Goal: Information Seeking & Learning: Check status

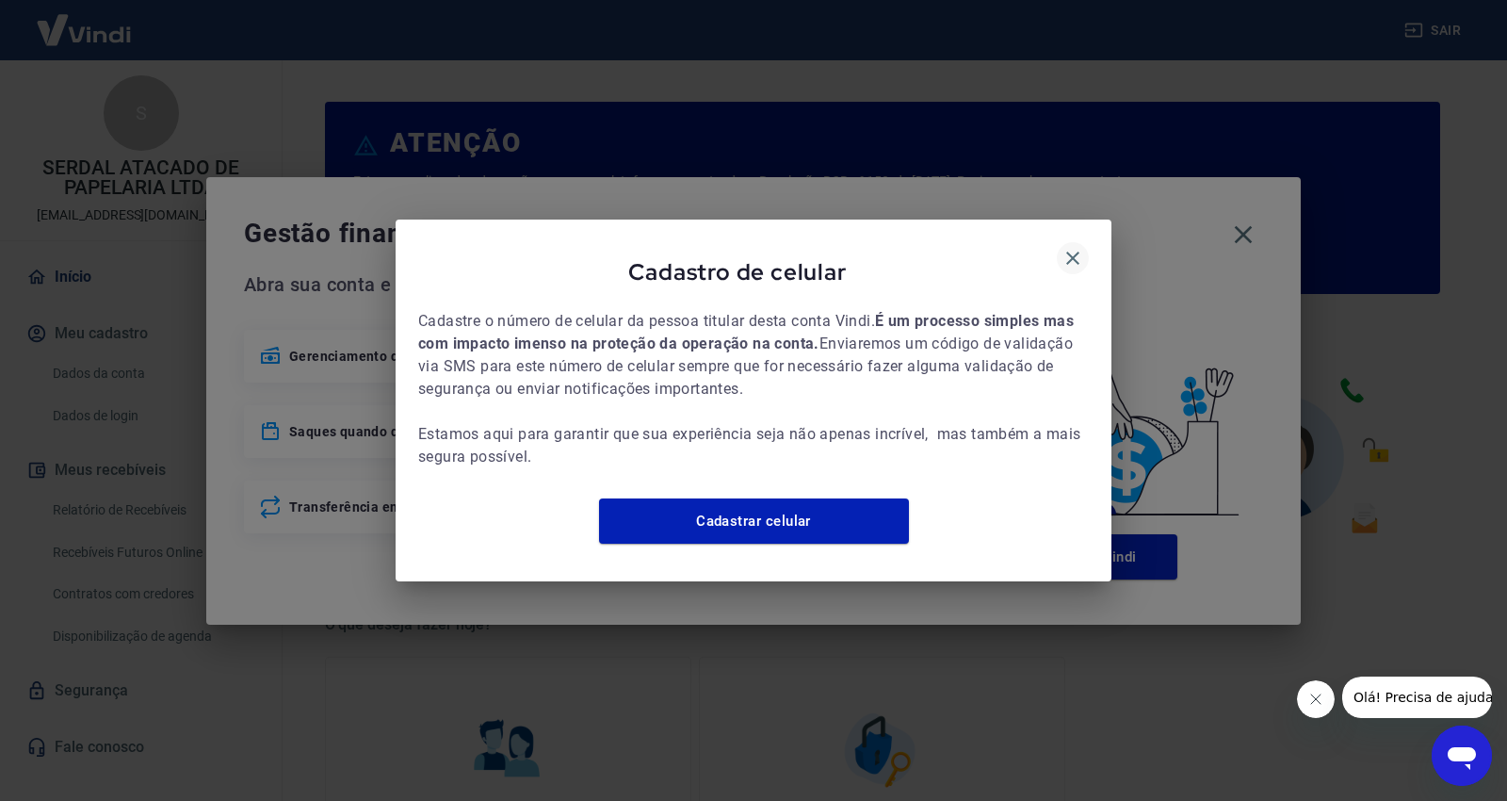
click at [1067, 247] on icon "button" at bounding box center [1073, 258] width 23 height 23
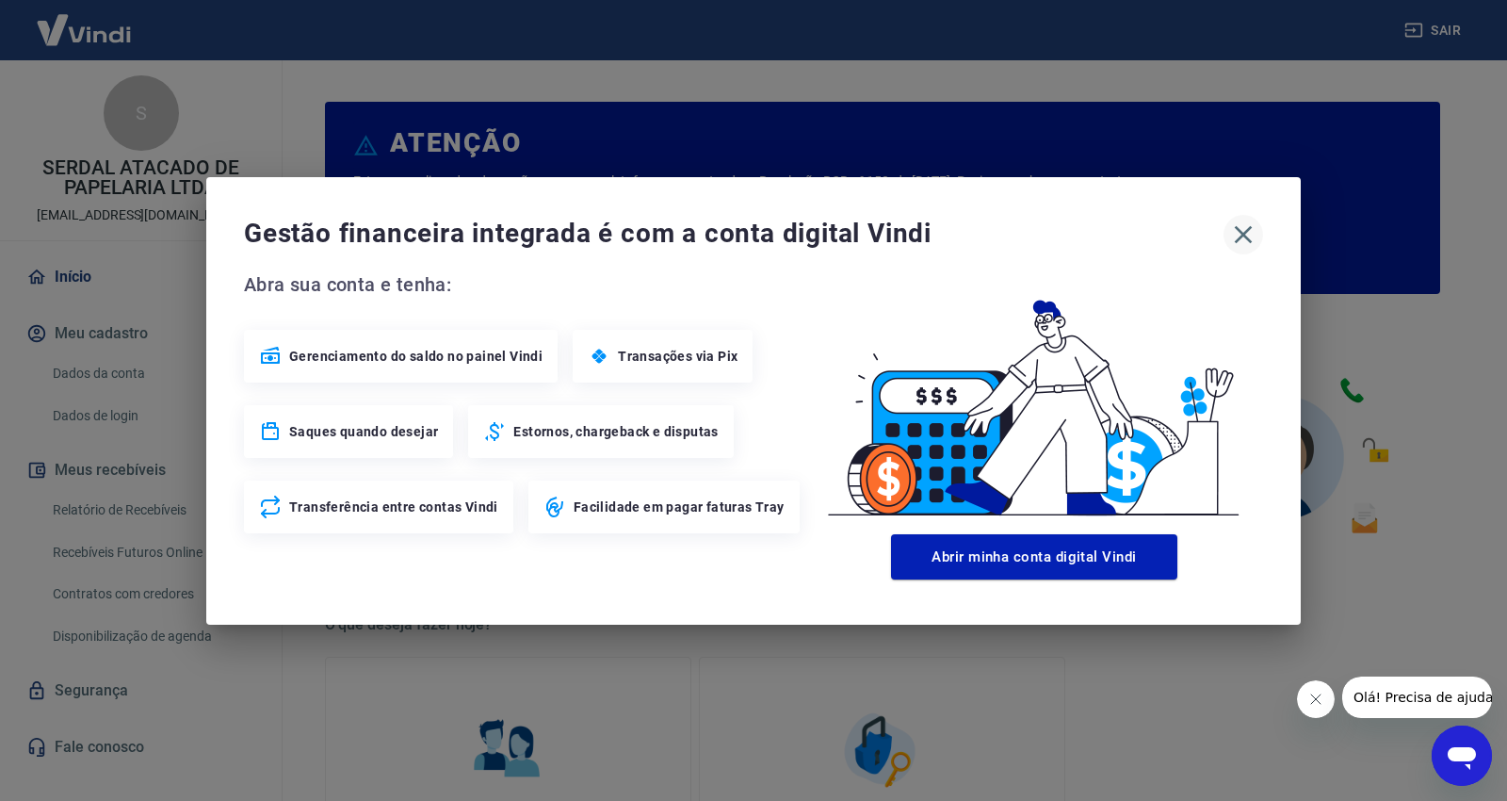
click at [1246, 238] on icon "button" at bounding box center [1244, 234] width 18 height 18
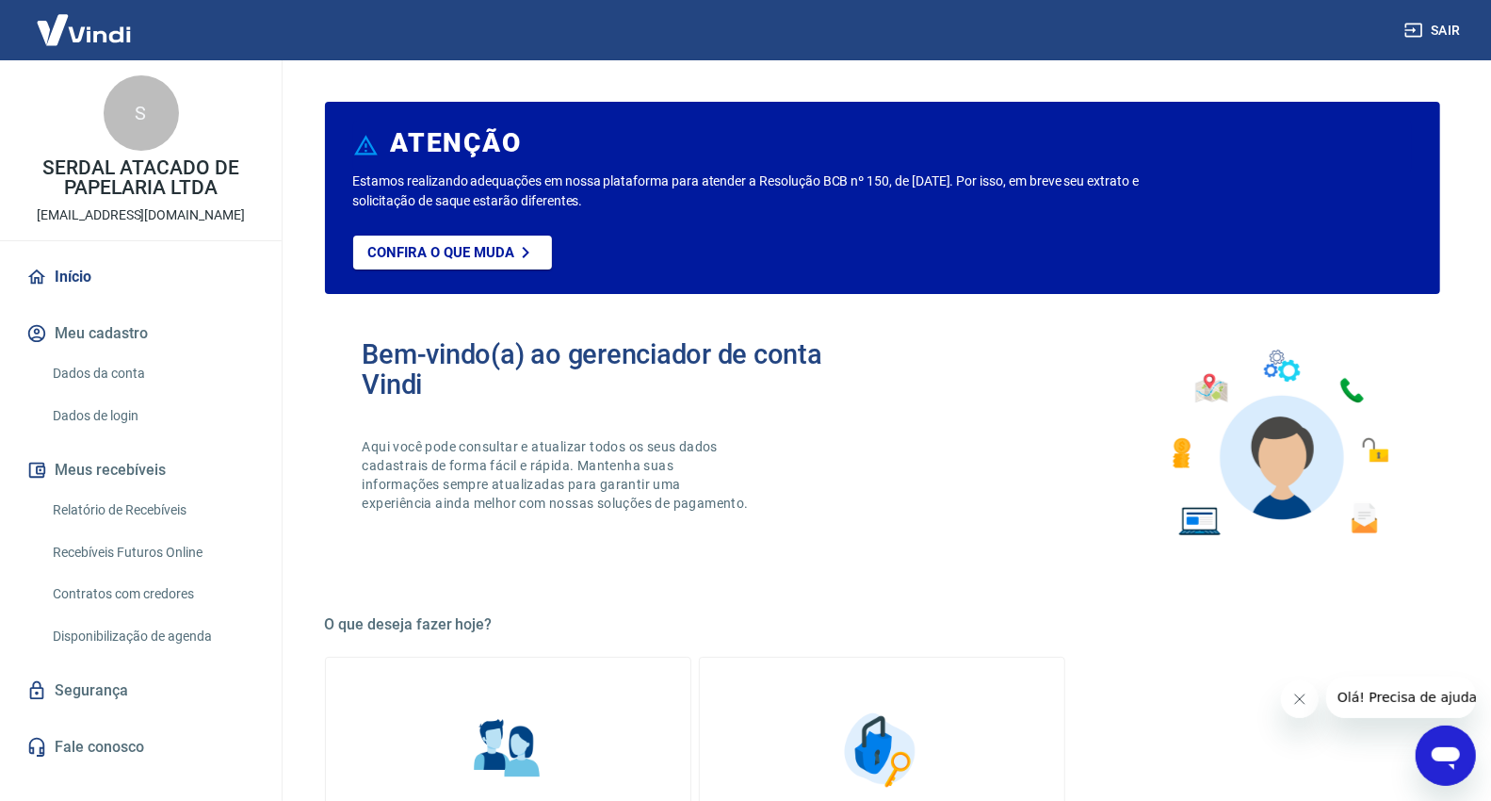
click at [152, 504] on link "Relatório de Recebíveis" at bounding box center [152, 510] width 214 height 39
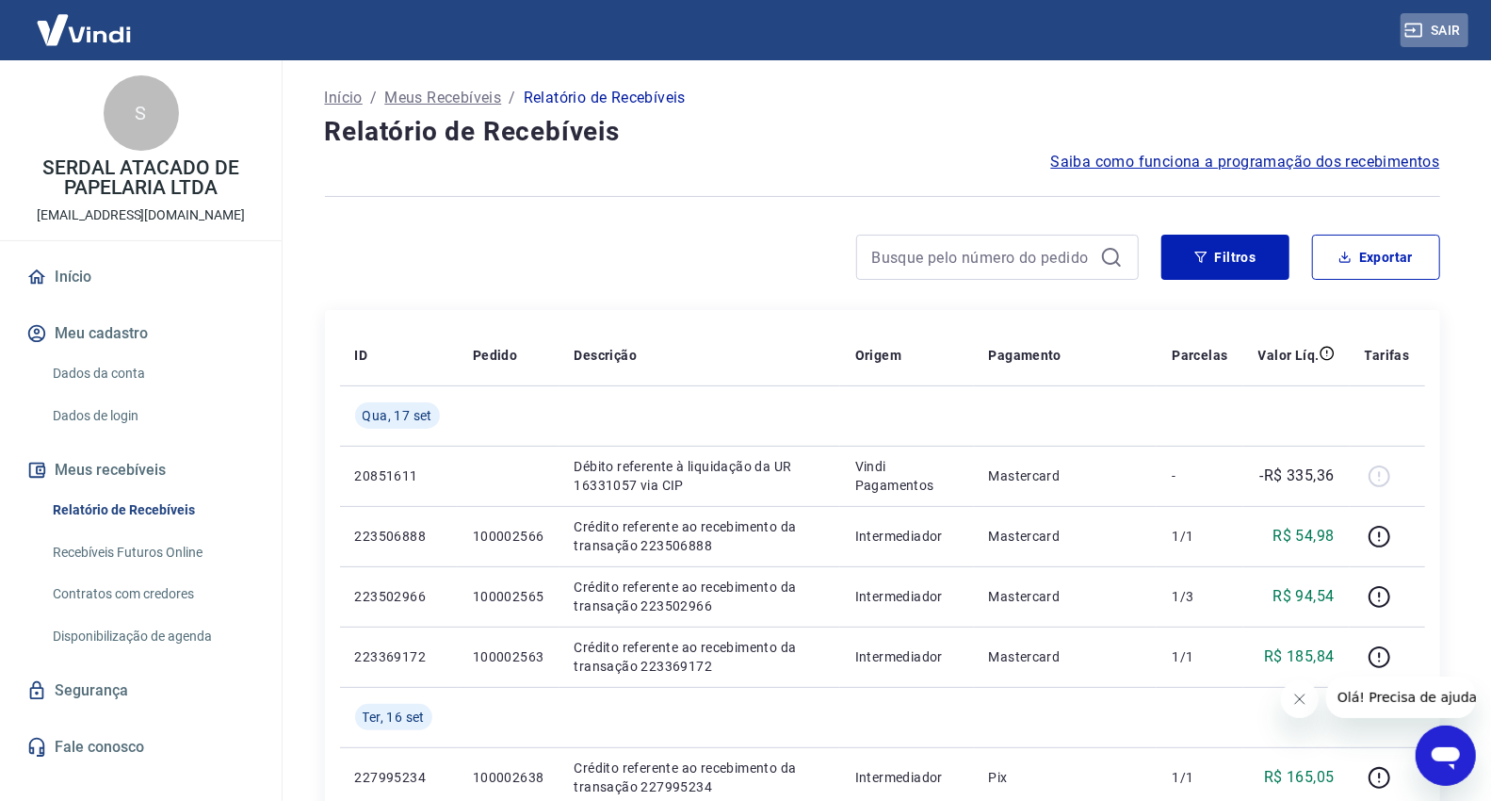
click at [1454, 29] on button "Sair" at bounding box center [1435, 30] width 68 height 35
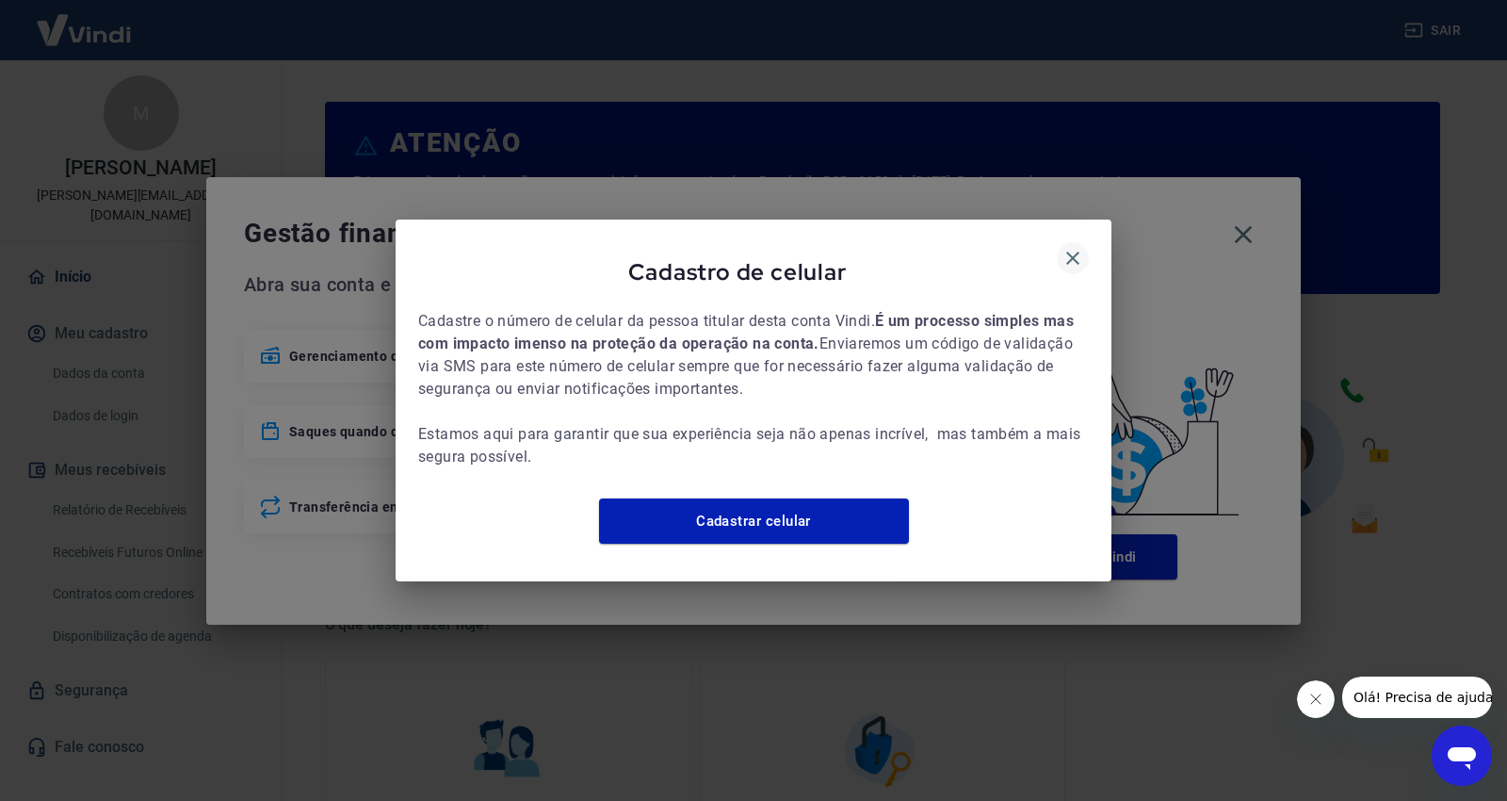
click at [1063, 247] on icon "button" at bounding box center [1073, 258] width 23 height 23
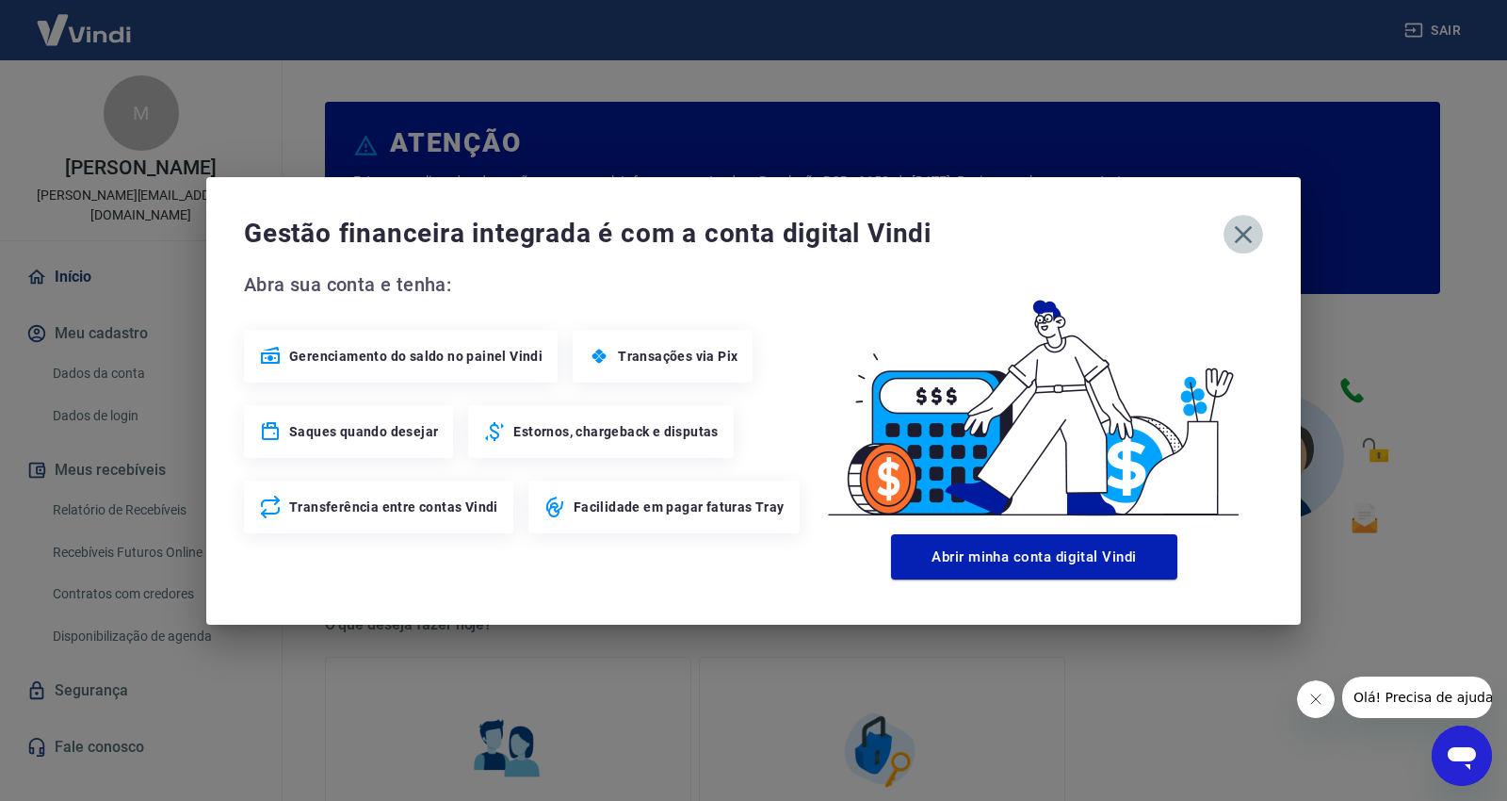
drag, startPoint x: 1255, startPoint y: 240, endPoint x: 1155, endPoint y: 246, distance: 100.0
click at [1255, 241] on icon "button" at bounding box center [1243, 234] width 30 height 30
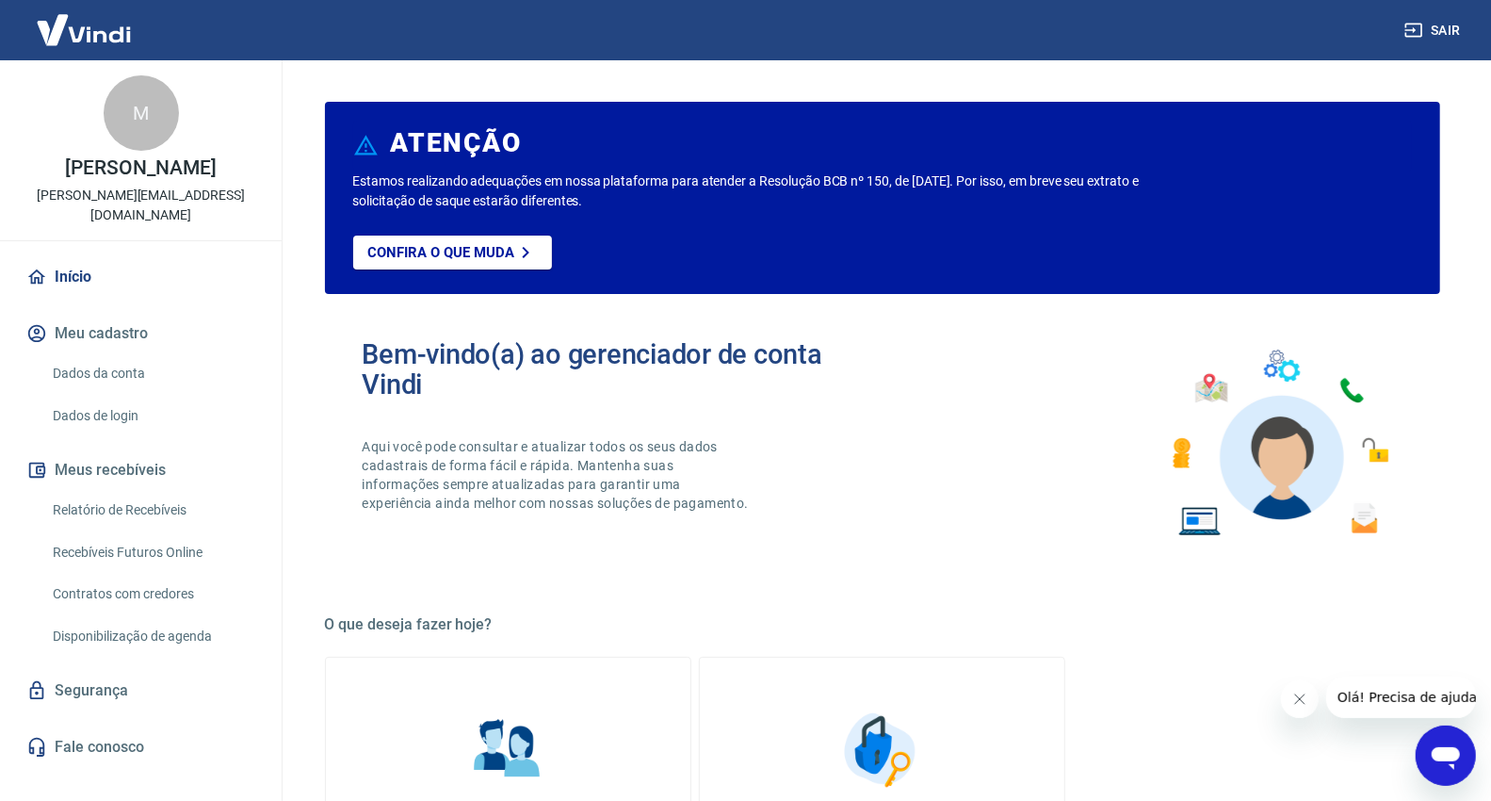
click at [86, 513] on link "Relatório de Recebíveis" at bounding box center [152, 510] width 214 height 39
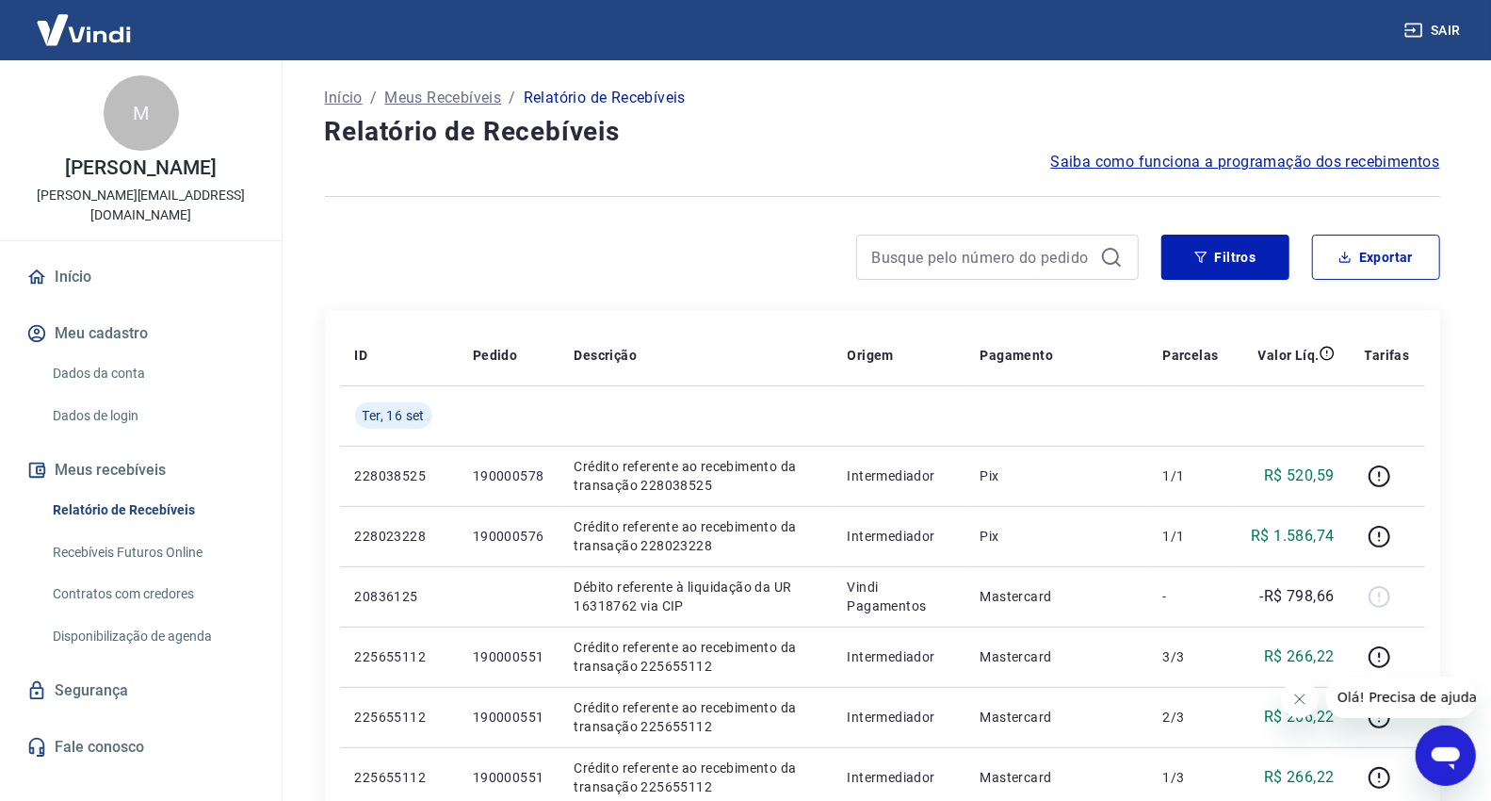
click at [111, 284] on link "Início" at bounding box center [141, 276] width 236 height 41
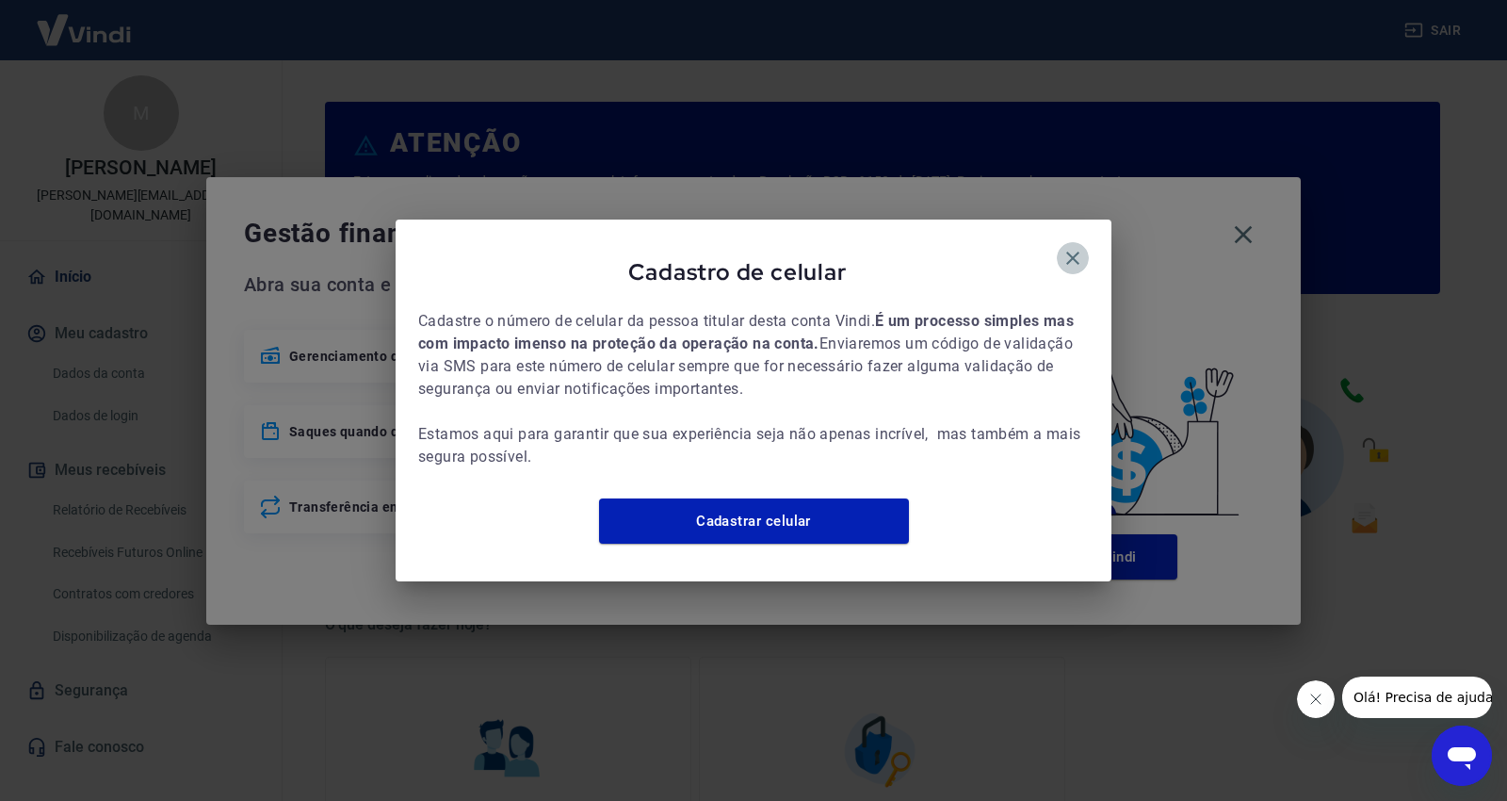
click at [1069, 247] on icon "button" at bounding box center [1073, 258] width 23 height 23
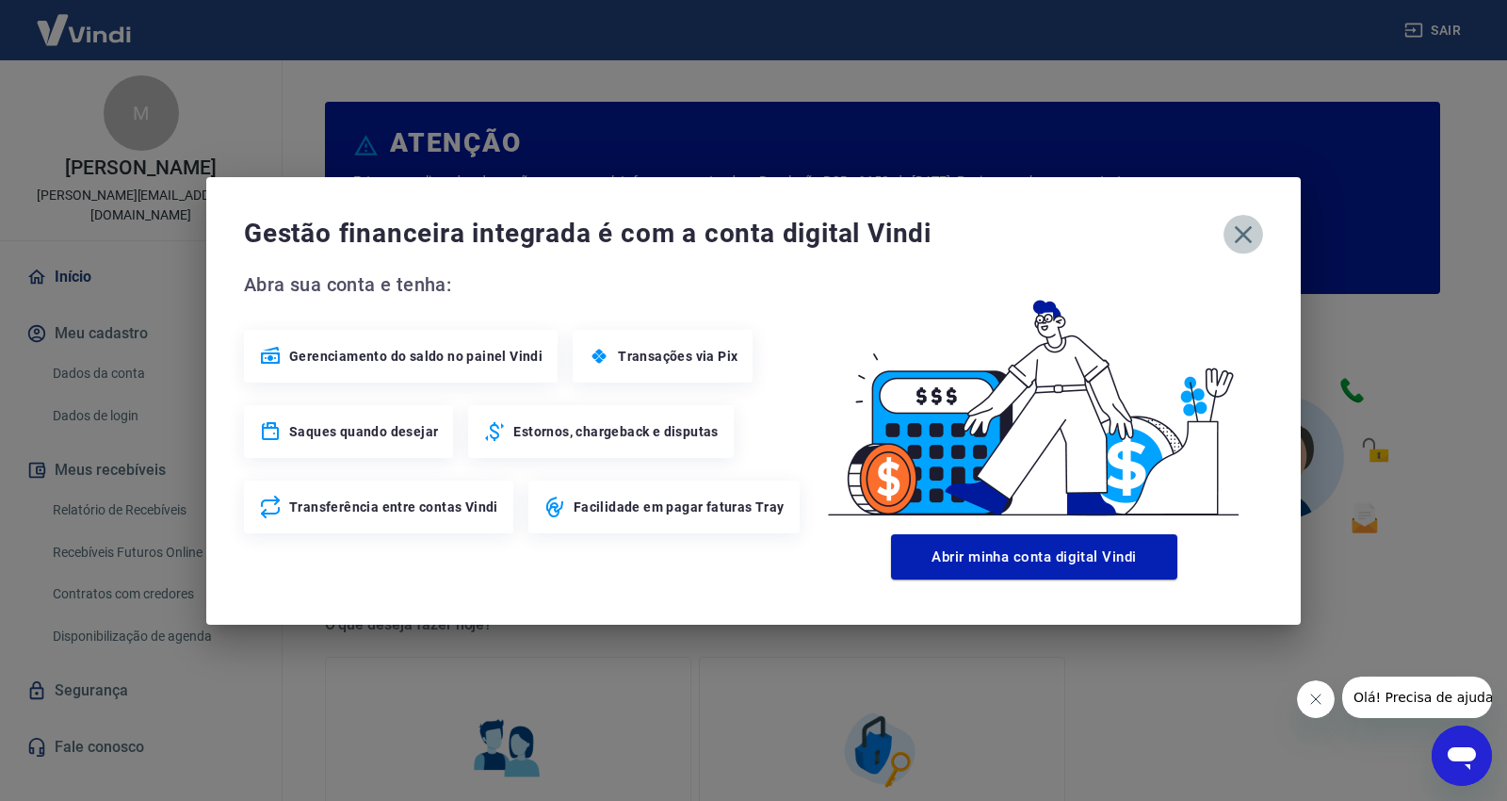
drag, startPoint x: 1240, startPoint y: 227, endPoint x: 1068, endPoint y: 331, distance: 200.3
click at [1240, 228] on icon "button" at bounding box center [1243, 234] width 30 height 30
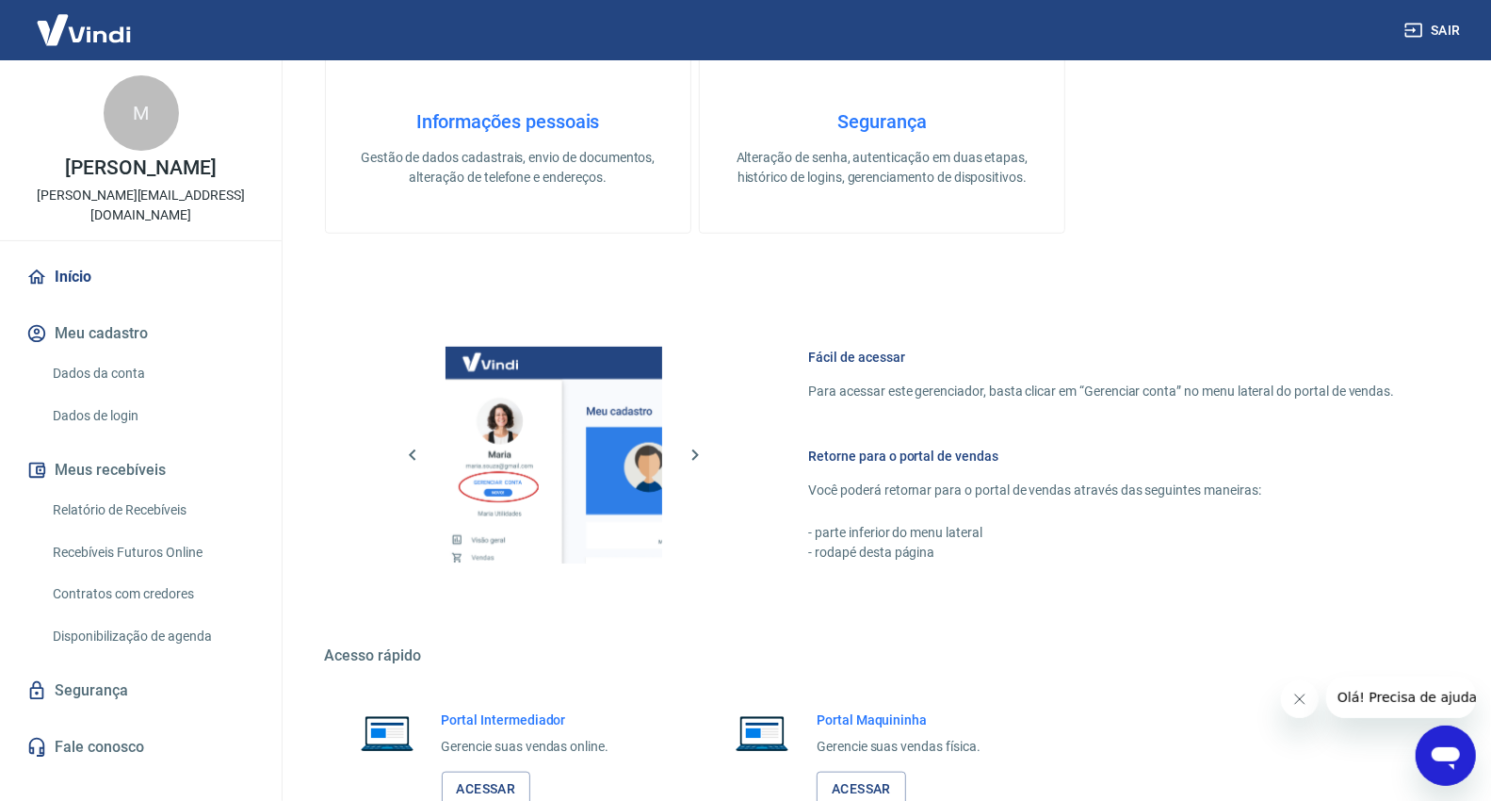
scroll to position [863, 0]
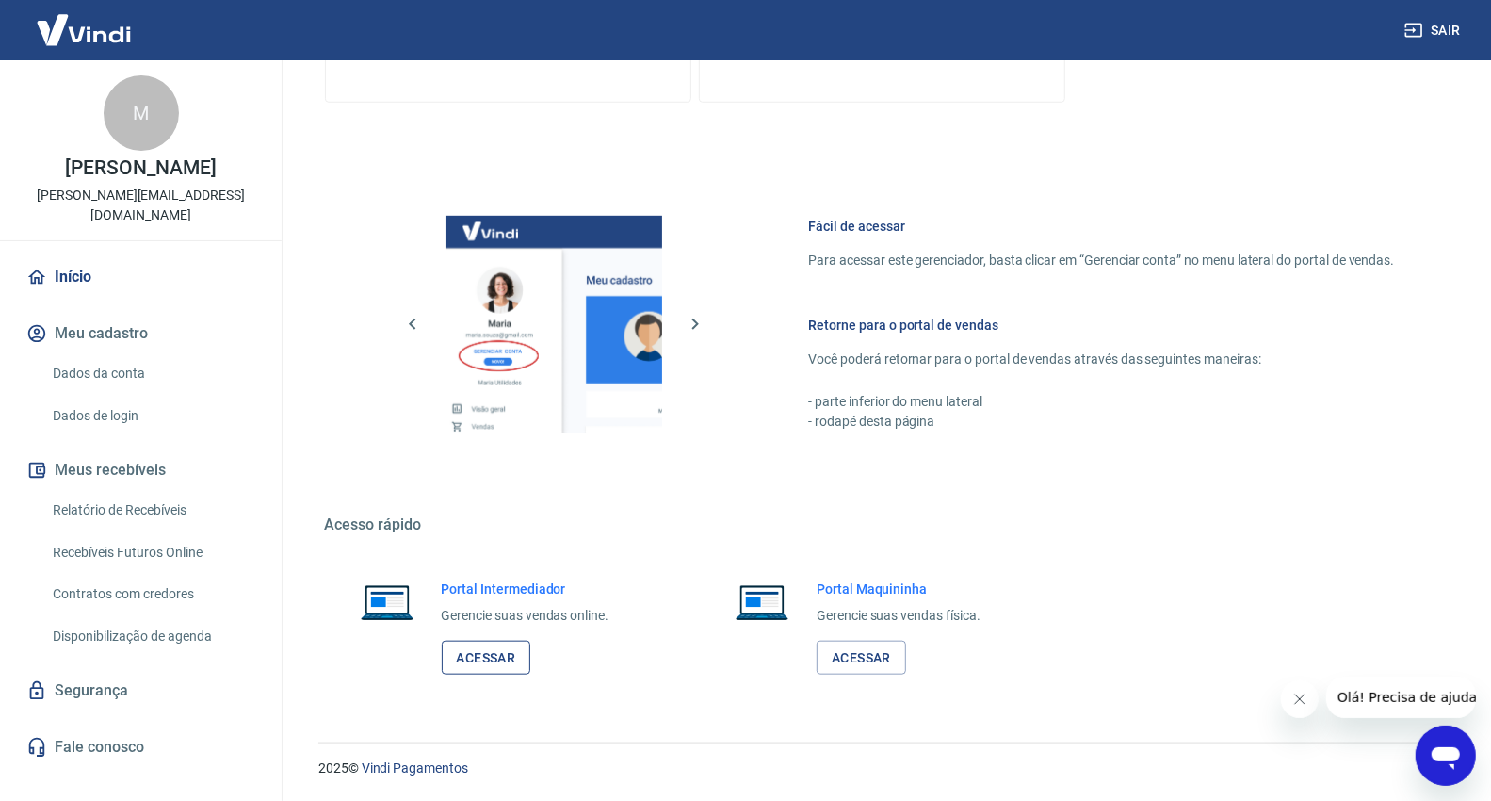
click at [472, 665] on link "Acessar" at bounding box center [486, 658] width 89 height 35
click at [101, 503] on link "Relatório de Recebíveis" at bounding box center [152, 510] width 214 height 39
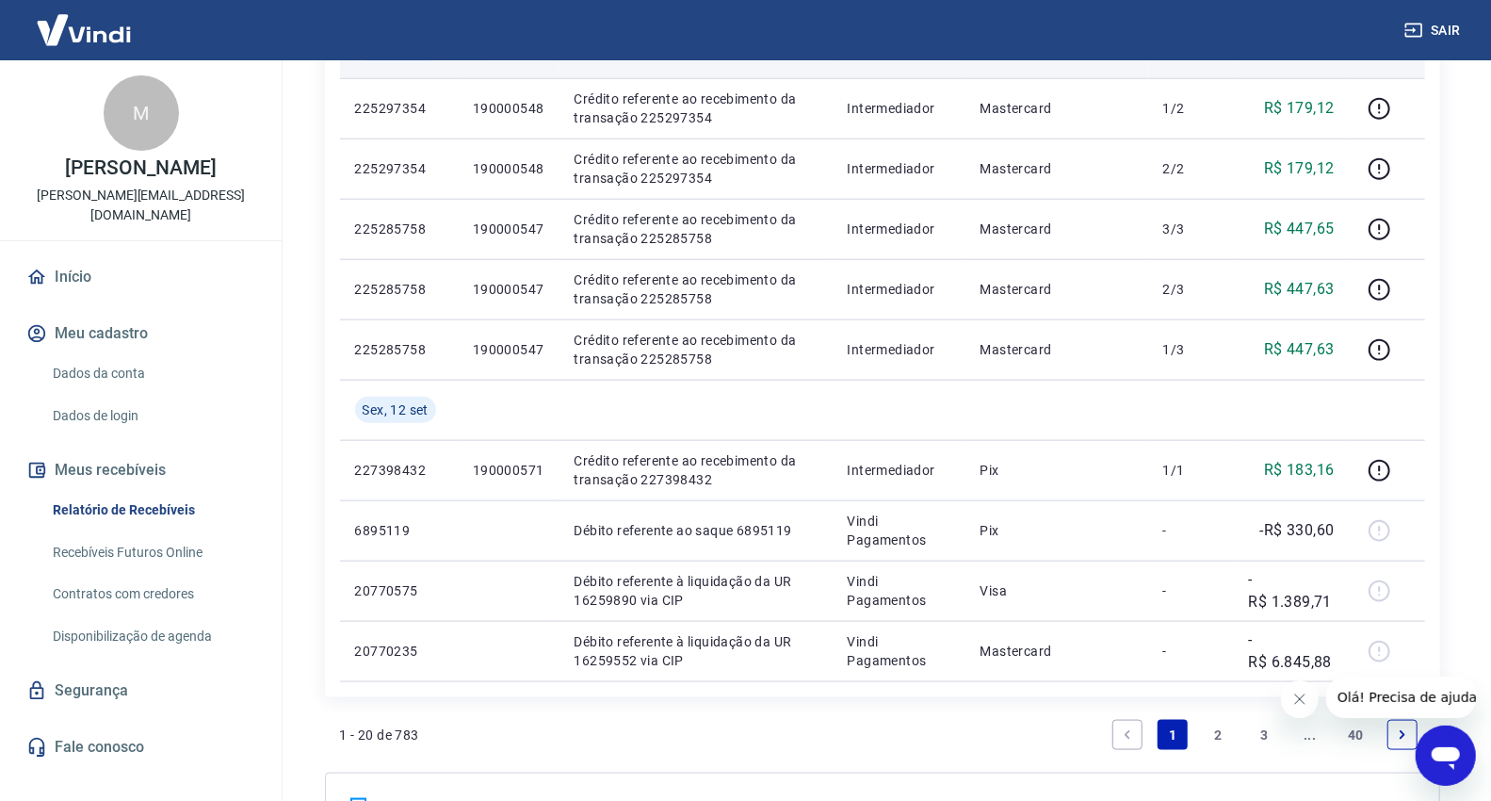
scroll to position [1256, 0]
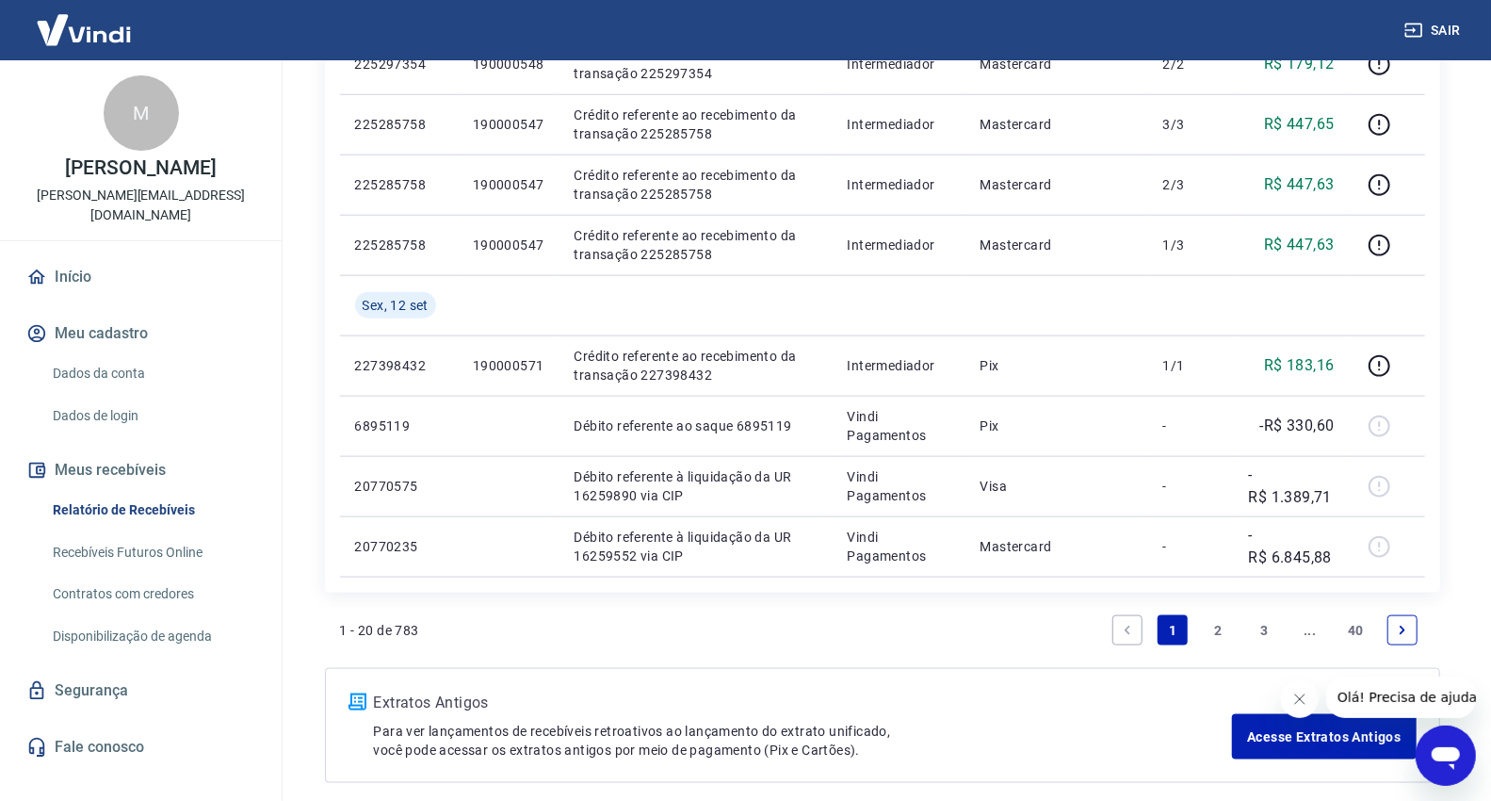
click at [1260, 632] on link "3" at bounding box center [1264, 630] width 30 height 30
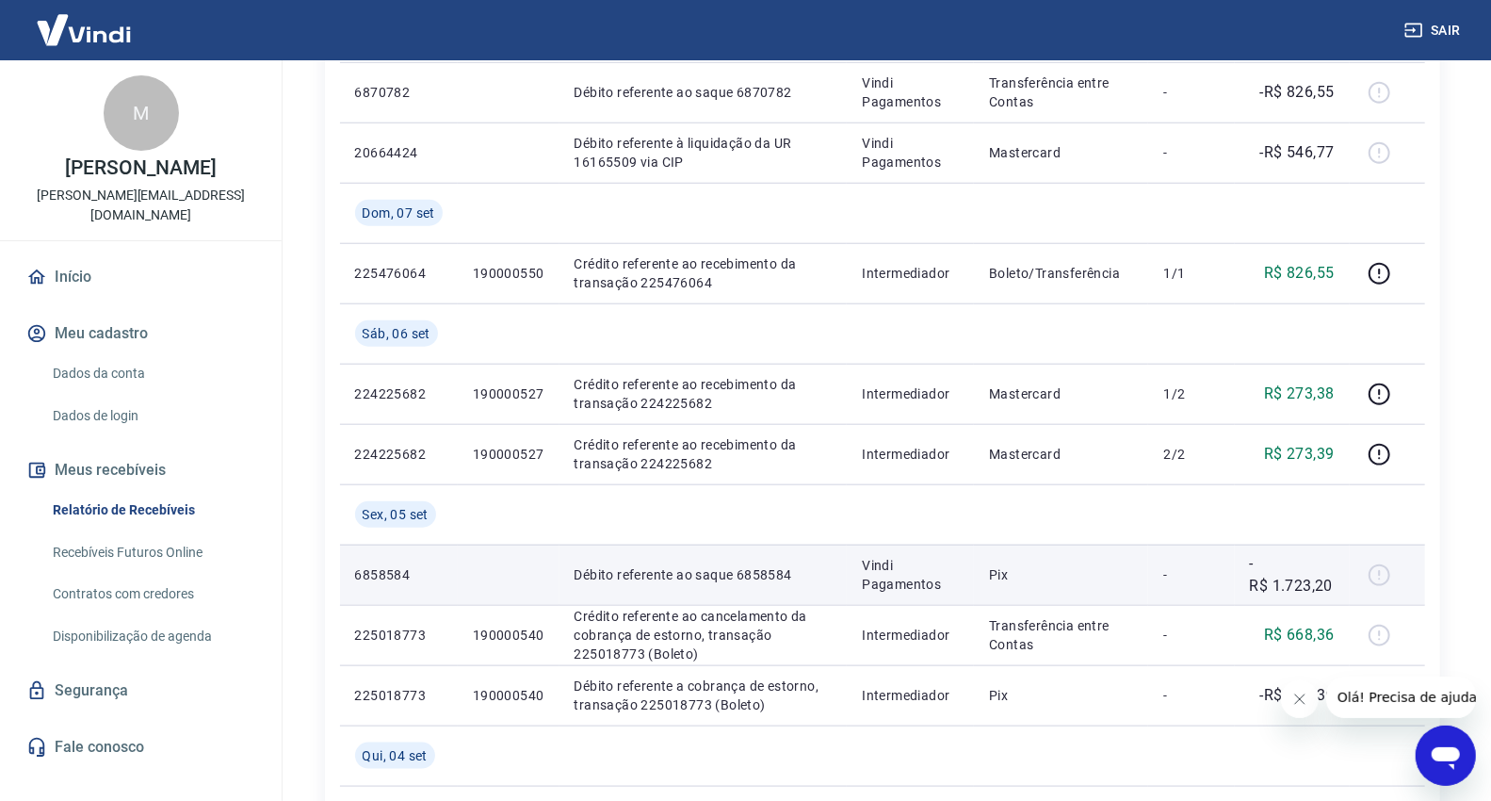
scroll to position [1256, 0]
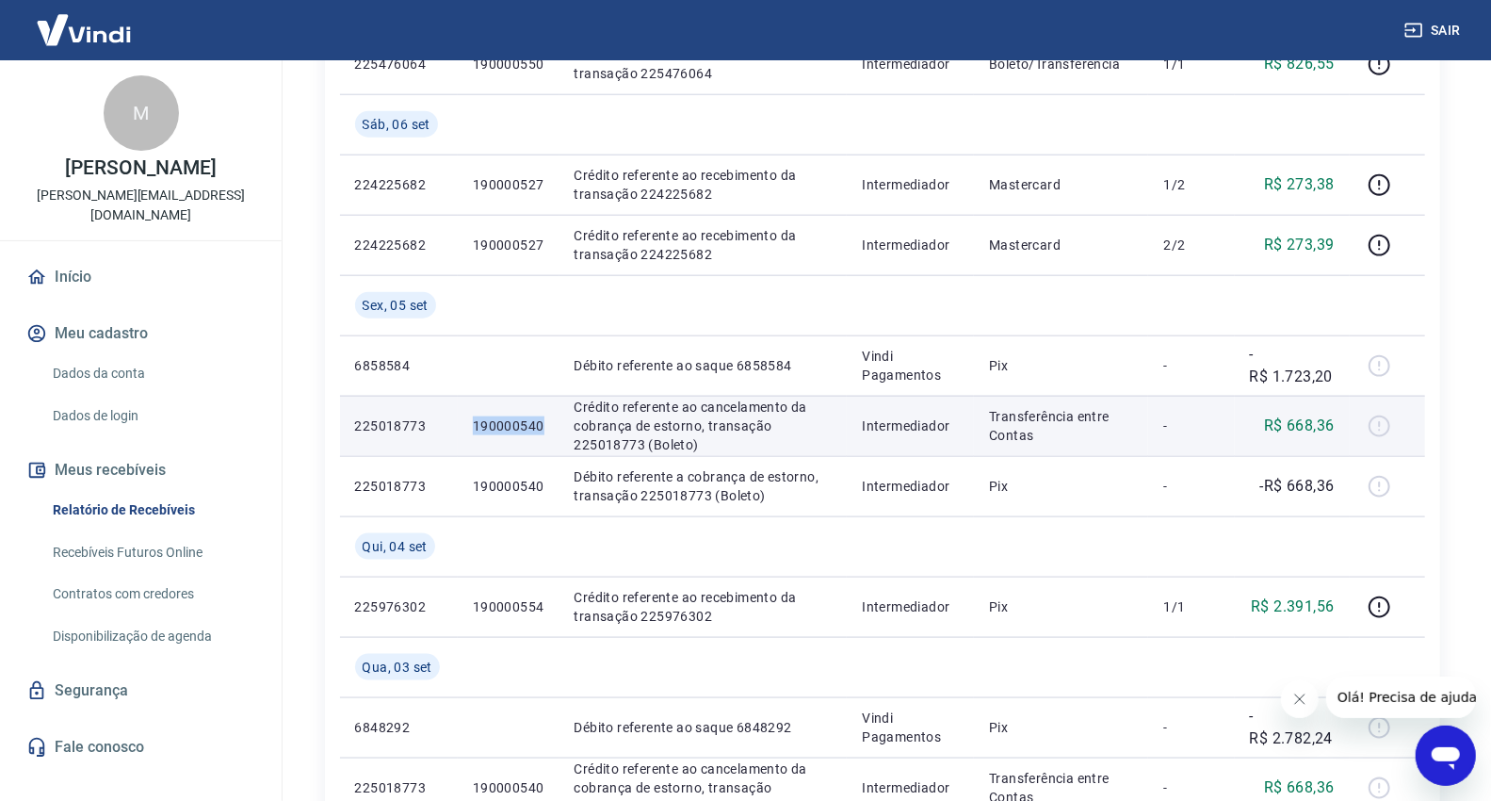
drag, startPoint x: 546, startPoint y: 426, endPoint x: 471, endPoint y: 428, distance: 75.4
click at [471, 428] on td "190000540" at bounding box center [509, 426] width 102 height 60
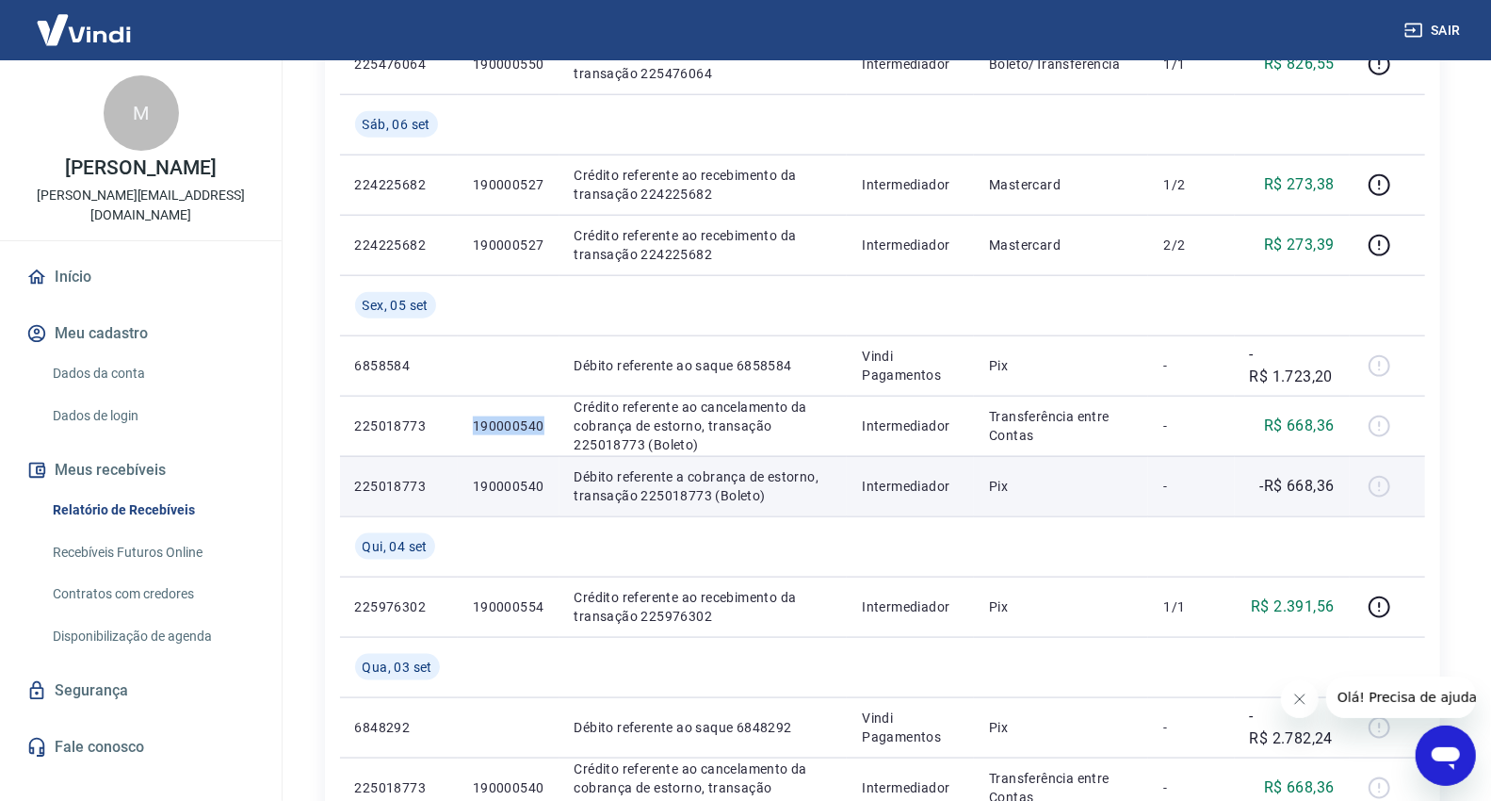
copy p "190000540"
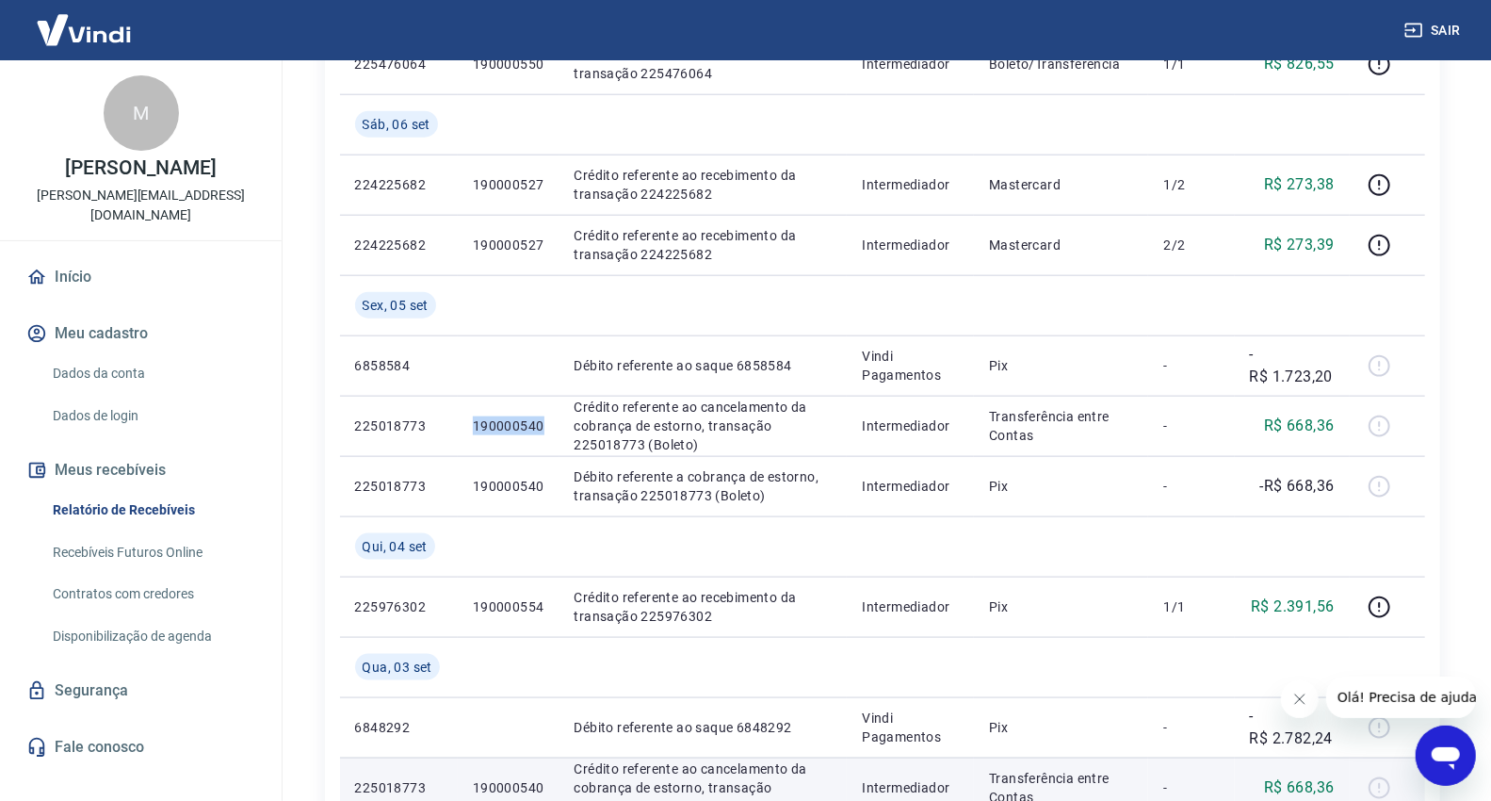
scroll to position [1583, 0]
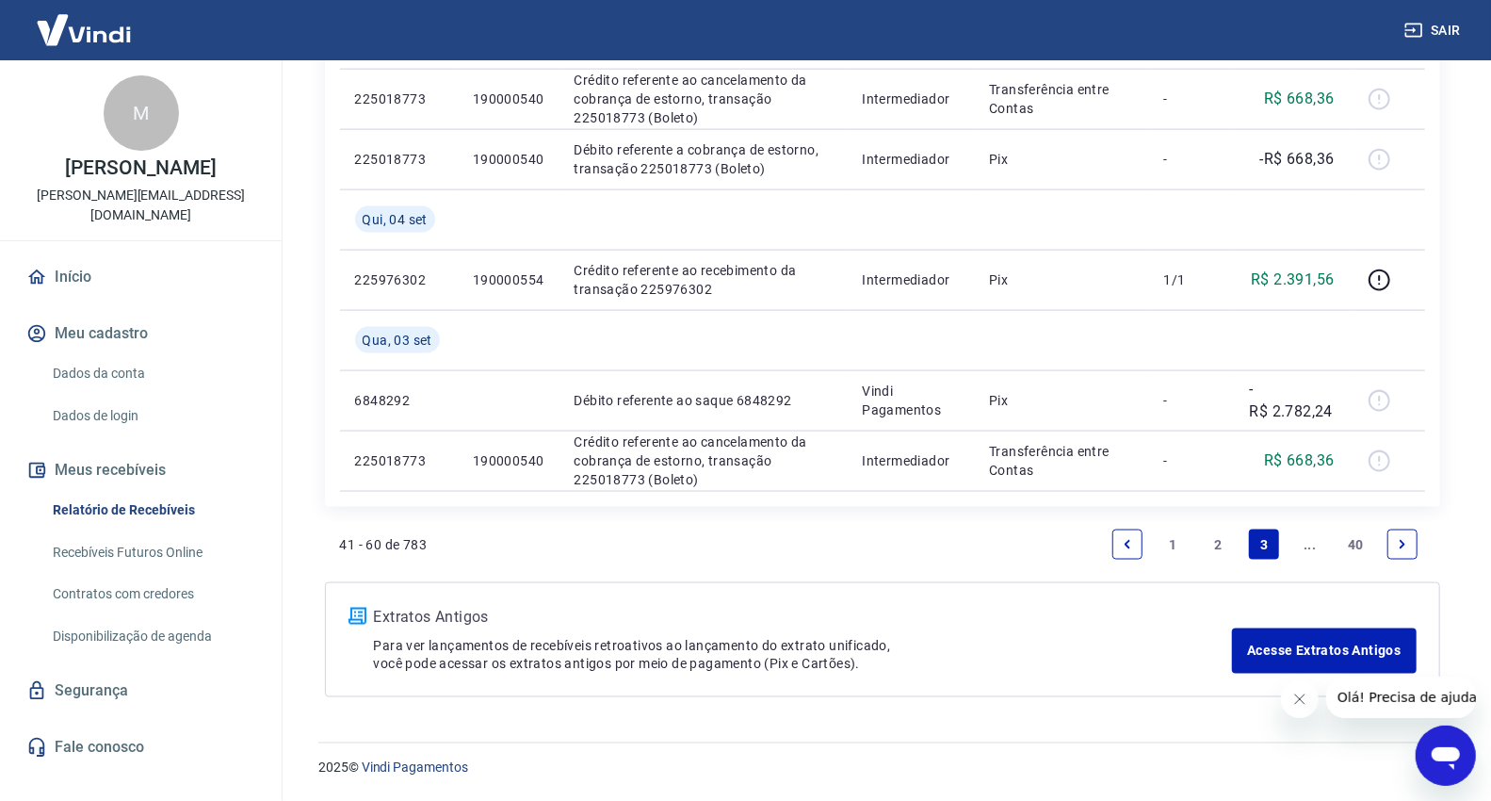
click at [1307, 546] on link "..." at bounding box center [1310, 544] width 30 height 30
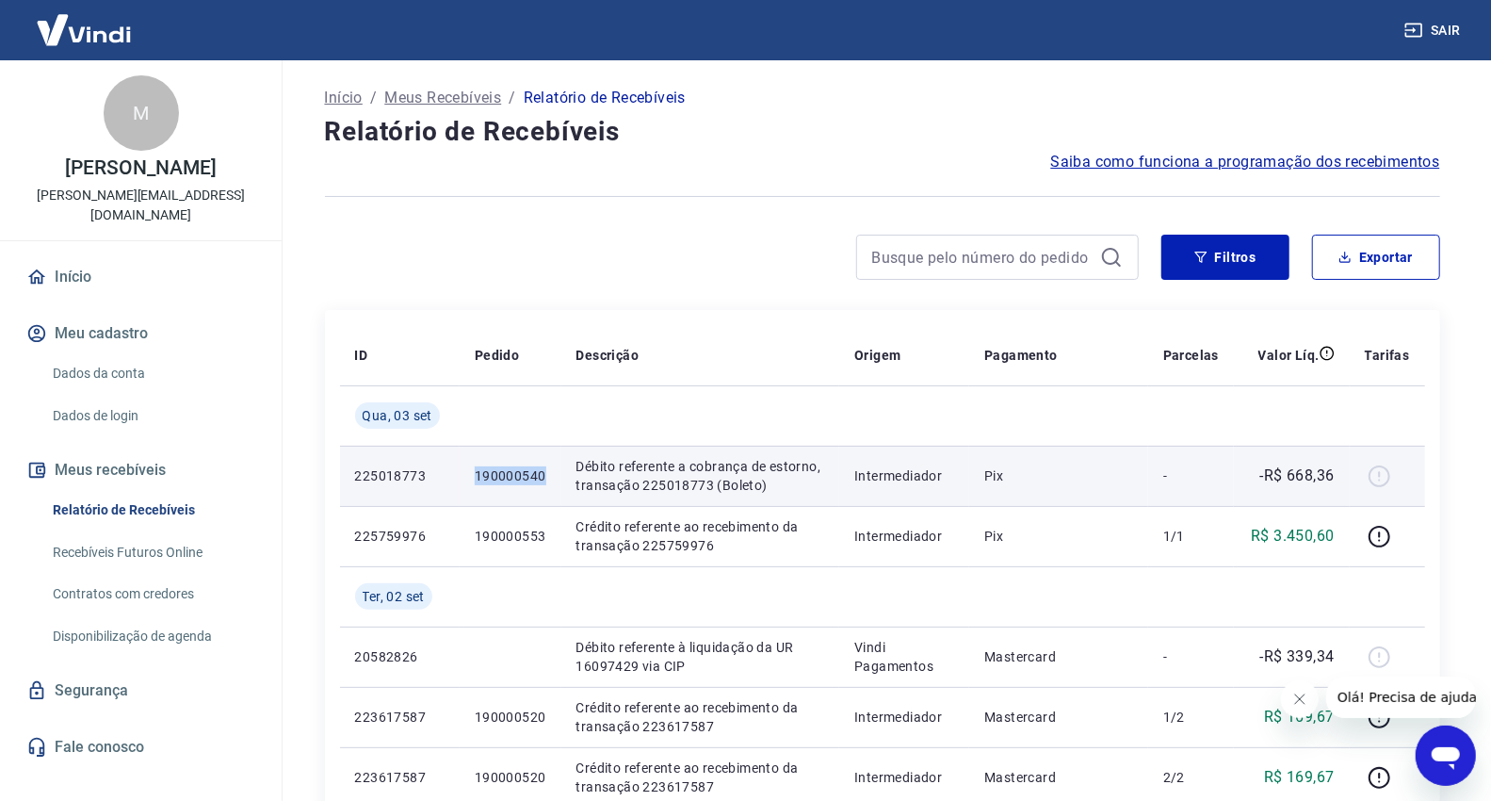
drag, startPoint x: 544, startPoint y: 476, endPoint x: 440, endPoint y: 476, distance: 103.6
click at [440, 476] on tr "225018773 190000540 Débito referente a cobrança de estorno, transação 225018773…" at bounding box center [882, 476] width 1085 height 60
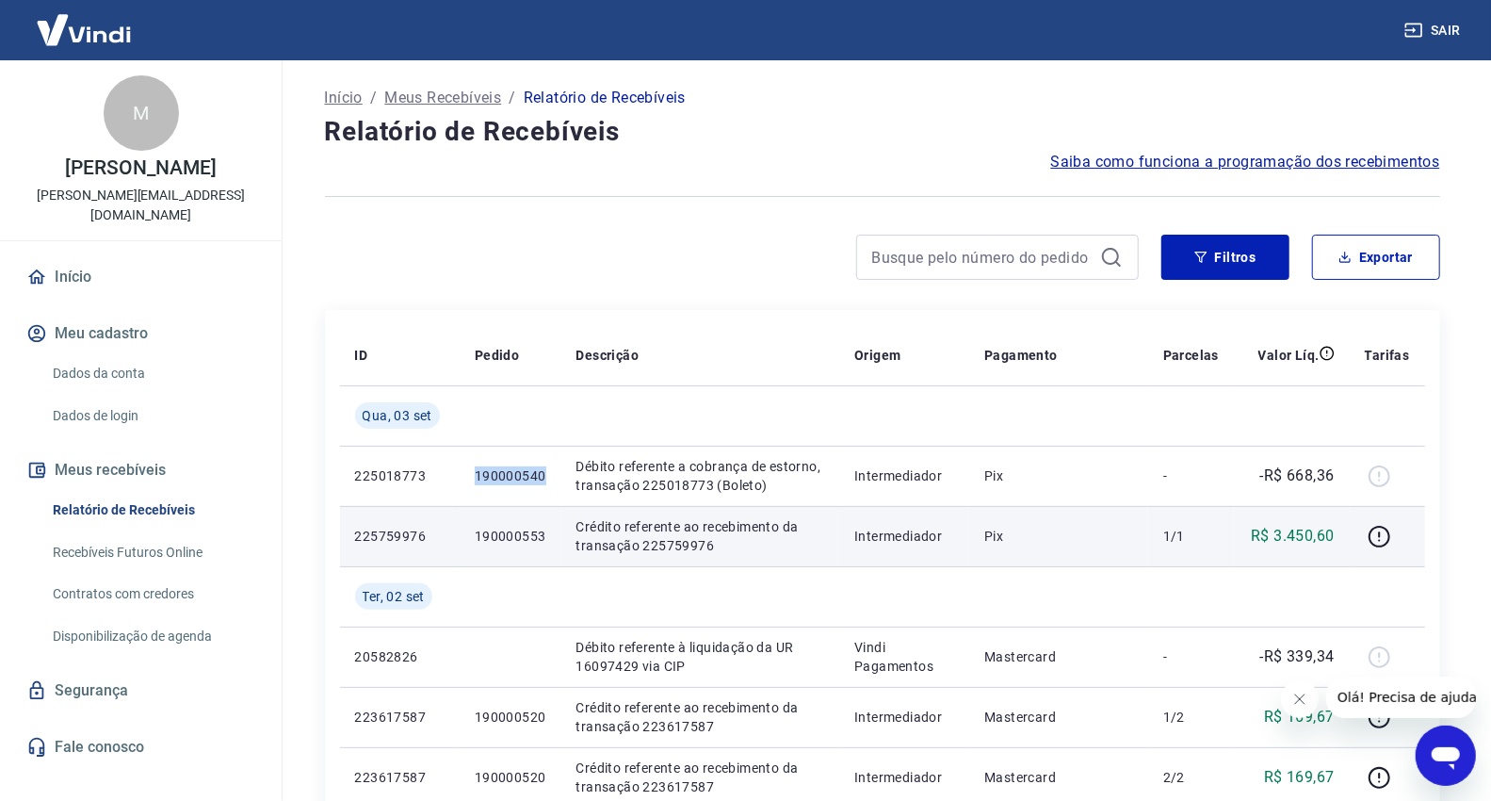
copy tr "190000540"
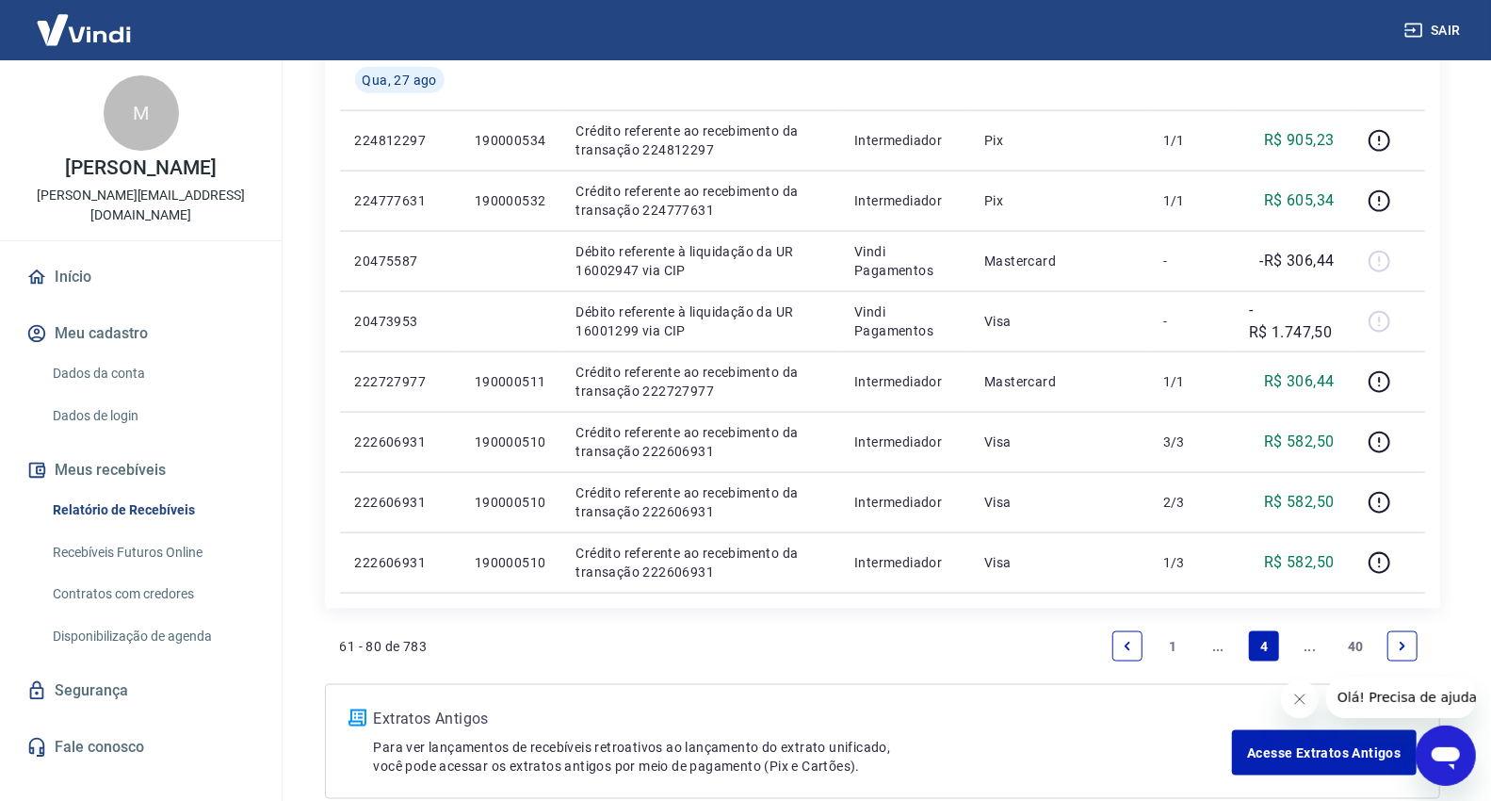
scroll to position [1462, 0]
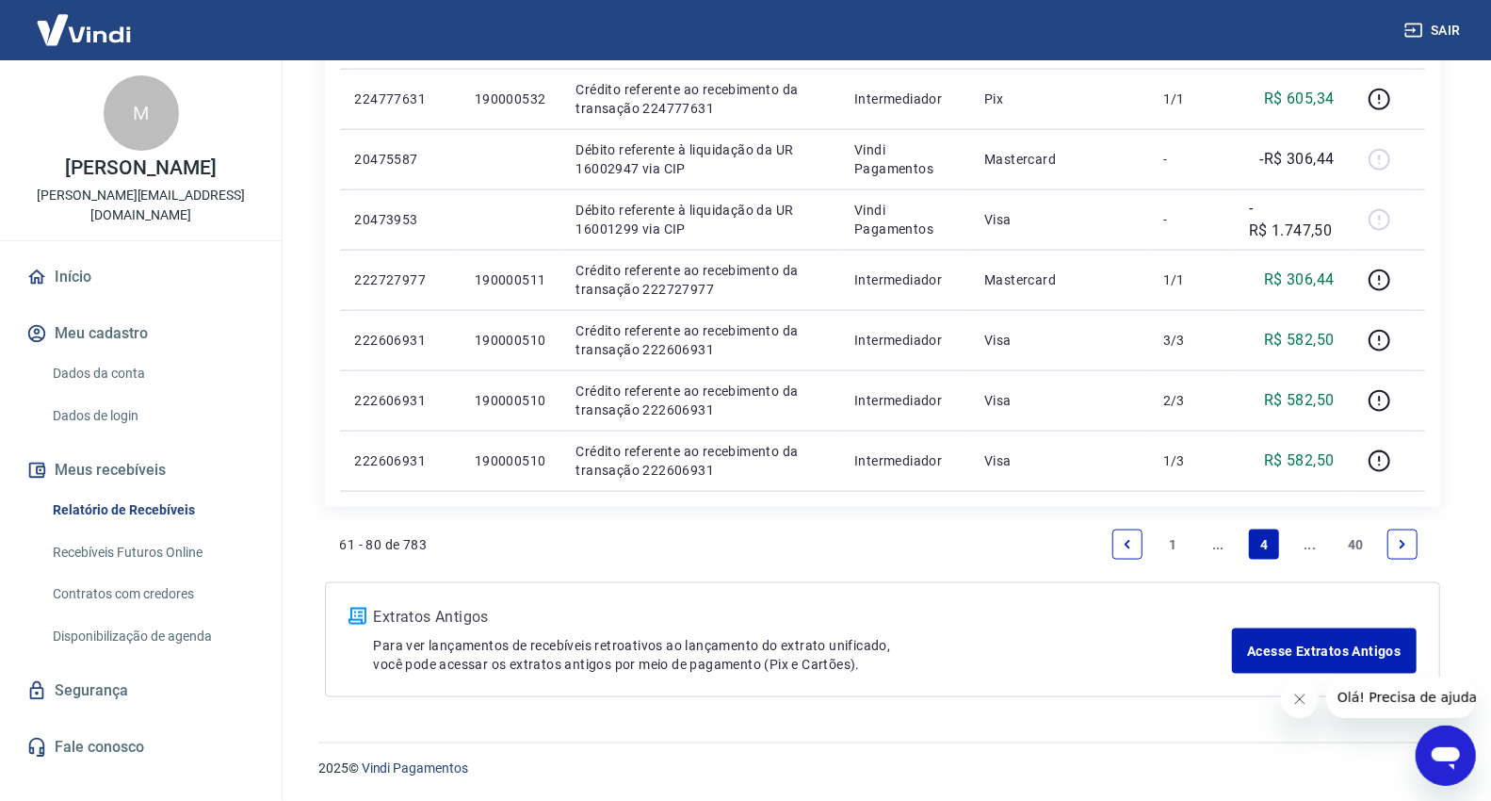
click at [1223, 549] on link "..." at bounding box center [1219, 544] width 30 height 30
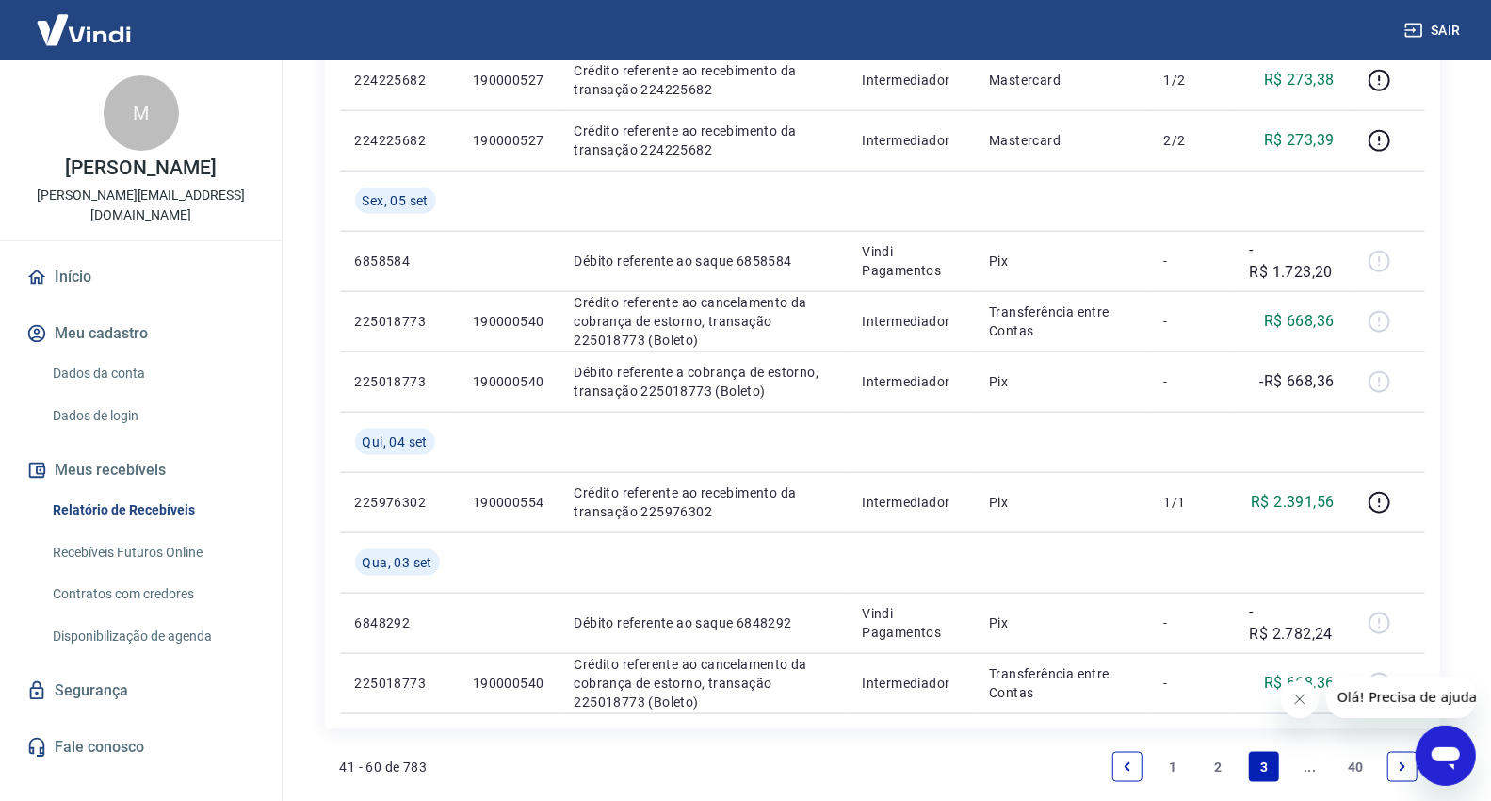
scroll to position [1583, 0]
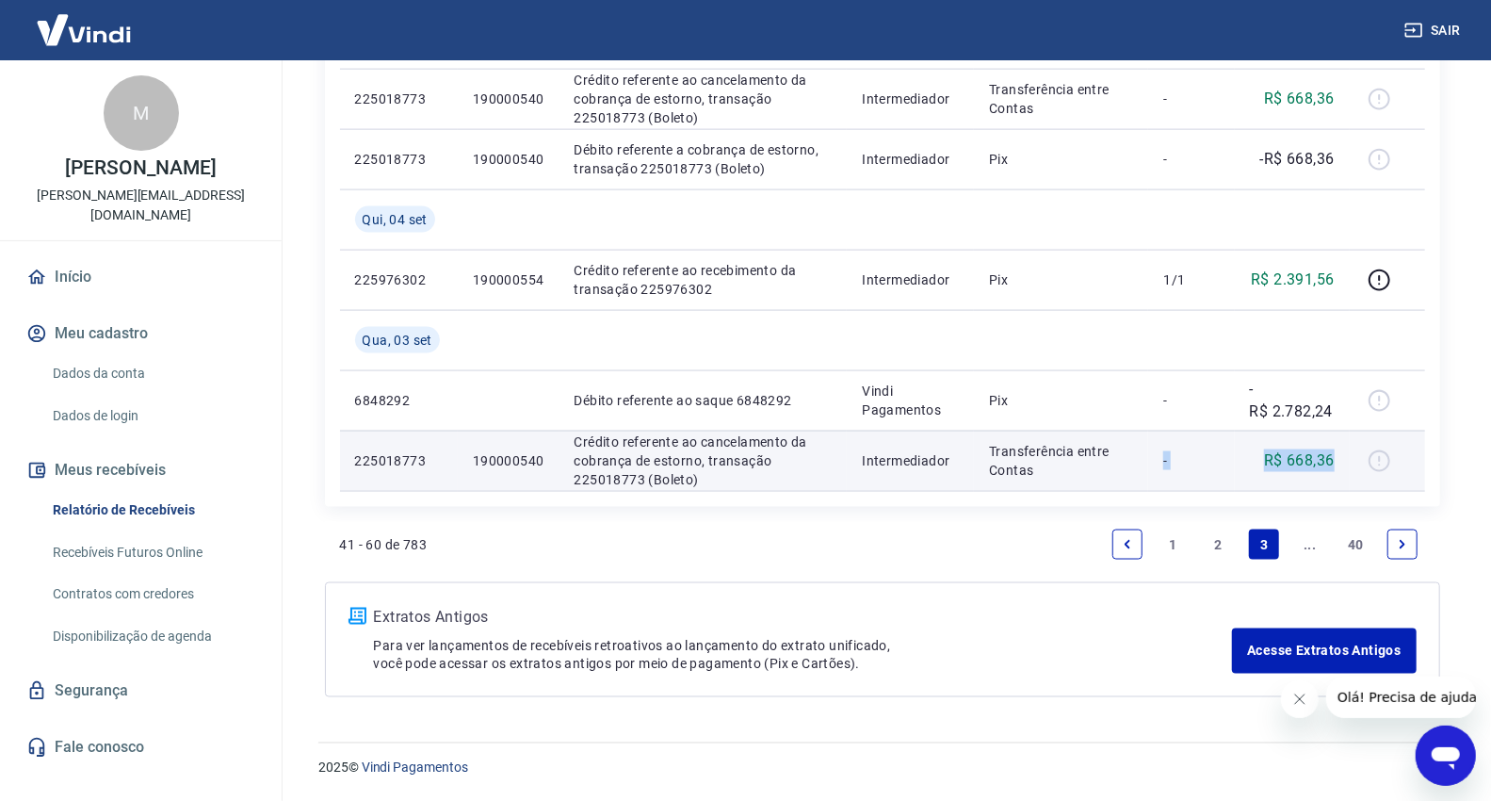
drag, startPoint x: 1341, startPoint y: 460, endPoint x: 1135, endPoint y: 472, distance: 206.7
click at [1135, 472] on tr "225018773 190000540 Crédito referente ao cancelamento da cobrança de estorno, t…" at bounding box center [882, 460] width 1085 height 60
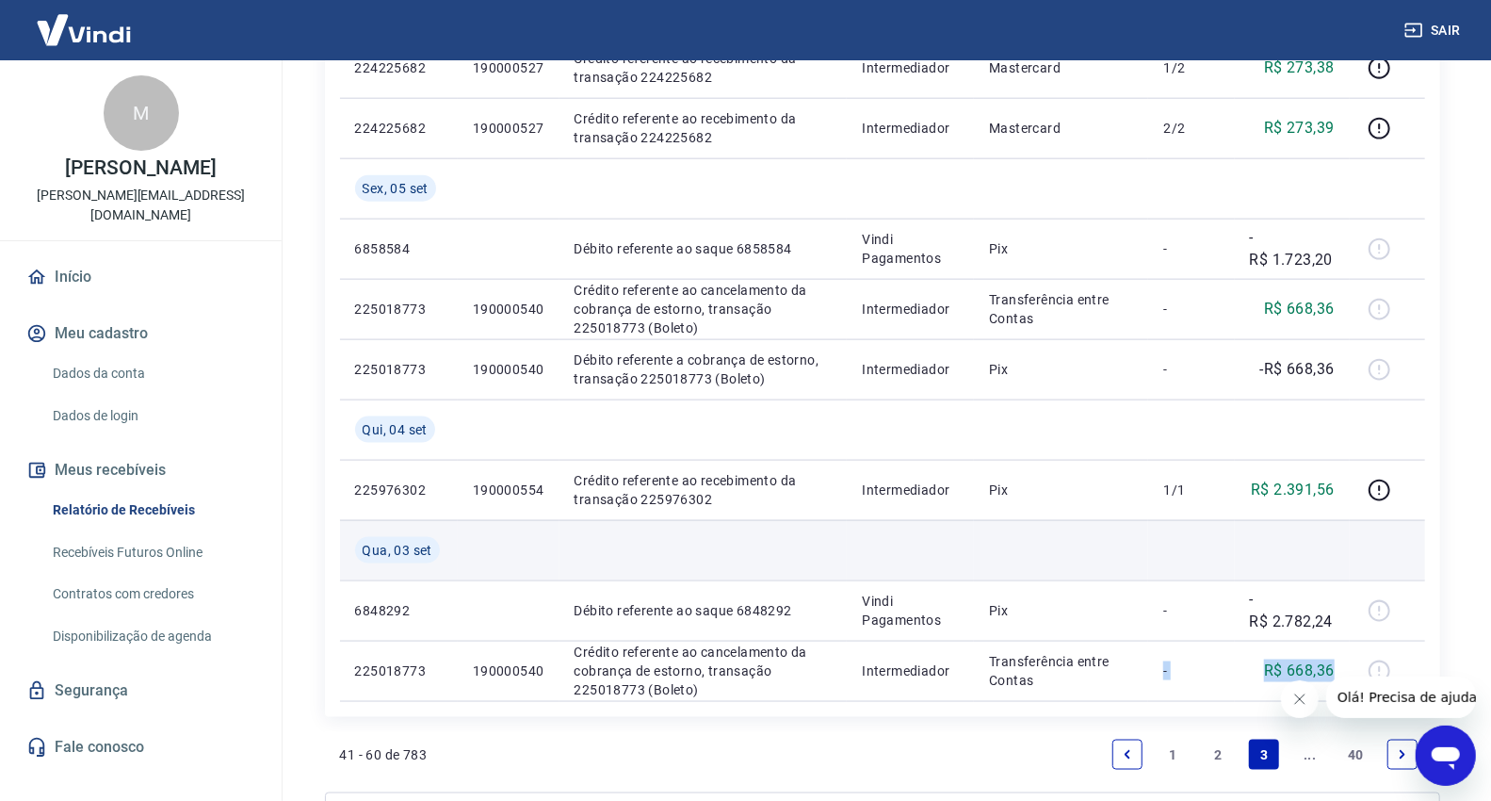
scroll to position [1477, 0]
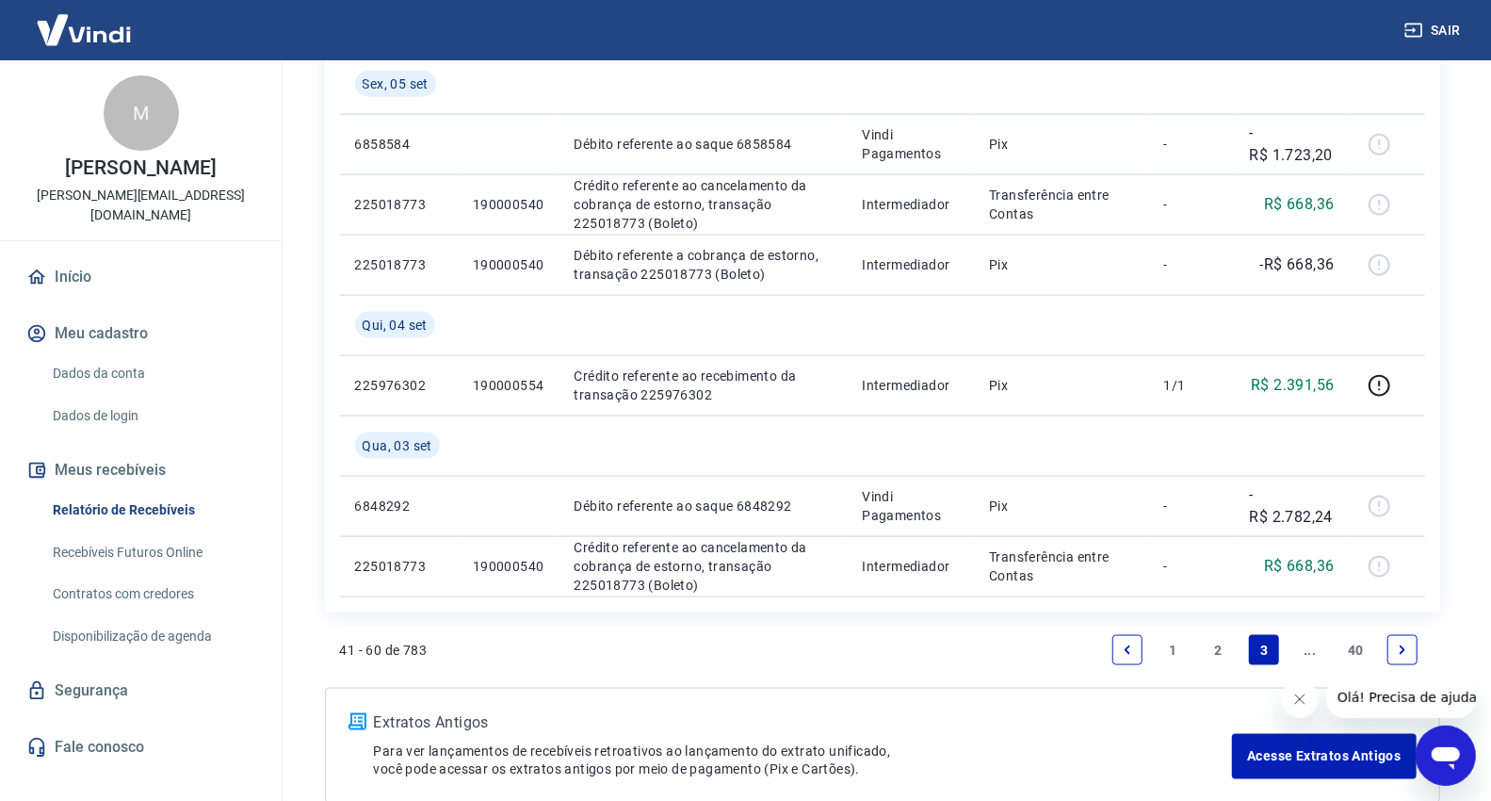
click at [1303, 653] on link "..." at bounding box center [1310, 650] width 30 height 30
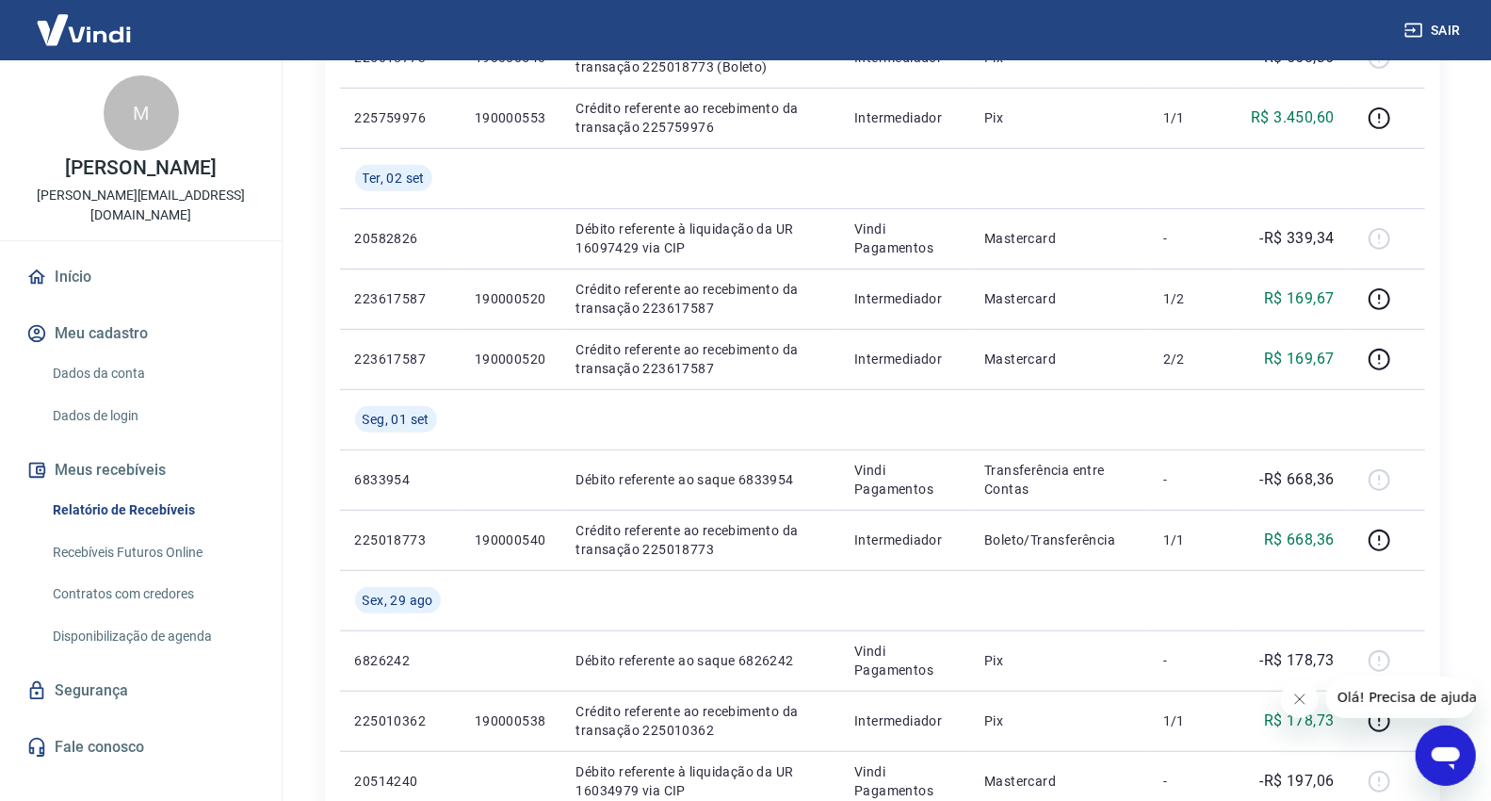
scroll to position [105, 0]
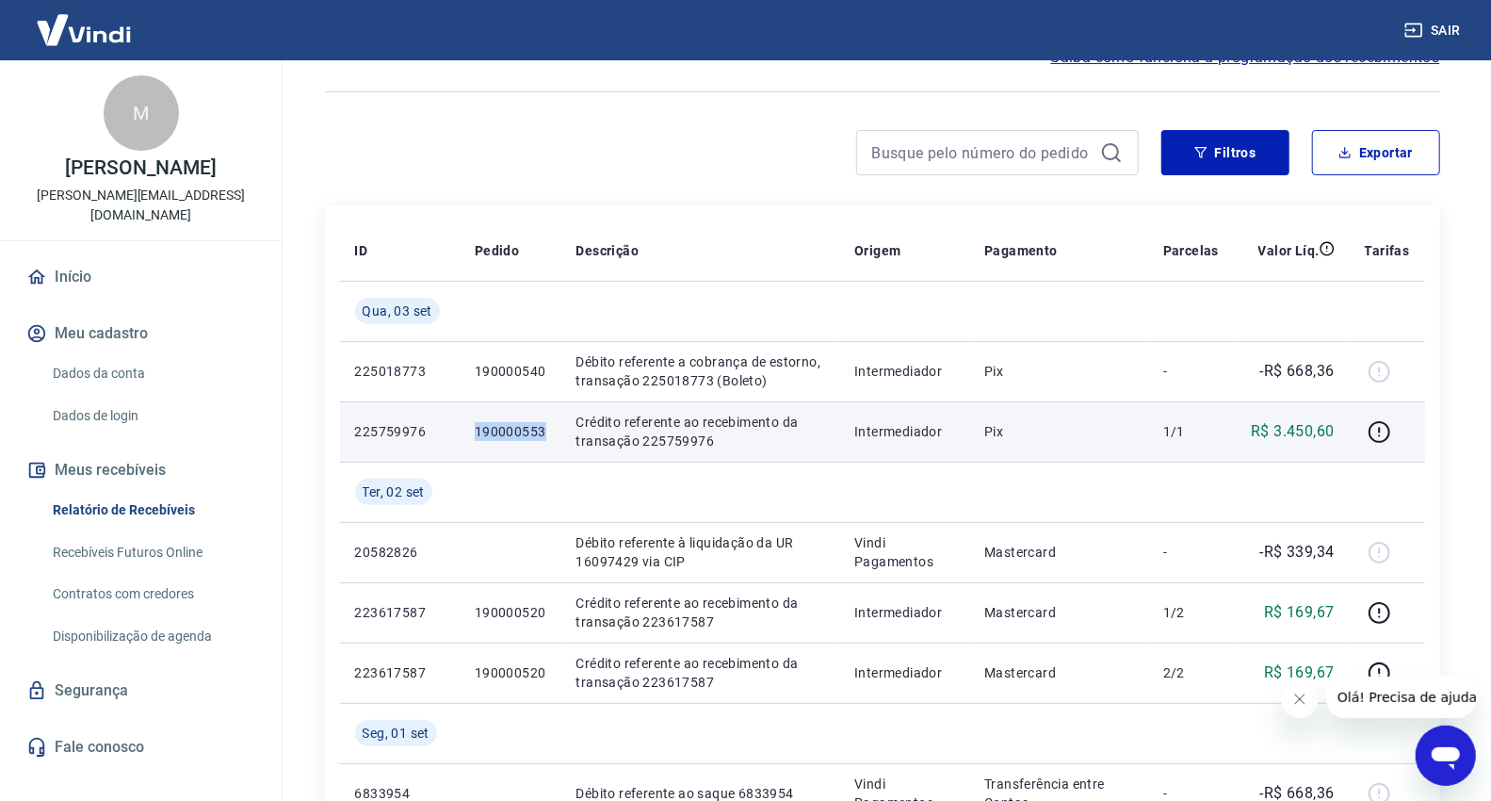
drag, startPoint x: 553, startPoint y: 430, endPoint x: 453, endPoint y: 436, distance: 100.1
click at [453, 436] on tr "225759976 190000553 Crédito referente ao recebimento da transação 225759976 Int…" at bounding box center [882, 431] width 1085 height 60
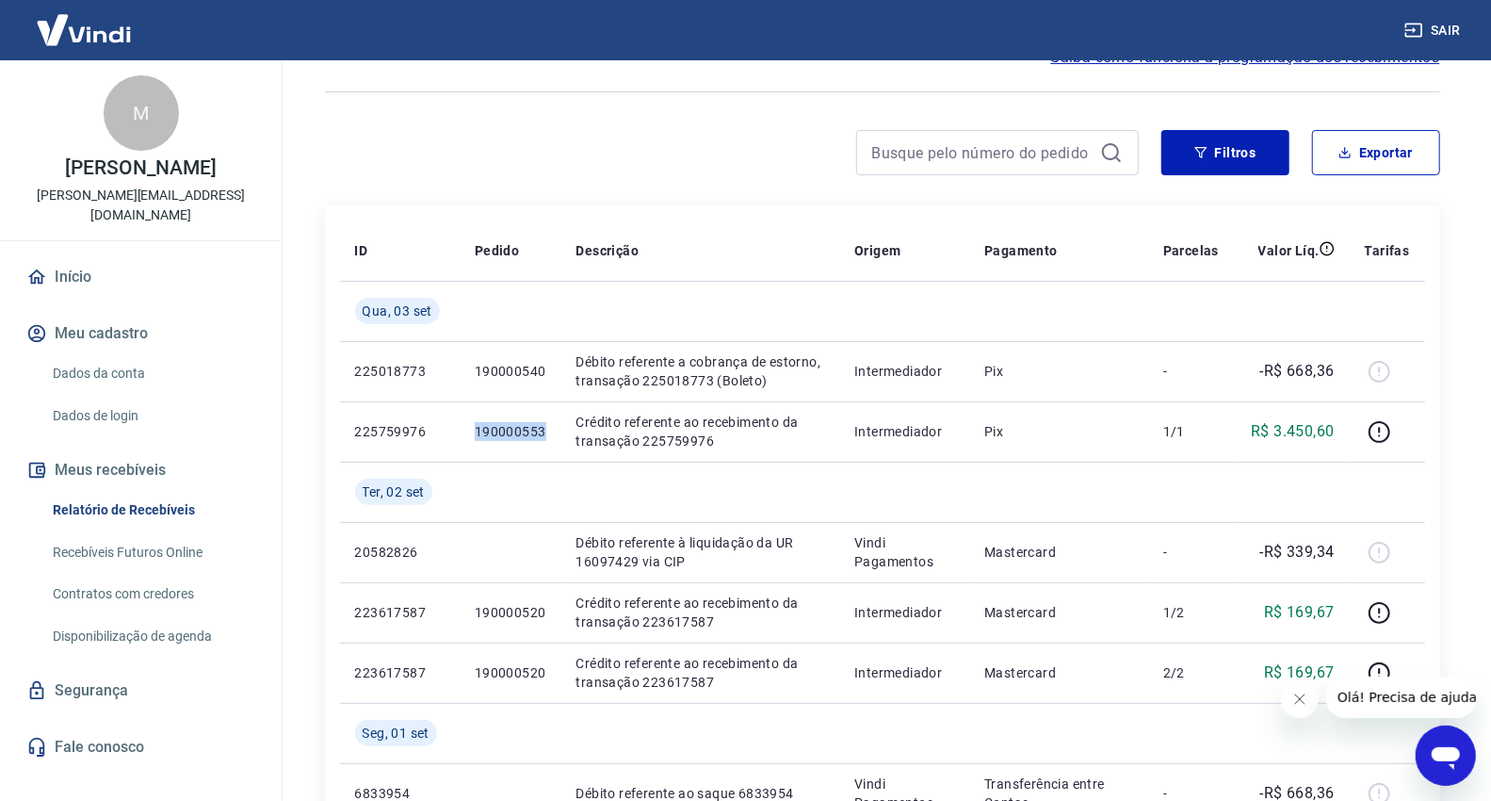
copy tr "190000553"
click at [435, 167] on div at bounding box center [732, 152] width 814 height 45
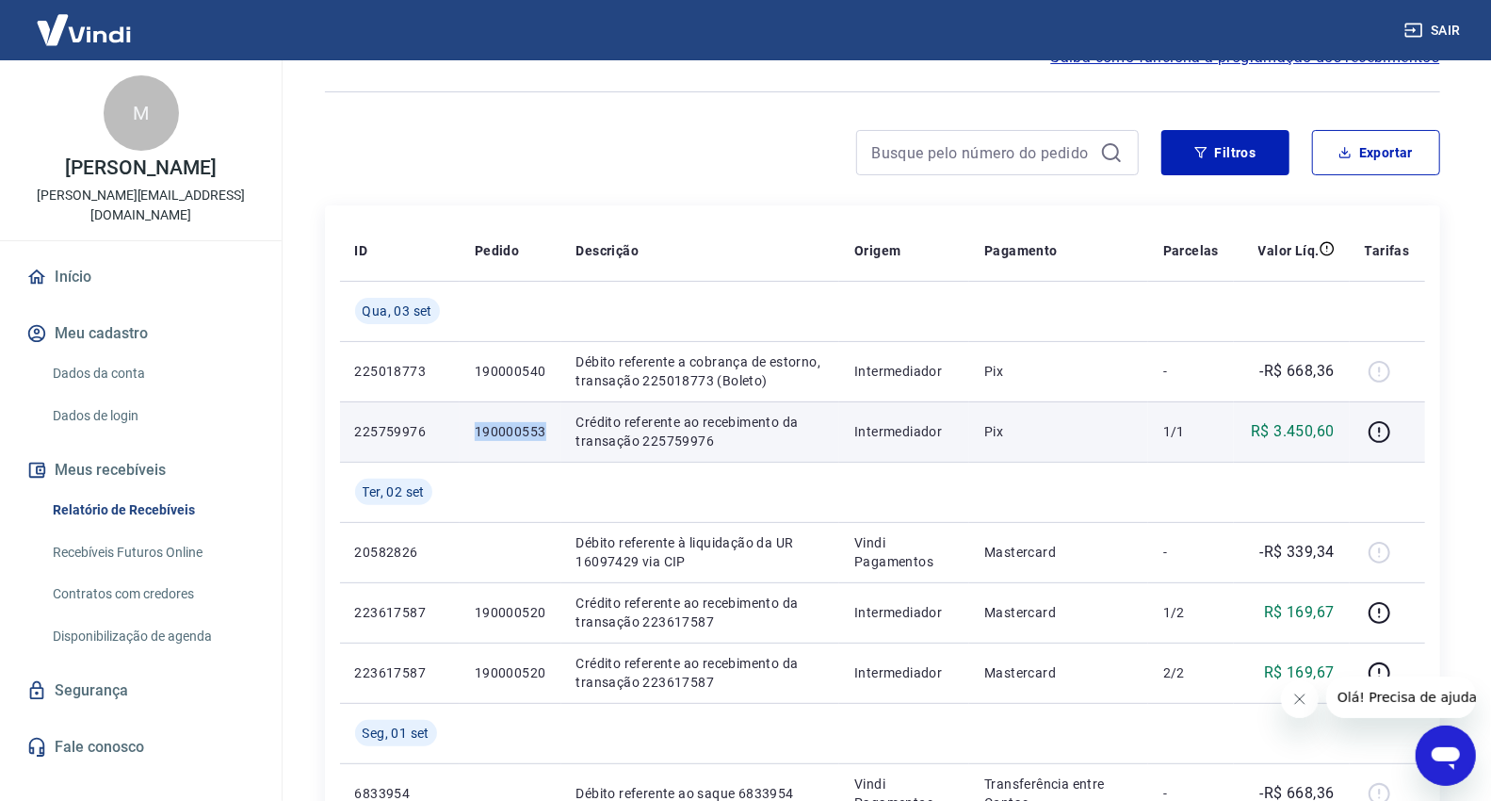
drag, startPoint x: 546, startPoint y: 436, endPoint x: 469, endPoint y: 438, distance: 77.3
click at [469, 438] on td "190000553" at bounding box center [511, 431] width 102 height 60
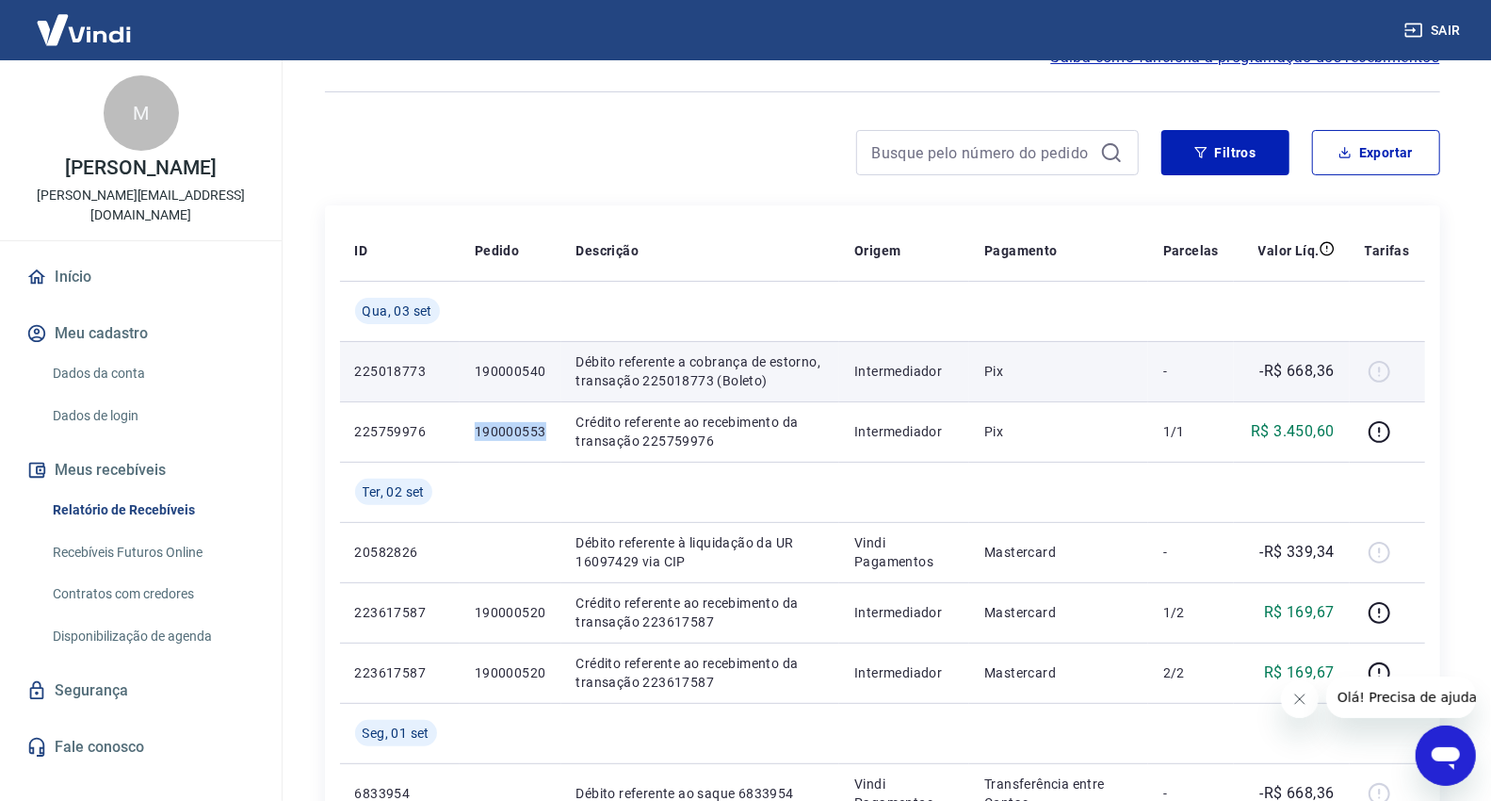
copy p "190000553"
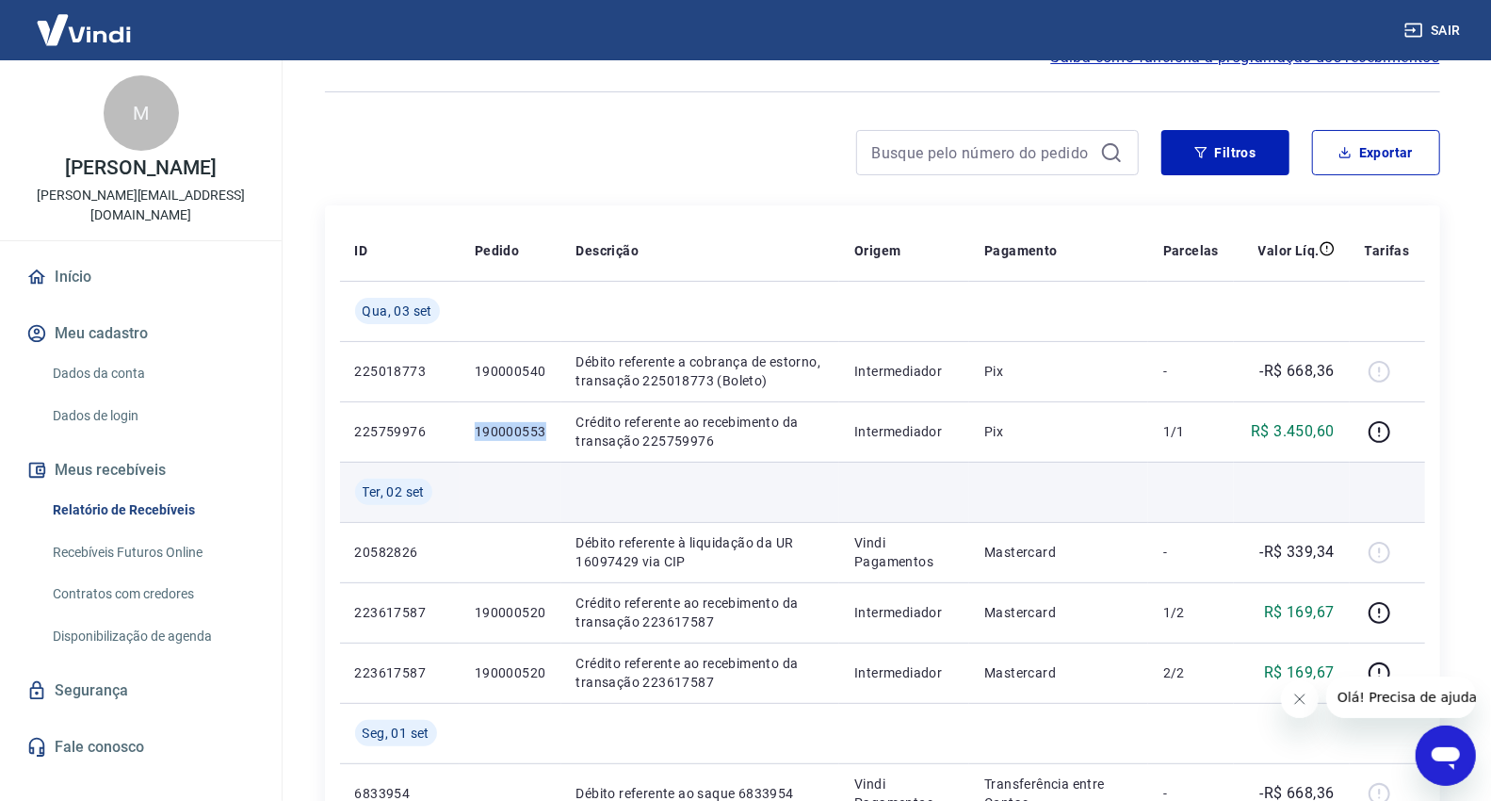
copy p "190000553"
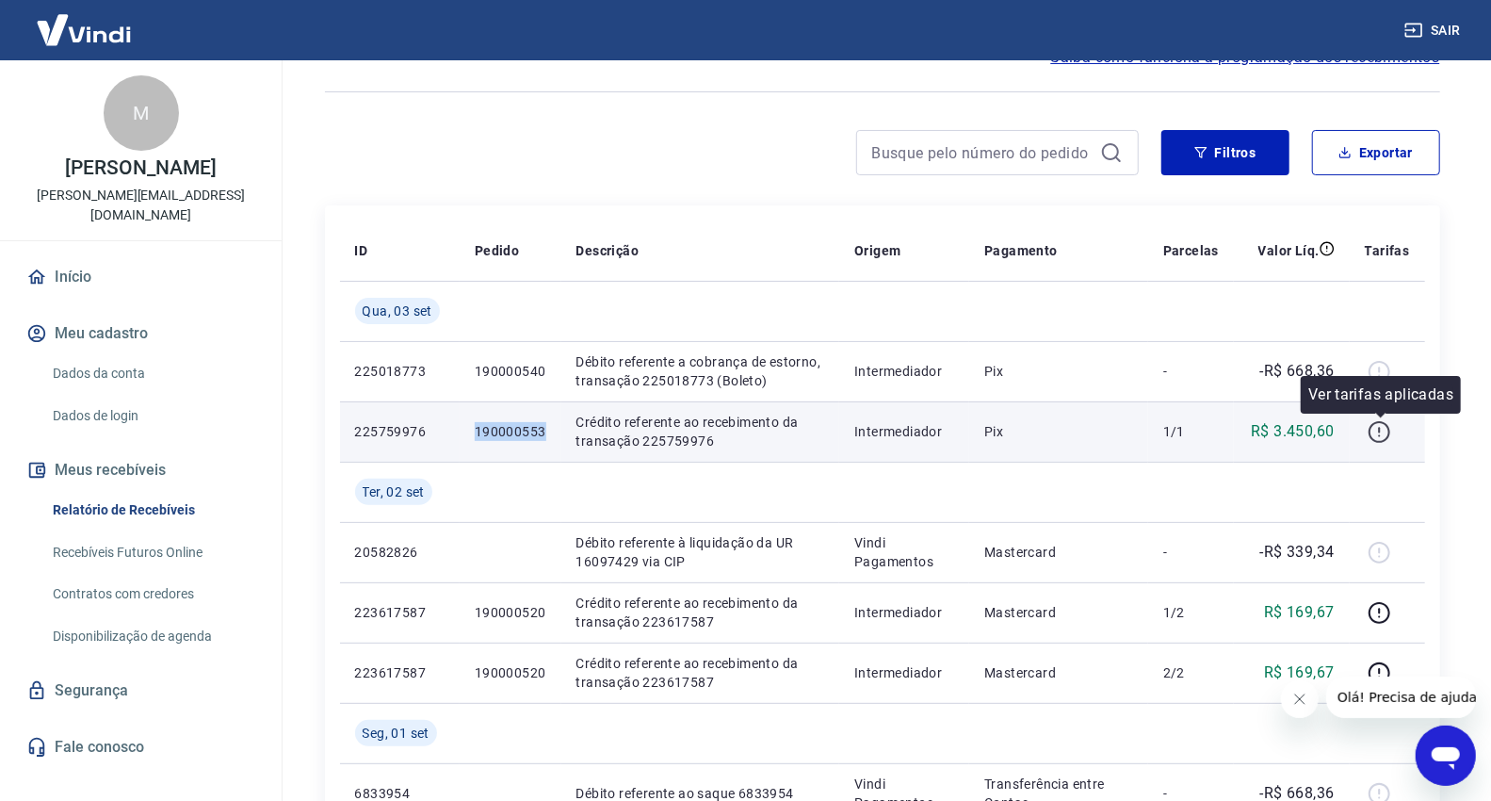
click at [1380, 439] on icon "button" at bounding box center [1380, 432] width 24 height 24
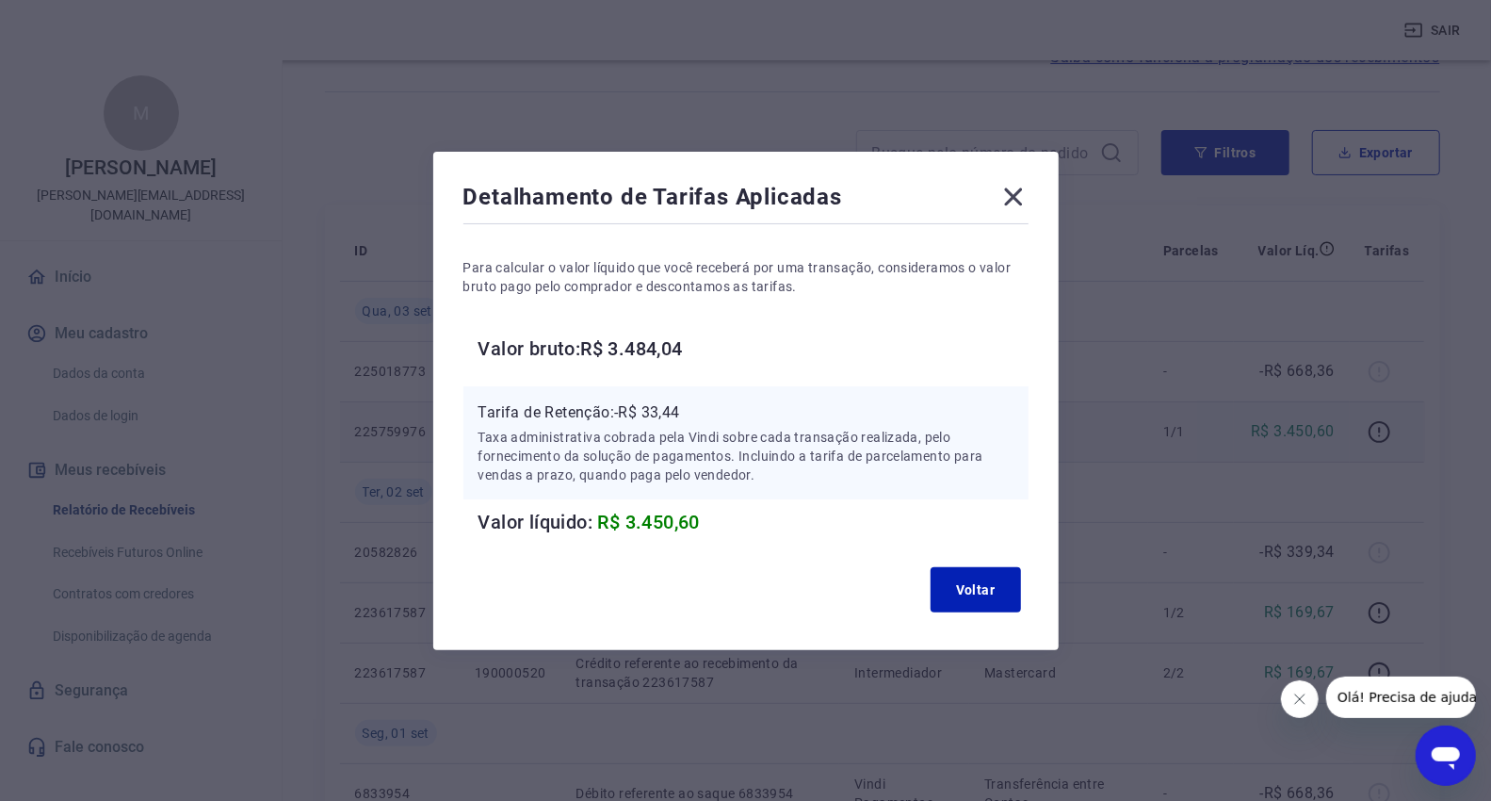
click at [1012, 196] on icon at bounding box center [1014, 197] width 30 height 30
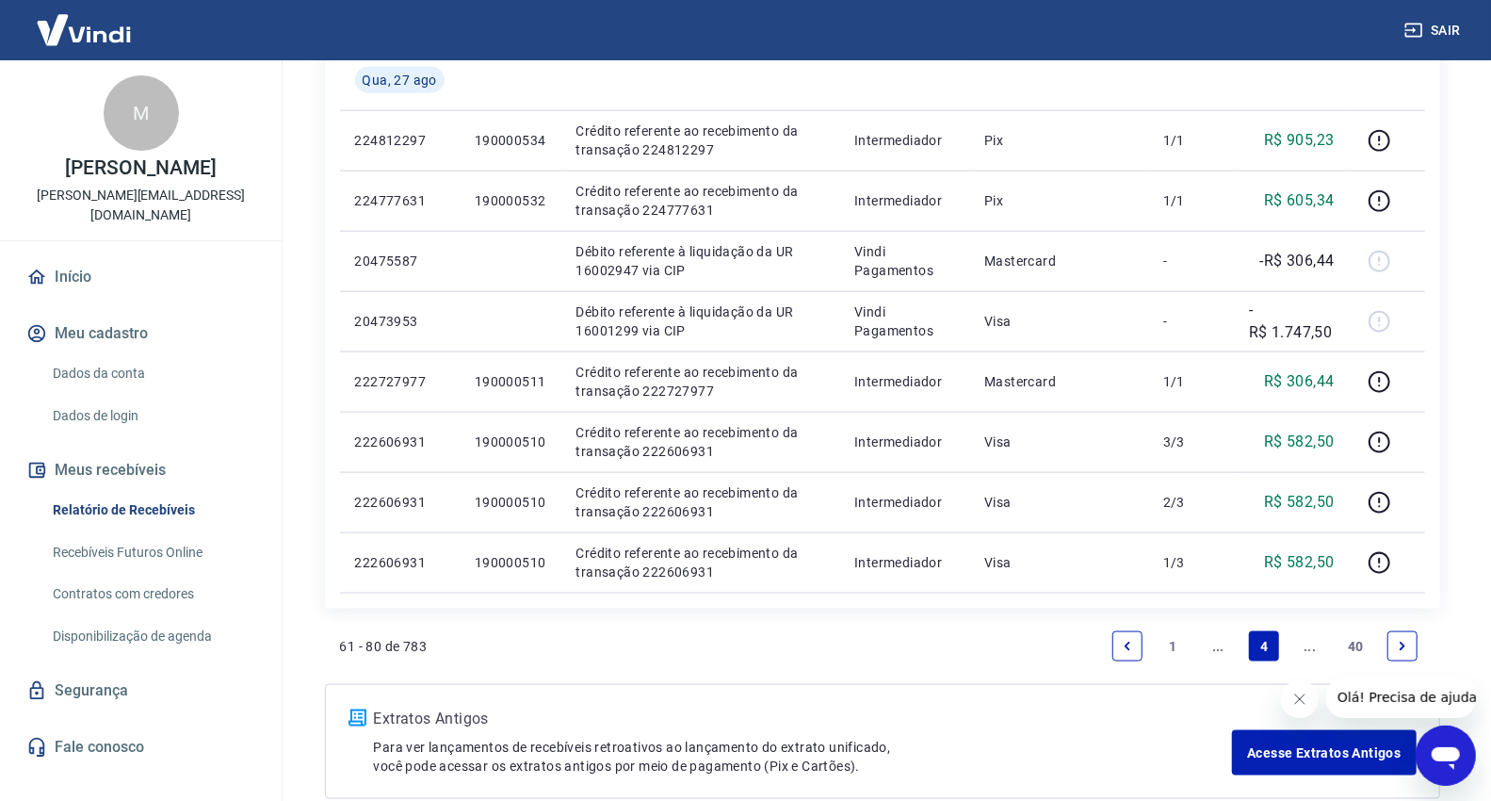
scroll to position [1462, 0]
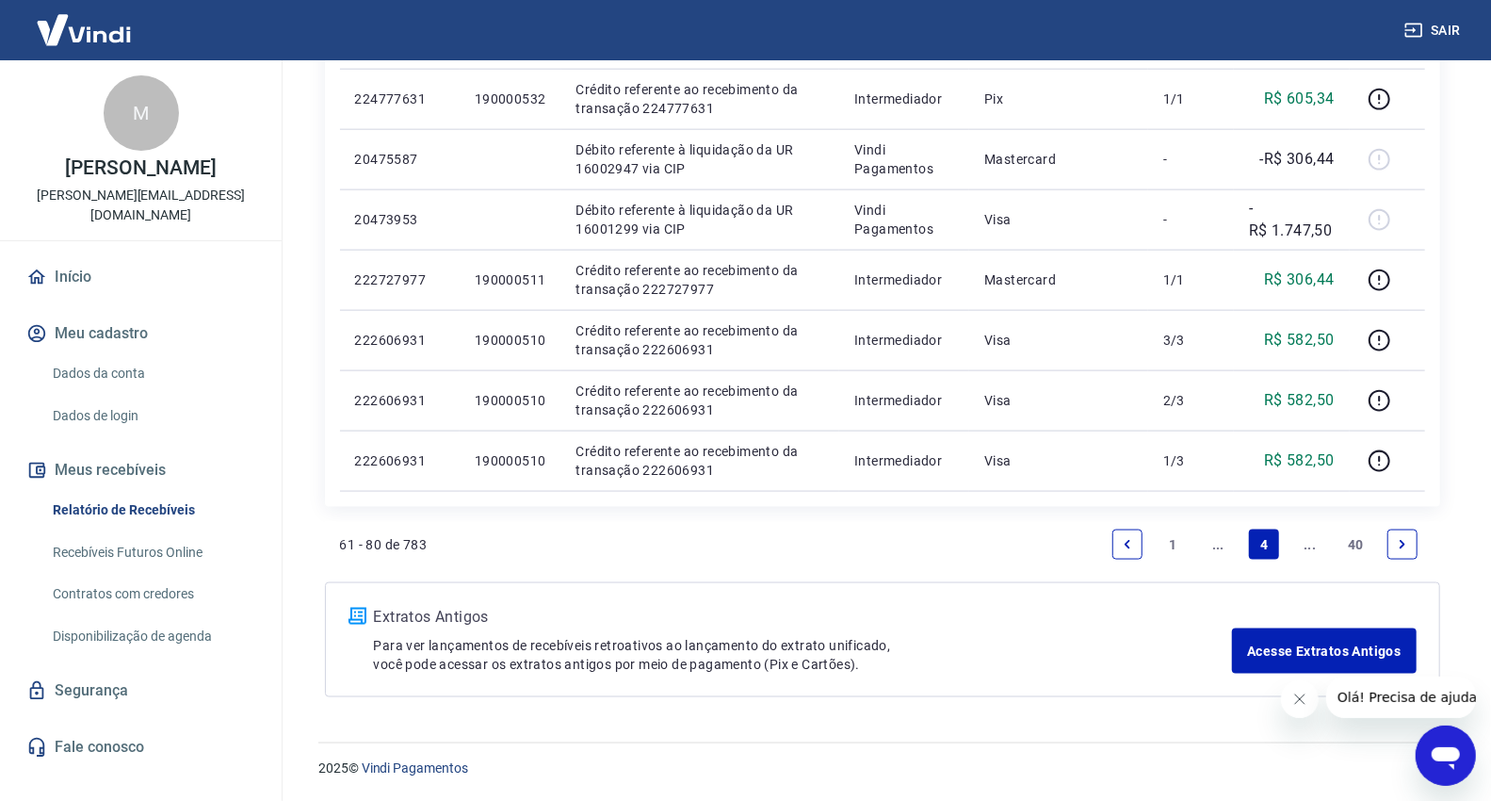
click at [1216, 546] on link "..." at bounding box center [1219, 544] width 30 height 30
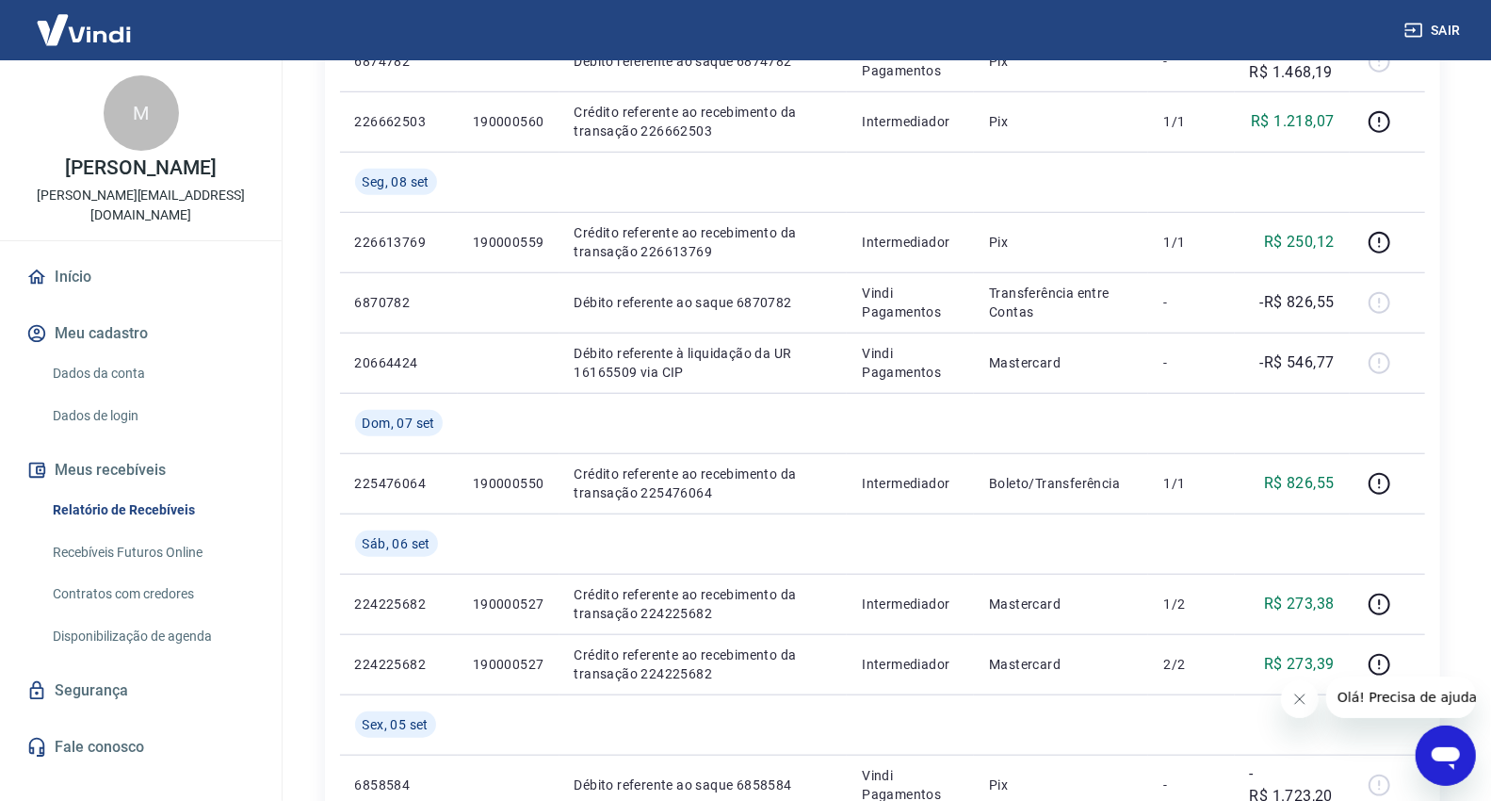
scroll to position [1583, 0]
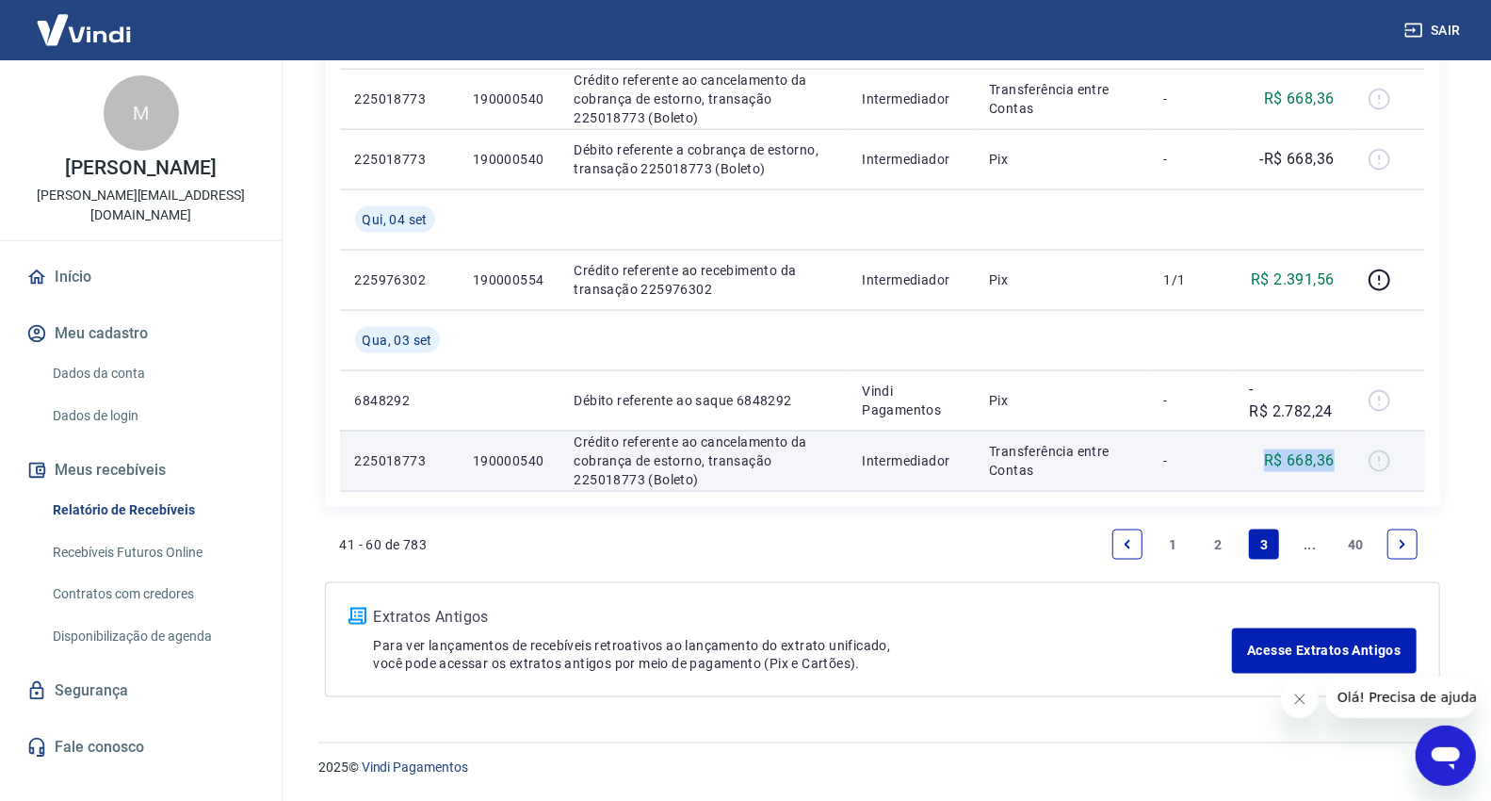
drag, startPoint x: 1340, startPoint y: 464, endPoint x: 1255, endPoint y: 464, distance: 85.7
click at [1255, 464] on td "R$ 668,36" at bounding box center [1292, 460] width 115 height 60
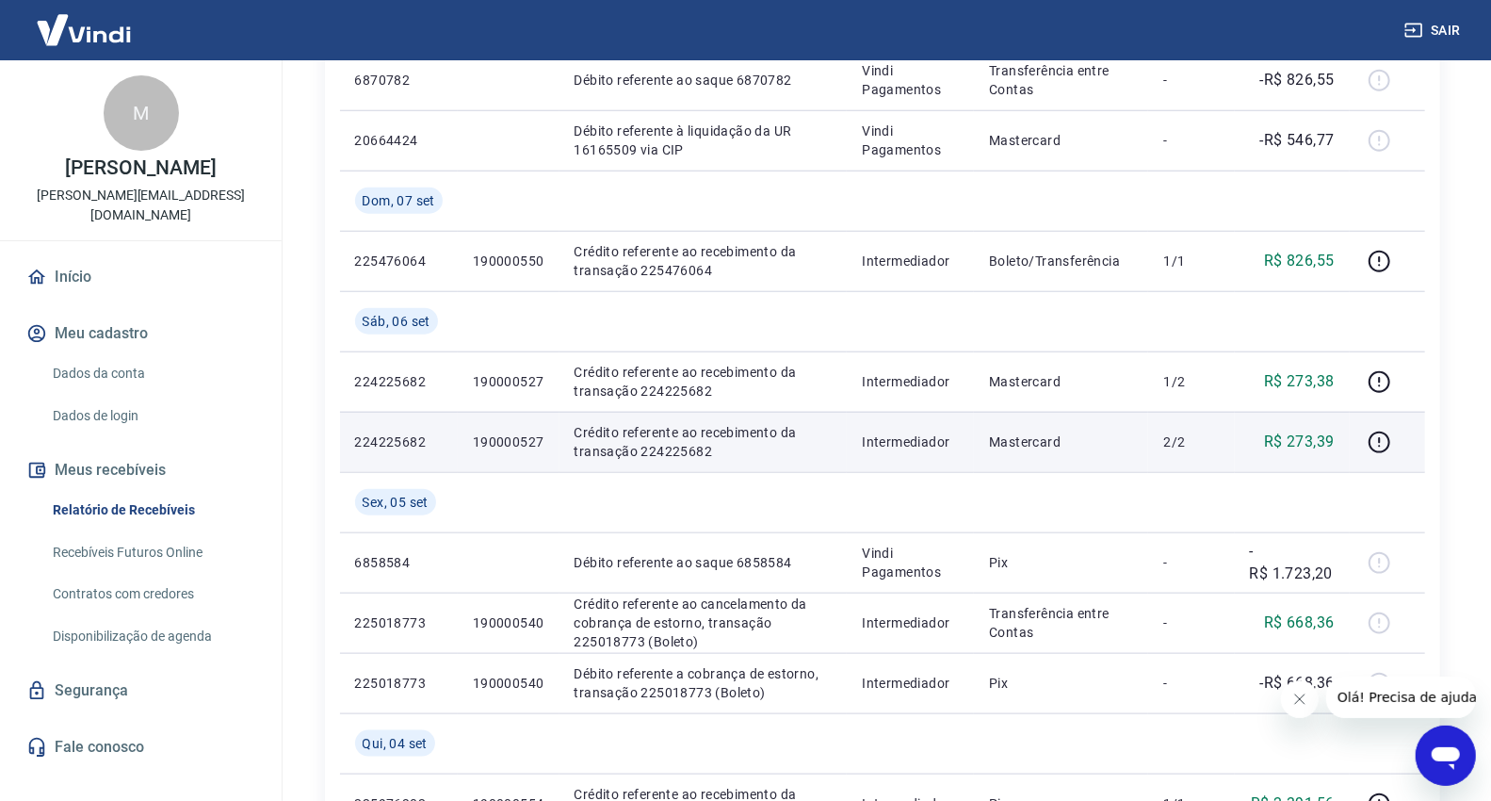
scroll to position [1163, 0]
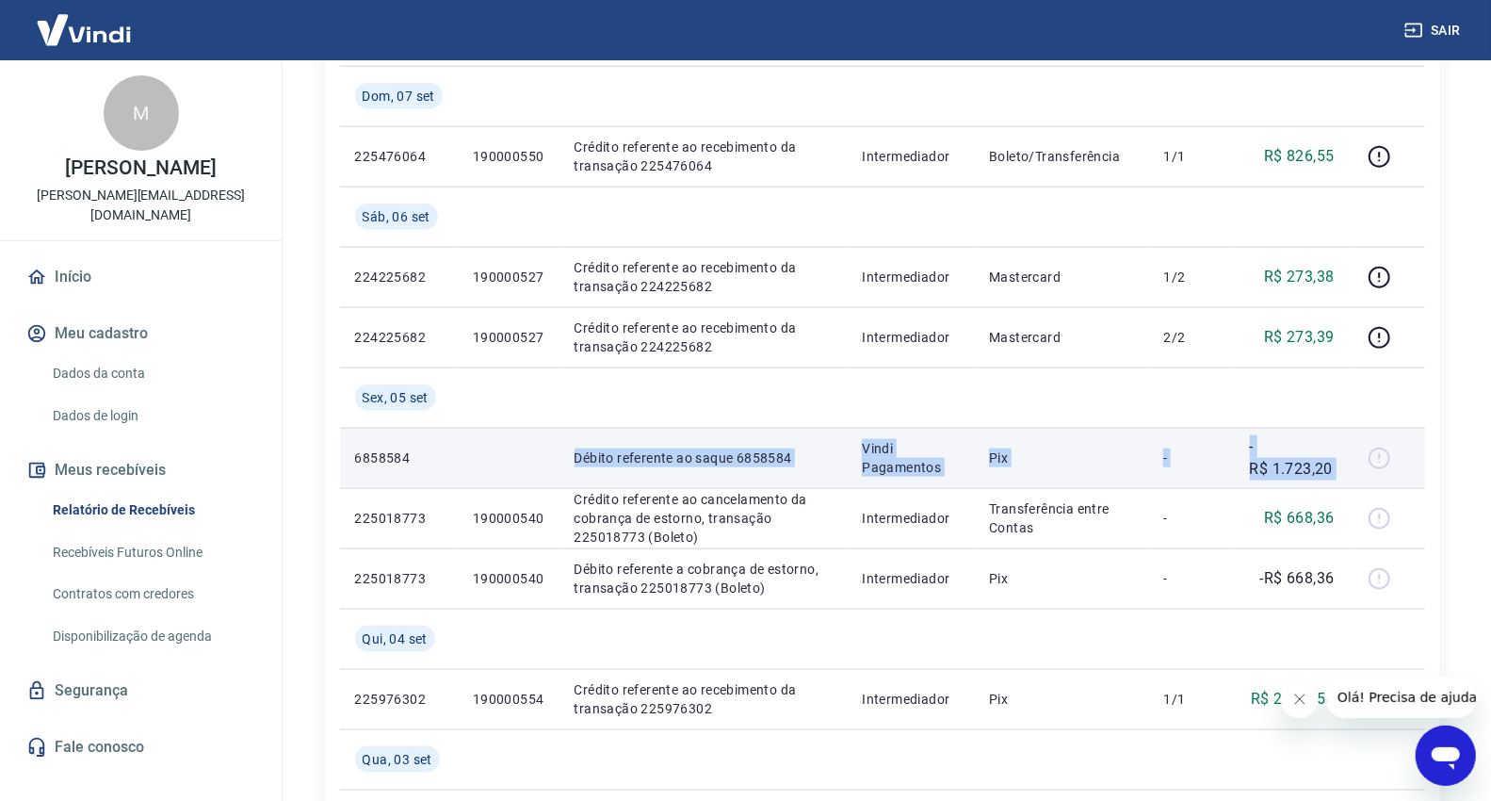
drag, startPoint x: 573, startPoint y: 462, endPoint x: 1361, endPoint y: 462, distance: 788.5
click at [1361, 462] on tr "6858584 Débito referente ao saque 6858584 Vindi Pagamentos Pix - -R$ 1.723,20" at bounding box center [882, 458] width 1085 height 60
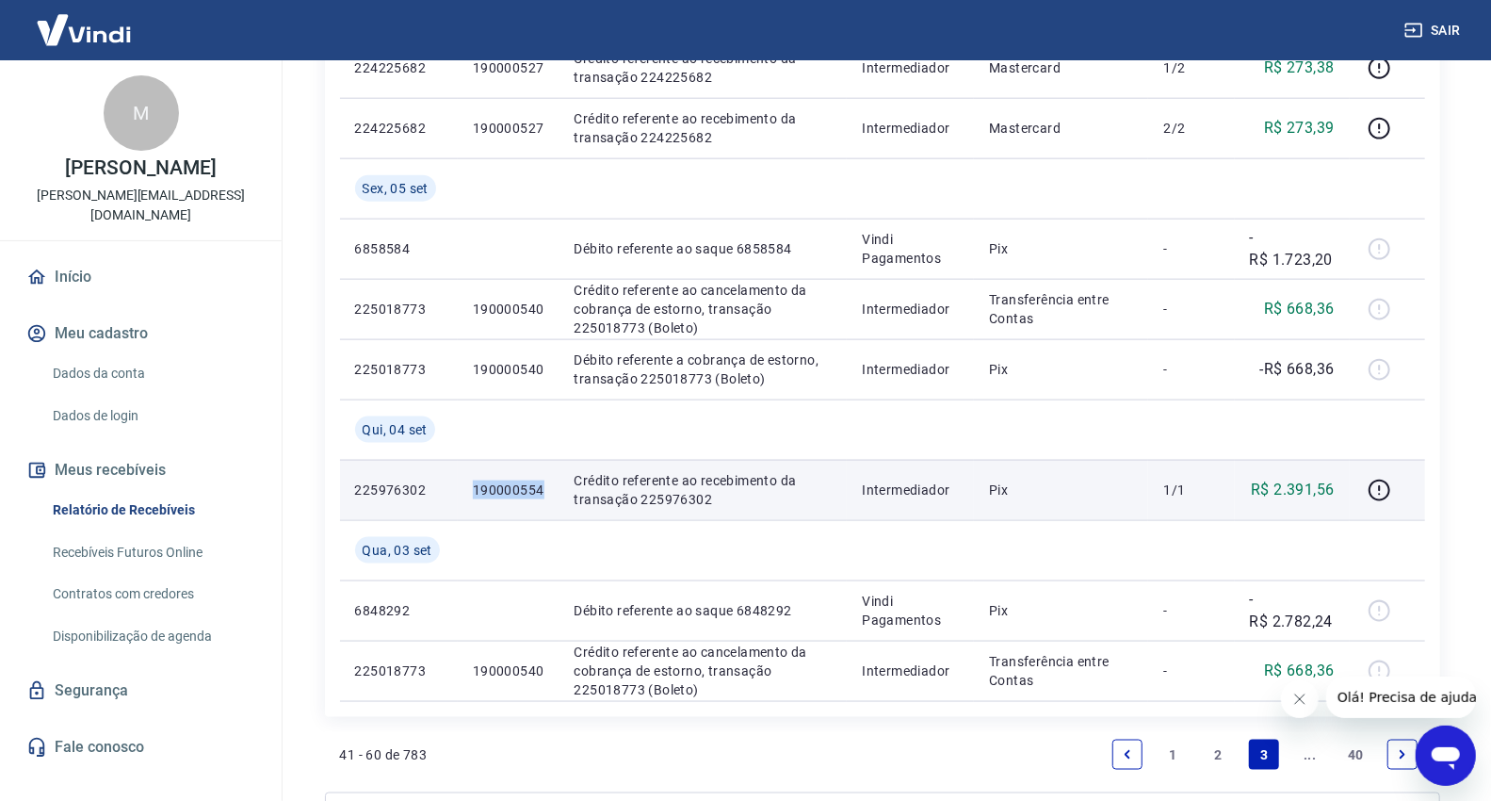
drag, startPoint x: 549, startPoint y: 484, endPoint x: 487, endPoint y: 502, distance: 64.7
click at [472, 497] on td "190000554" at bounding box center [509, 490] width 102 height 60
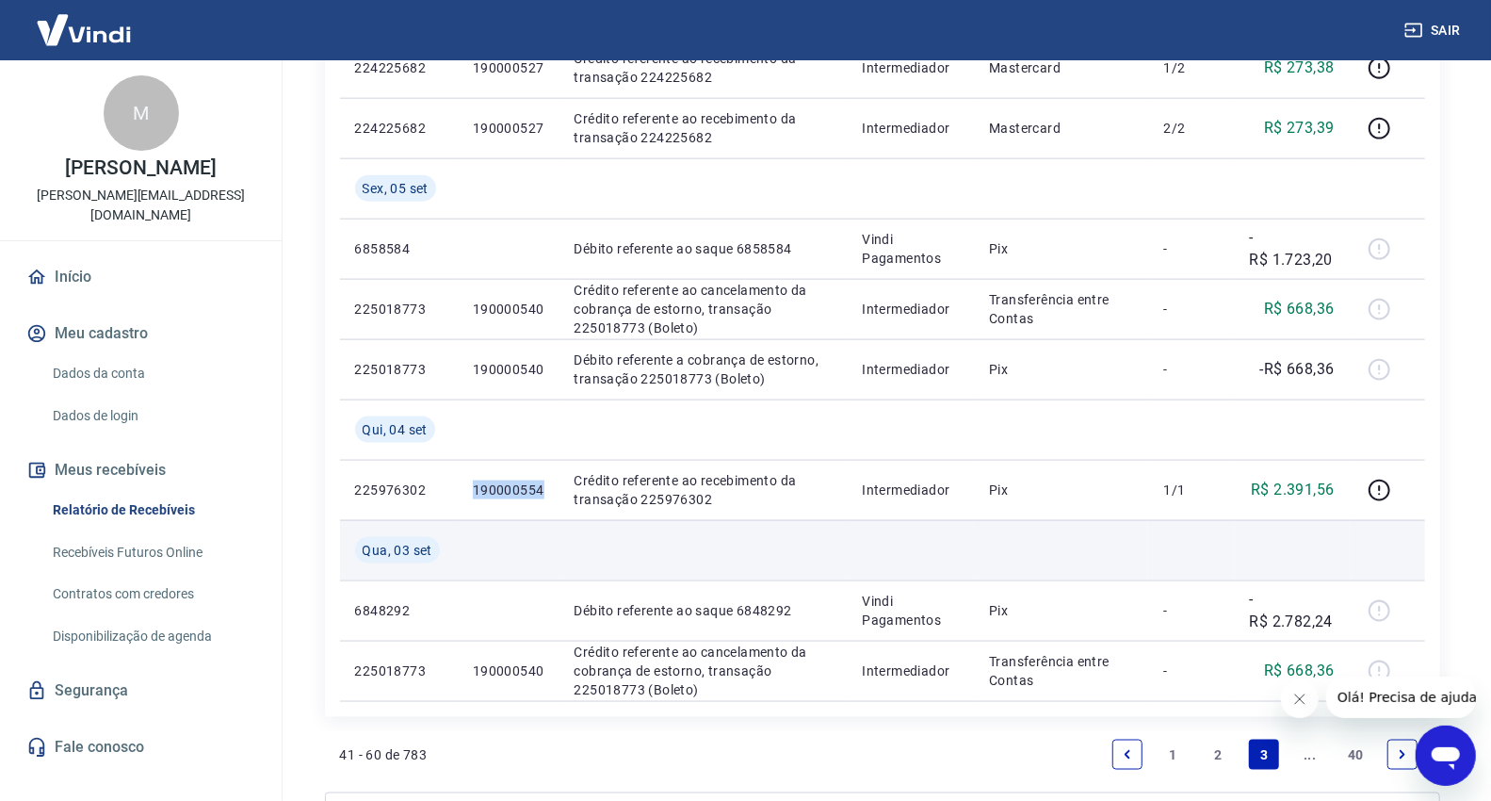
copy p "190000554"
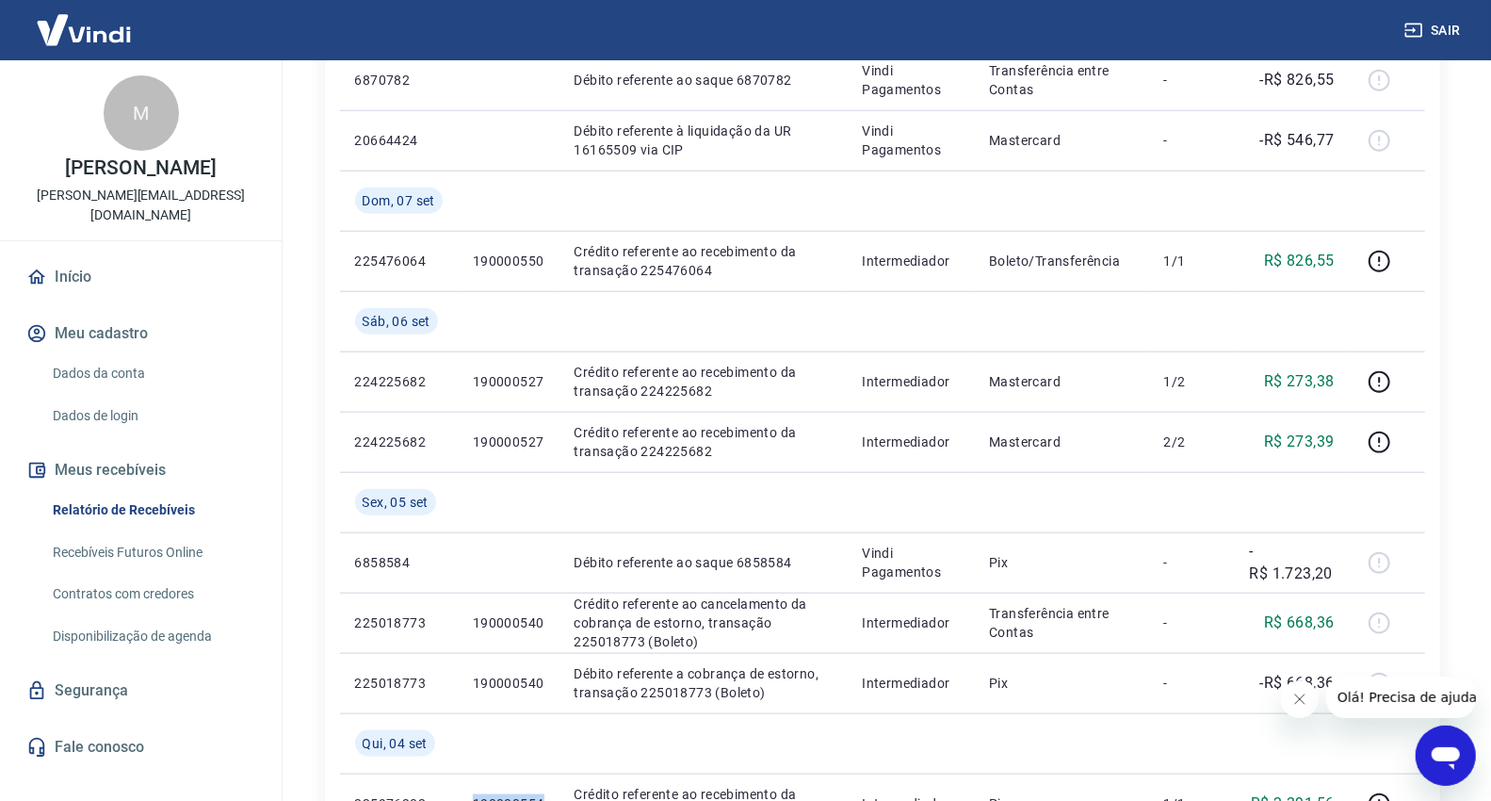
scroll to position [954, 0]
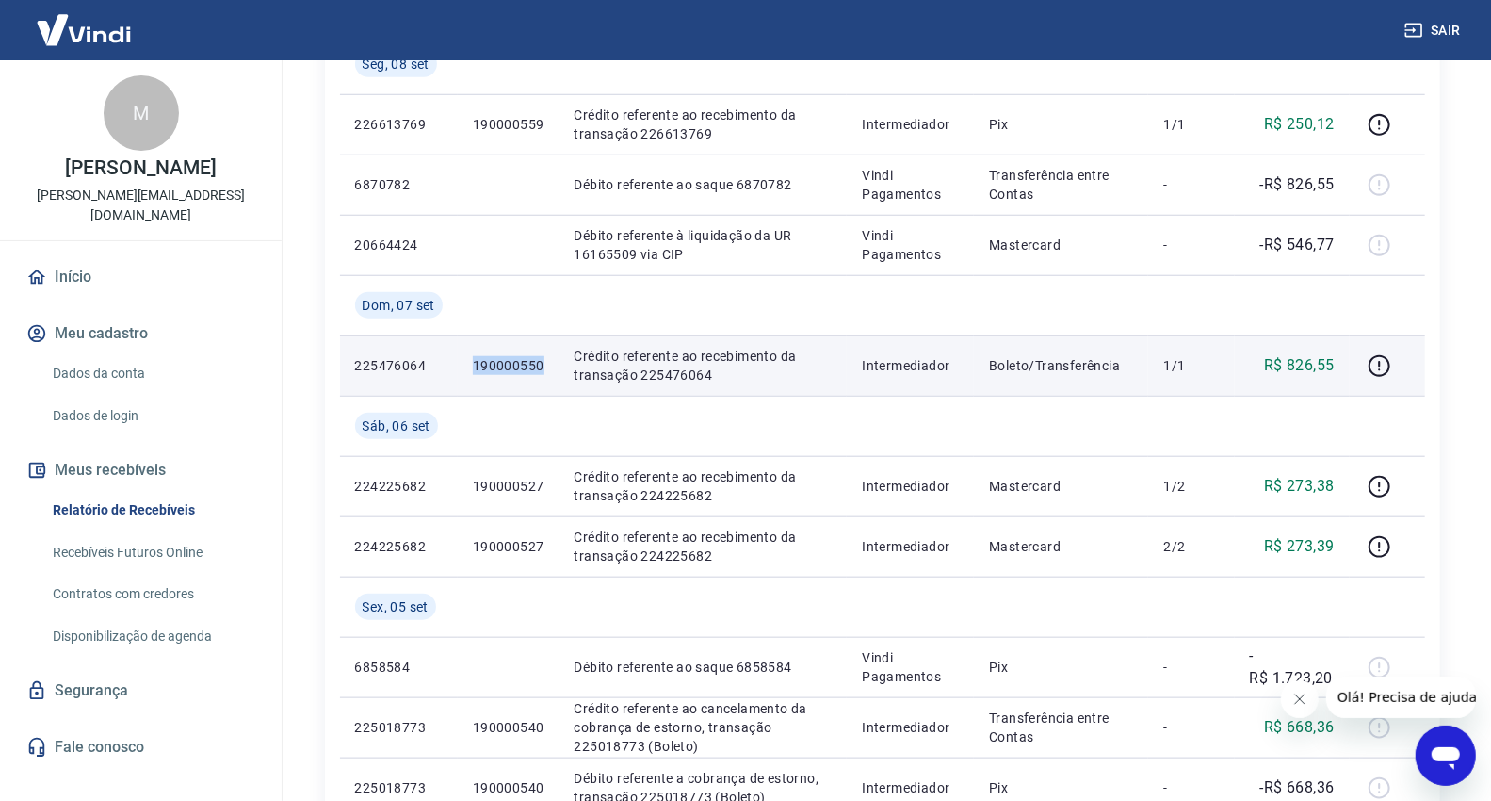
drag, startPoint x: 543, startPoint y: 364, endPoint x: 474, endPoint y: 359, distance: 68.9
click at [474, 359] on p "190000550" at bounding box center [509, 365] width 72 height 19
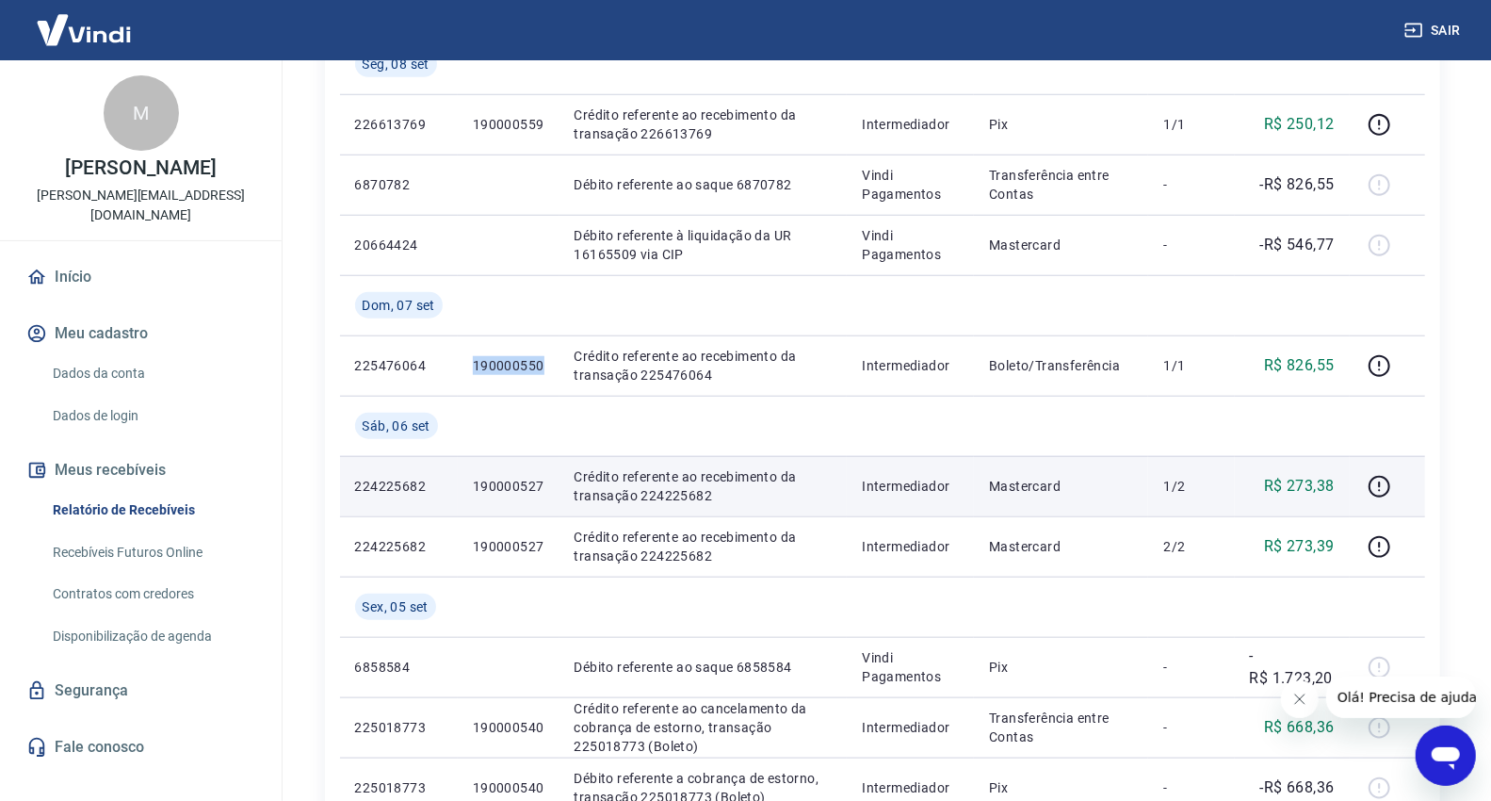
copy p "190000550"
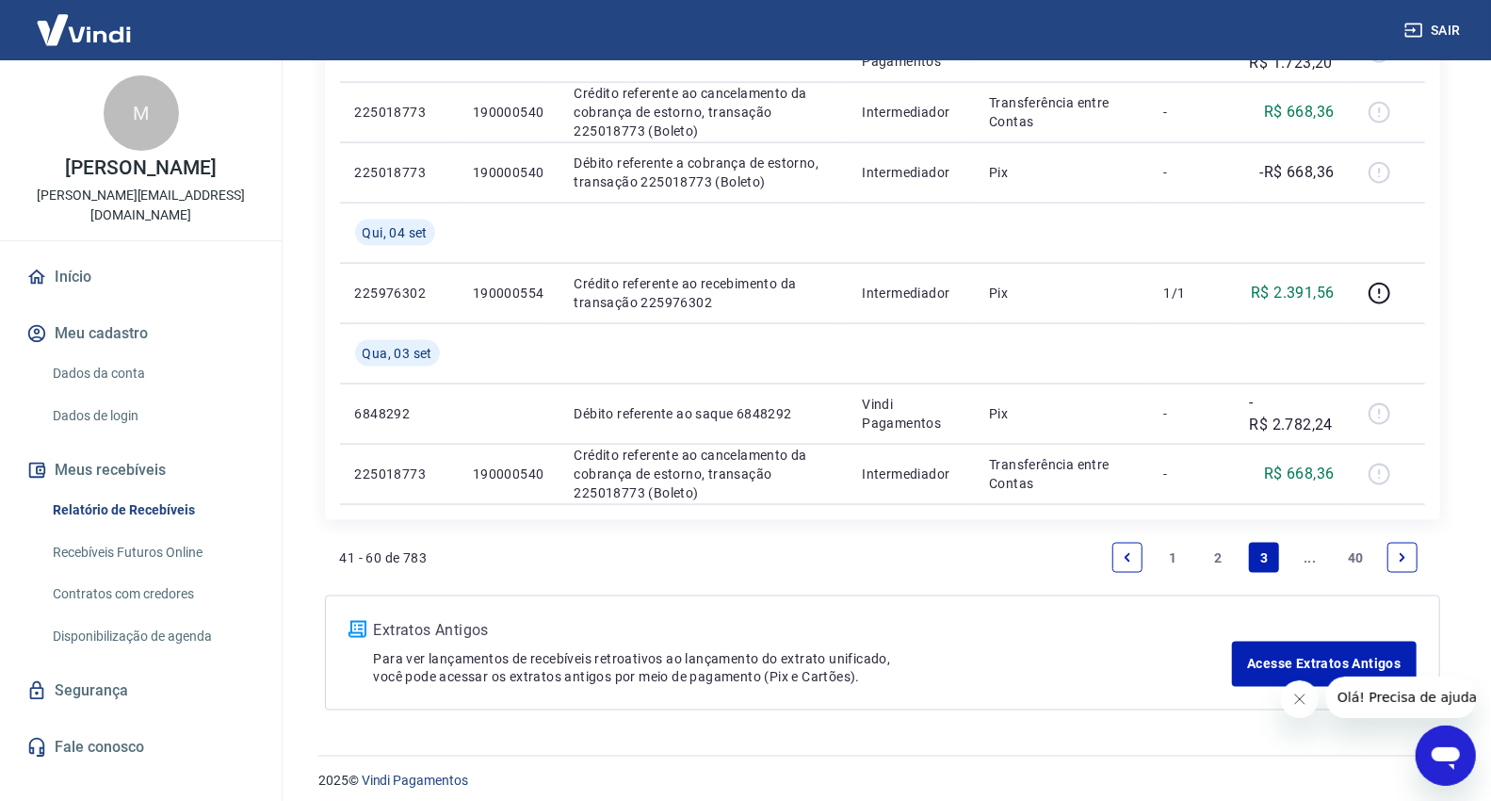
scroll to position [1583, 0]
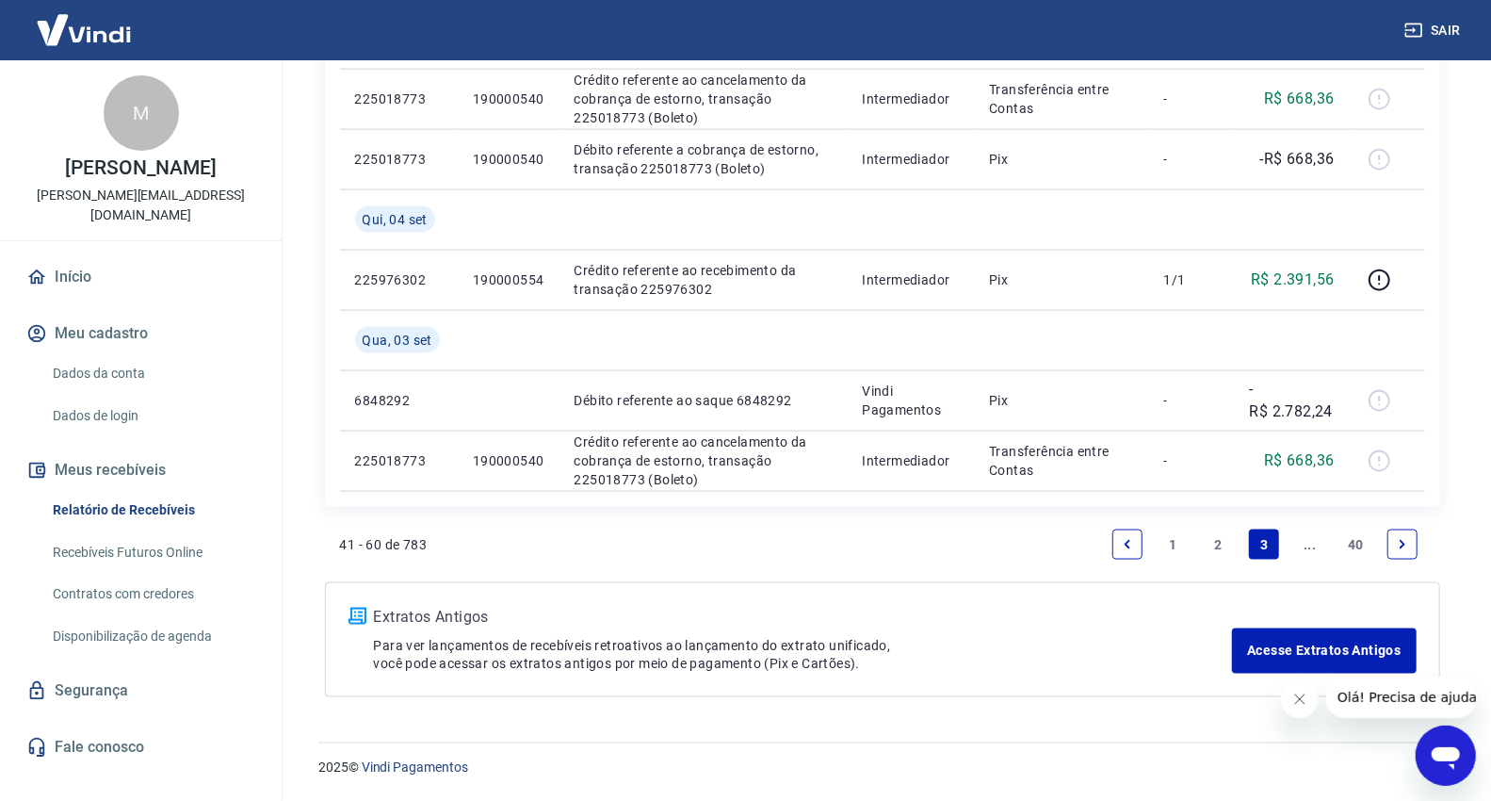
click at [1213, 543] on link "2" at bounding box center [1219, 544] width 30 height 30
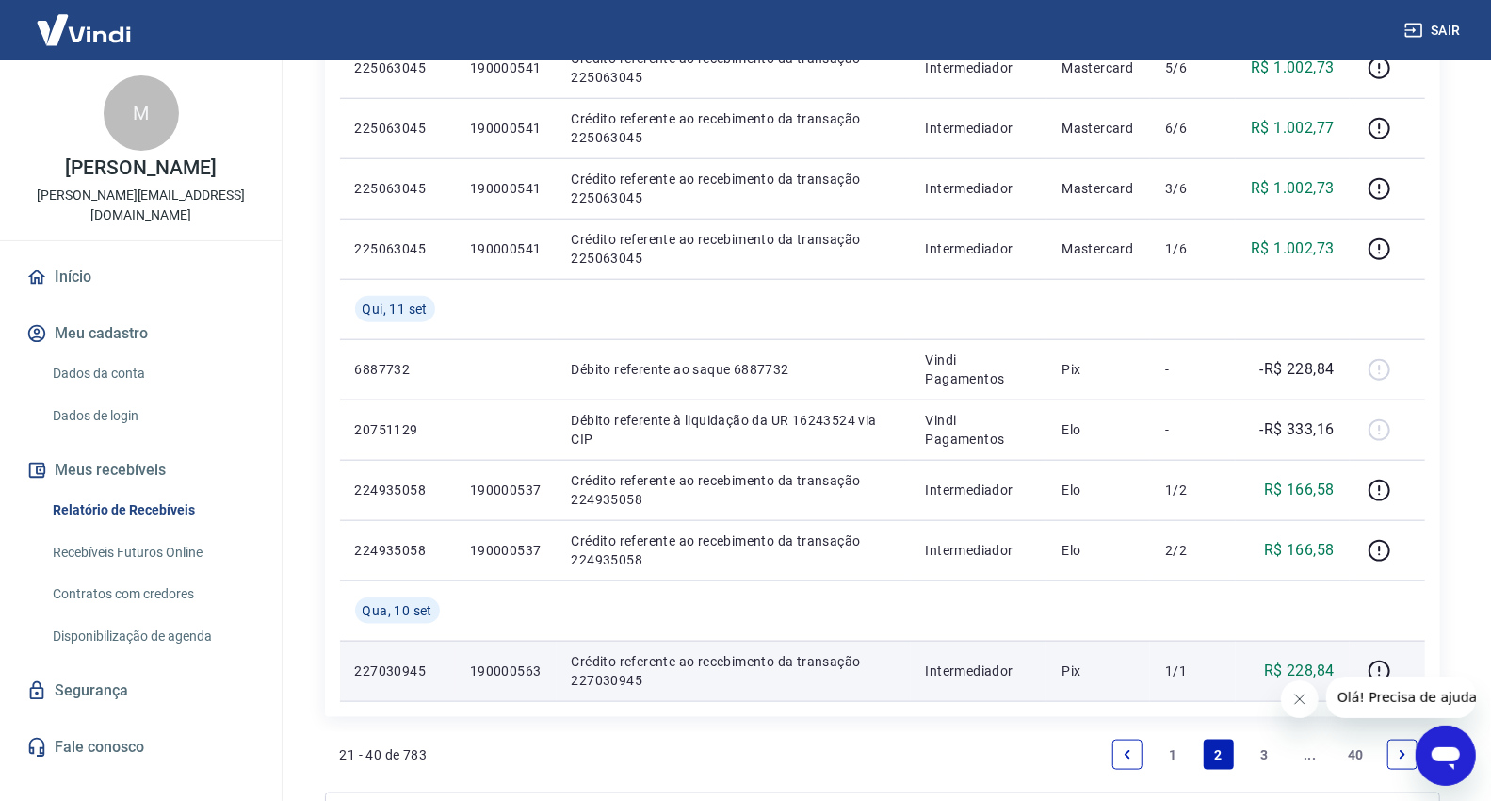
scroll to position [1281, 0]
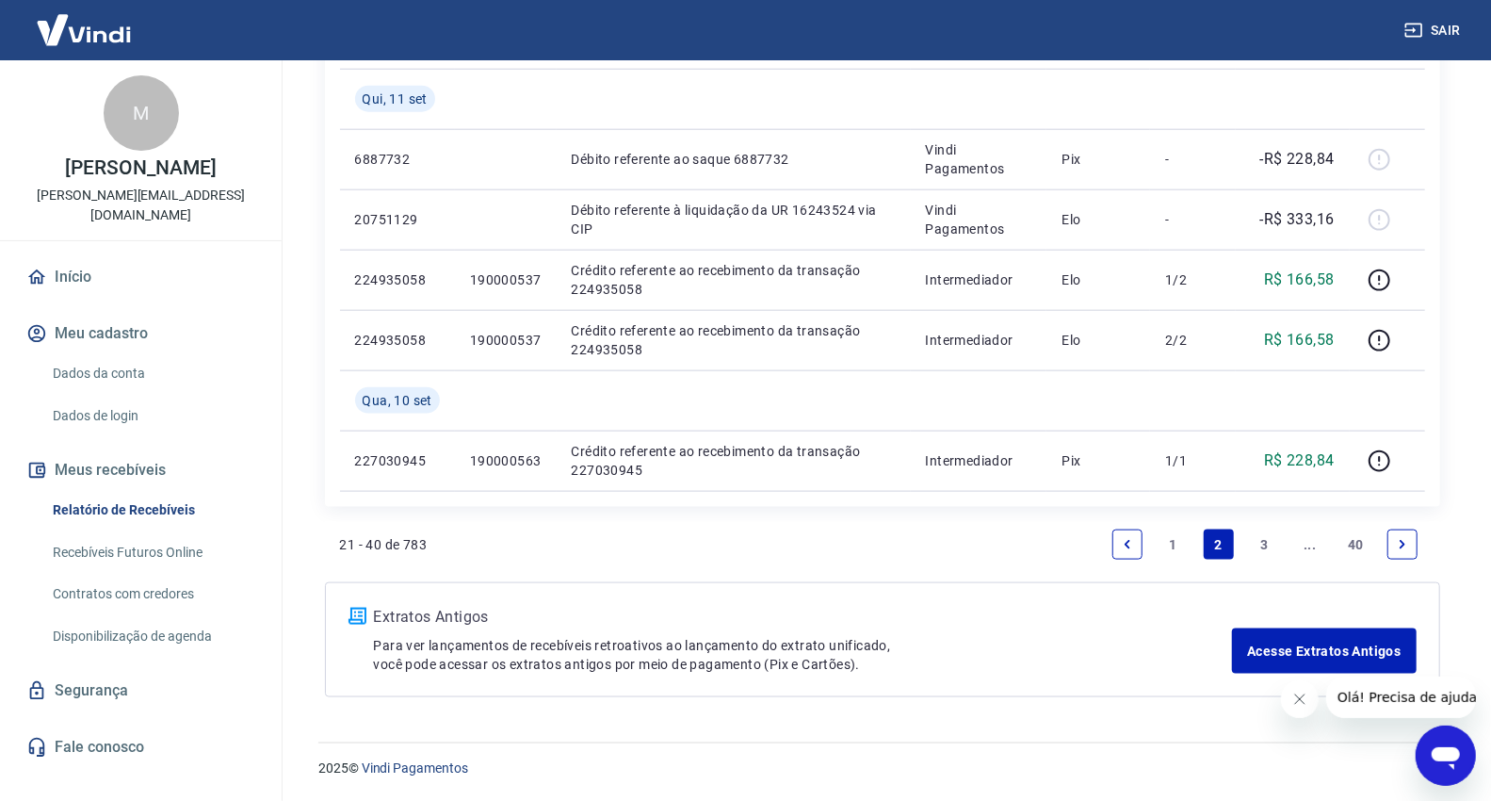
click at [1169, 542] on link "1" at bounding box center [1173, 544] width 30 height 30
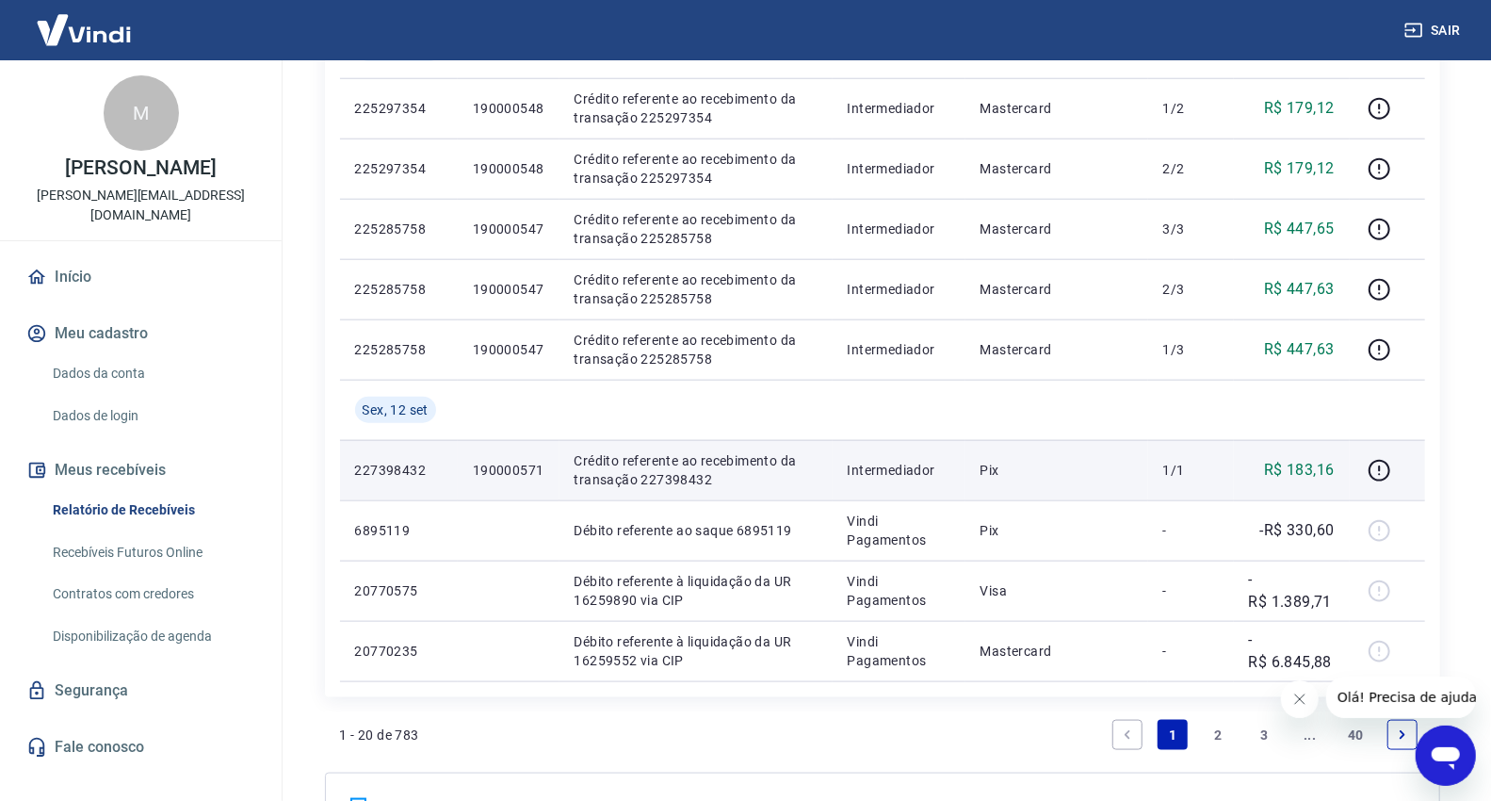
scroll to position [1256, 0]
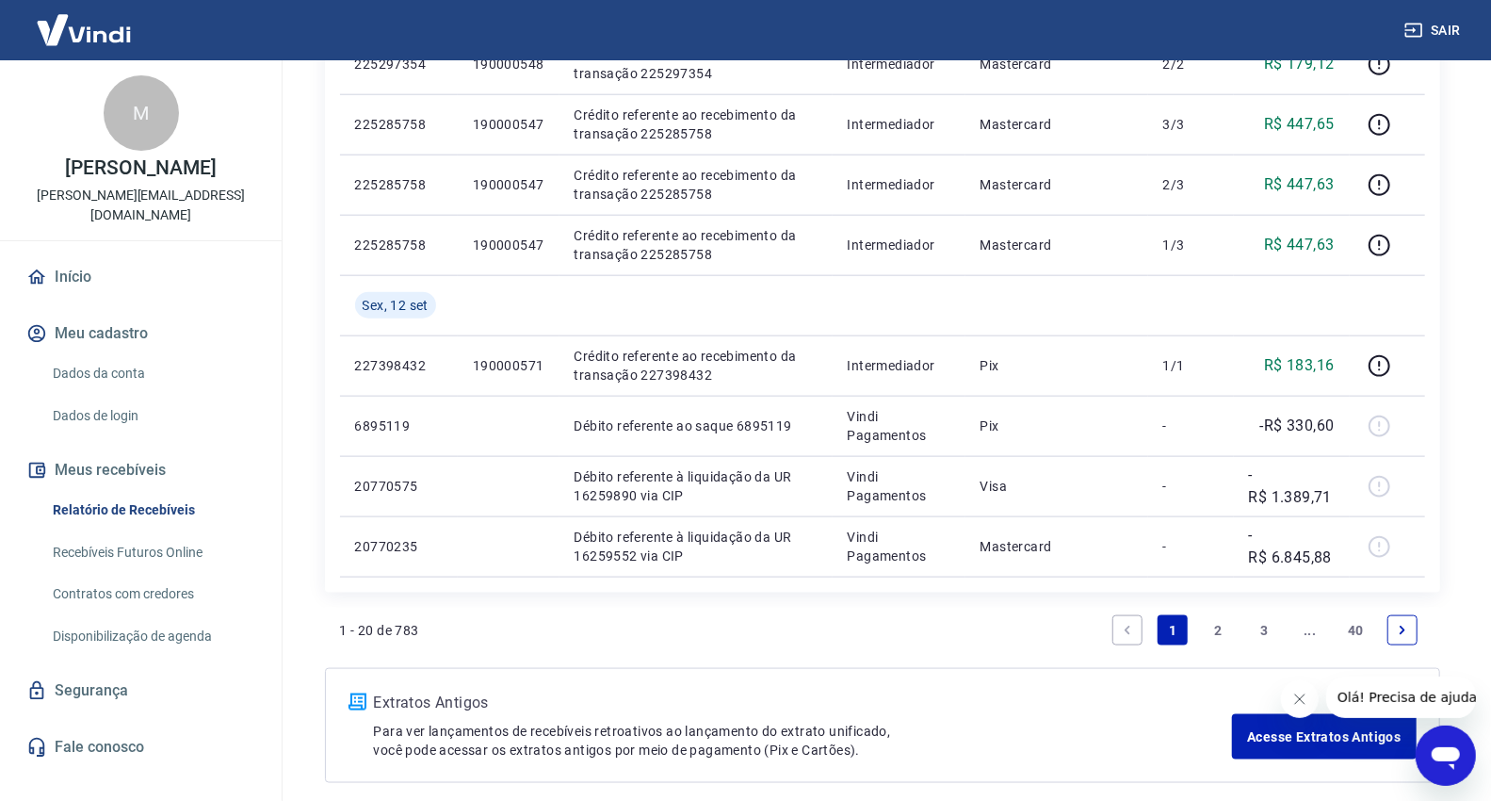
click at [1221, 620] on link "2" at bounding box center [1219, 630] width 30 height 30
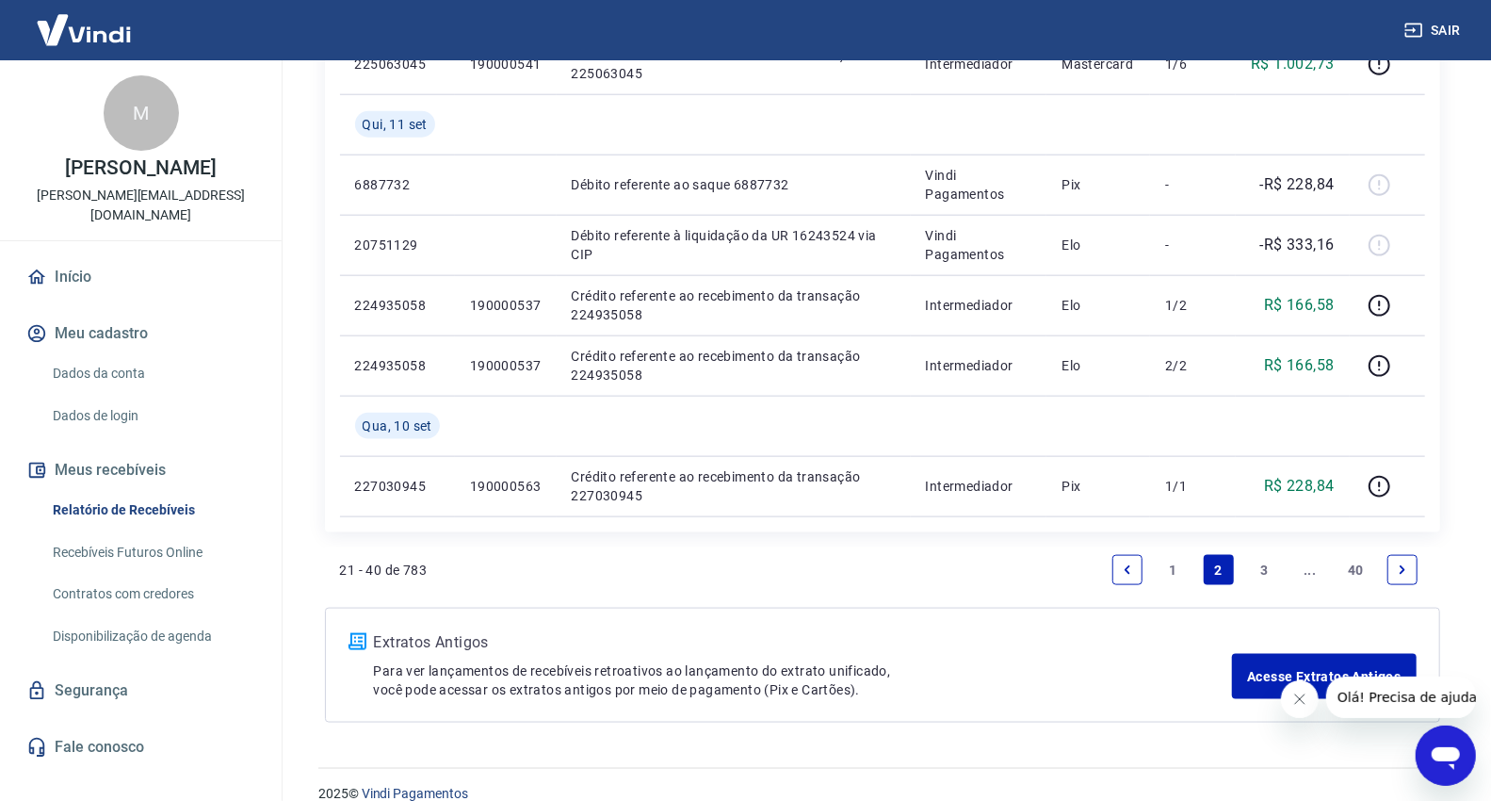
scroll to position [1281, 0]
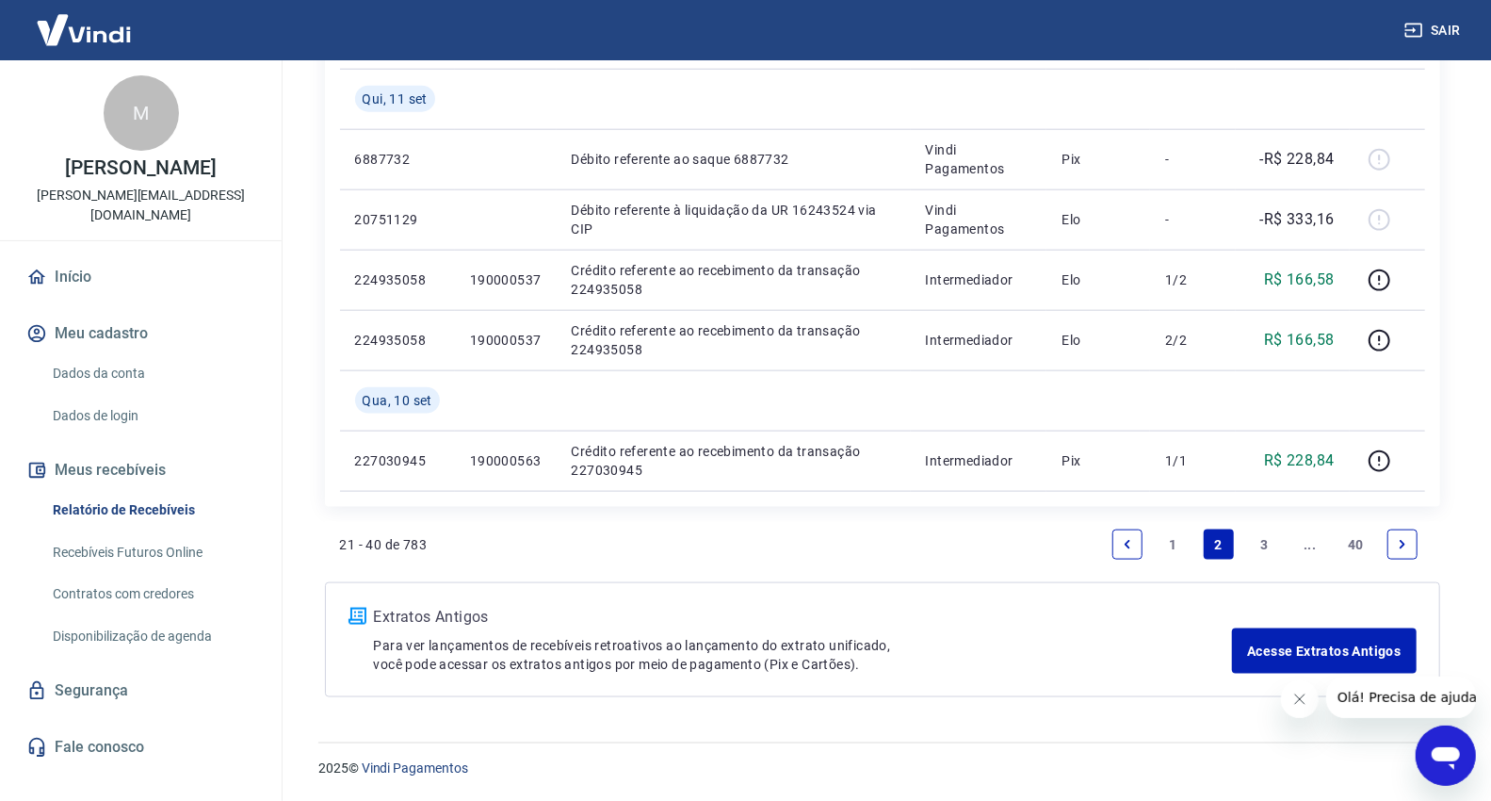
click at [1174, 553] on link "1" at bounding box center [1173, 544] width 30 height 30
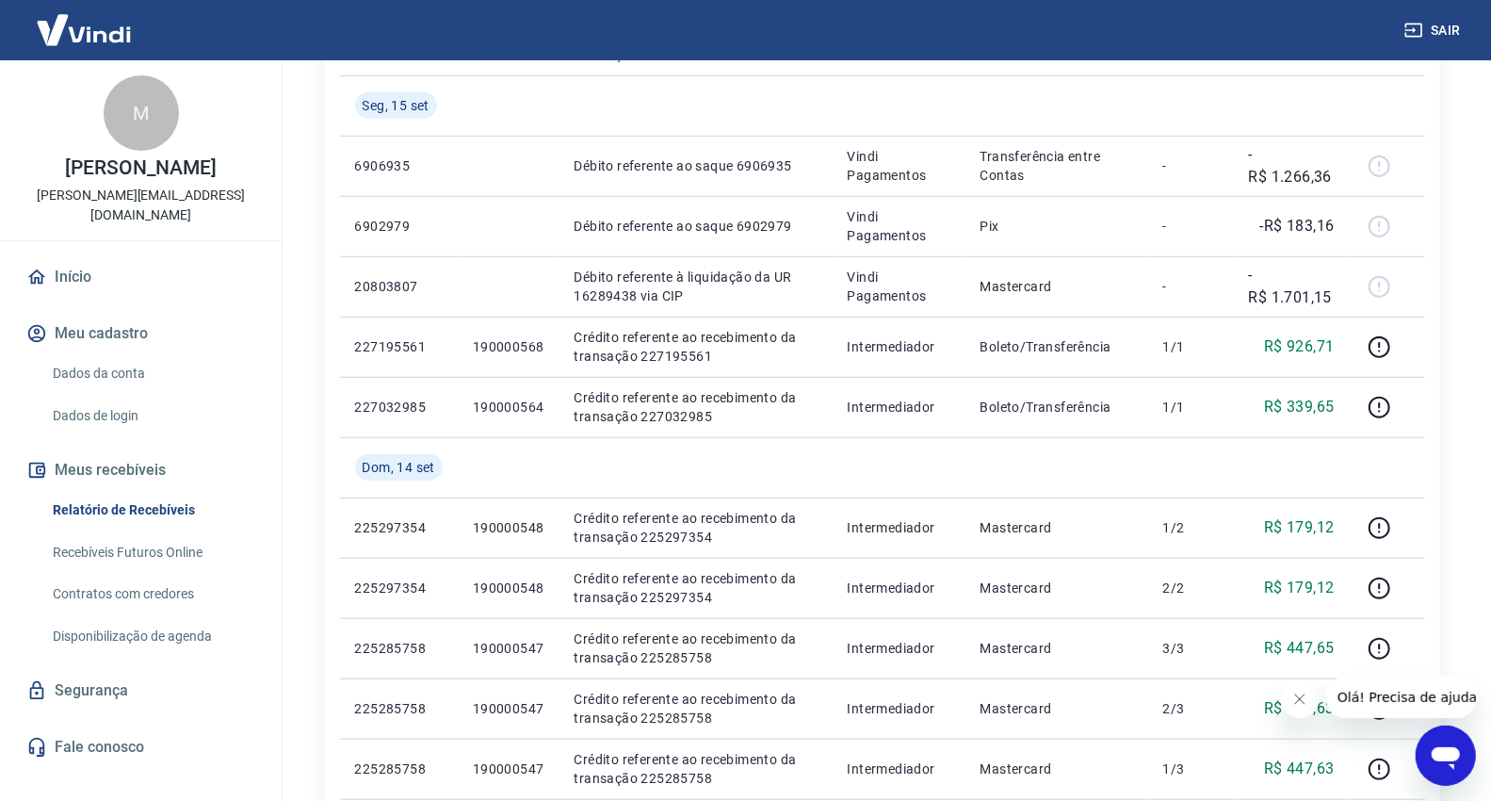
scroll to position [1340, 0]
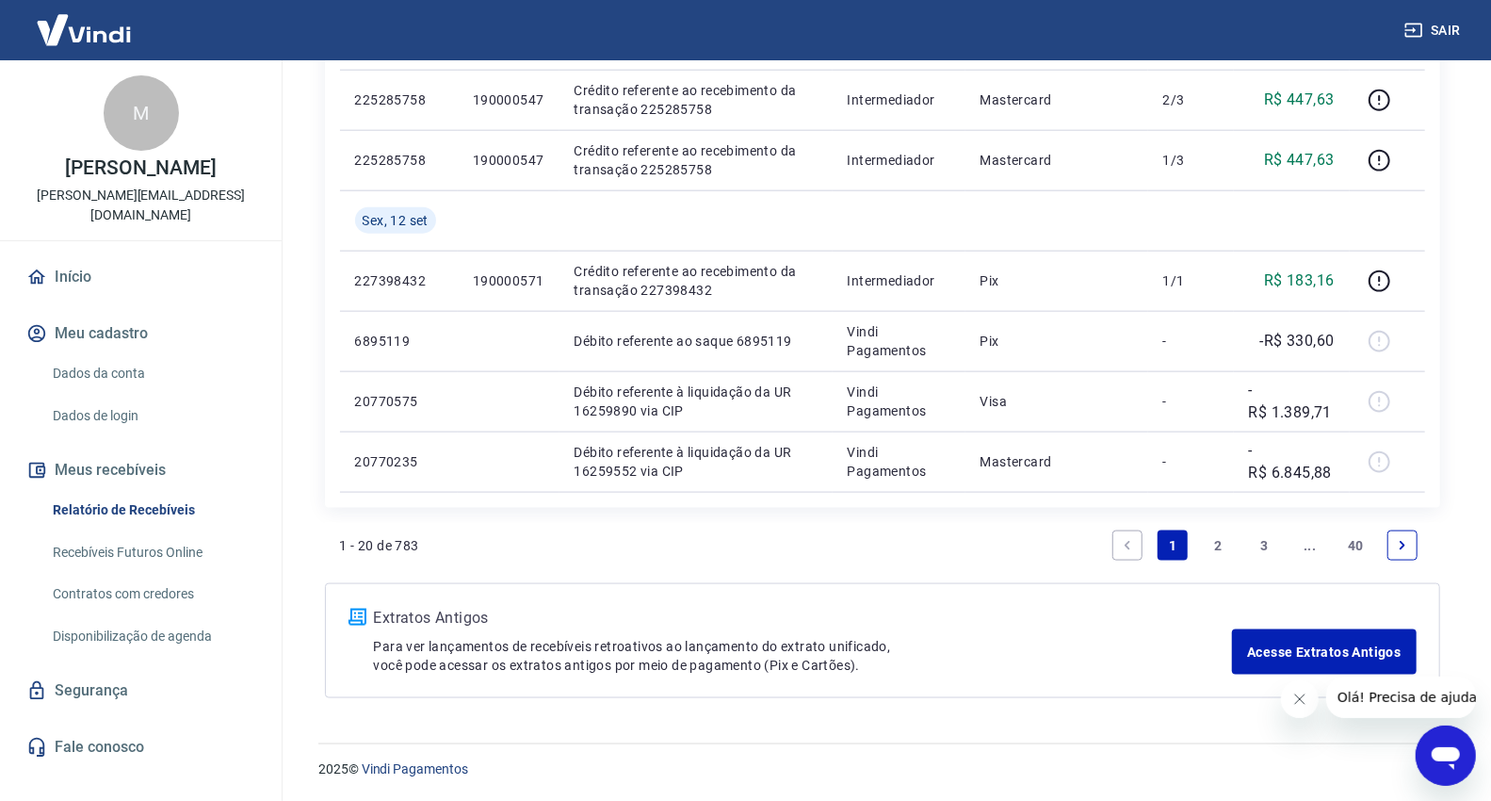
click at [1212, 548] on link "2" at bounding box center [1219, 545] width 30 height 30
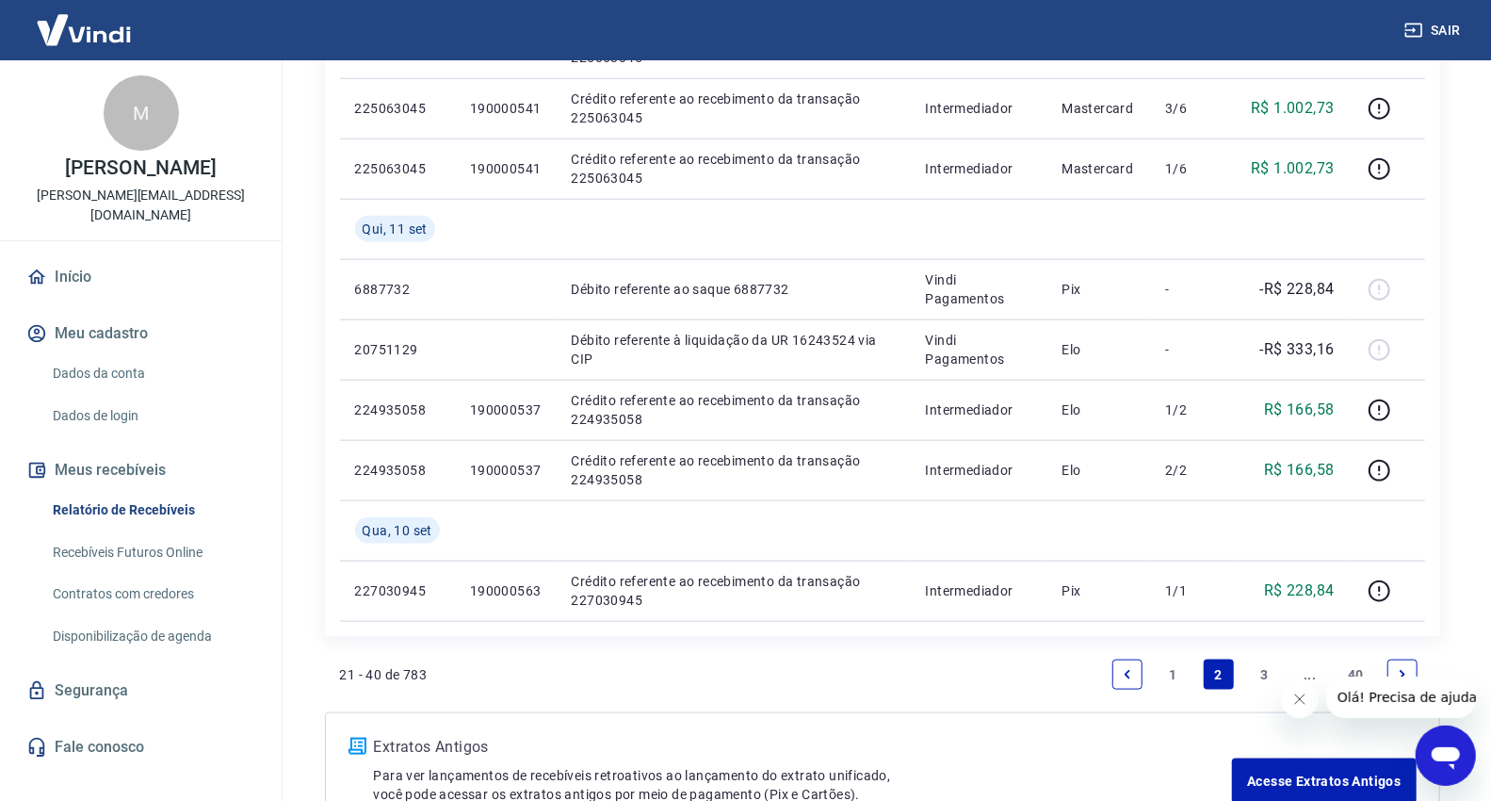
scroll to position [1256, 0]
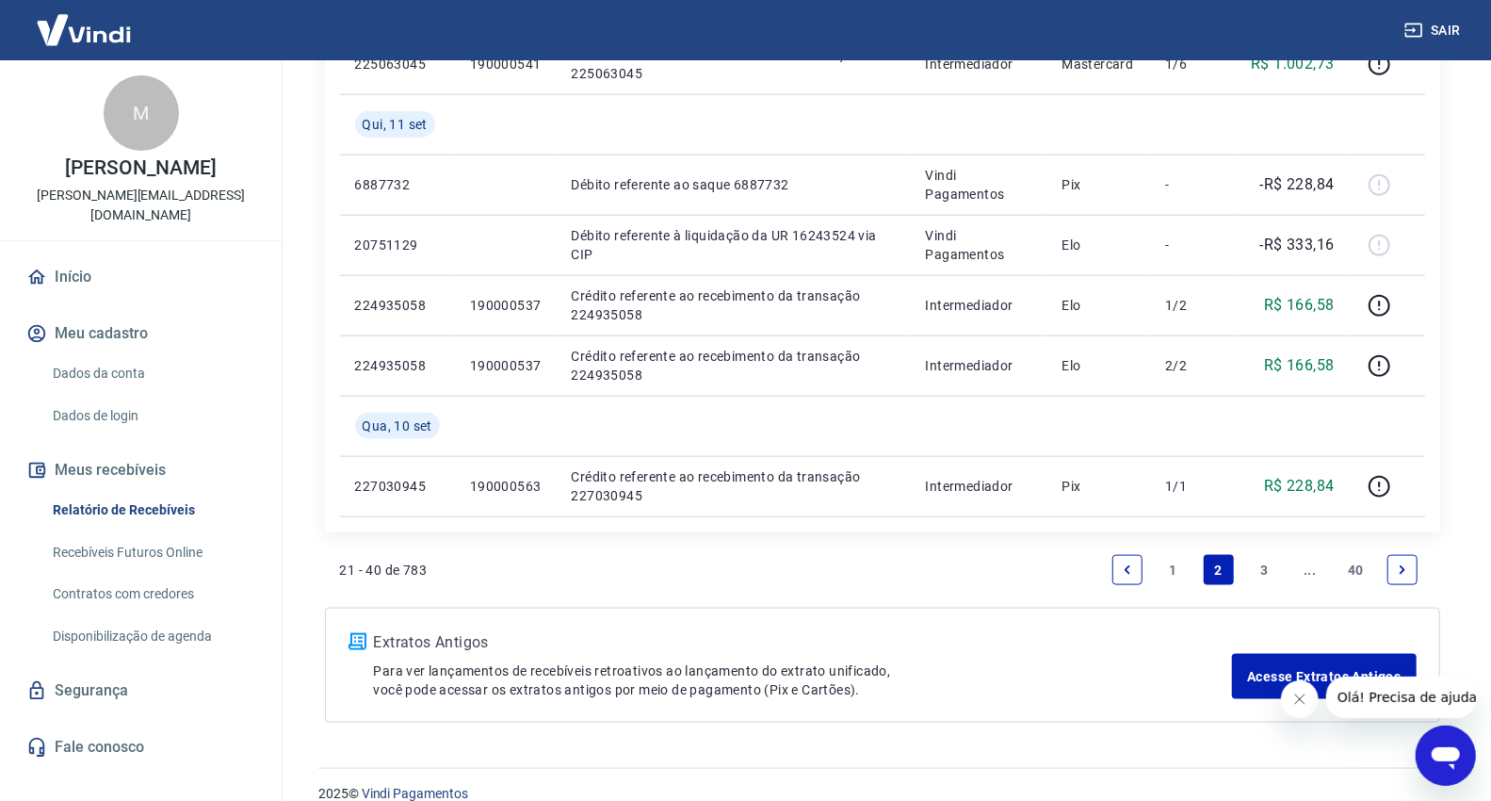
click at [1254, 568] on link "3" at bounding box center [1264, 570] width 30 height 30
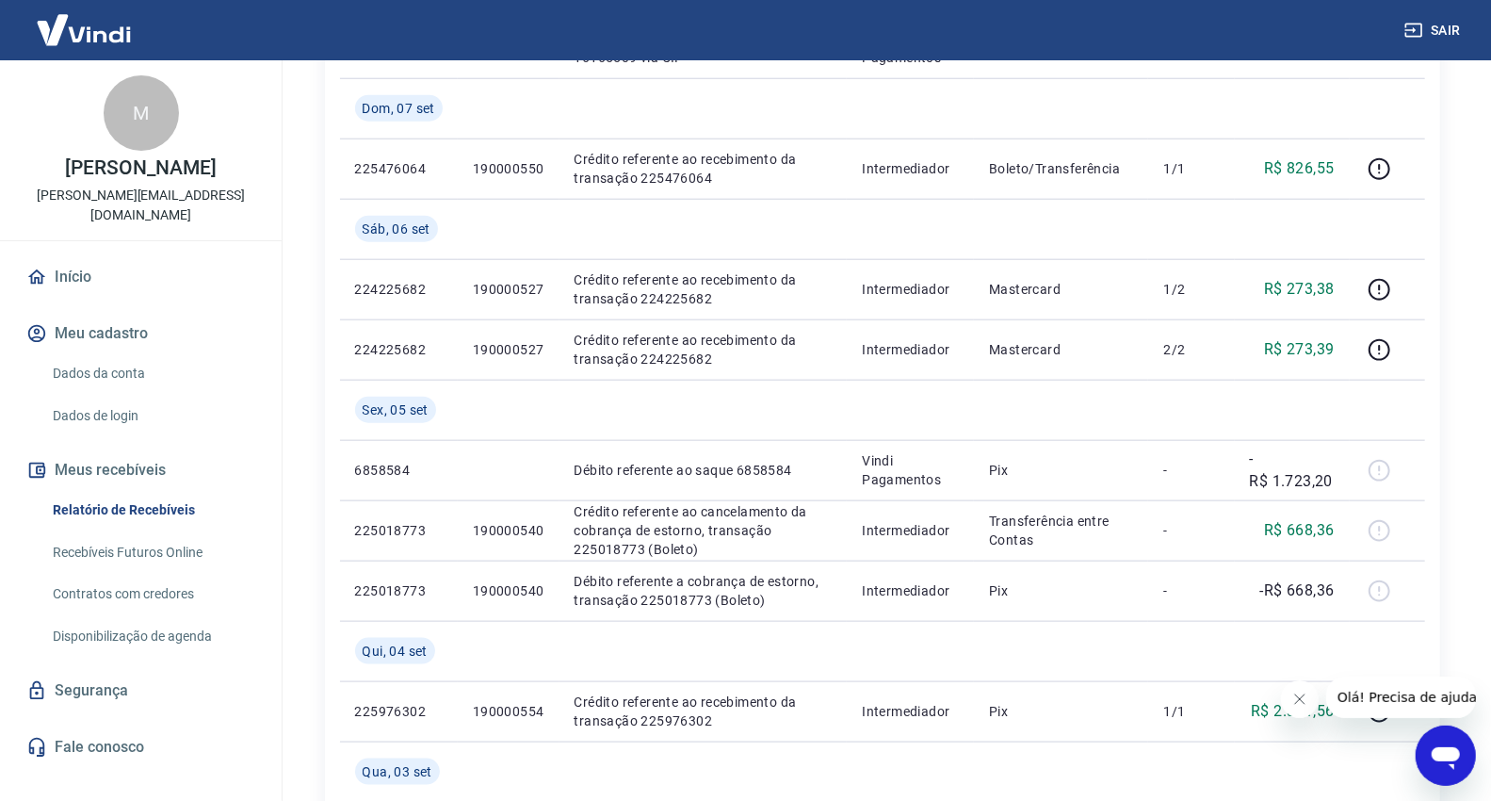
scroll to position [1583, 0]
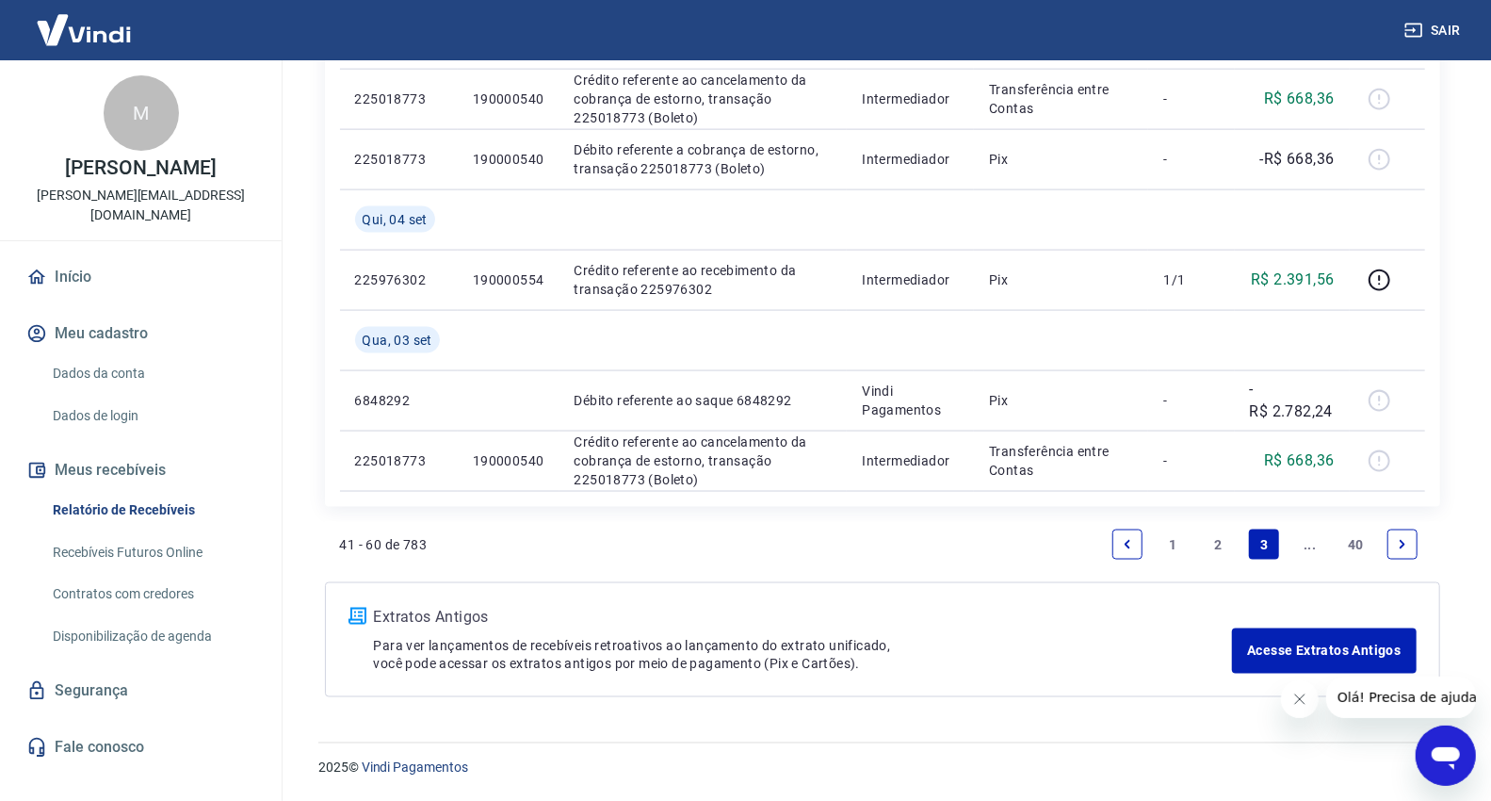
click at [1217, 546] on link "2" at bounding box center [1219, 544] width 30 height 30
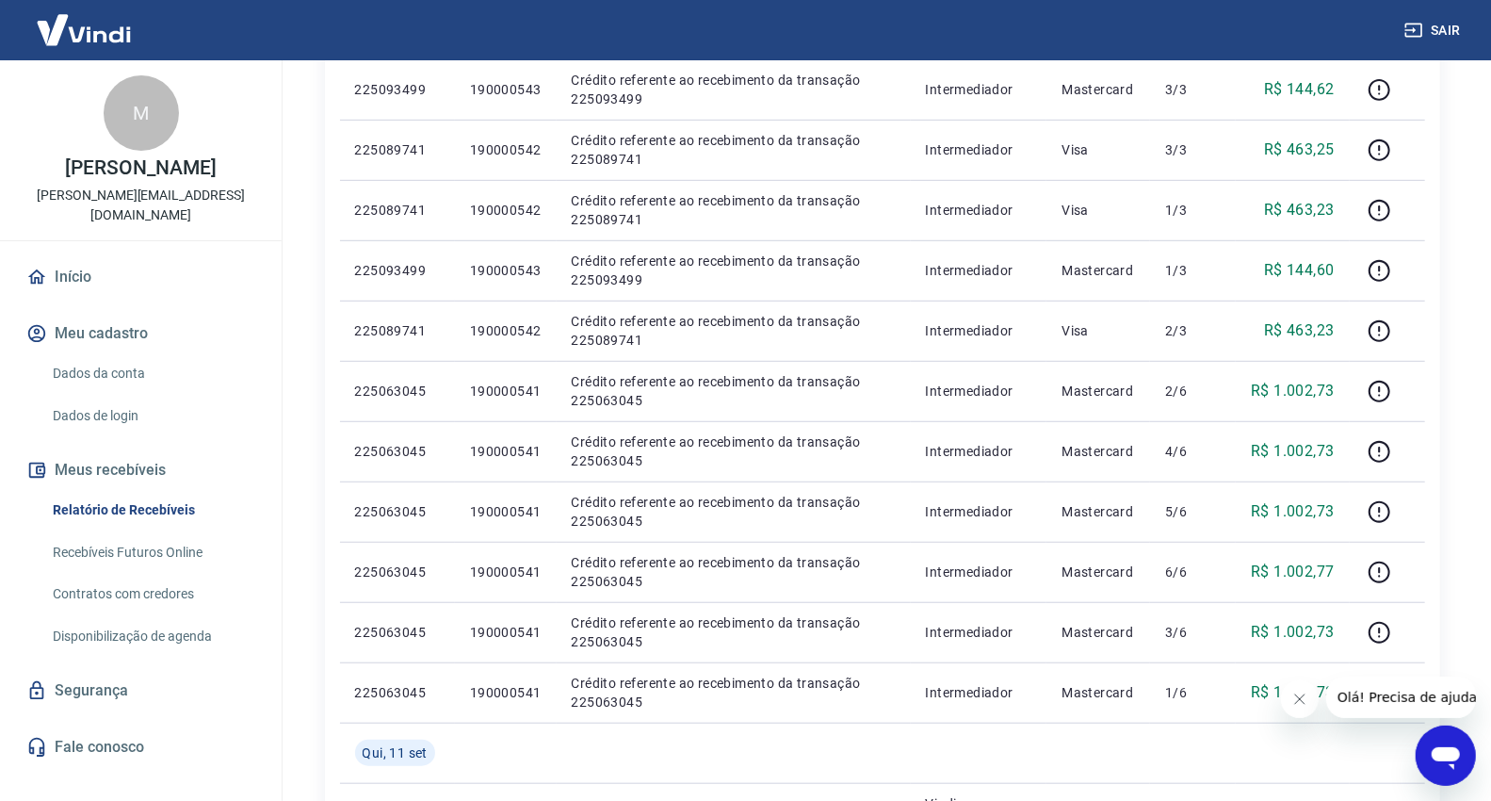
scroll to position [732, 0]
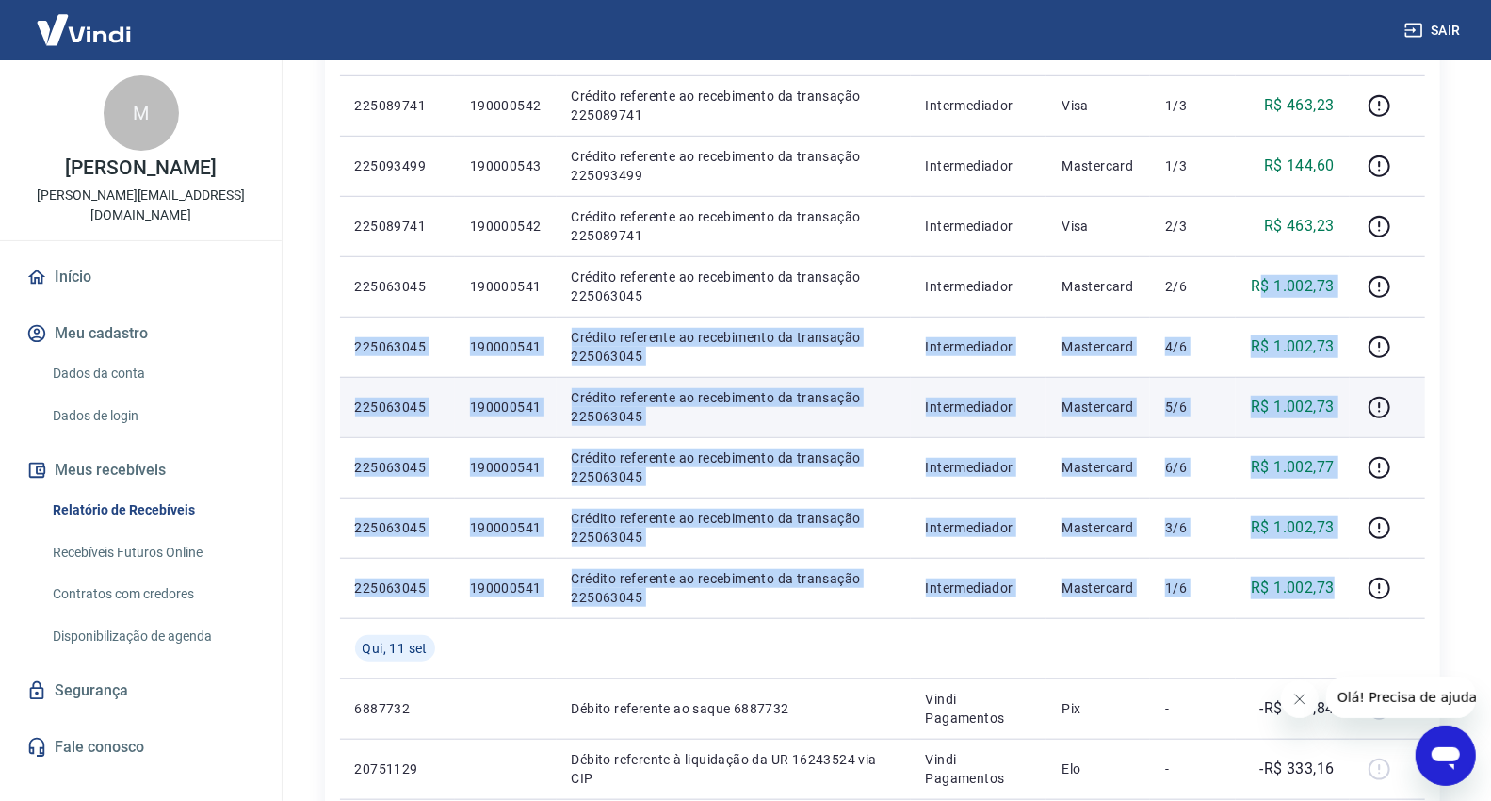
drag, startPoint x: 1335, startPoint y: 584, endPoint x: 1225, endPoint y: 430, distance: 189.8
click at [1260, 256] on tbody "[DATE] 227030945 190000563 Débito referente a cobrança de estorno, transação 22…" at bounding box center [882, 346] width 1085 height 1387
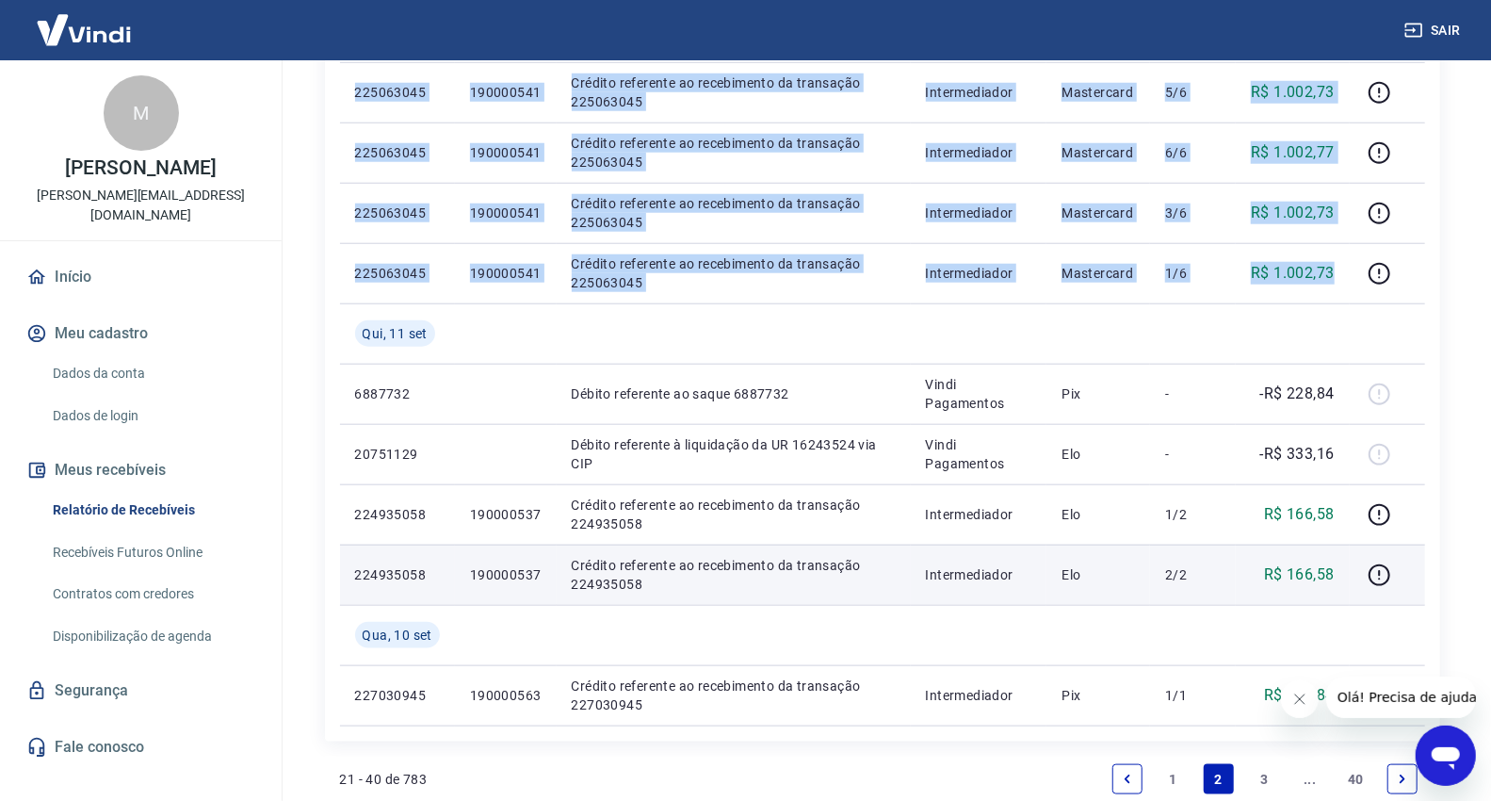
scroll to position [1256, 0]
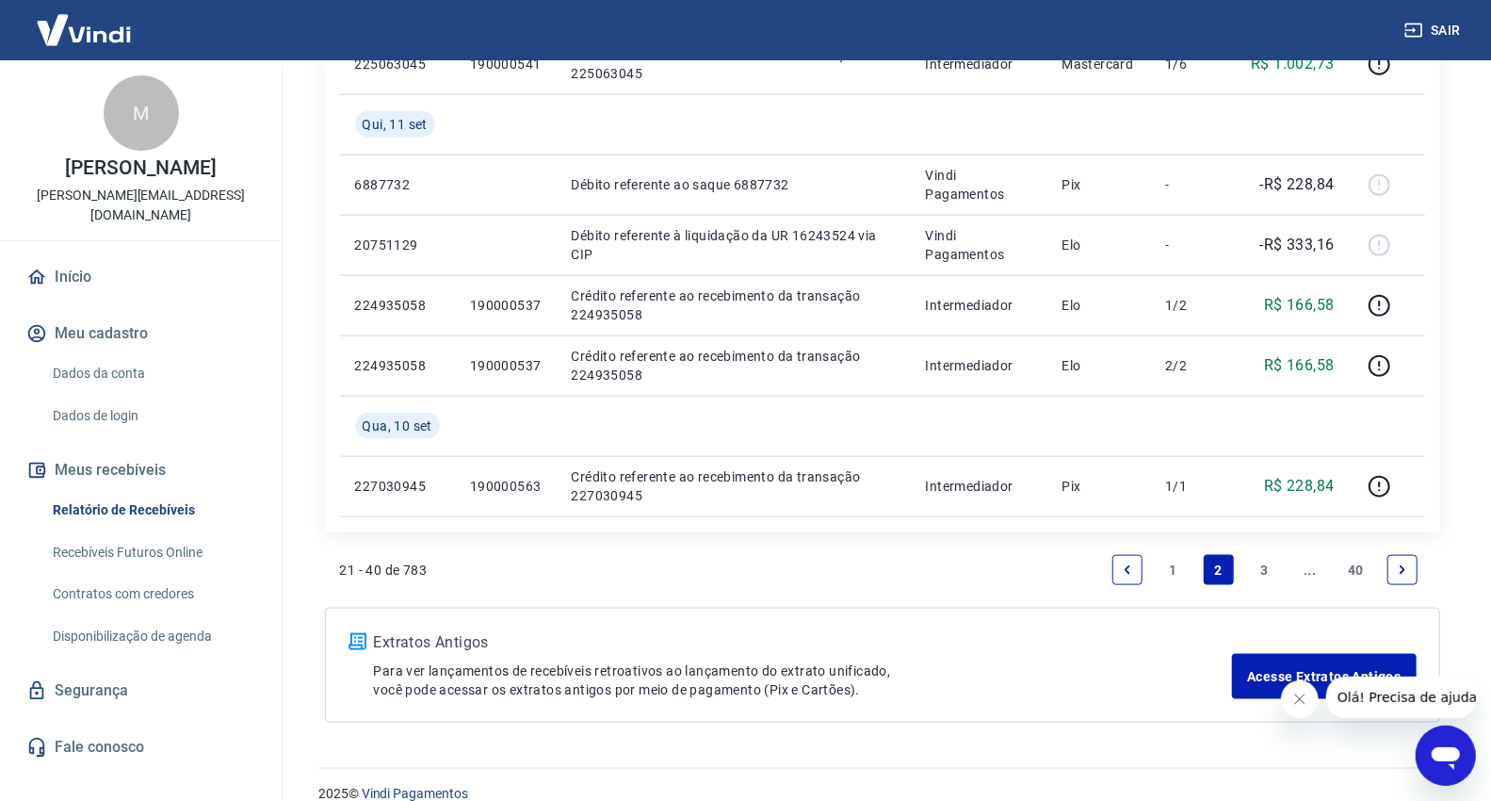
click at [1170, 575] on link "1" at bounding box center [1173, 570] width 30 height 30
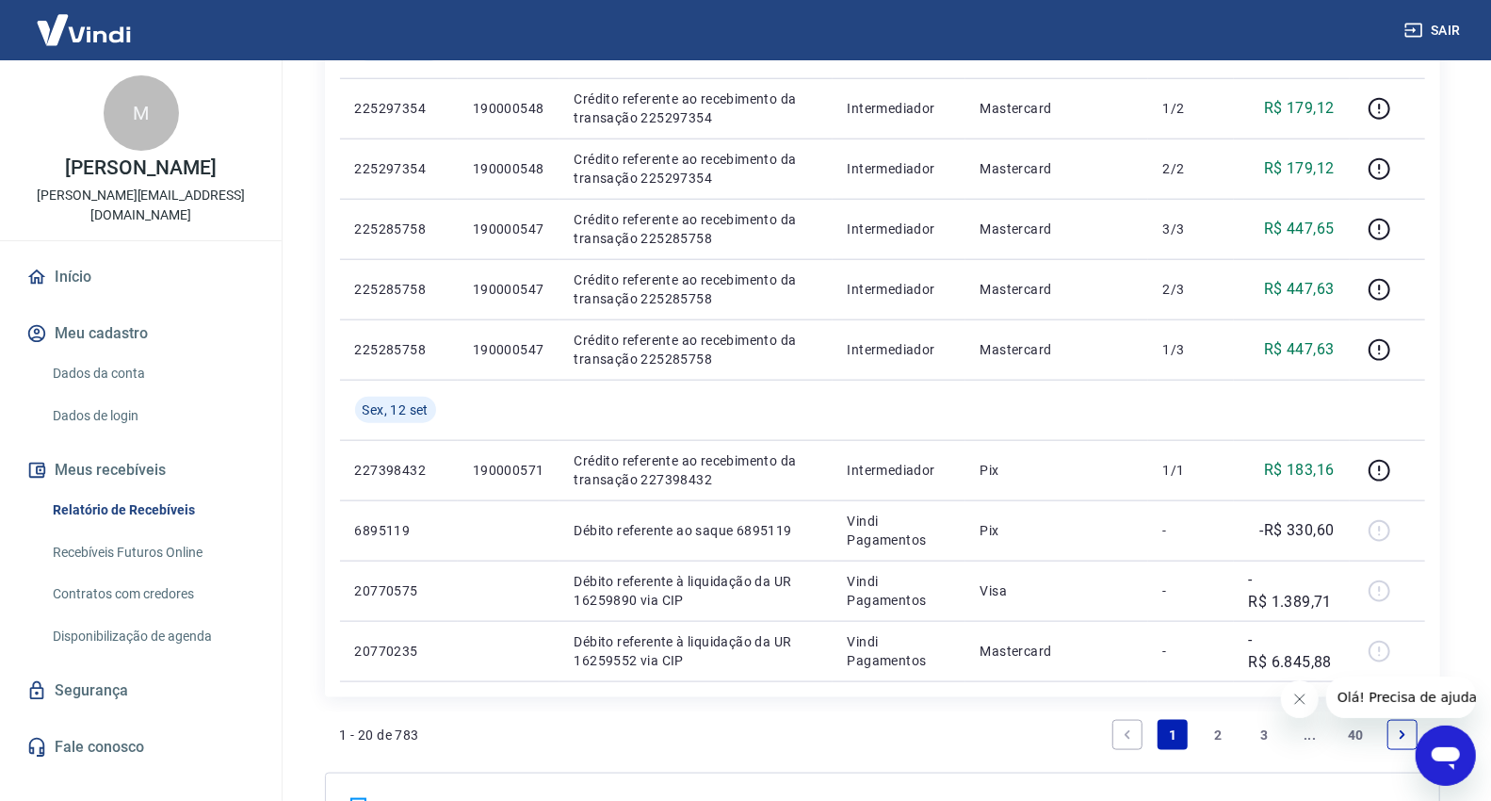
scroll to position [1340, 0]
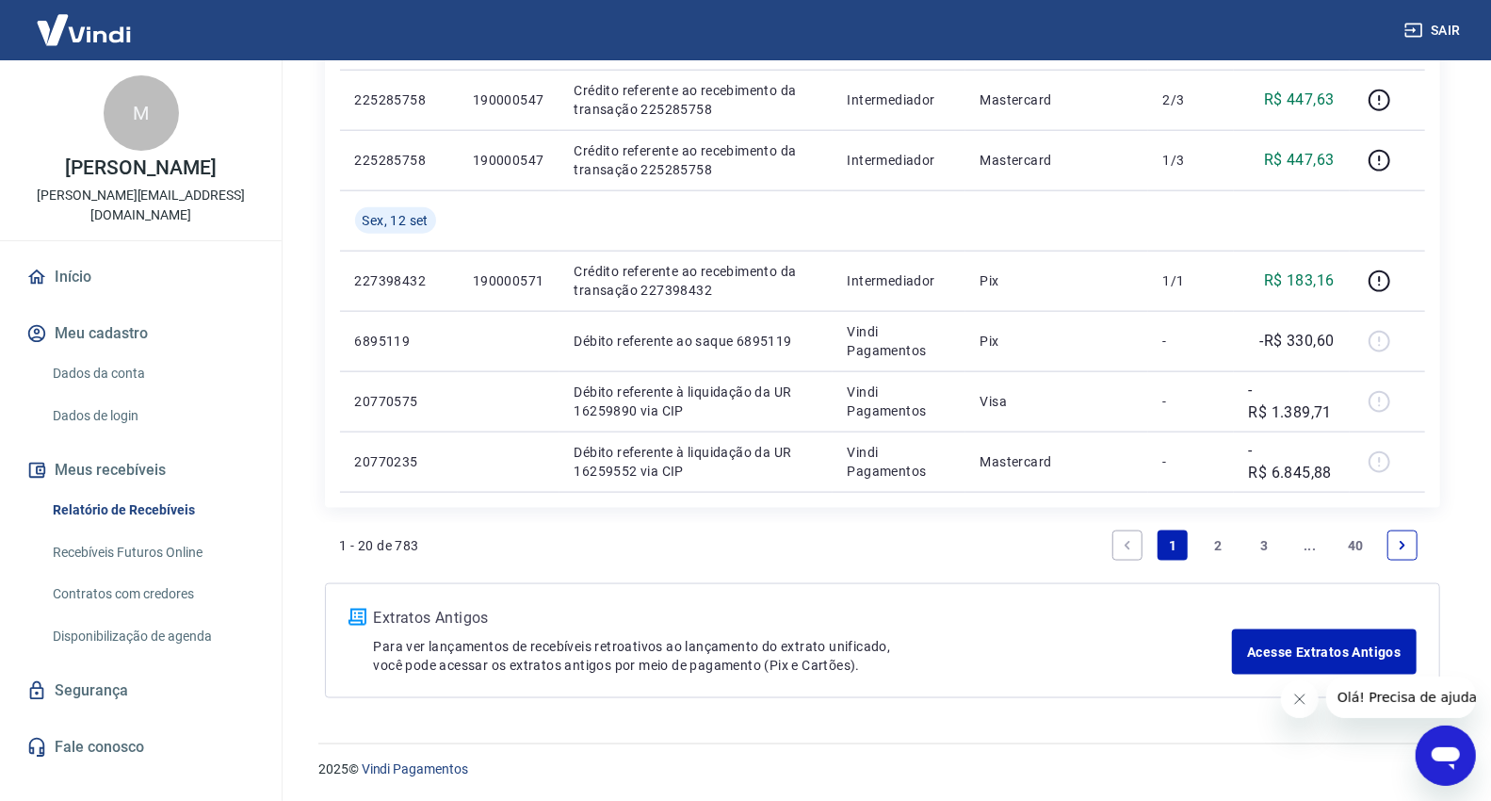
click at [1216, 543] on link "2" at bounding box center [1219, 545] width 30 height 30
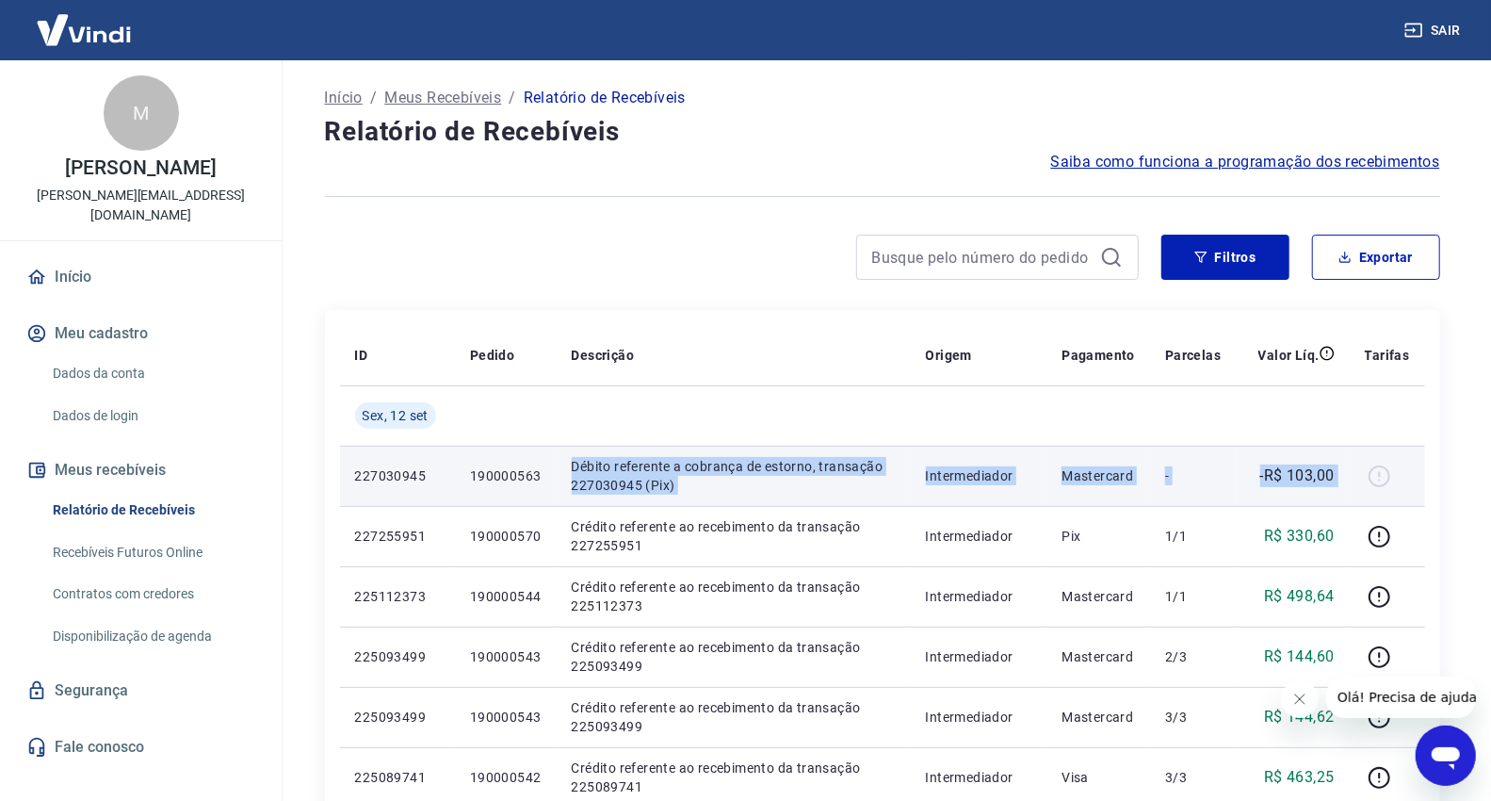
drag, startPoint x: 569, startPoint y: 469, endPoint x: 1370, endPoint y: 475, distance: 800.7
click at [1370, 475] on tr "227030945 190000563 Débito referente a cobrança de estorno, transação 227030945…" at bounding box center [882, 476] width 1085 height 60
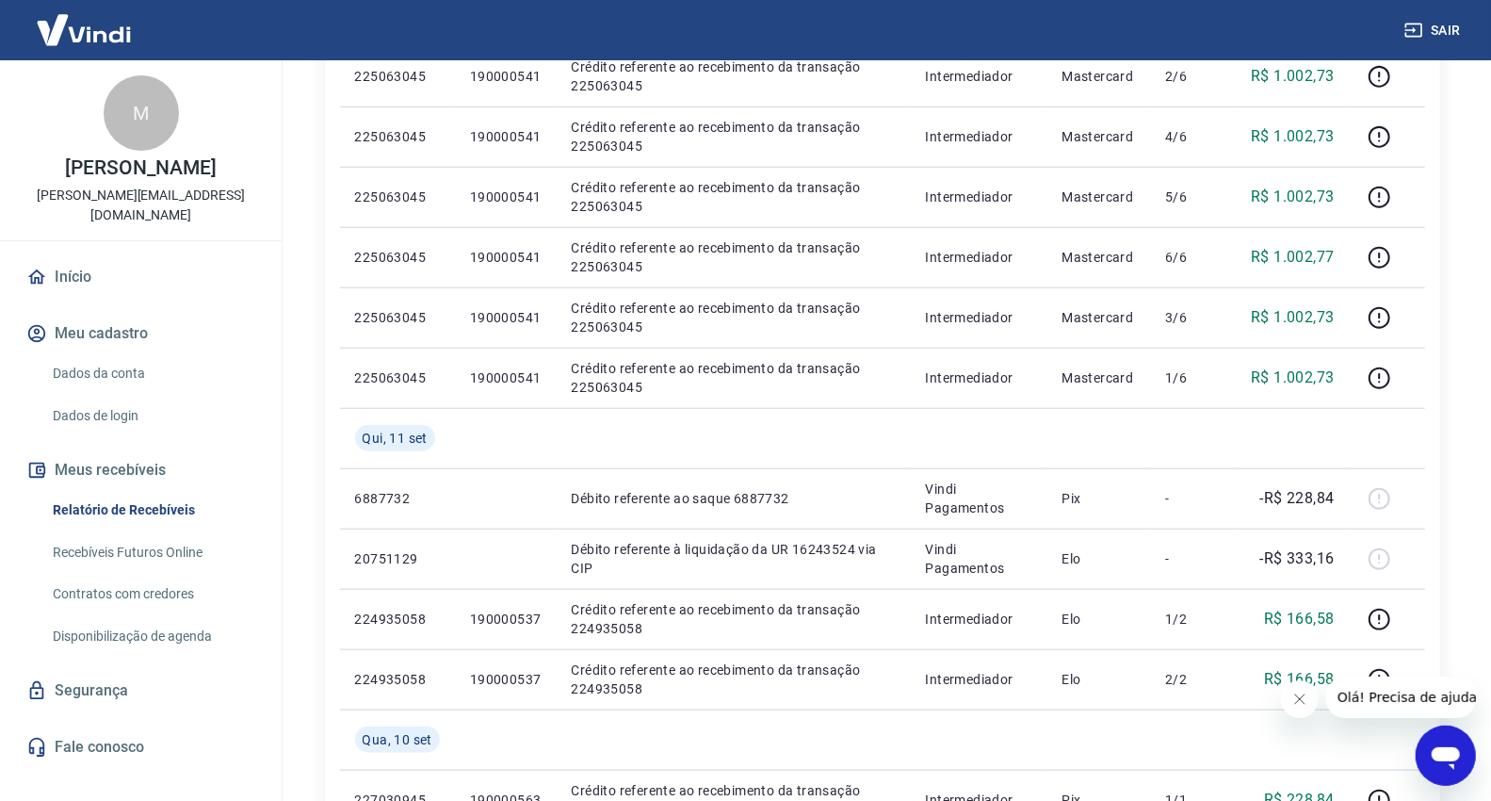
scroll to position [1151, 0]
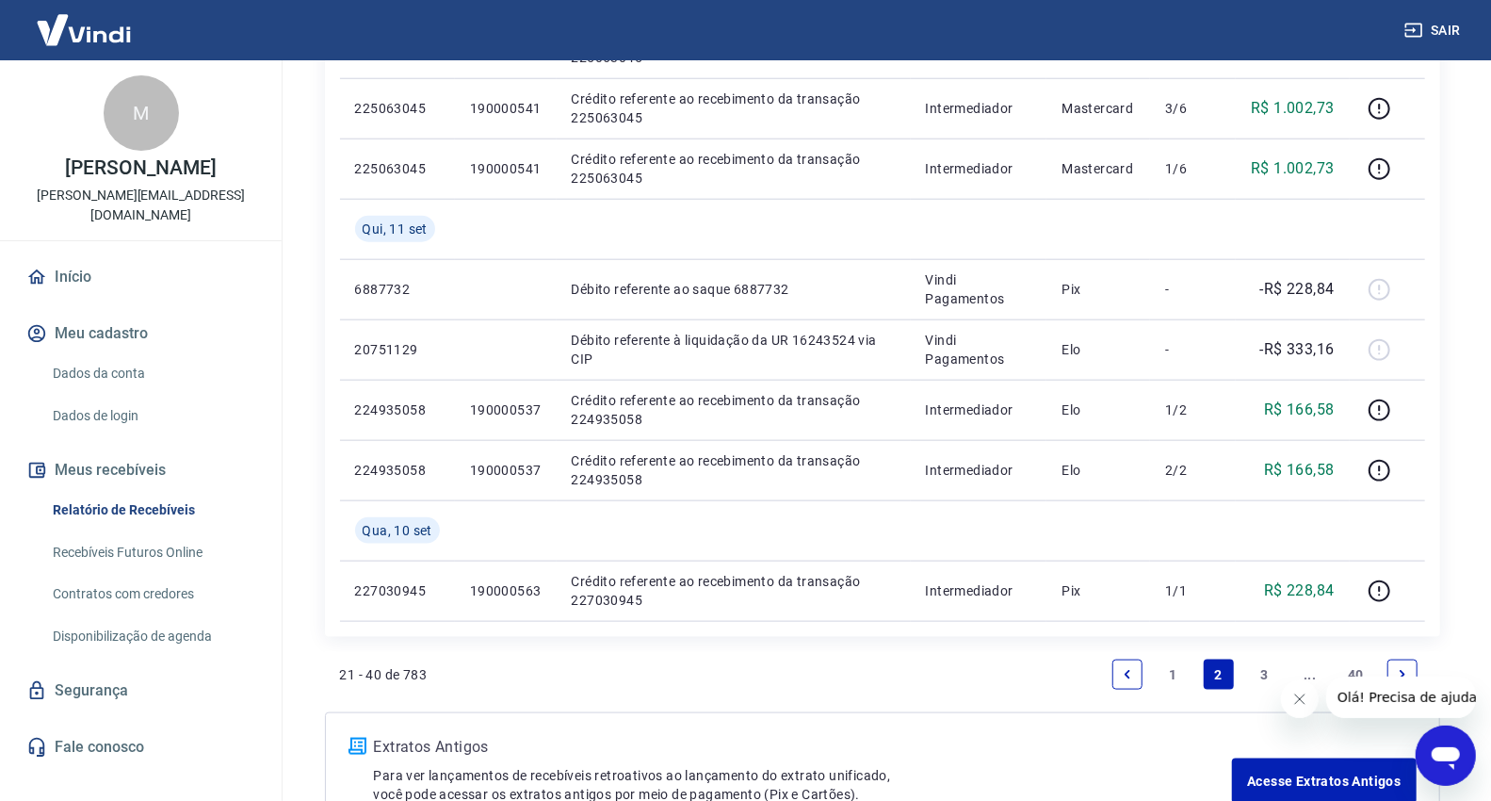
click at [1174, 676] on link "1" at bounding box center [1173, 674] width 30 height 30
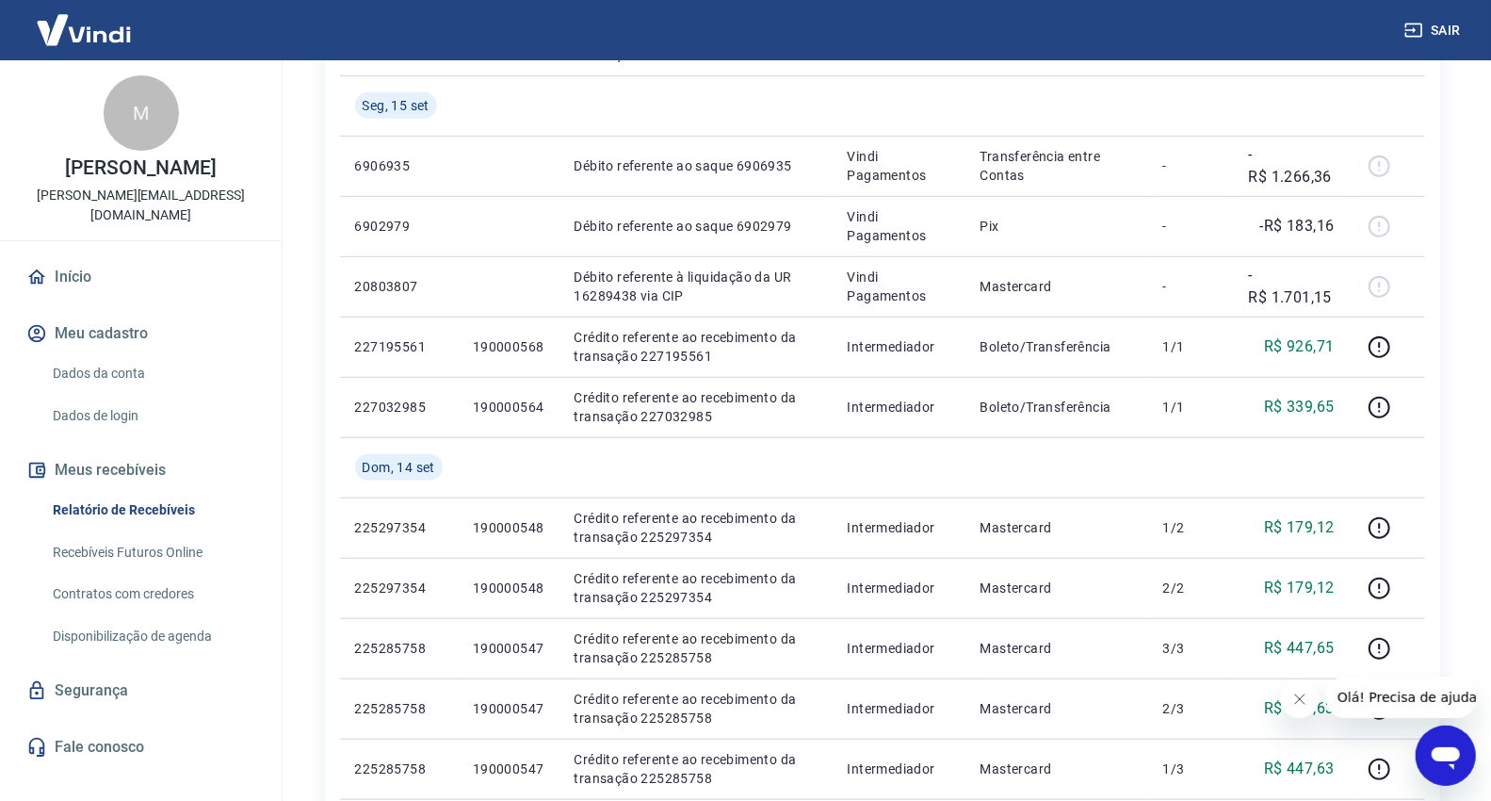
scroll to position [1340, 0]
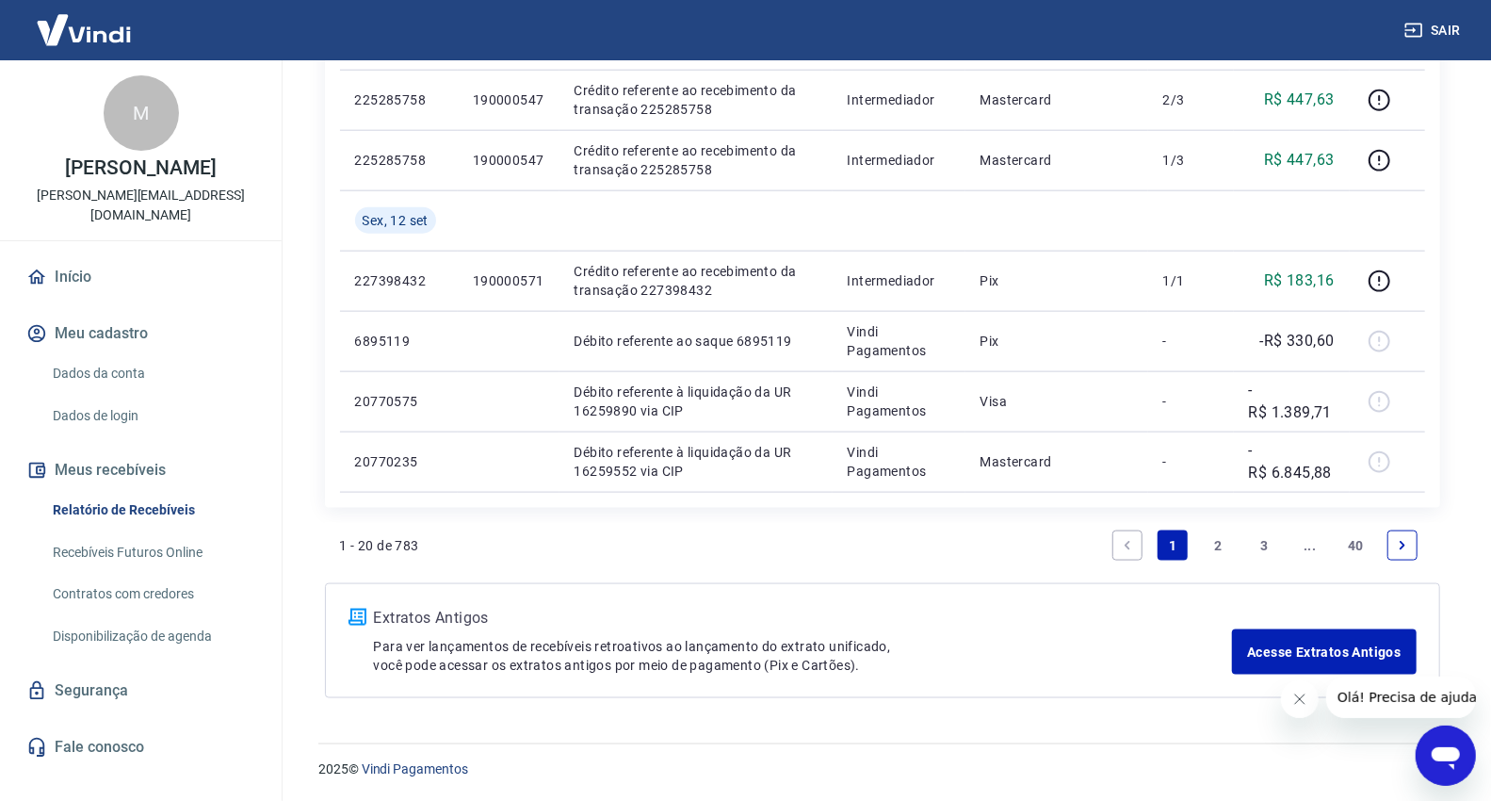
click at [1220, 548] on link "2" at bounding box center [1219, 545] width 30 height 30
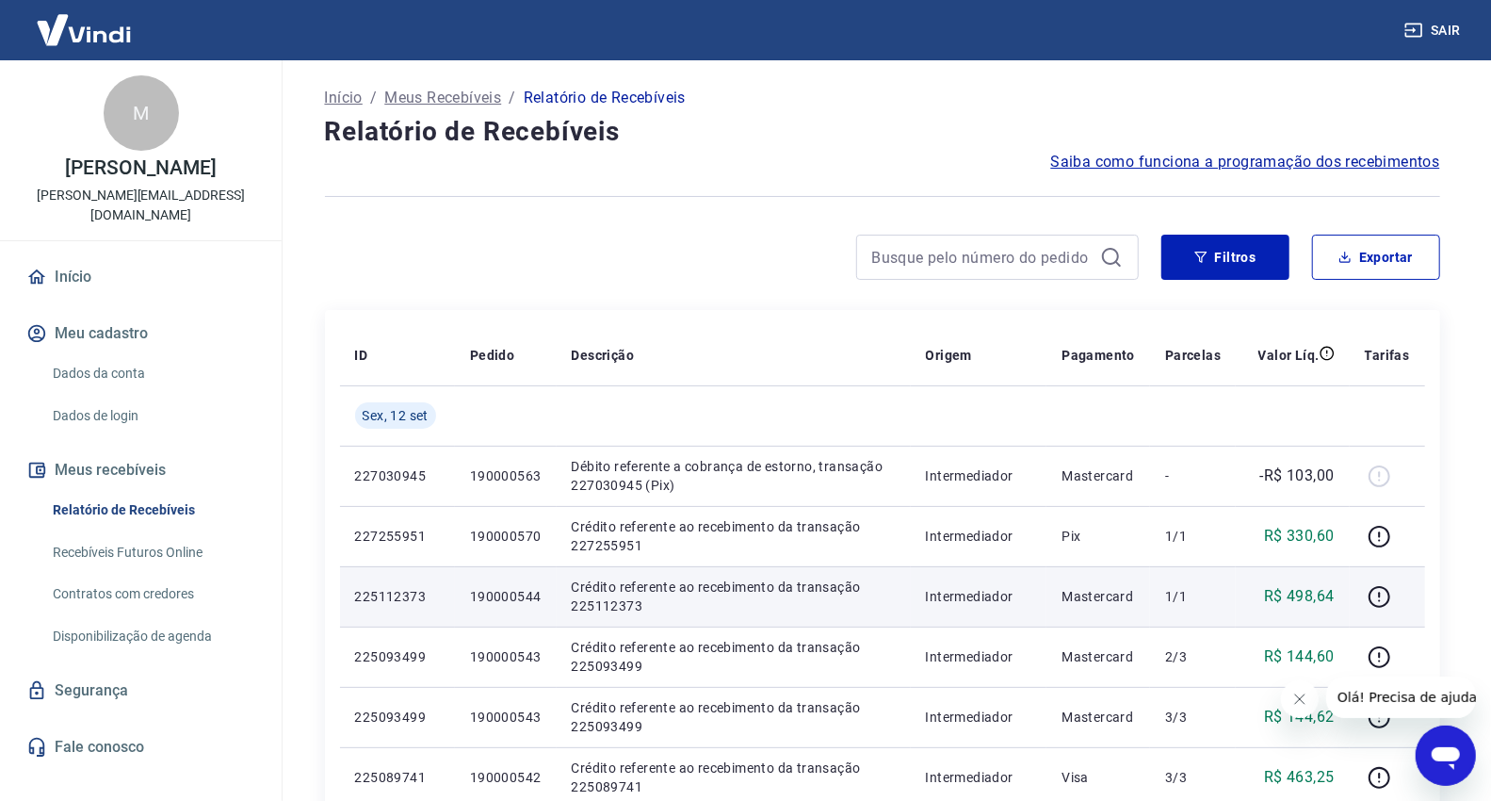
scroll to position [105, 0]
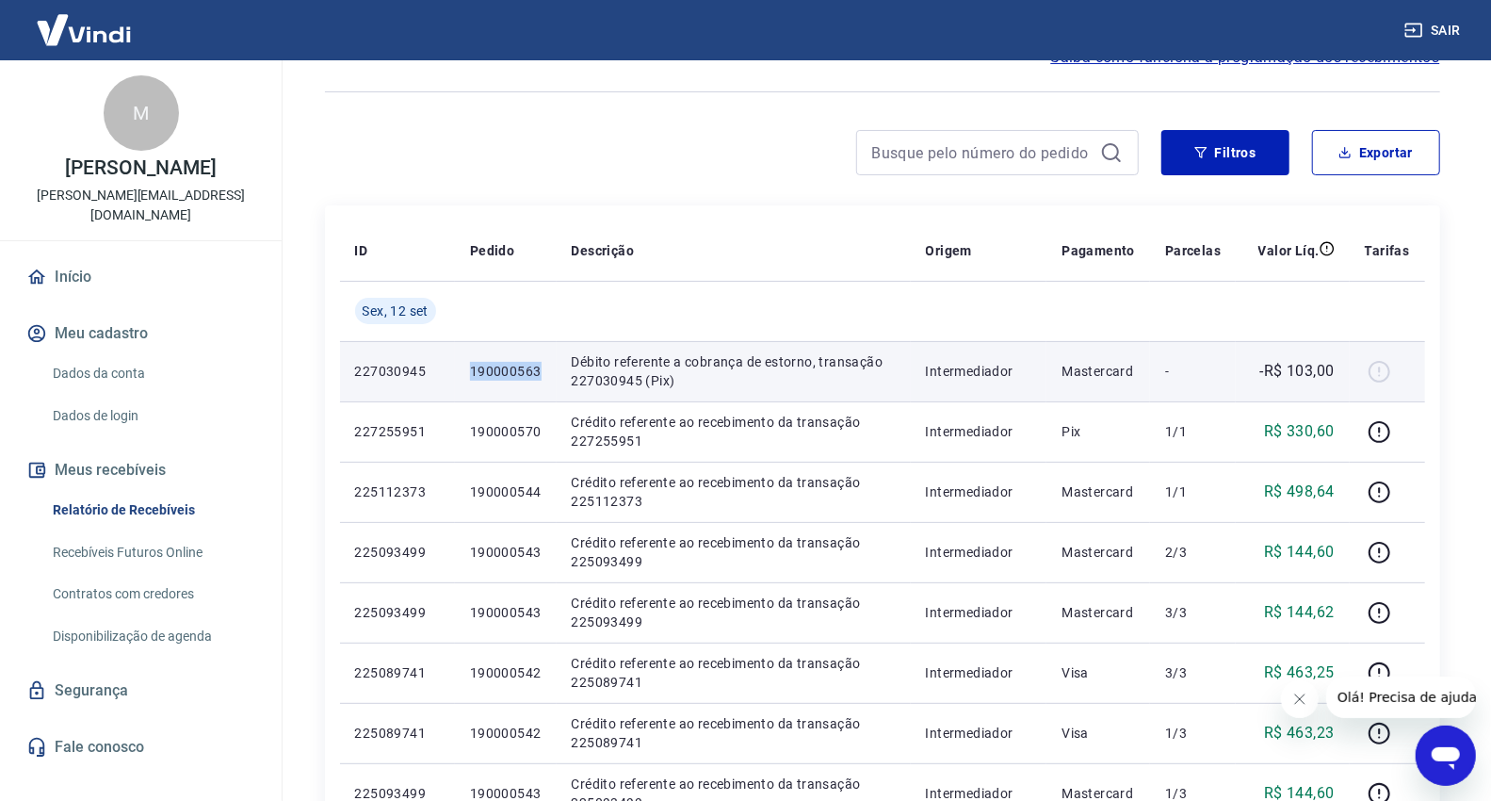
drag, startPoint x: 542, startPoint y: 371, endPoint x: 468, endPoint y: 380, distance: 74.0
click at [468, 380] on td "190000563" at bounding box center [506, 371] width 102 height 60
copy p "190000563"
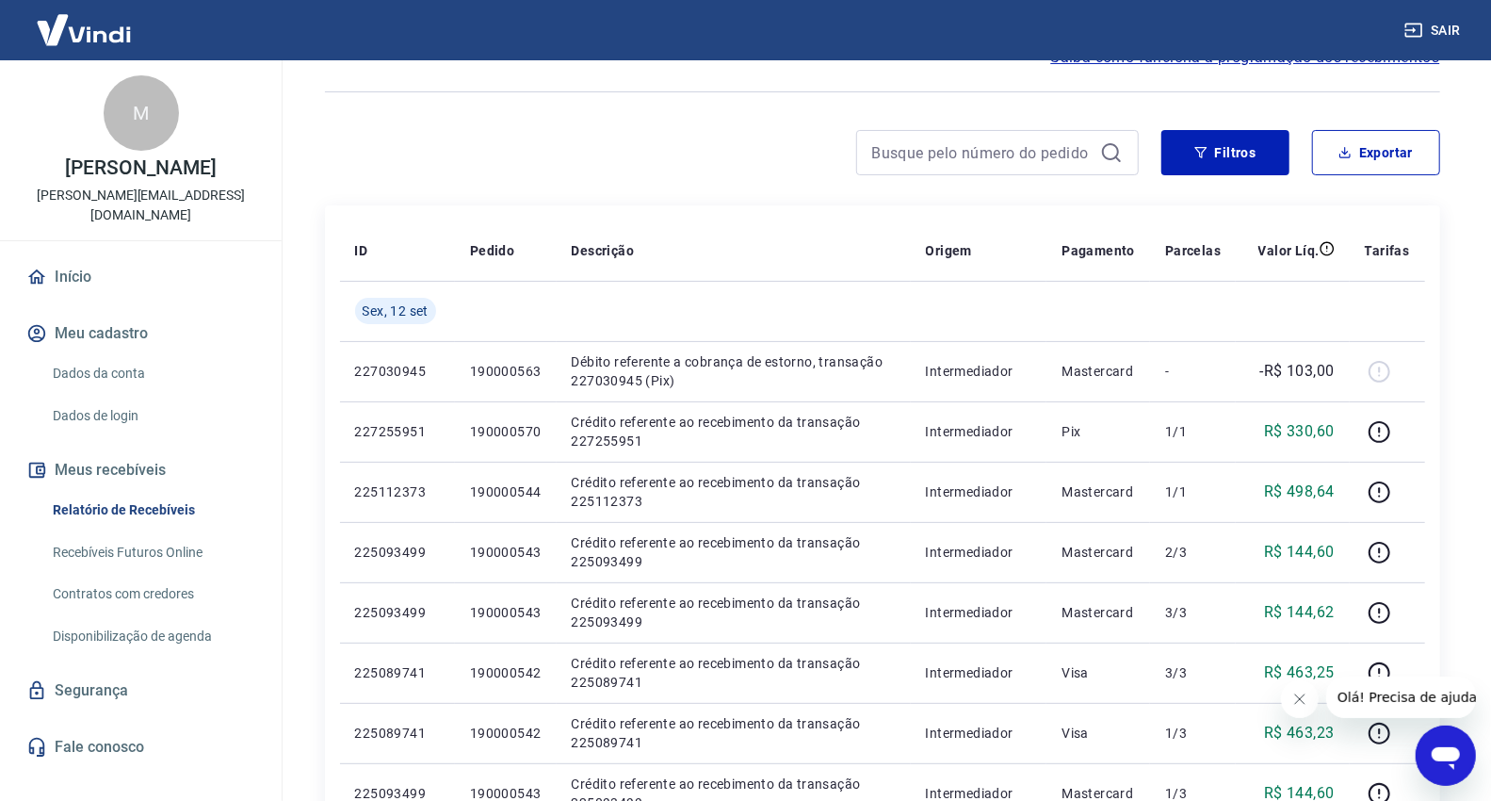
click at [467, 145] on div at bounding box center [732, 152] width 814 height 45
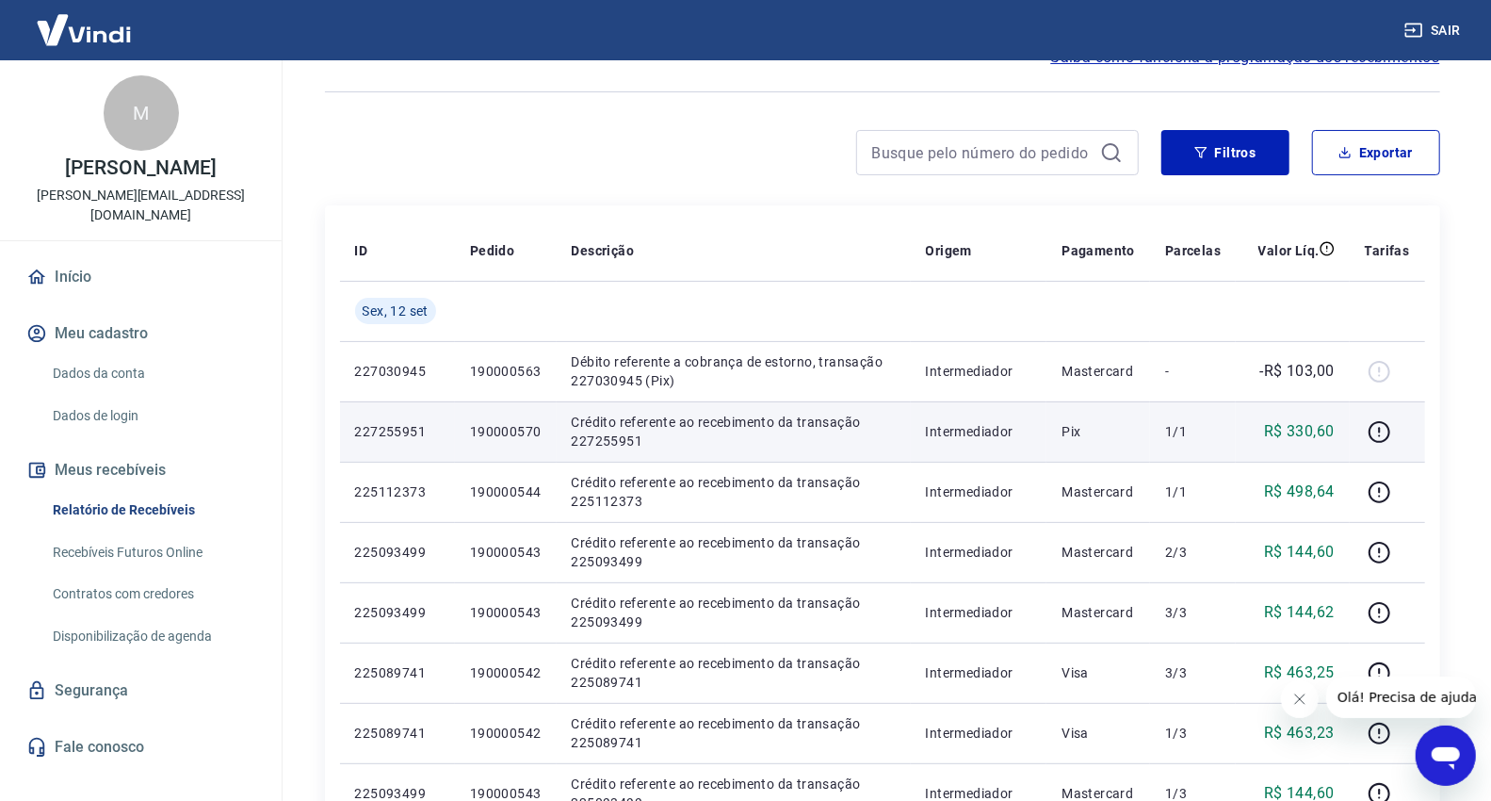
scroll to position [209, 0]
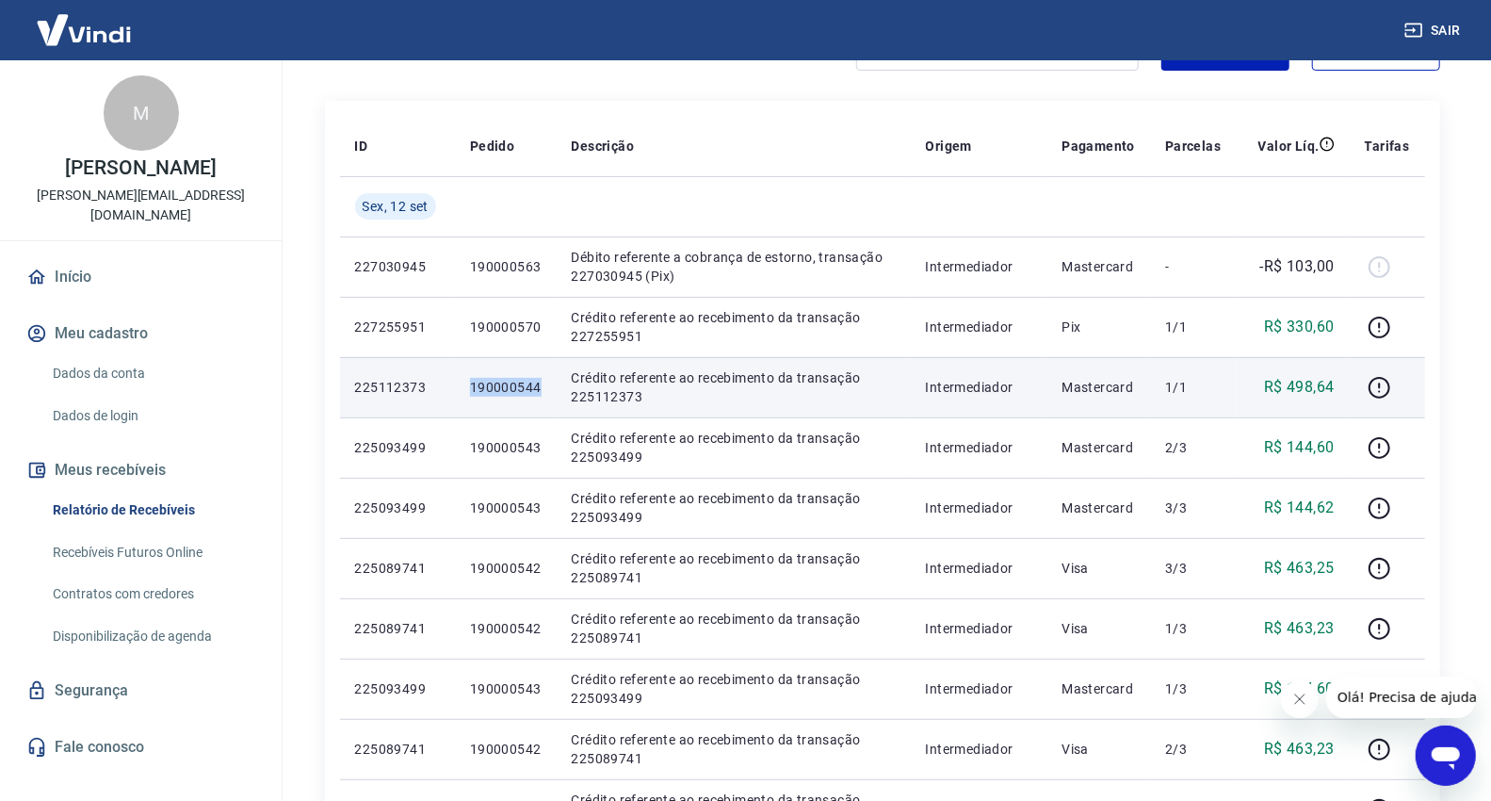
drag, startPoint x: 469, startPoint y: 386, endPoint x: 547, endPoint y: 386, distance: 78.2
click at [547, 386] on td "190000544" at bounding box center [506, 387] width 102 height 60
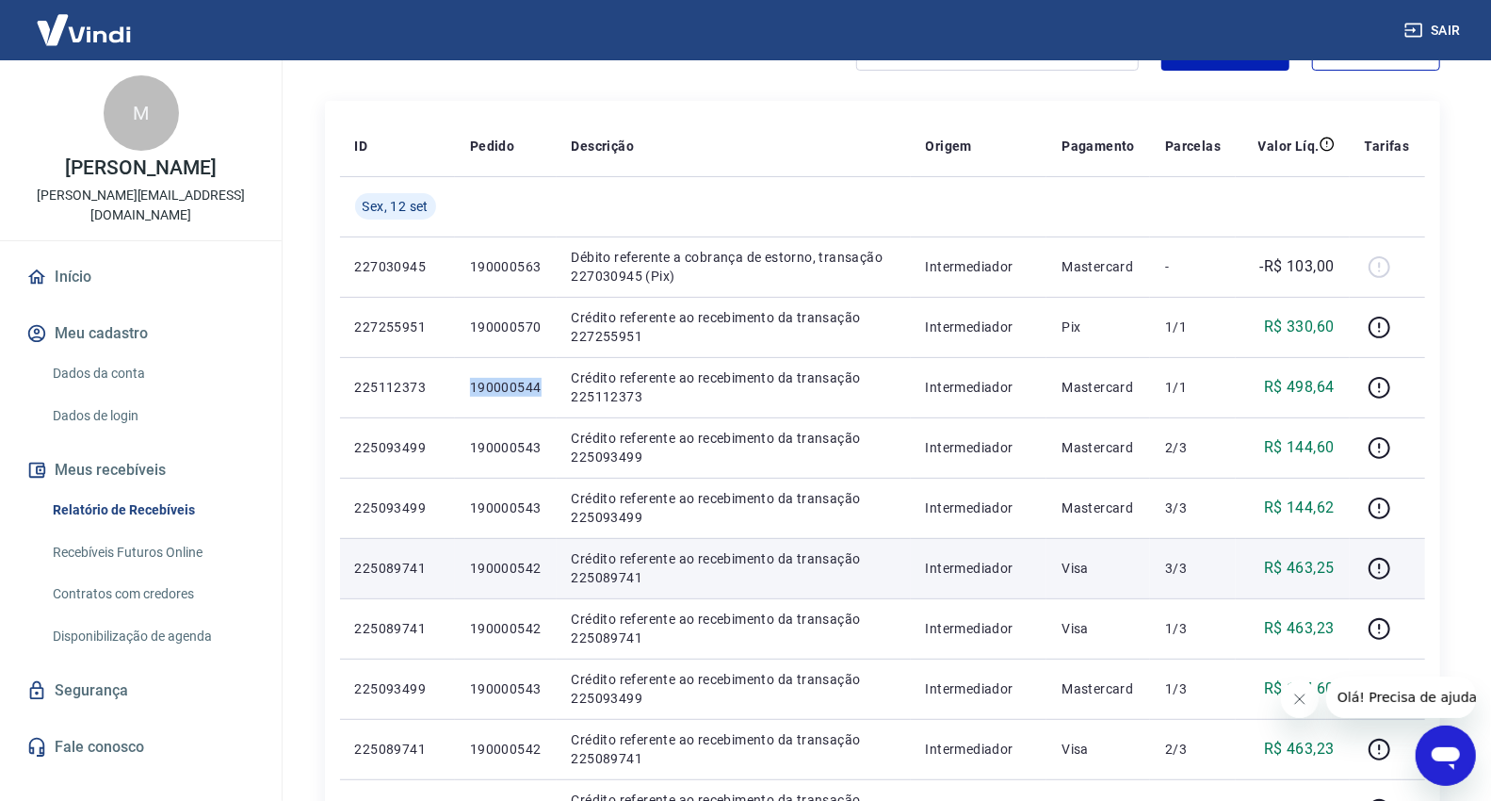
copy p "190000544"
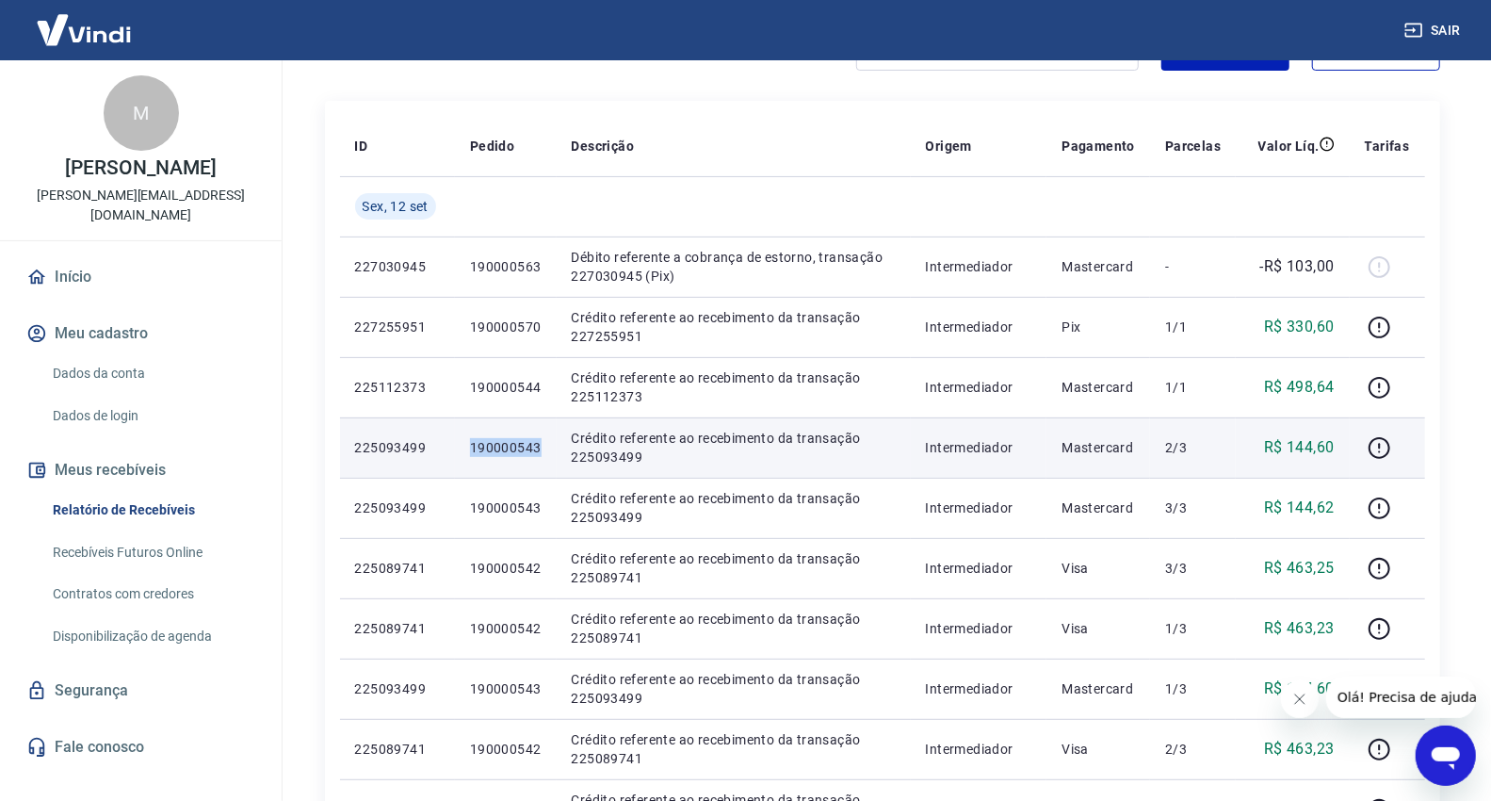
drag, startPoint x: 469, startPoint y: 447, endPoint x: 541, endPoint y: 445, distance: 71.6
click at [541, 445] on td "190000543" at bounding box center [506, 447] width 102 height 60
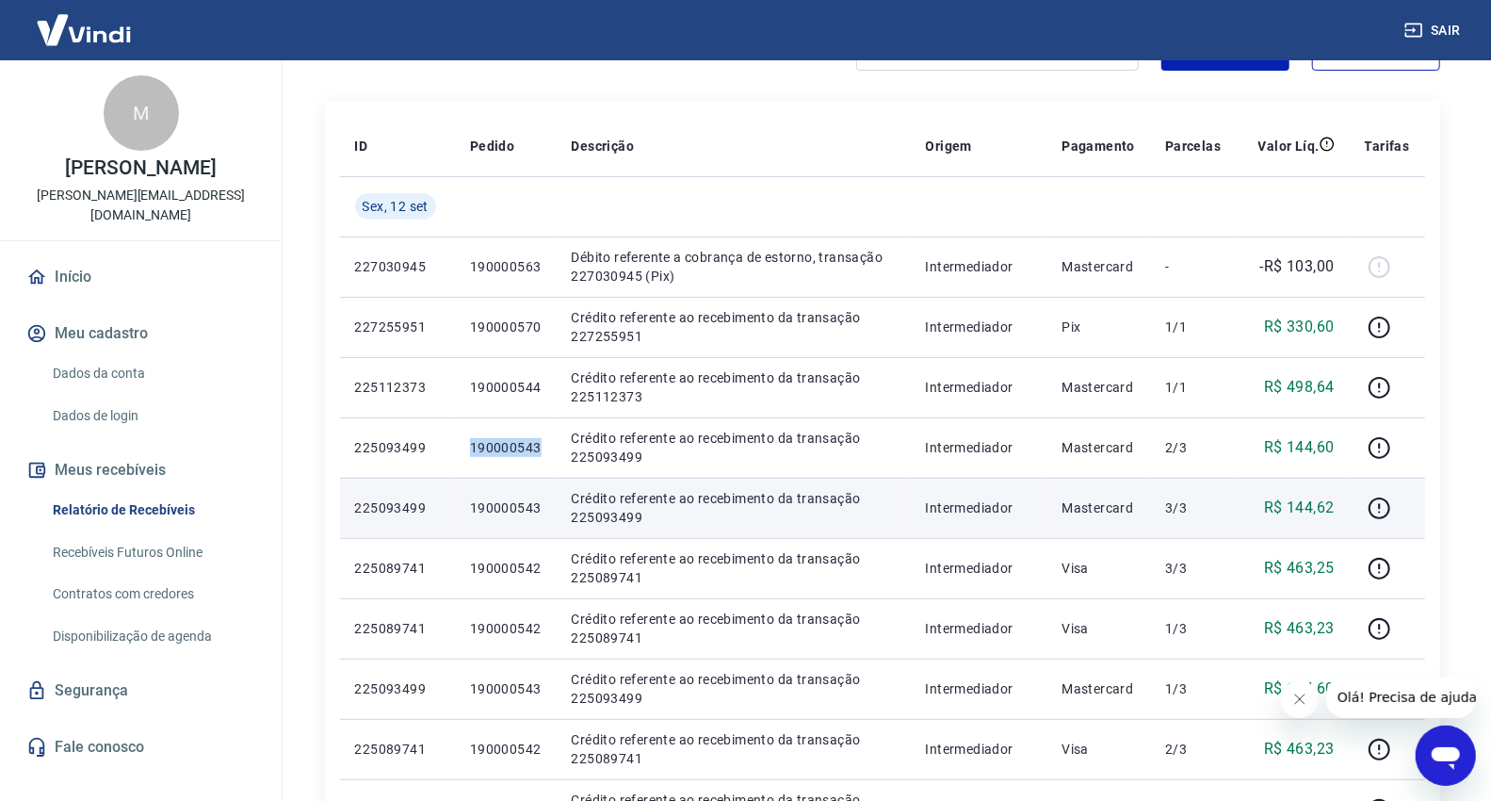
copy p "190000543"
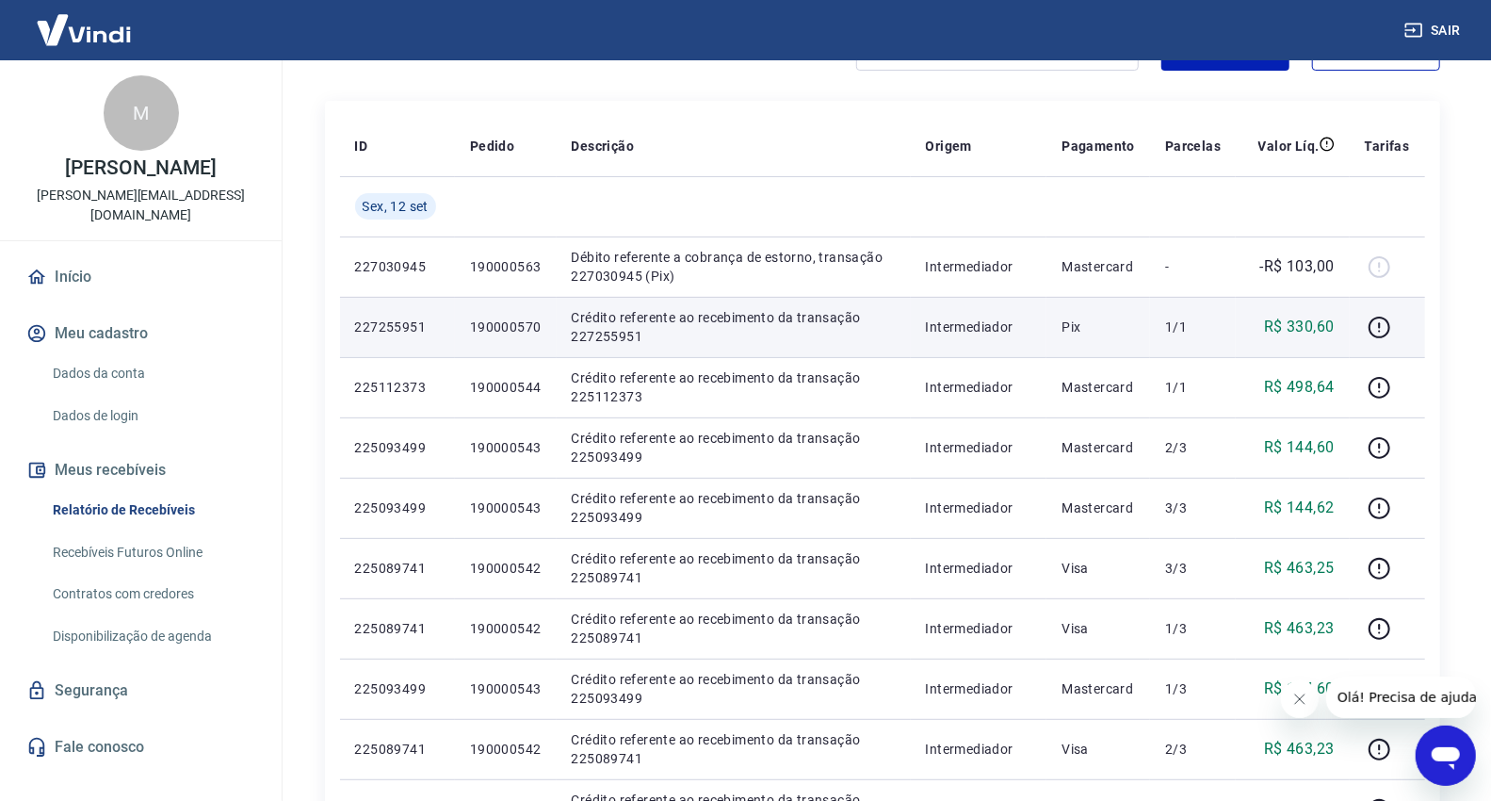
drag, startPoint x: 302, startPoint y: 318, endPoint x: 412, endPoint y: 308, distance: 109.8
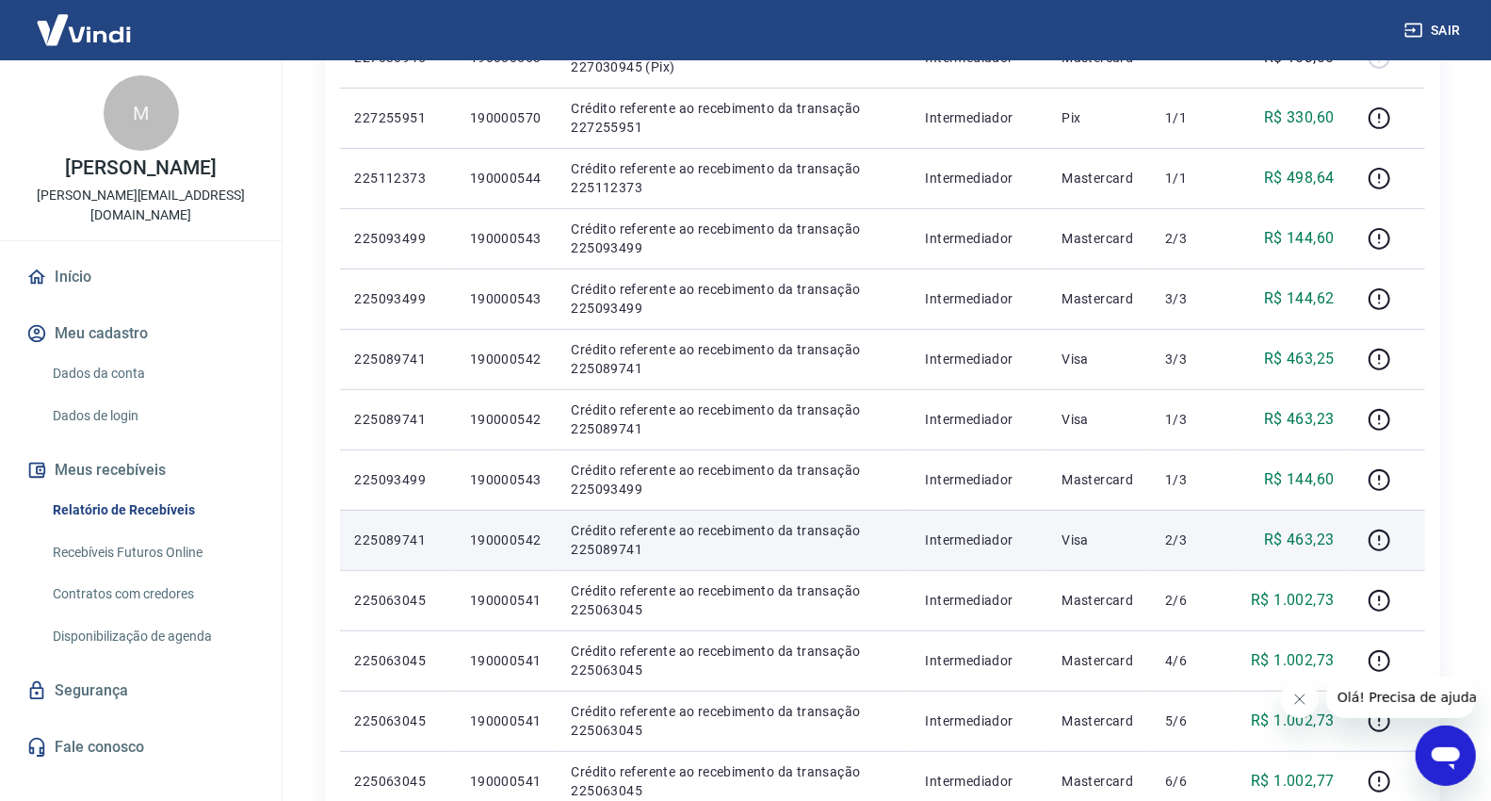
scroll to position [314, 0]
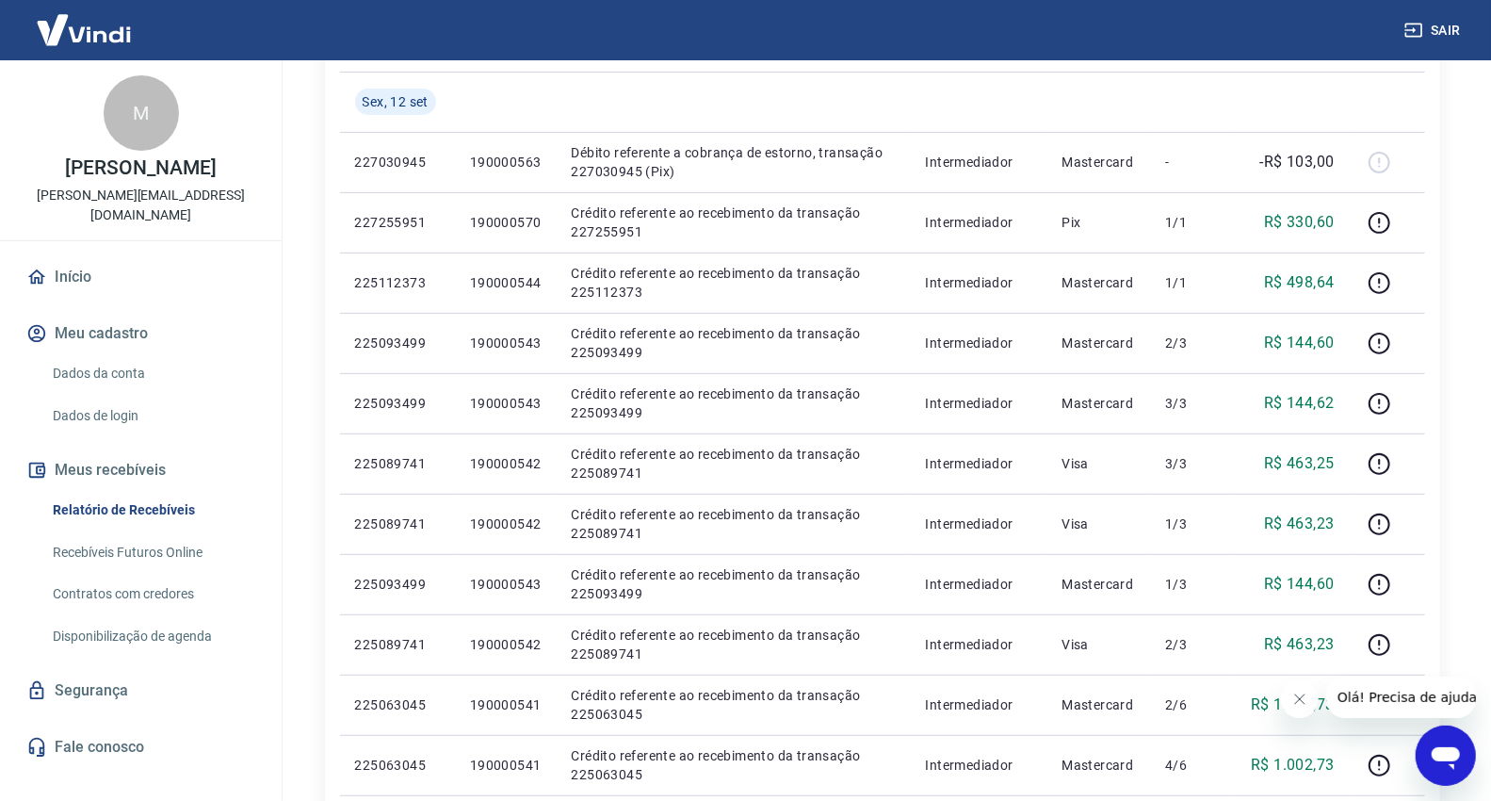
click at [1436, 407] on div "ID Pedido Descrição Origem Pagamento Parcelas Valor Líq. Tarifas Sex, 12 set 22…" at bounding box center [882, 735] width 1115 height 1478
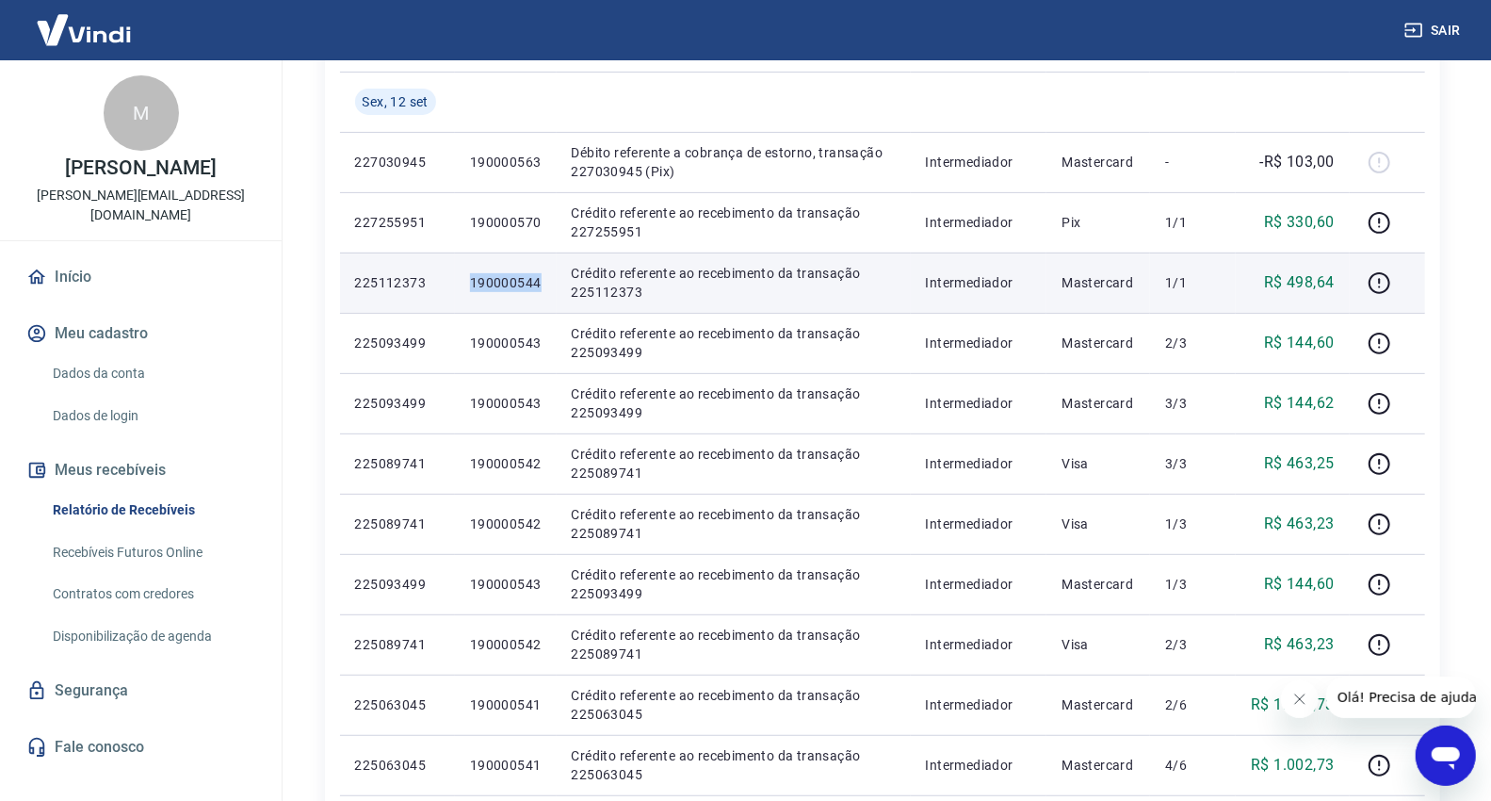
drag, startPoint x: 549, startPoint y: 285, endPoint x: 458, endPoint y: 286, distance: 91.4
click at [458, 286] on td "190000544" at bounding box center [506, 282] width 102 height 60
copy p "190000544"
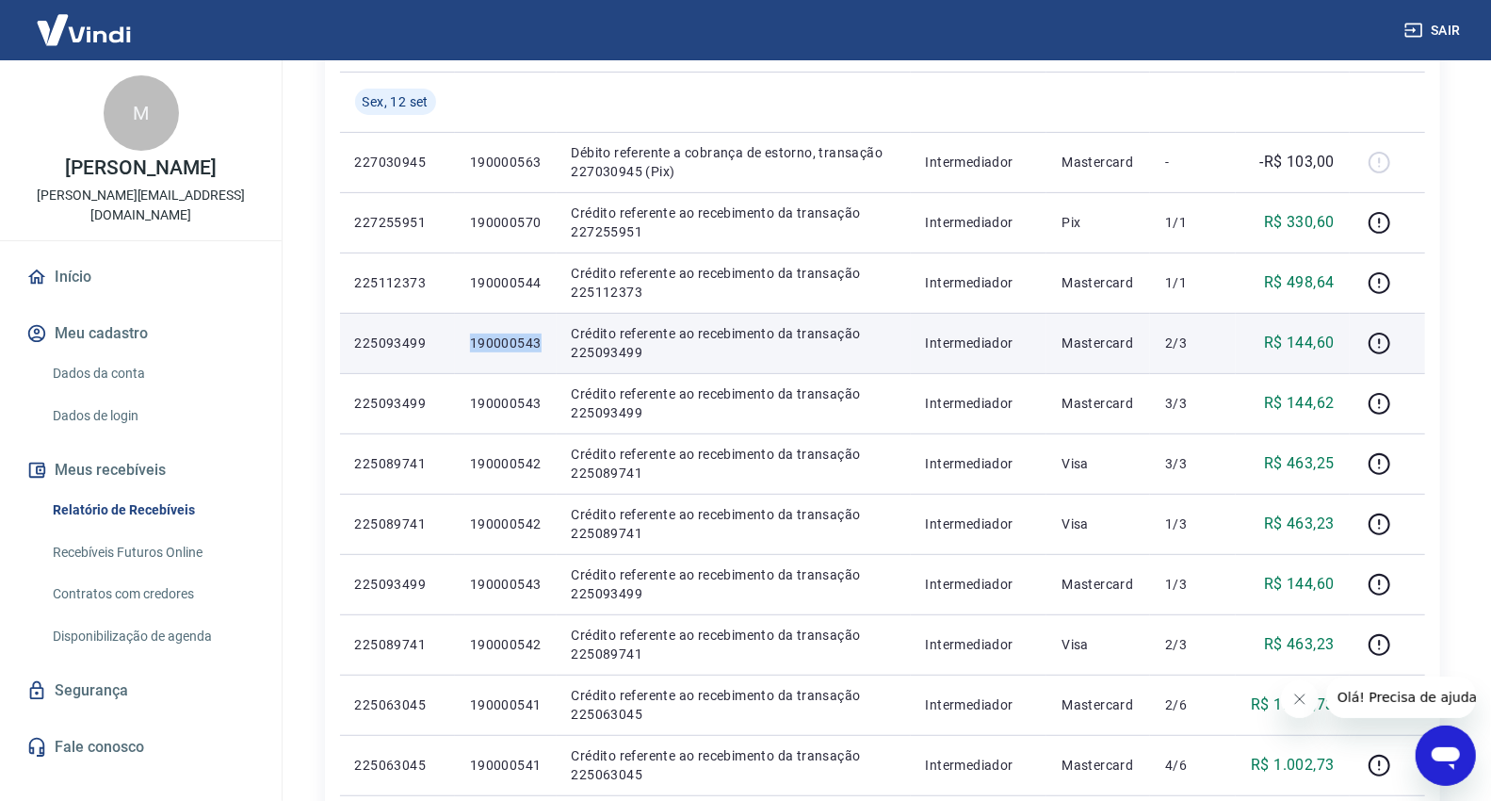
drag, startPoint x: 551, startPoint y: 346, endPoint x: 457, endPoint y: 349, distance: 94.2
click at [457, 349] on td "190000543" at bounding box center [506, 343] width 102 height 60
copy p "190000543"
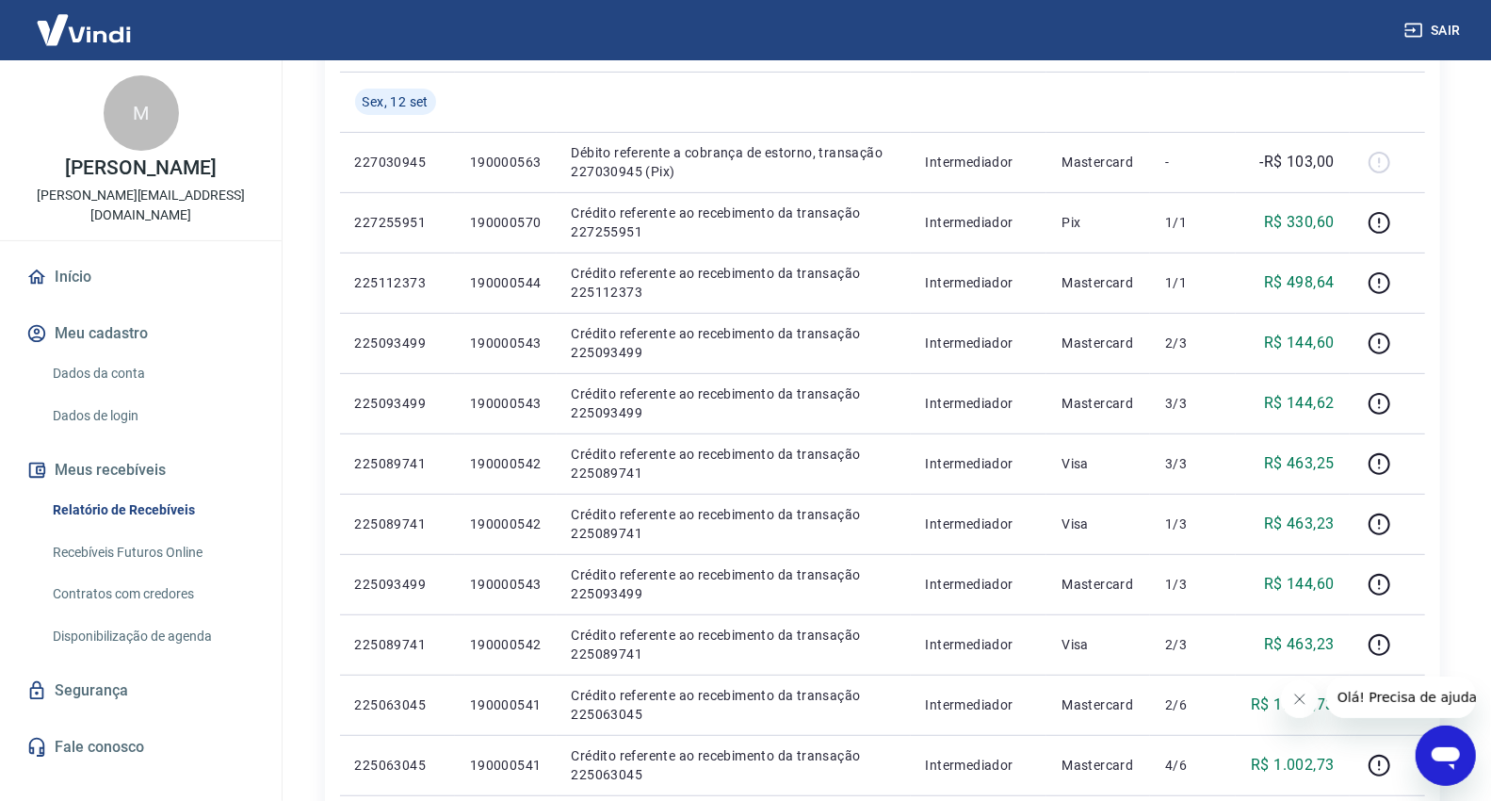
click at [1453, 380] on div "Início / Meus Recebíveis / Relatório de Recebíveis Relatório de Recebíveis Saib…" at bounding box center [882, 717] width 1161 height 1941
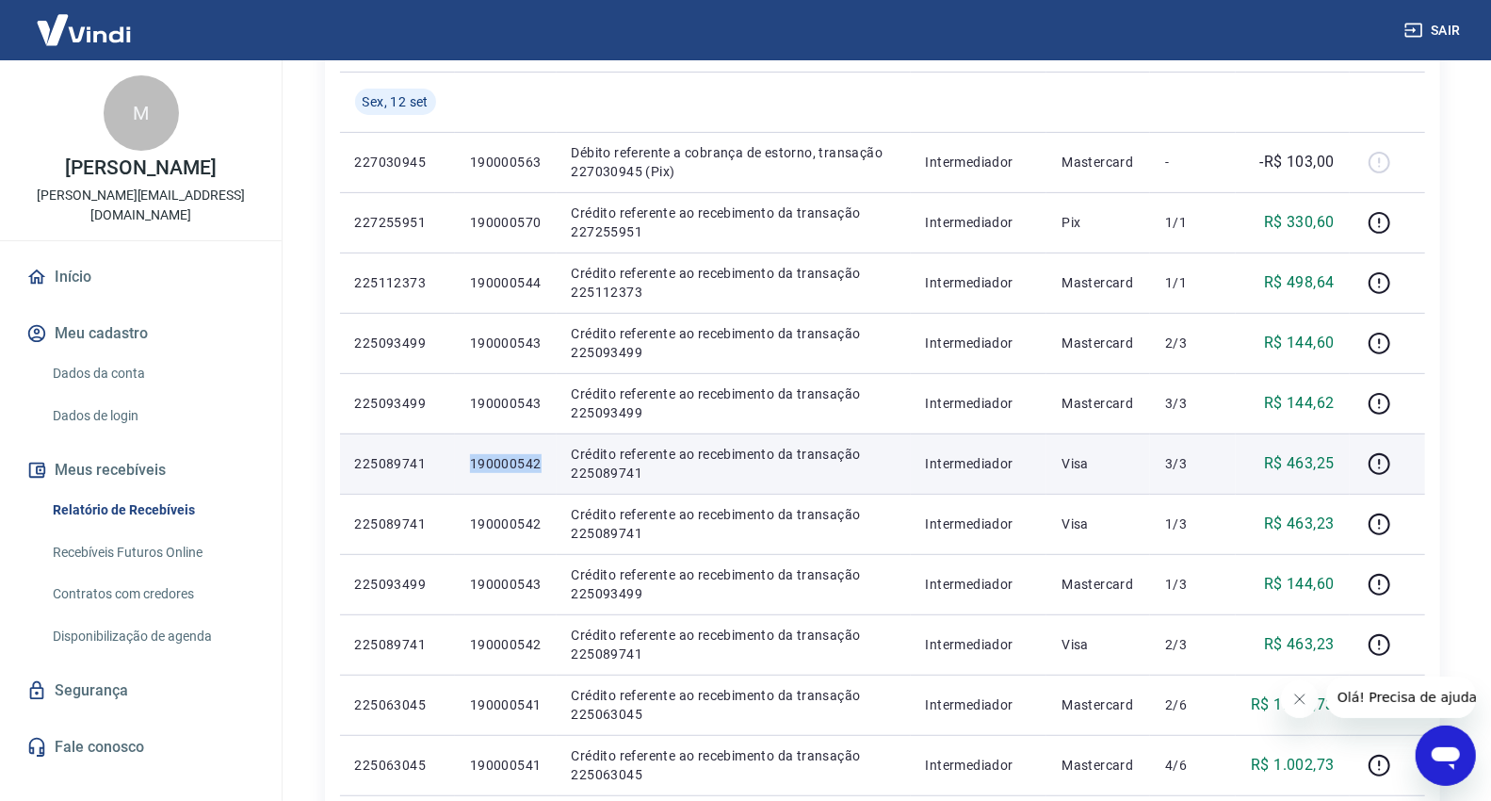
drag, startPoint x: 469, startPoint y: 463, endPoint x: 539, endPoint y: 464, distance: 69.7
click at [539, 464] on p "190000542" at bounding box center [506, 463] width 72 height 19
copy p "190000542"
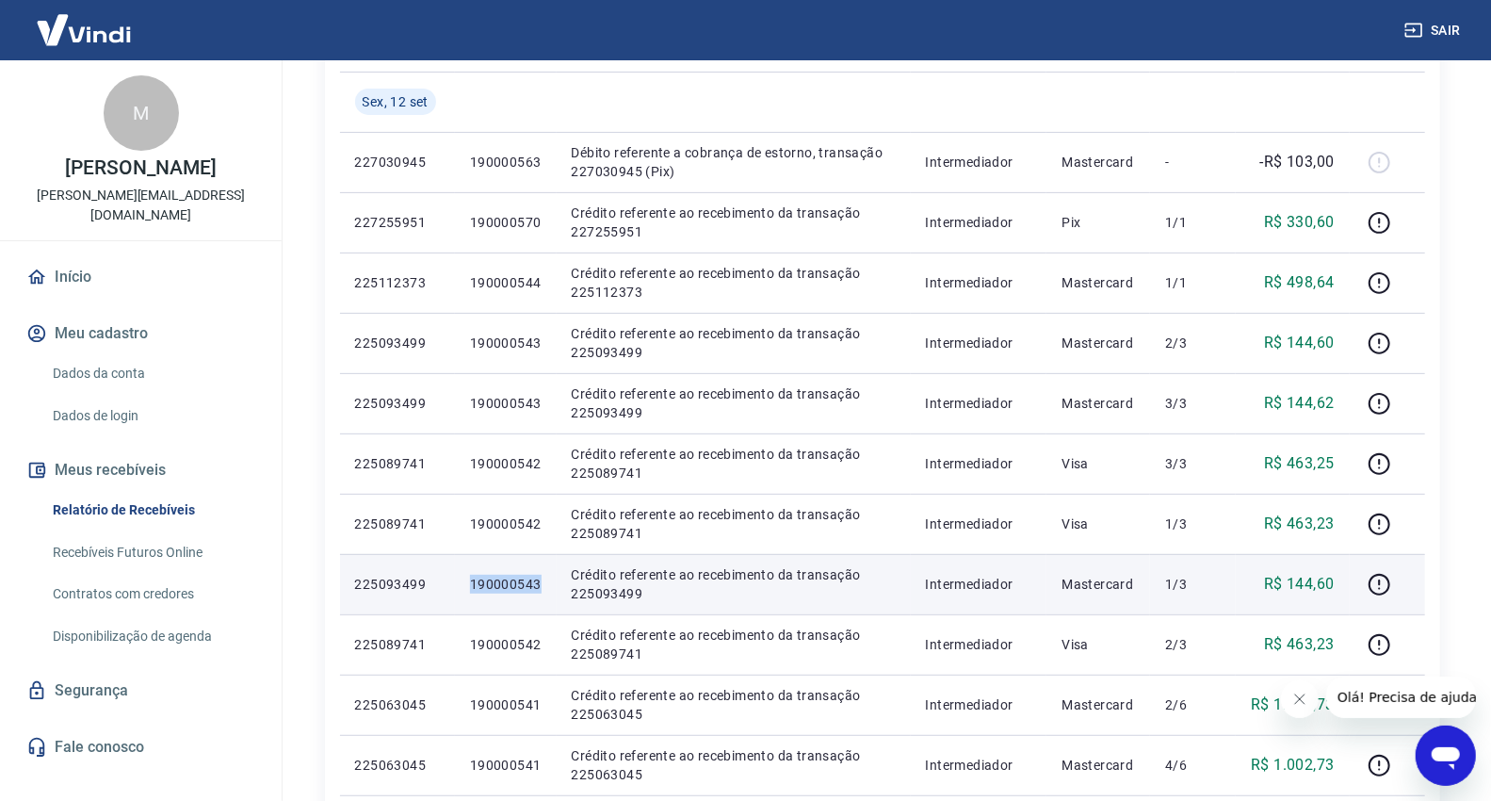
drag, startPoint x: 544, startPoint y: 578, endPoint x: 473, endPoint y: 584, distance: 71.8
click at [473, 584] on td "190000543" at bounding box center [506, 584] width 102 height 60
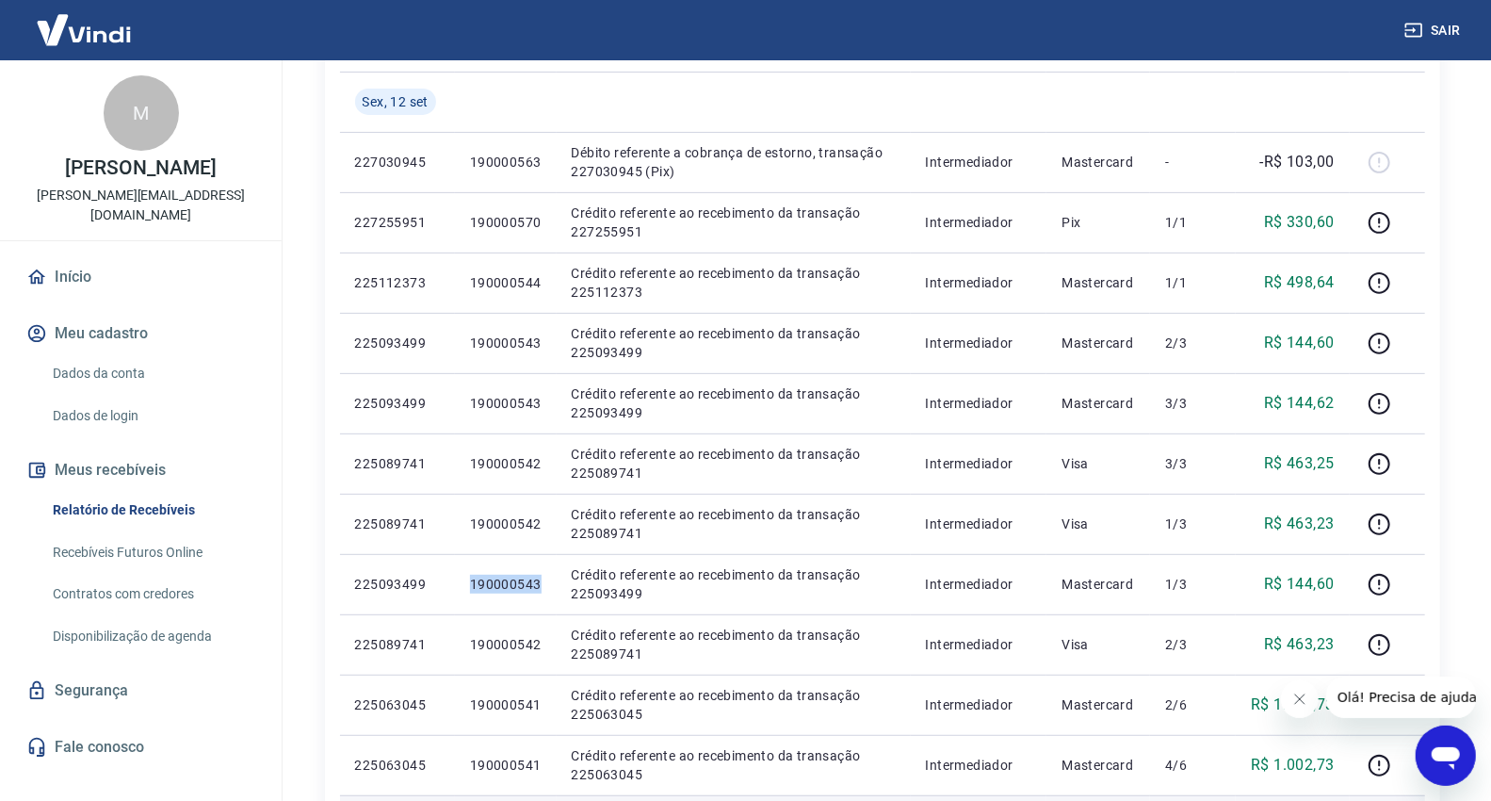
scroll to position [523, 0]
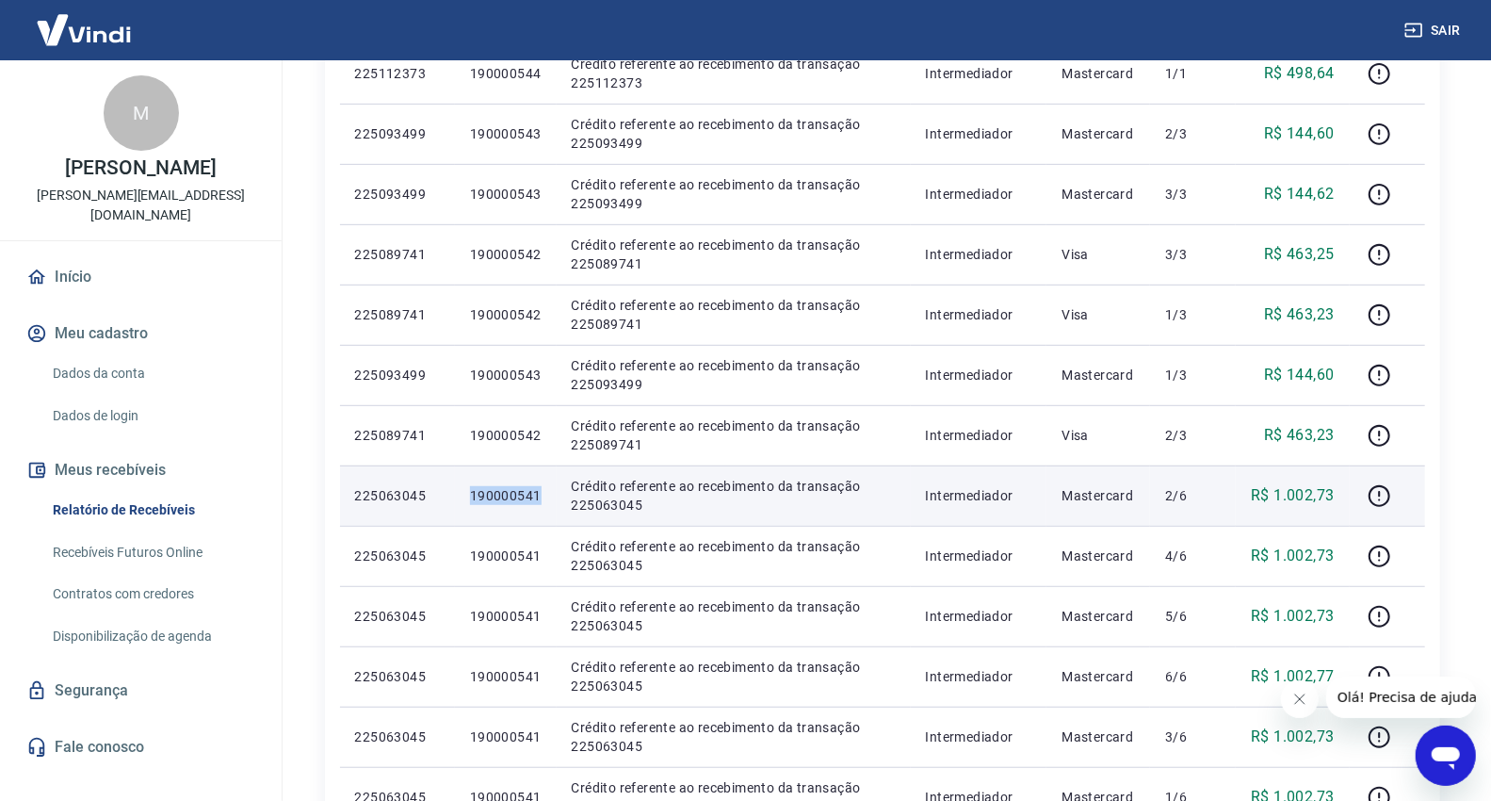
drag, startPoint x: 539, startPoint y: 501, endPoint x: 462, endPoint y: 500, distance: 77.3
click at [462, 500] on td "190000541" at bounding box center [506, 495] width 102 height 60
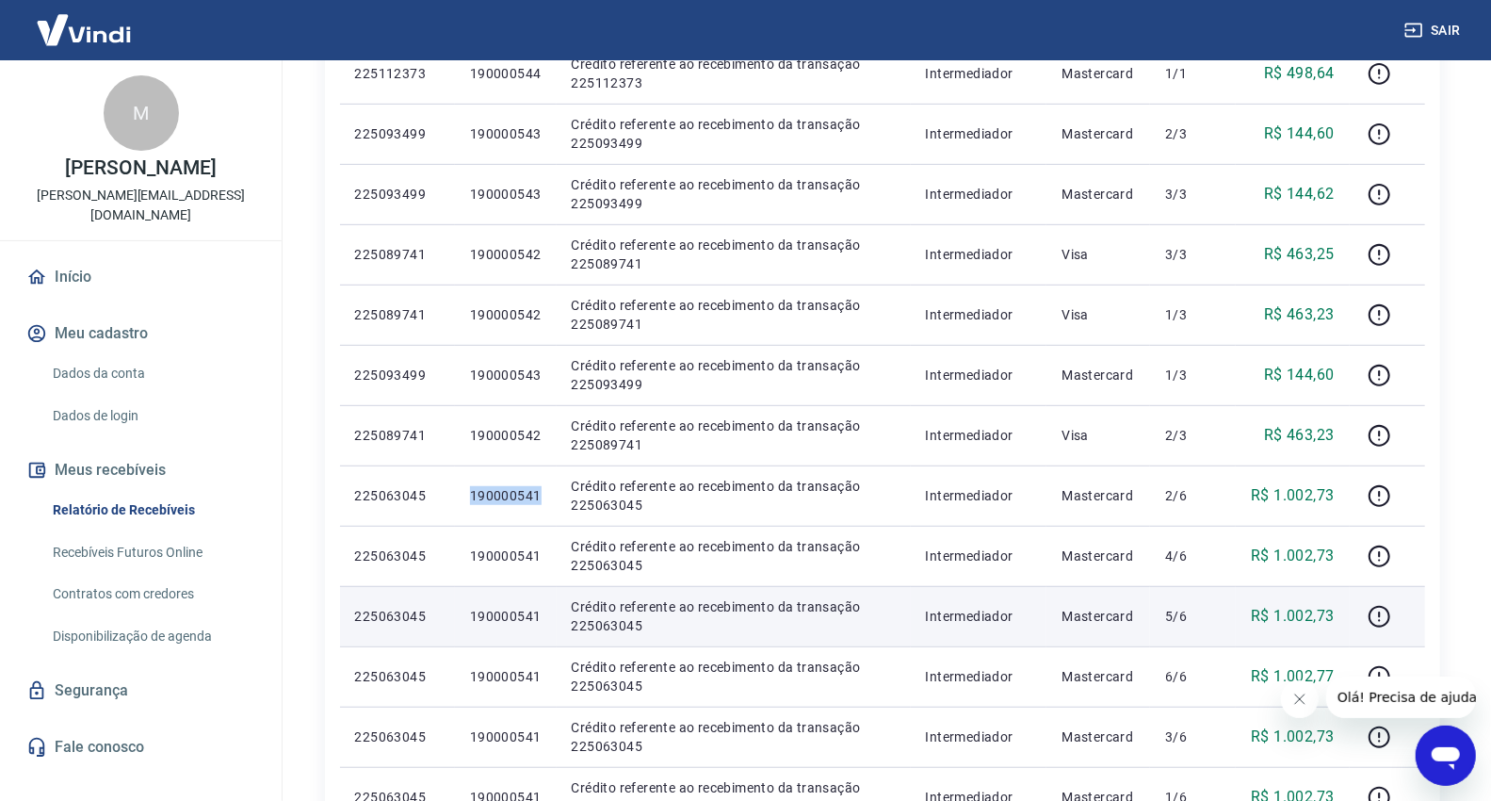
copy p "190000541"
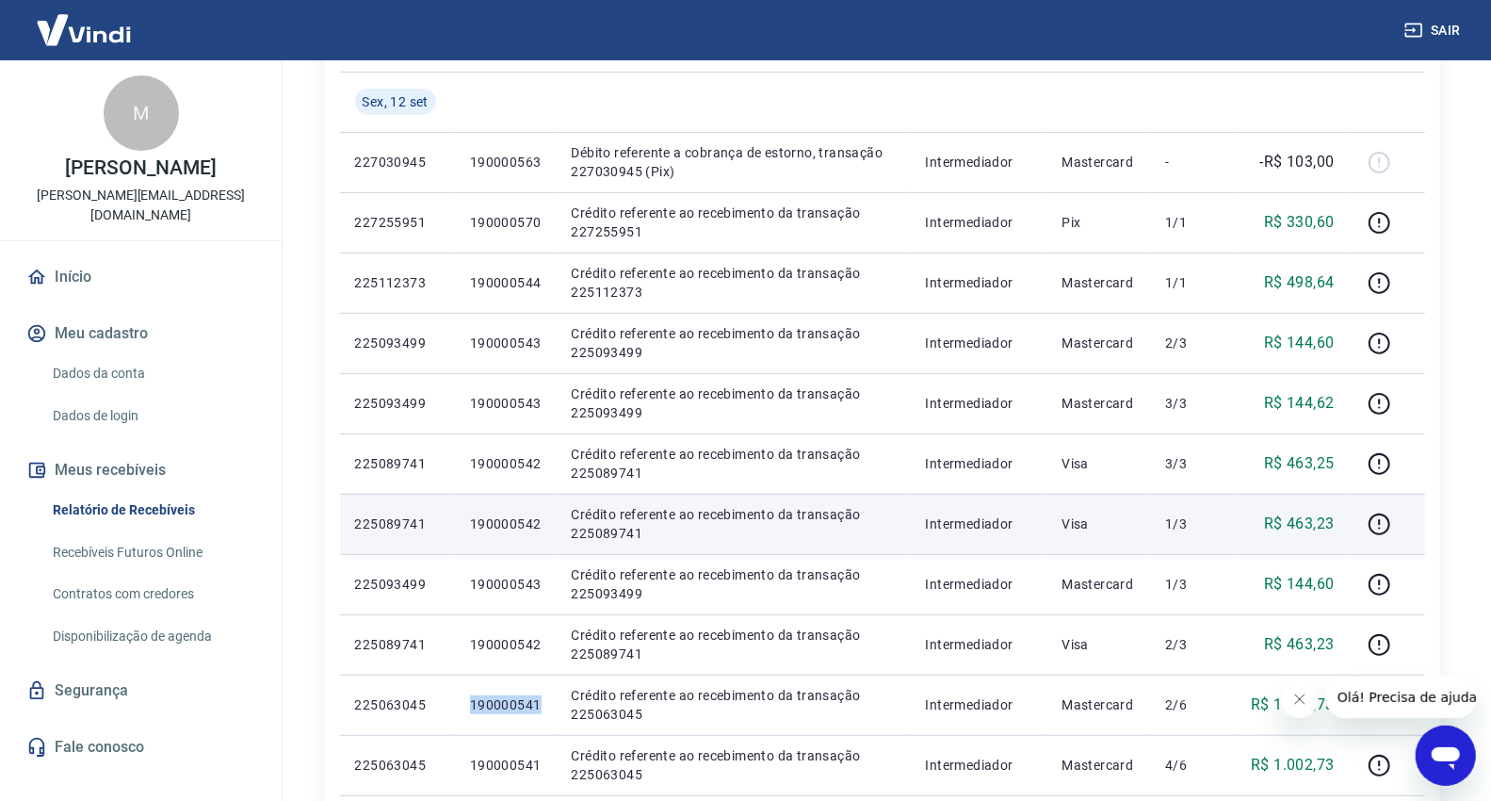
scroll to position [209, 0]
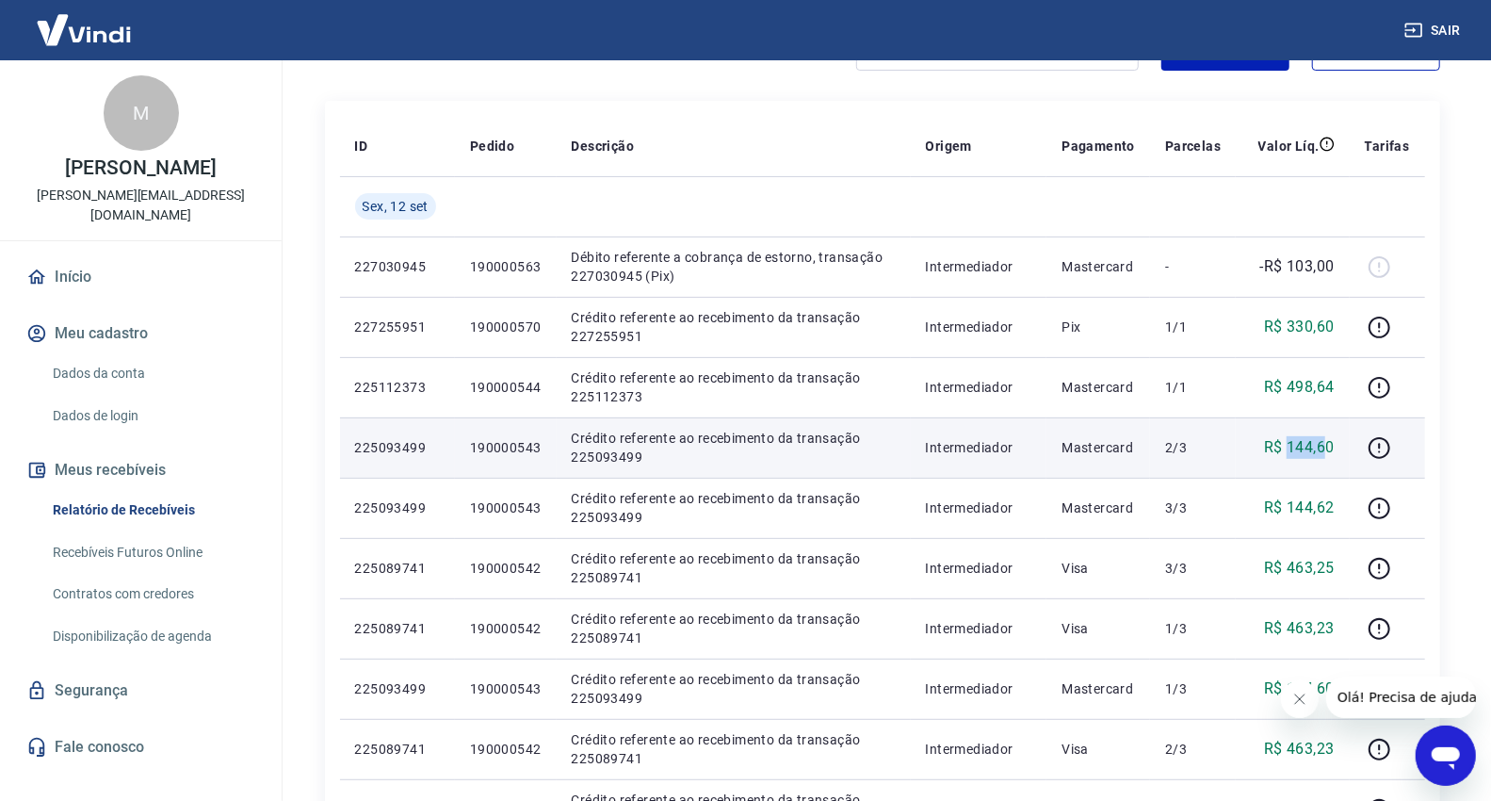
drag, startPoint x: 1288, startPoint y: 450, endPoint x: 1331, endPoint y: 445, distance: 43.7
click at [1331, 445] on p "R$ 144,60" at bounding box center [1299, 447] width 71 height 23
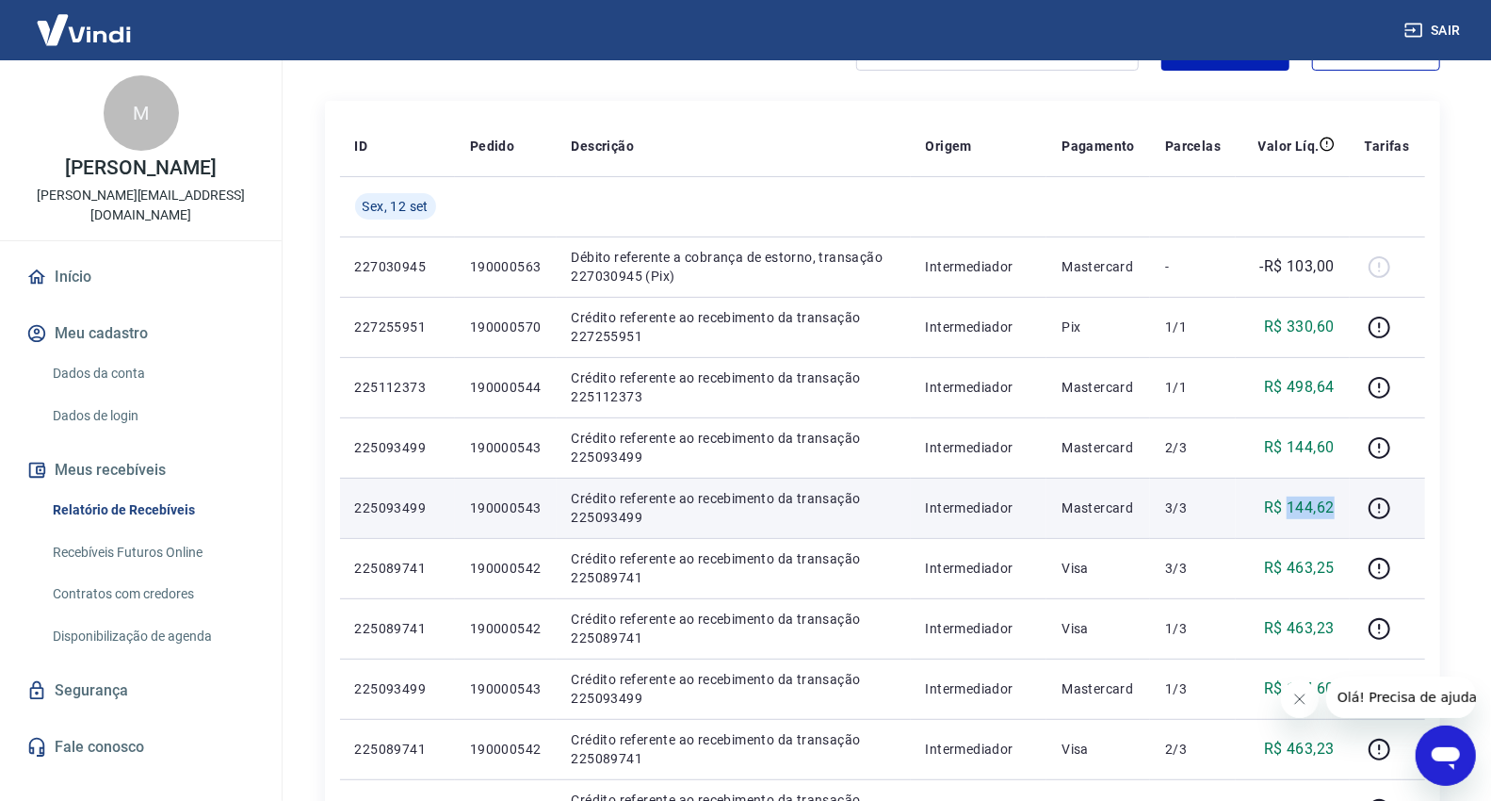
drag, startPoint x: 1292, startPoint y: 501, endPoint x: 1348, endPoint y: 511, distance: 56.4
click at [1348, 511] on td "R$ 144,62" at bounding box center [1292, 508] width 113 height 60
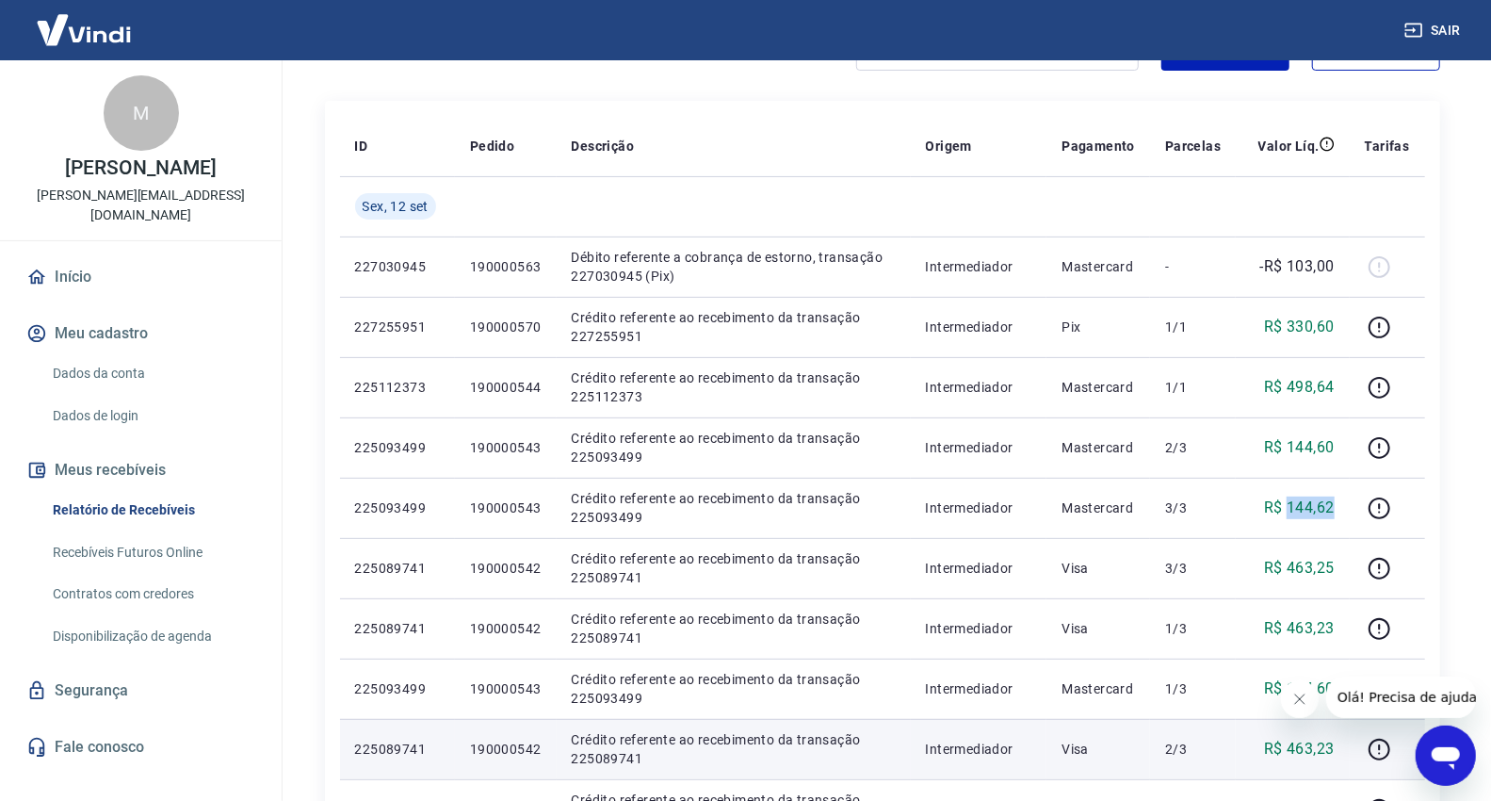
scroll to position [314, 0]
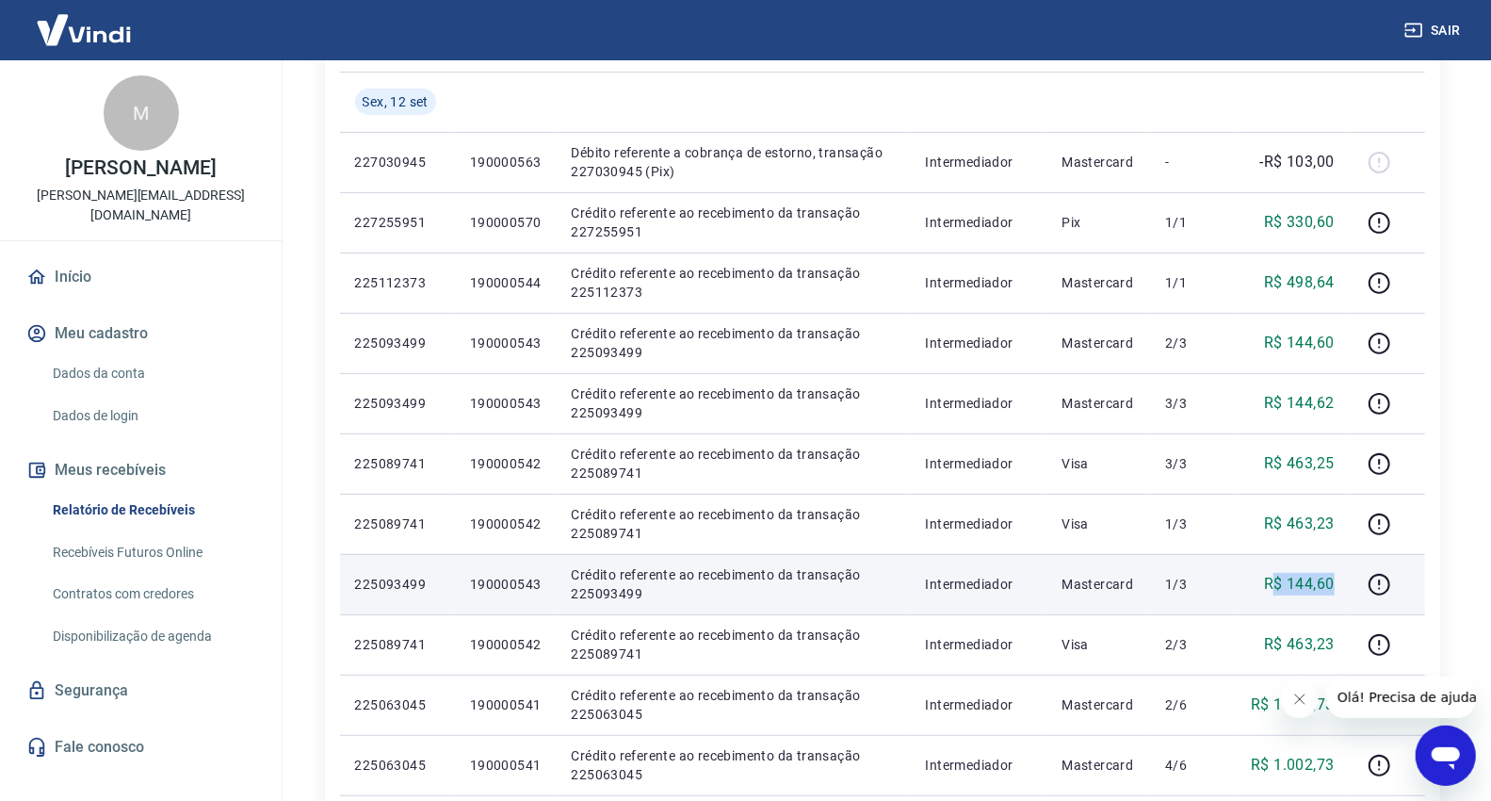
drag, startPoint x: 1281, startPoint y: 584, endPoint x: 1343, endPoint y: 586, distance: 62.2
click at [1343, 586] on td "R$ 144,60" at bounding box center [1292, 584] width 113 height 60
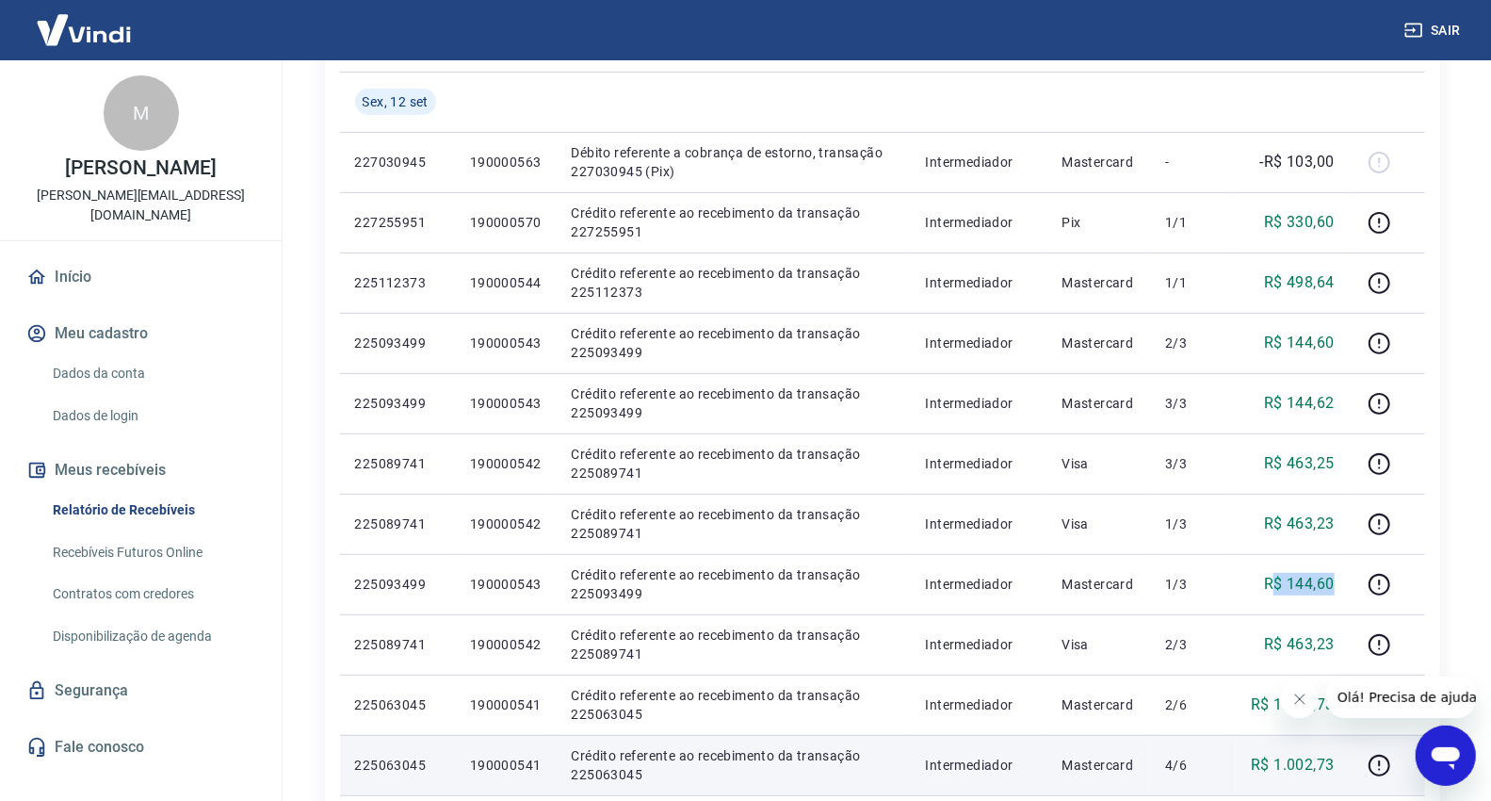
scroll to position [523, 0]
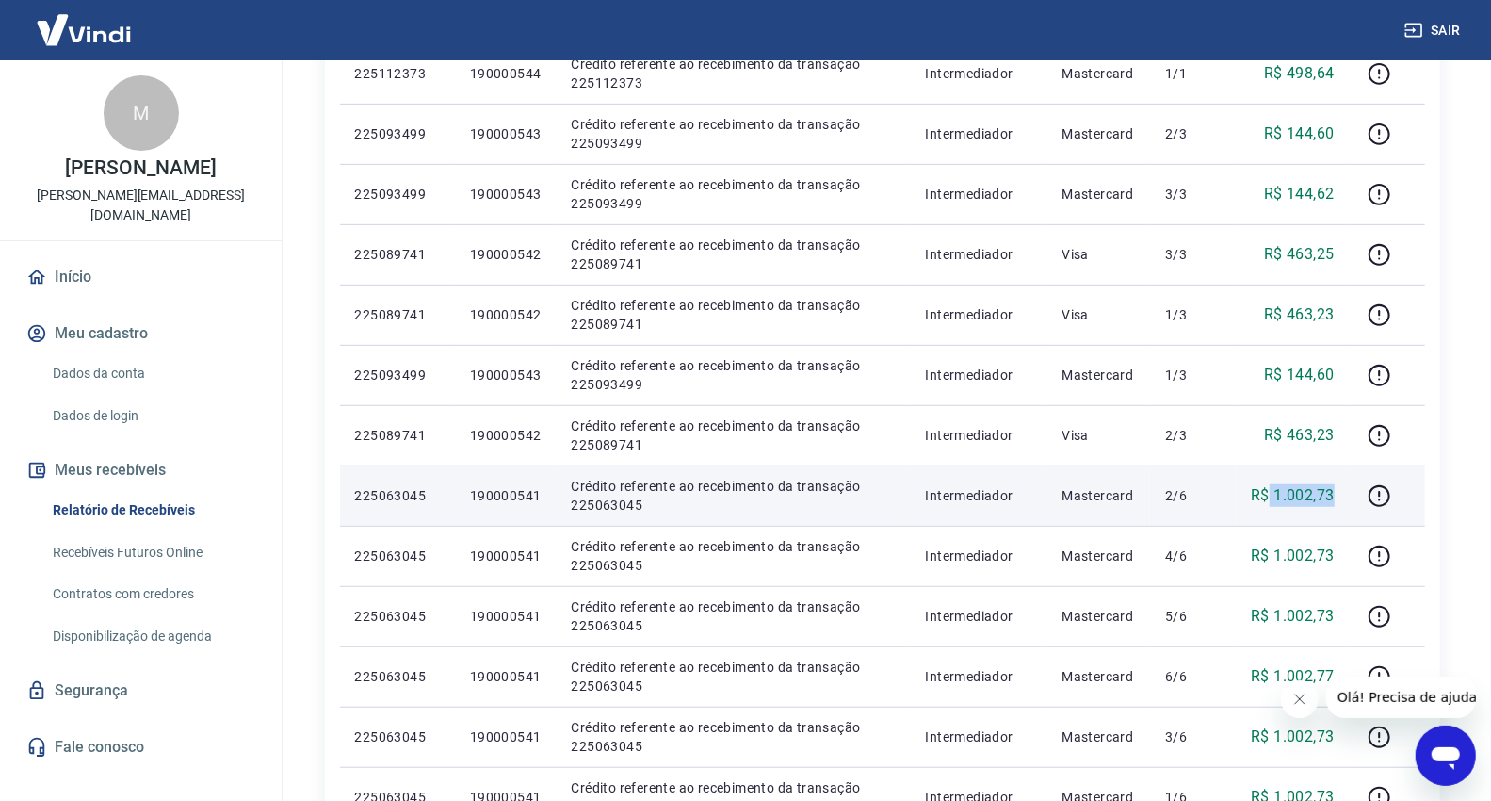
drag, startPoint x: 1276, startPoint y: 494, endPoint x: 1334, endPoint y: 497, distance: 57.6
click at [1334, 496] on p "R$ 1.002,73" at bounding box center [1292, 495] width 83 height 23
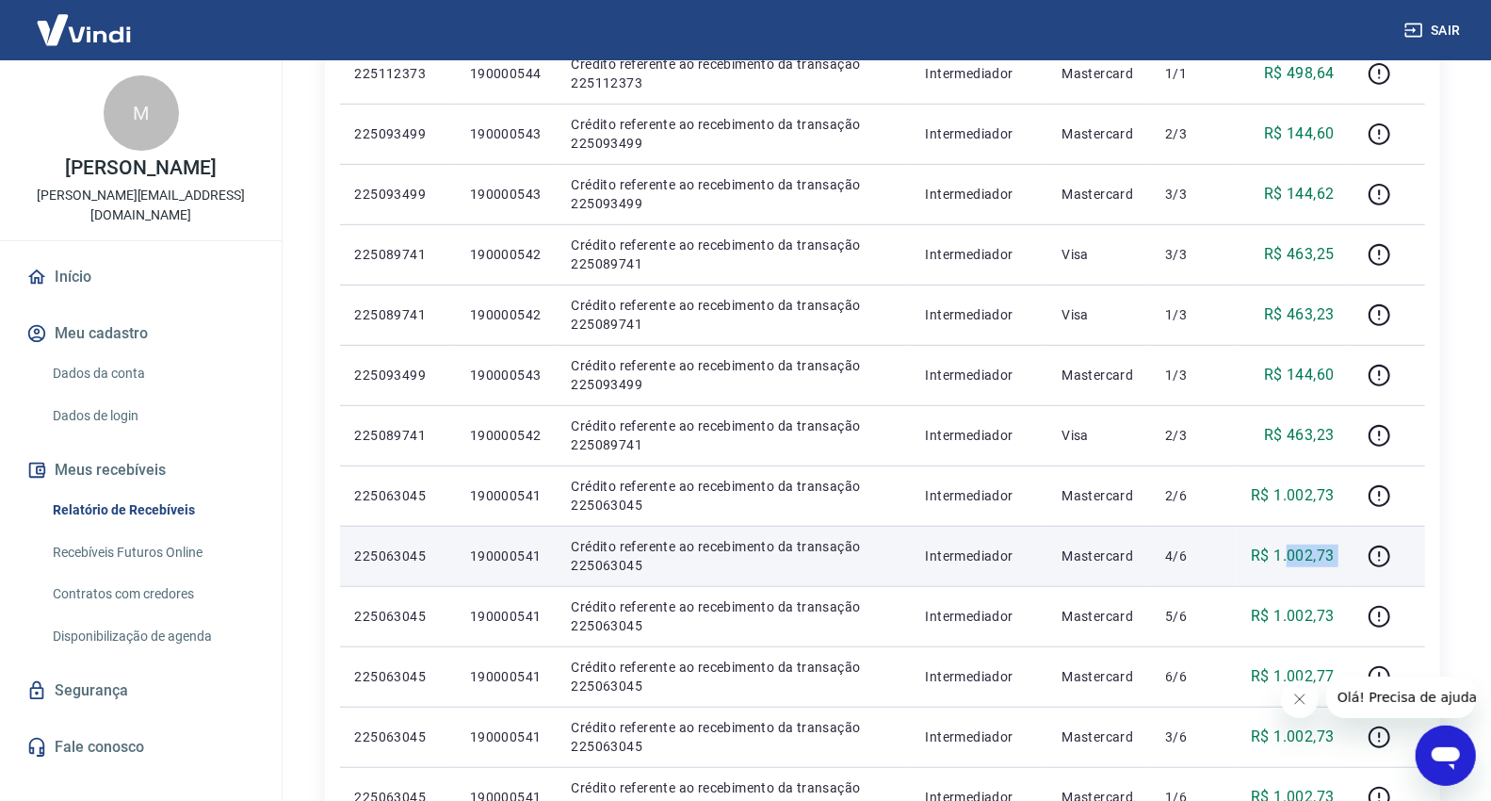
drag, startPoint x: 1301, startPoint y: 558, endPoint x: 1356, endPoint y: 563, distance: 55.9
click at [1356, 563] on tr "225063045 190000541 Crédito referente ao recebimento da transação 225063045 Int…" at bounding box center [882, 556] width 1085 height 60
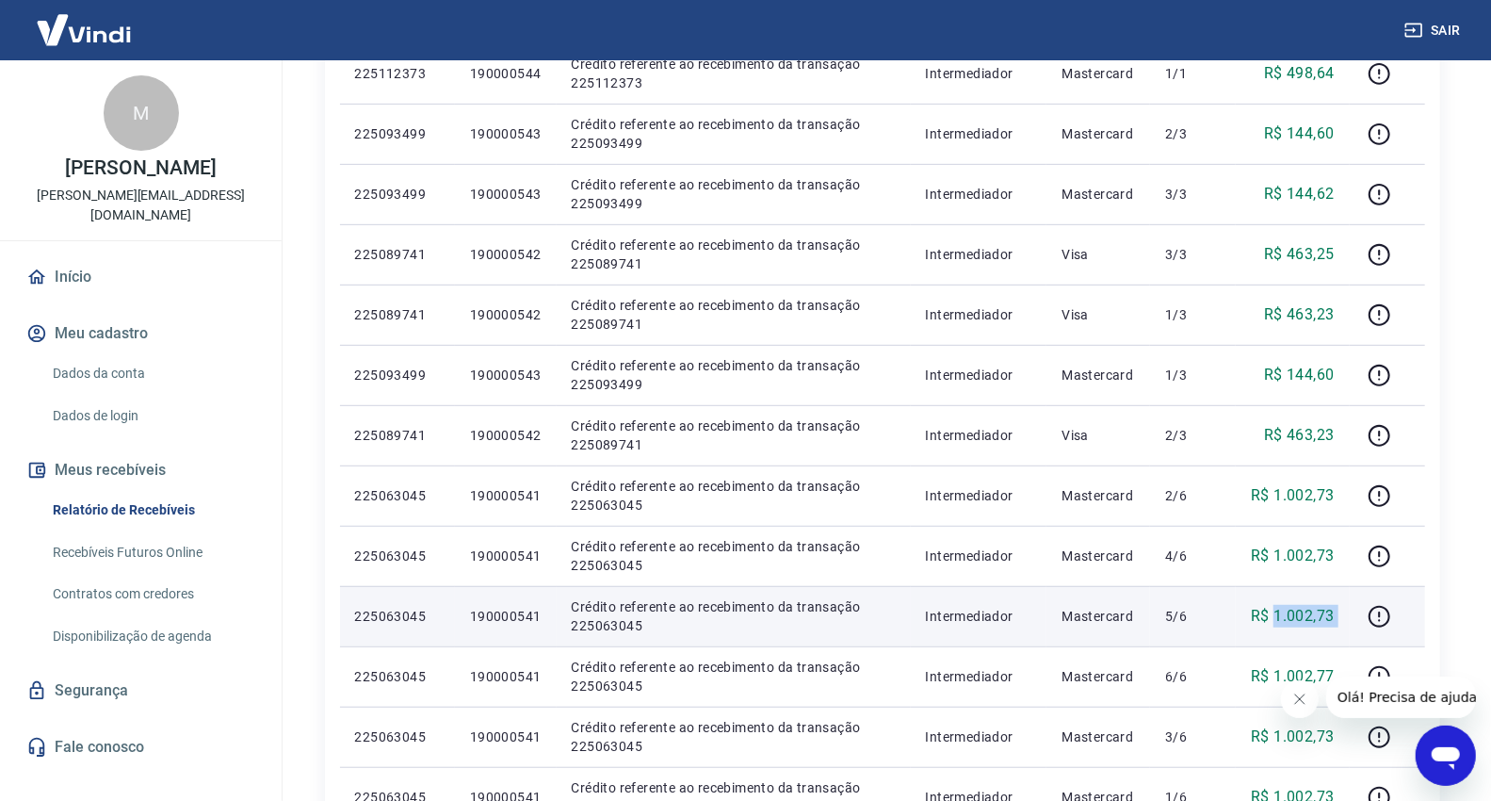
drag, startPoint x: 1275, startPoint y: 618, endPoint x: 1358, endPoint y: 627, distance: 83.4
click at [1358, 627] on tr "225063045 190000541 Crédito referente ao recebimento da transação 225063045 Int…" at bounding box center [882, 616] width 1085 height 60
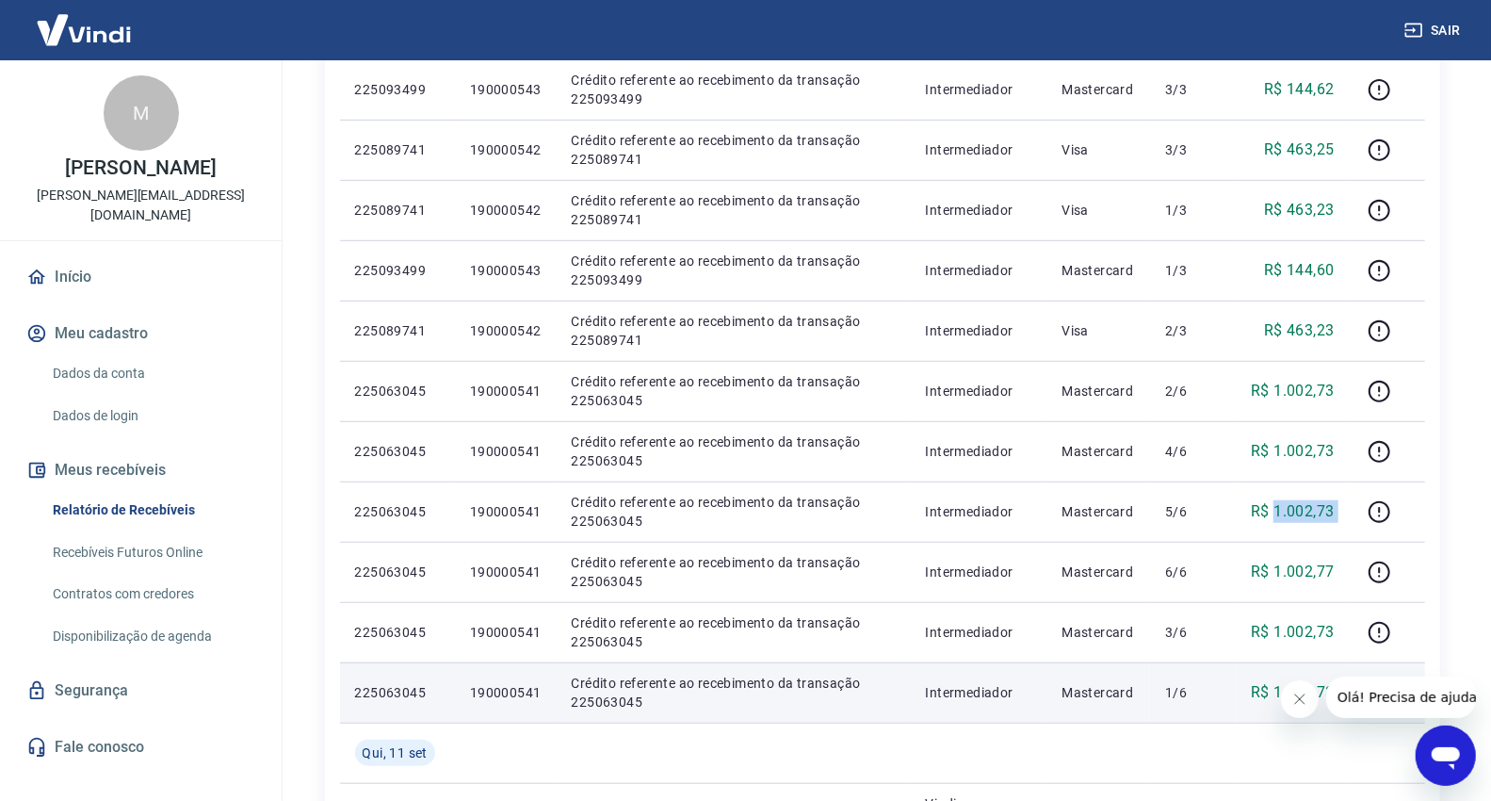
scroll to position [732, 0]
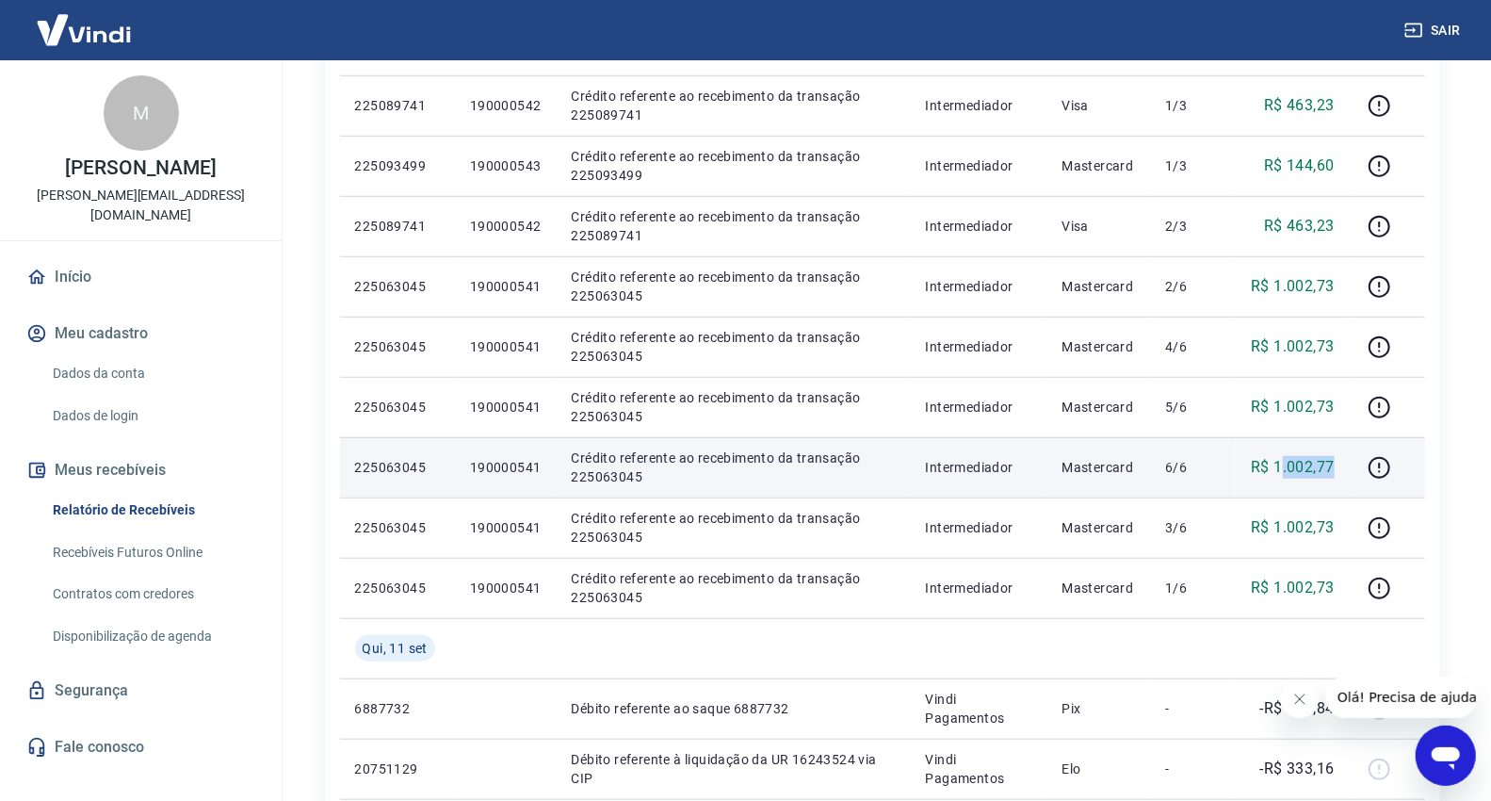
drag, startPoint x: 1281, startPoint y: 468, endPoint x: 1345, endPoint y: 472, distance: 64.2
click at [1345, 472] on td "R$ 1.002,77" at bounding box center [1292, 467] width 113 height 60
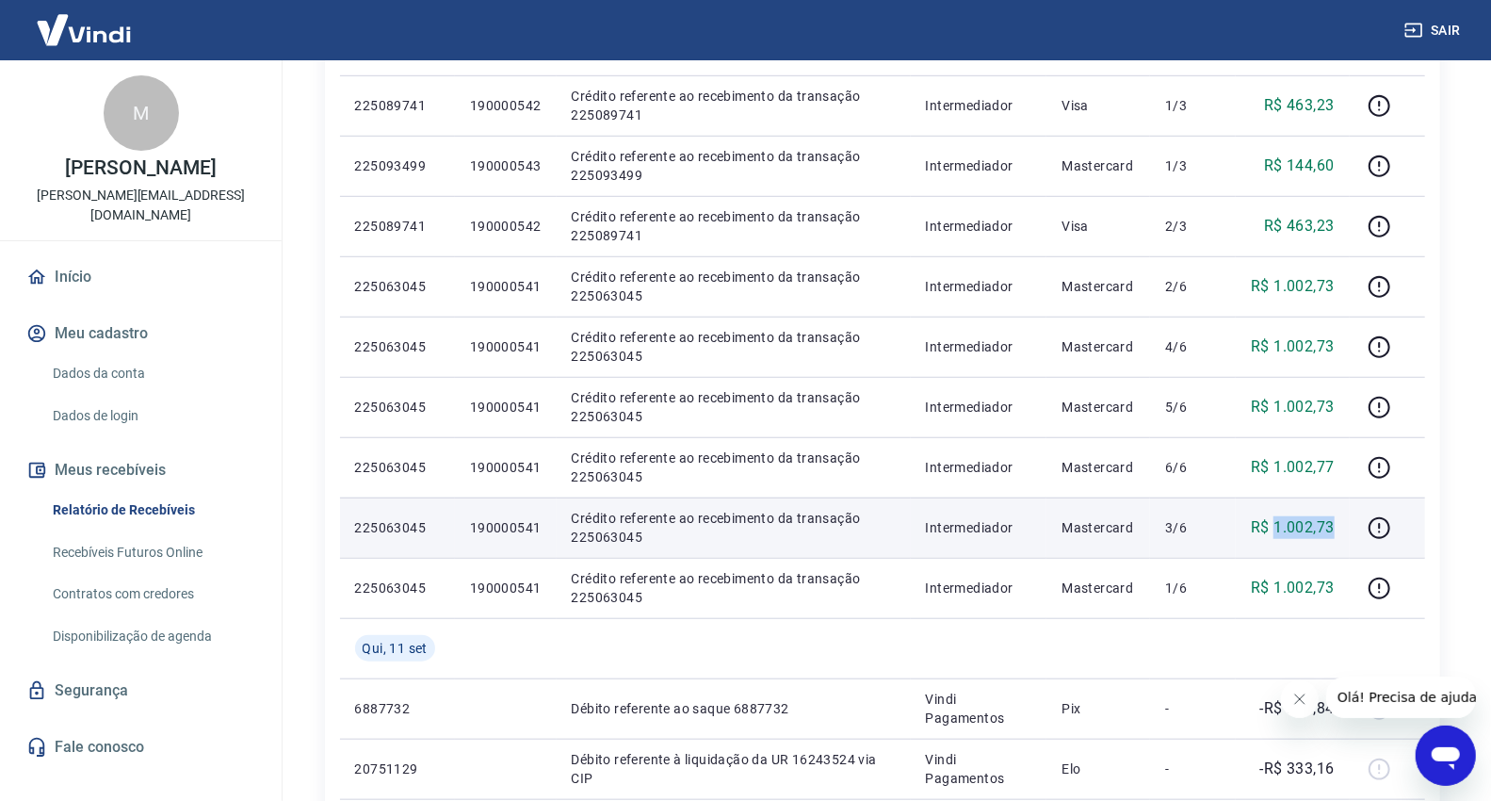
drag, startPoint x: 1301, startPoint y: 526, endPoint x: 1347, endPoint y: 538, distance: 47.8
click at [1347, 537] on td "R$ 1.002,73" at bounding box center [1292, 527] width 113 height 60
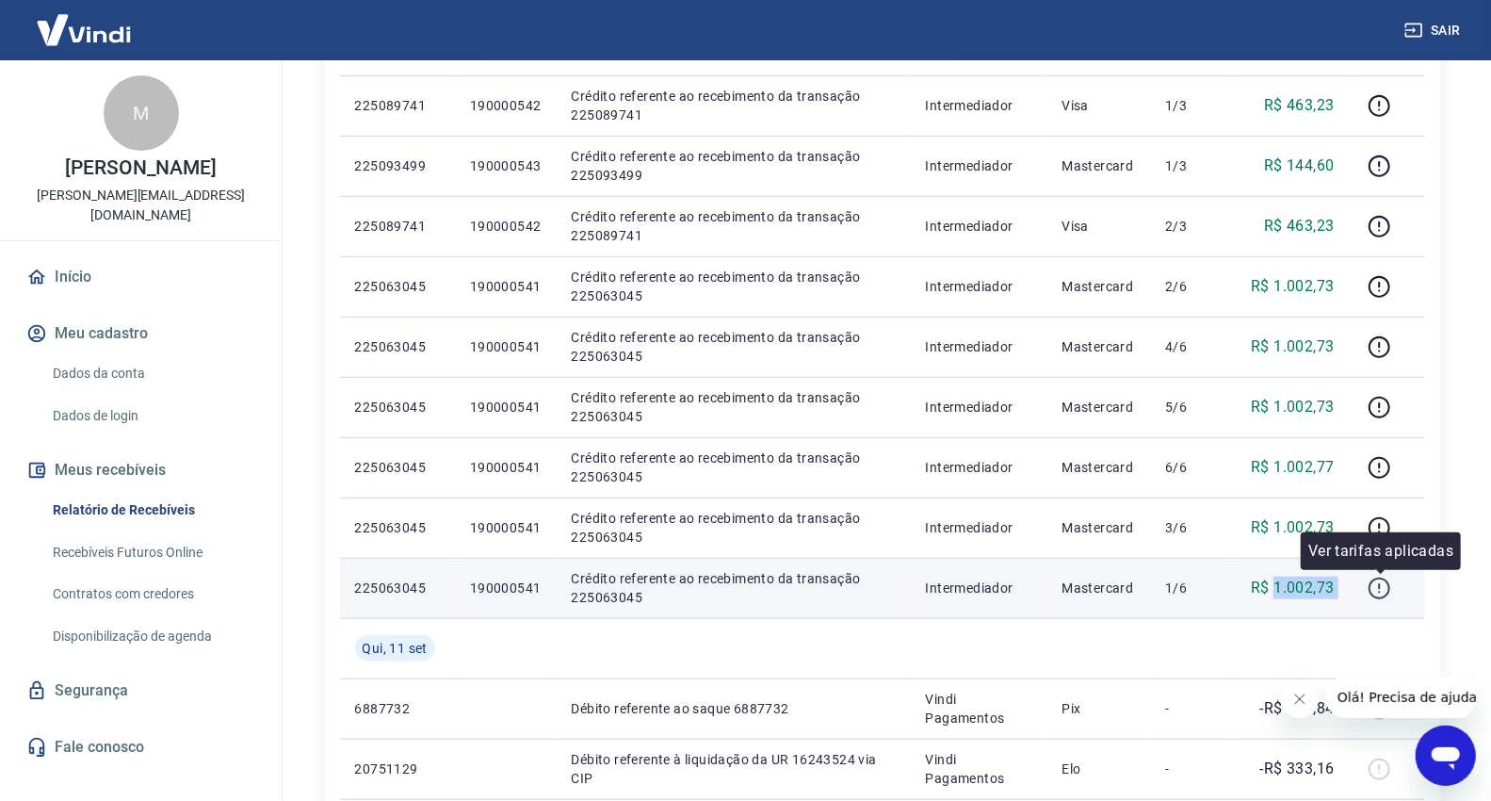
drag, startPoint x: 1276, startPoint y: 586, endPoint x: 1373, endPoint y: 590, distance: 96.2
click at [1373, 590] on tr "225063045 190000541 Crédito referente ao recebimento da transação 225063045 Int…" at bounding box center [882, 588] width 1085 height 60
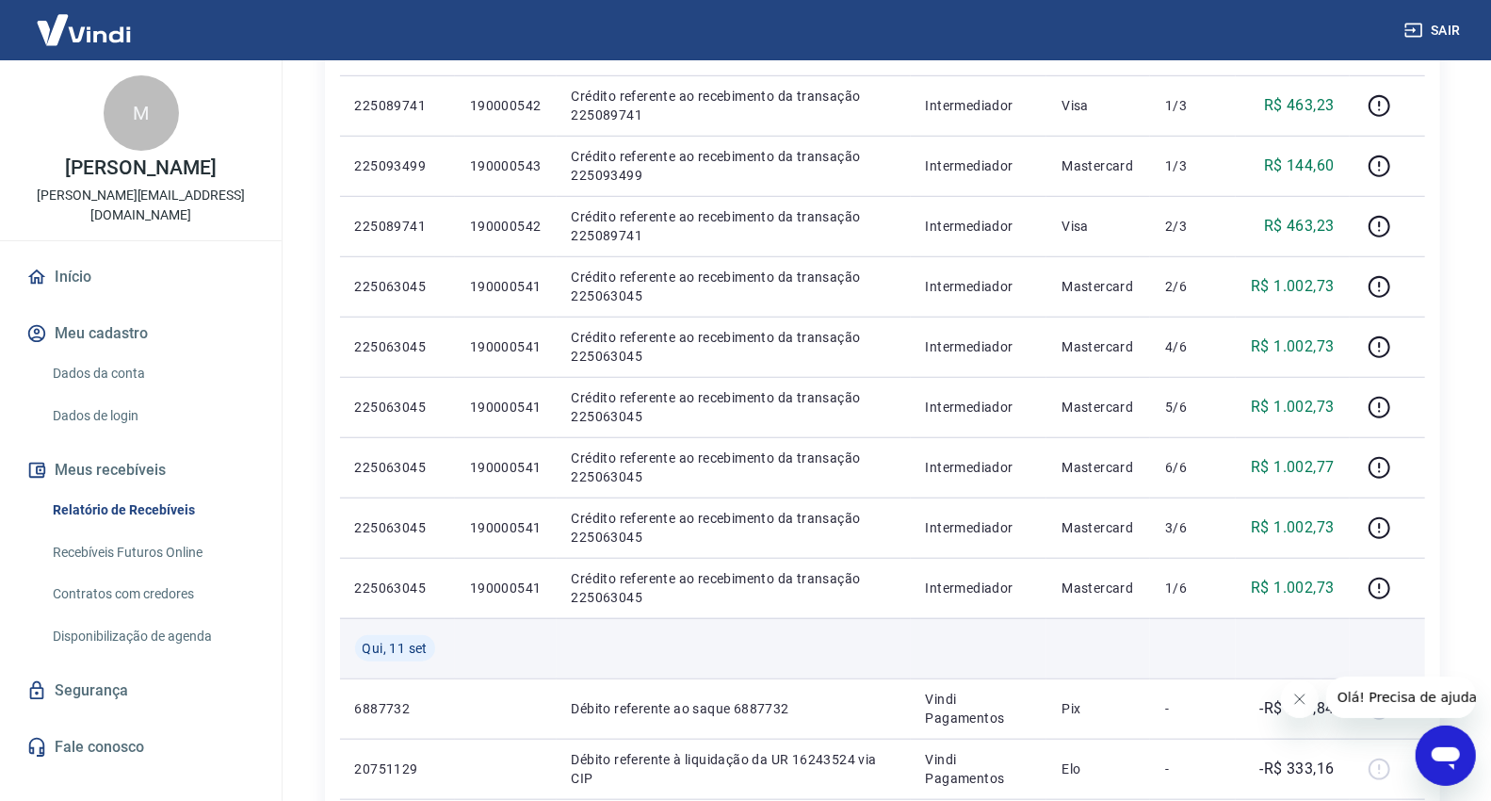
click at [1286, 659] on td at bounding box center [1292, 648] width 113 height 60
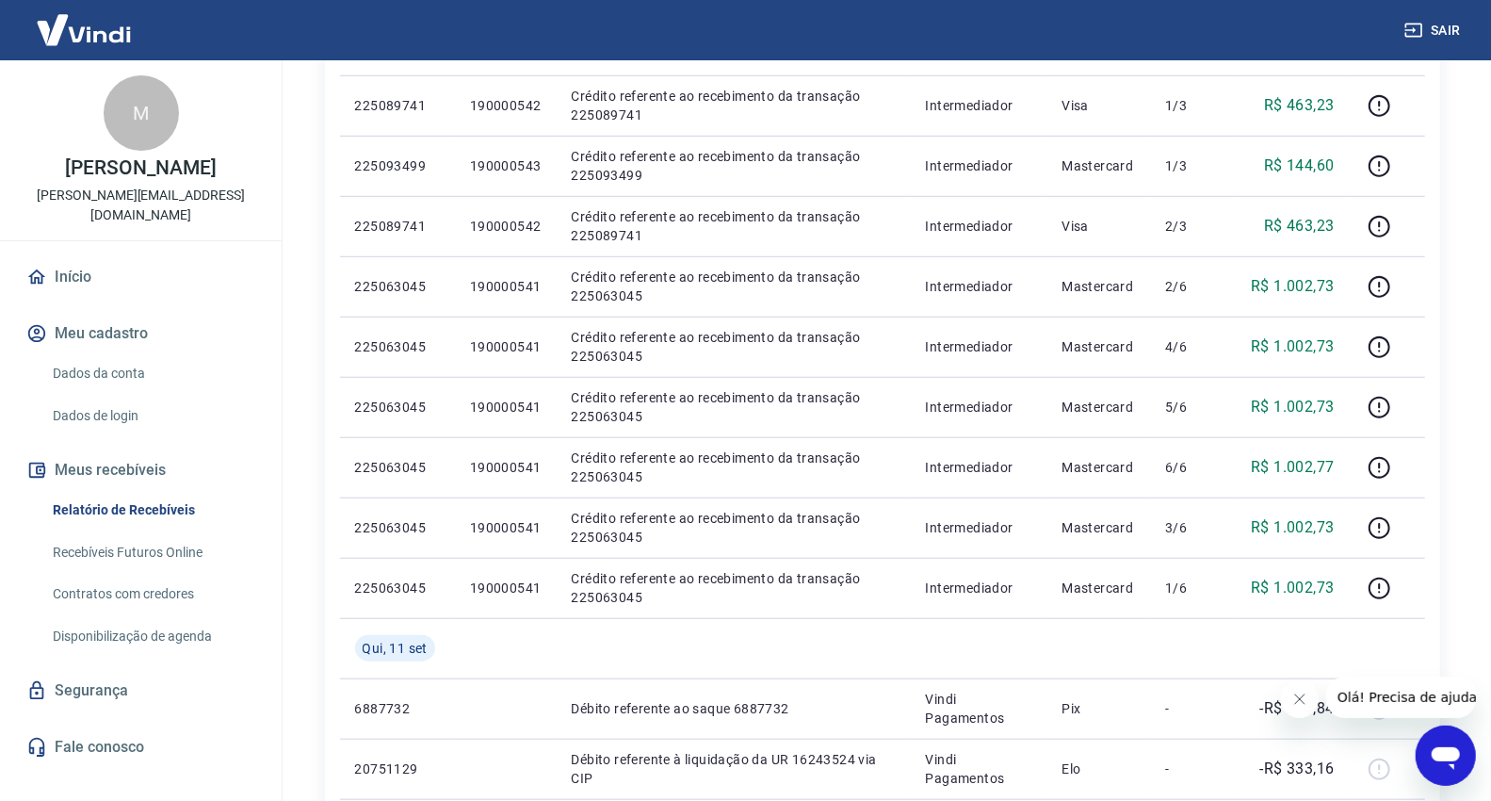
click at [1448, 205] on div "Início / Meus Recebíveis / Relatório de Recebíveis Relatório de Recebíveis Saib…" at bounding box center [882, 298] width 1161 height 1941
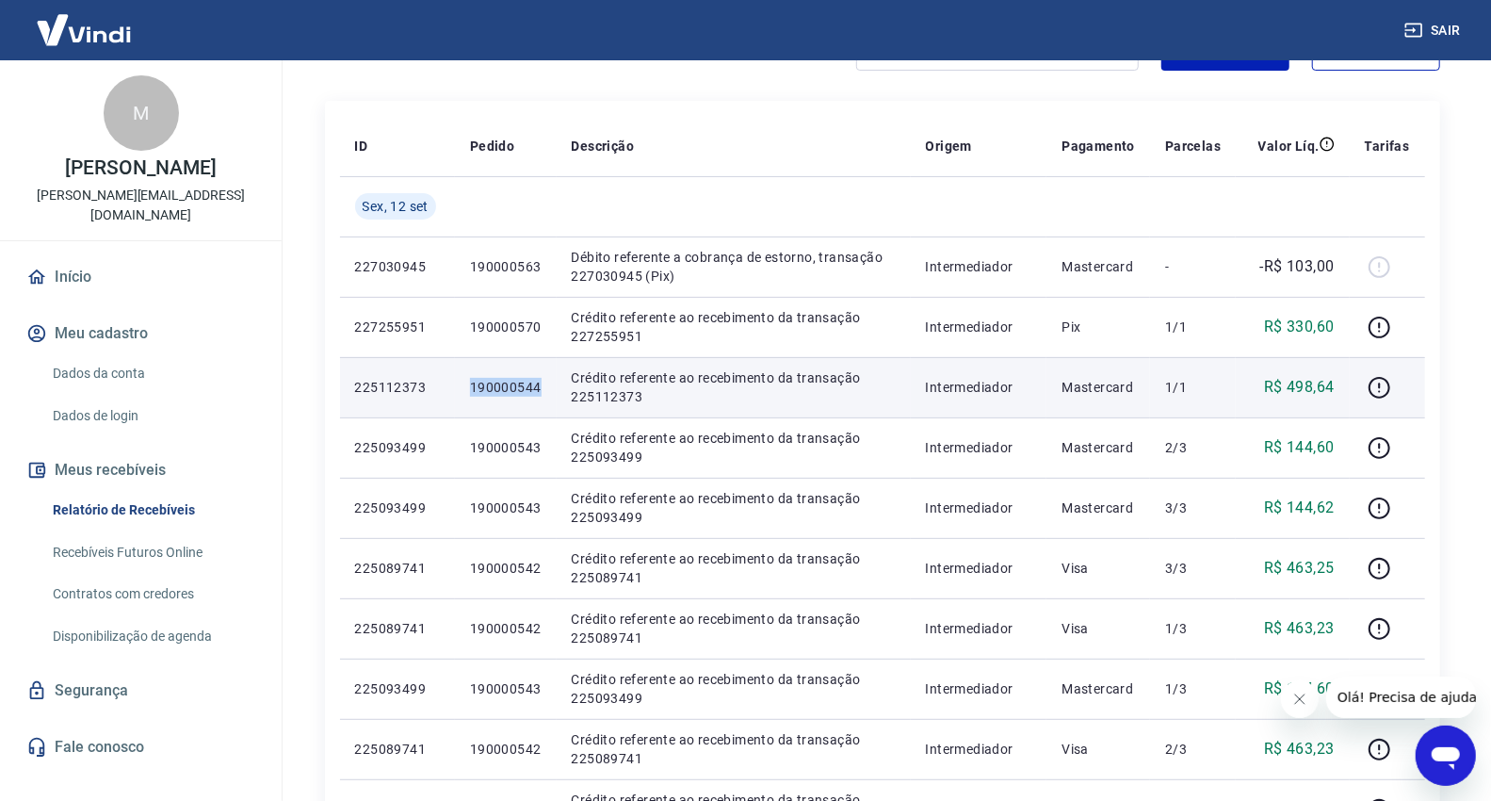
drag, startPoint x: 541, startPoint y: 383, endPoint x: 459, endPoint y: 389, distance: 82.1
click at [459, 389] on td "190000544" at bounding box center [506, 387] width 102 height 60
copy p "190000544"
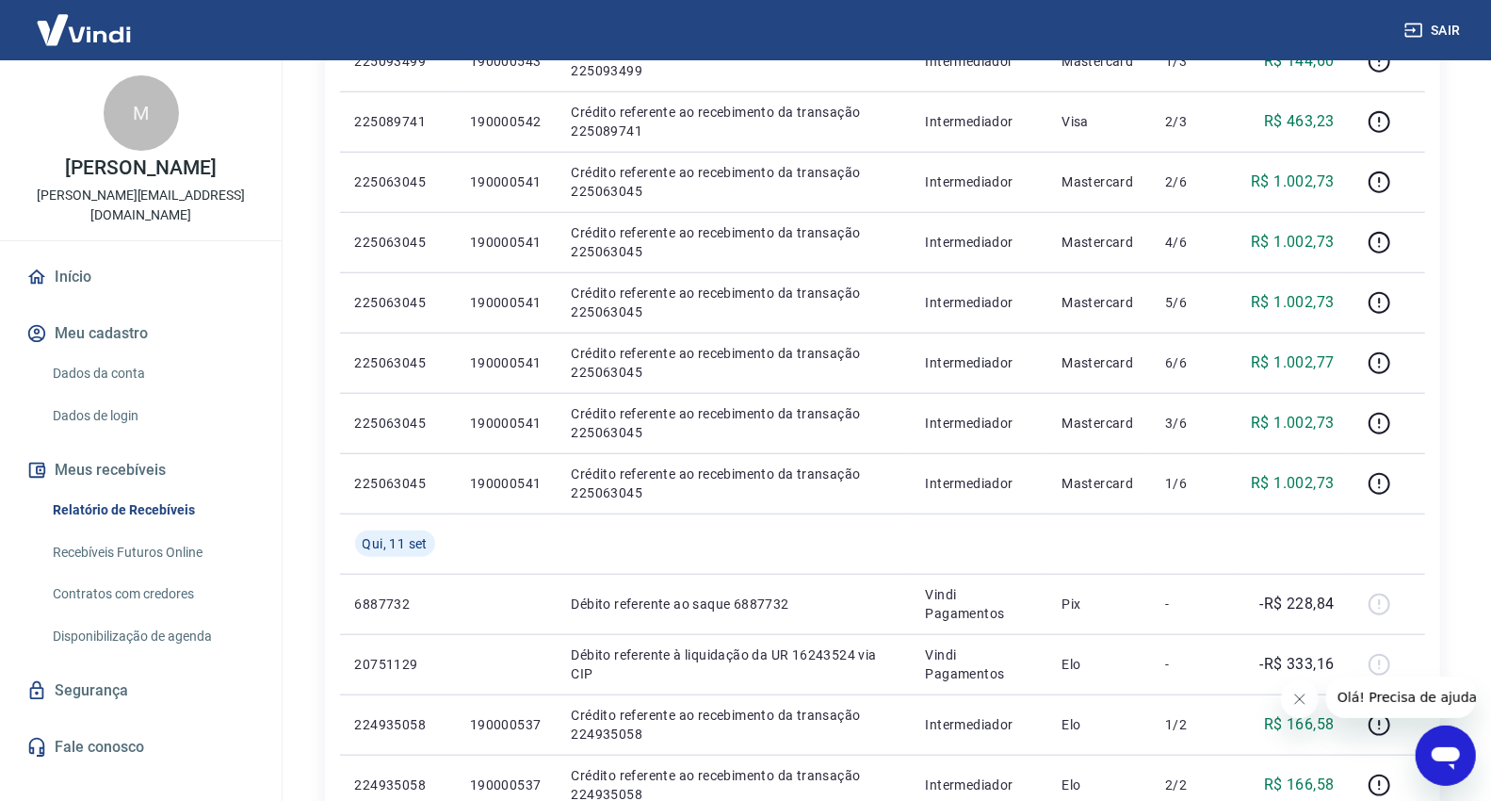
scroll to position [1281, 0]
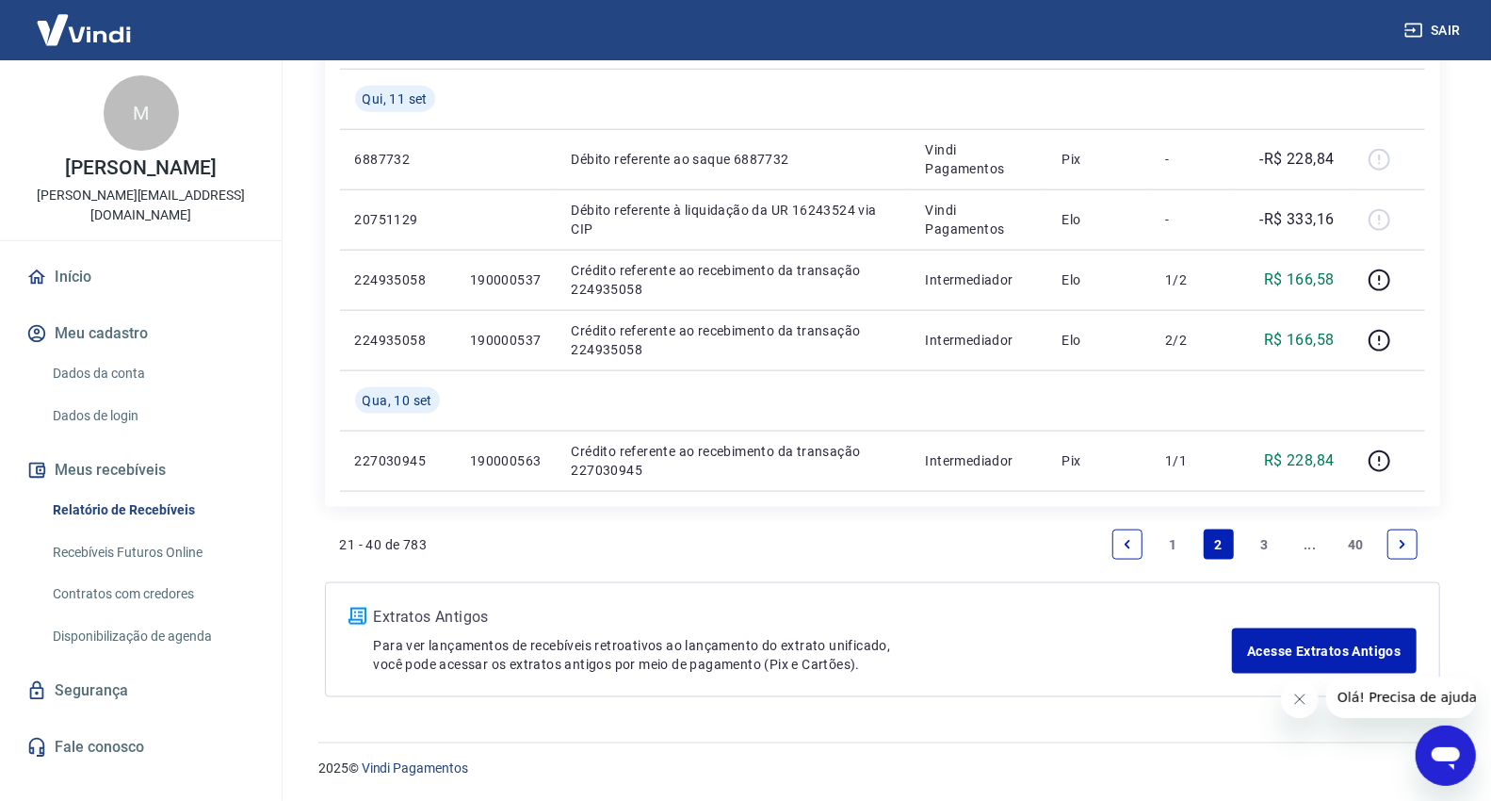
click at [1174, 541] on link "1" at bounding box center [1173, 544] width 30 height 30
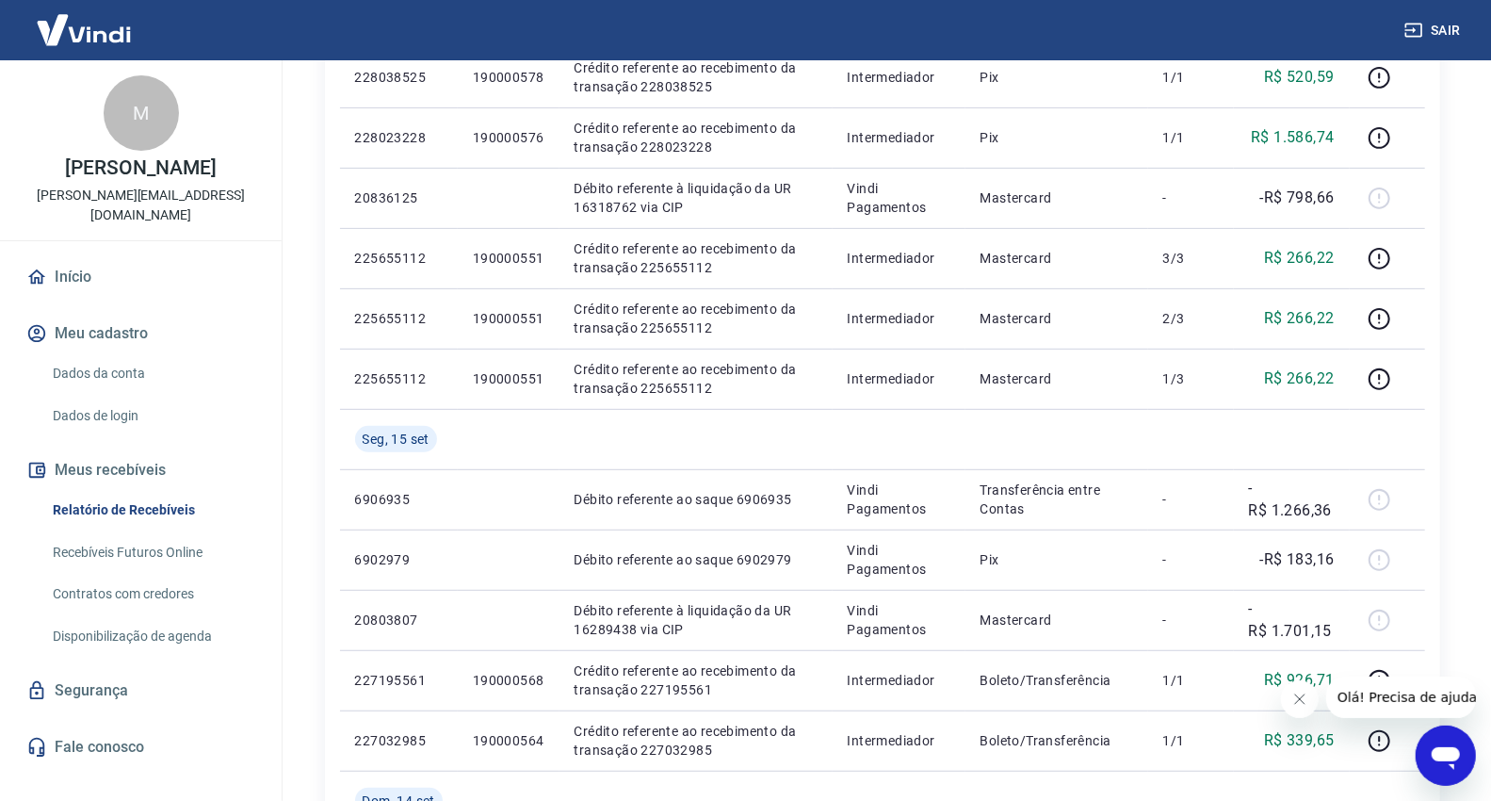
scroll to position [294, 0]
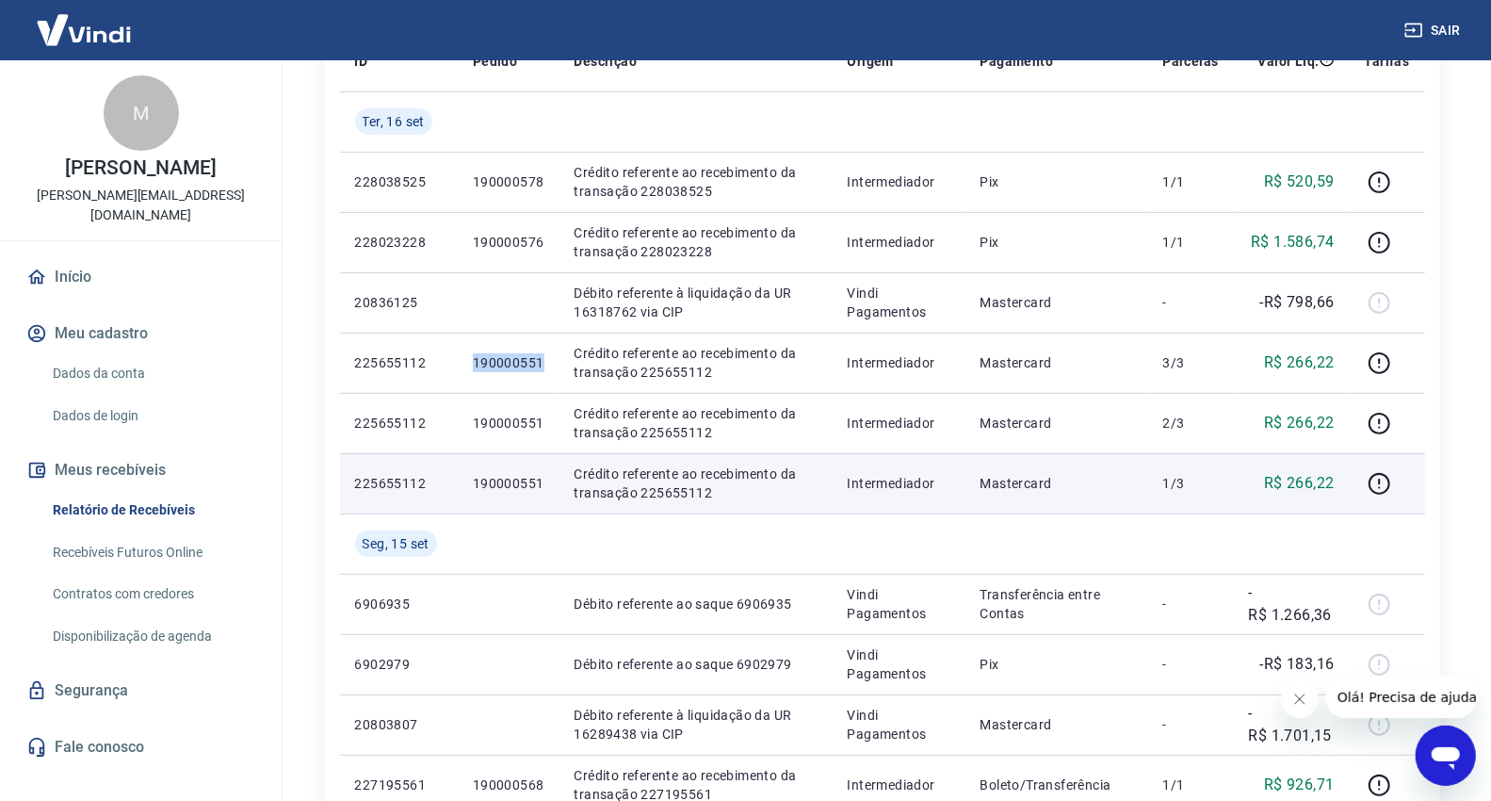
drag, startPoint x: 493, startPoint y: 363, endPoint x: 773, endPoint y: 494, distance: 309.8
click at [552, 363] on td "190000551" at bounding box center [509, 363] width 102 height 60
copy p "190000551"
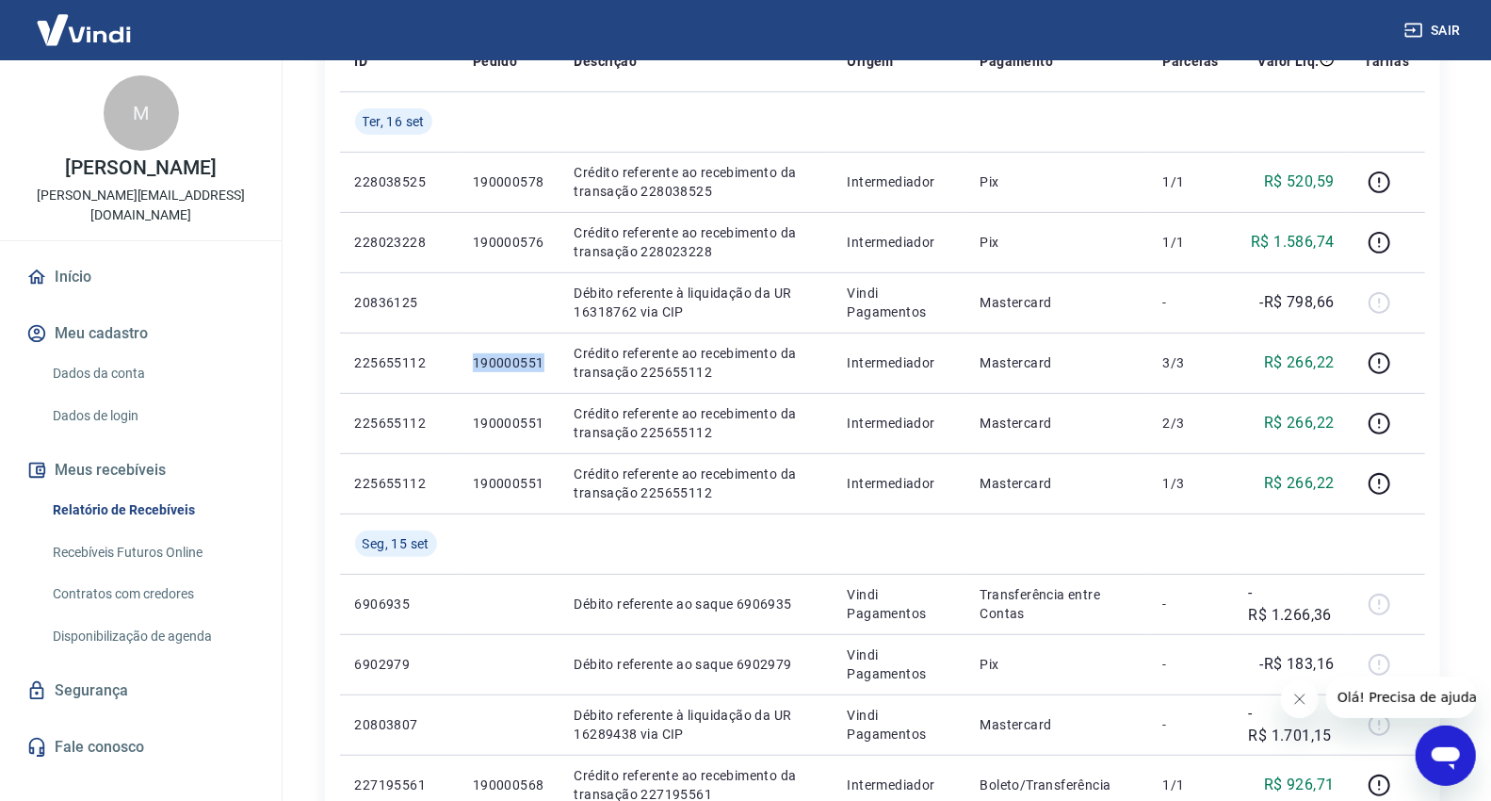
click at [1453, 41] on button "Sair" at bounding box center [1435, 30] width 68 height 35
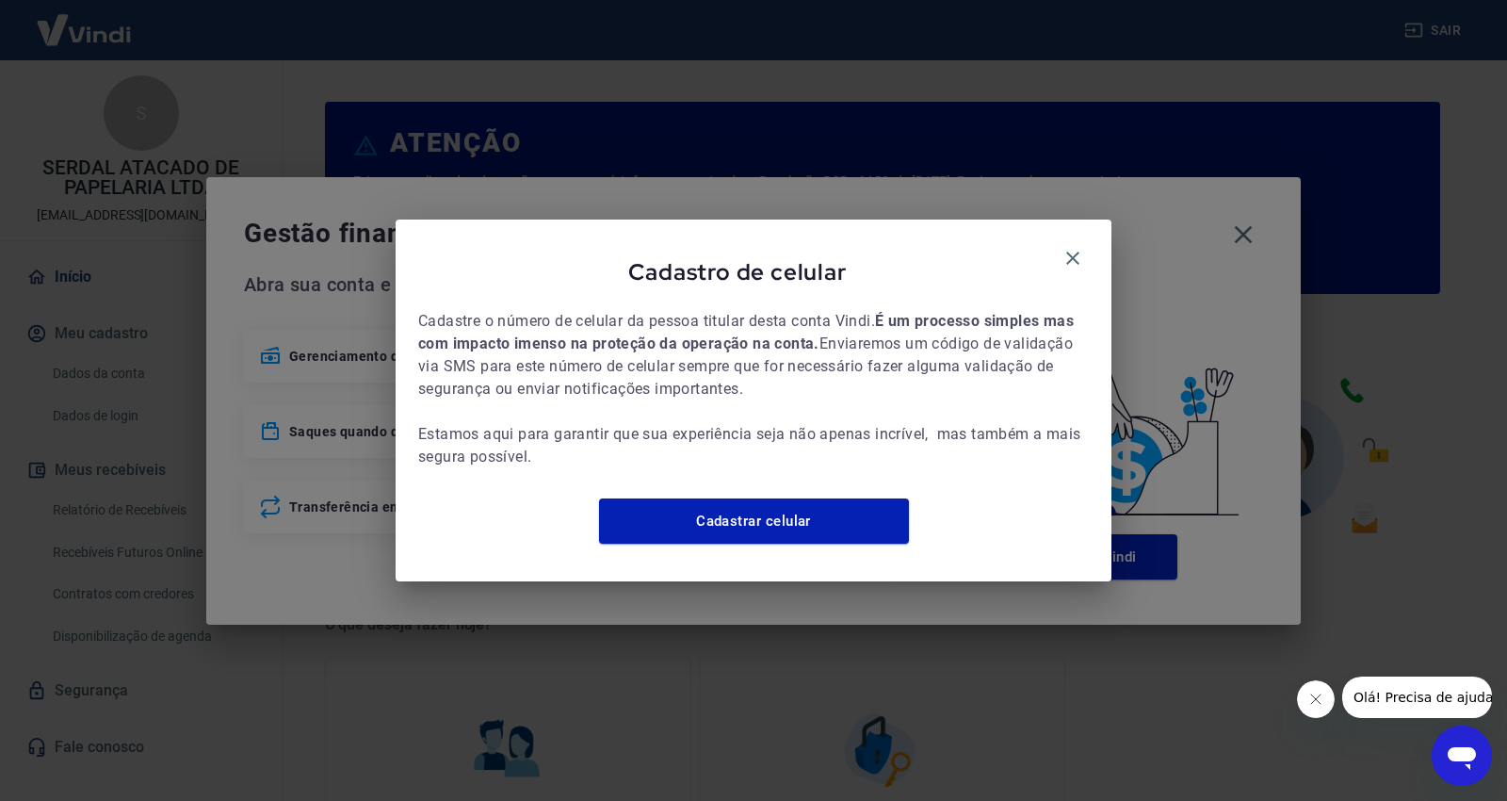
click at [1075, 264] on div "Cadastro de celular" at bounding box center [753, 275] width 671 height 67
drag, startPoint x: 1078, startPoint y: 219, endPoint x: 1068, endPoint y: 234, distance: 17.0
click at [1069, 231] on div "Cadastro de celular Cadastre o número de celular da pessoa titular desta conta …" at bounding box center [754, 399] width 716 height 361
click at [1068, 247] on icon "button" at bounding box center [1073, 258] width 23 height 23
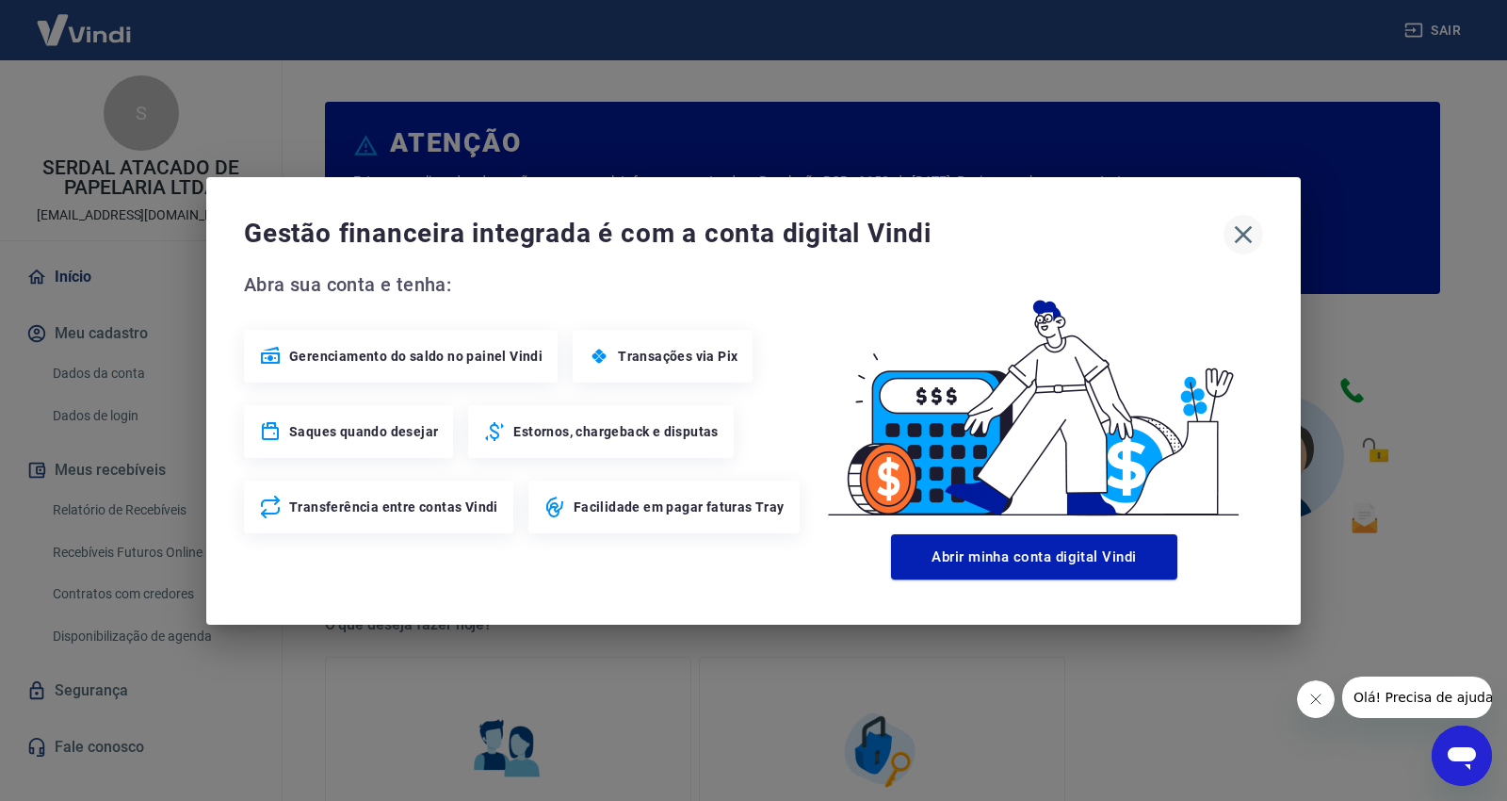
click at [1231, 236] on icon "button" at bounding box center [1243, 234] width 30 height 30
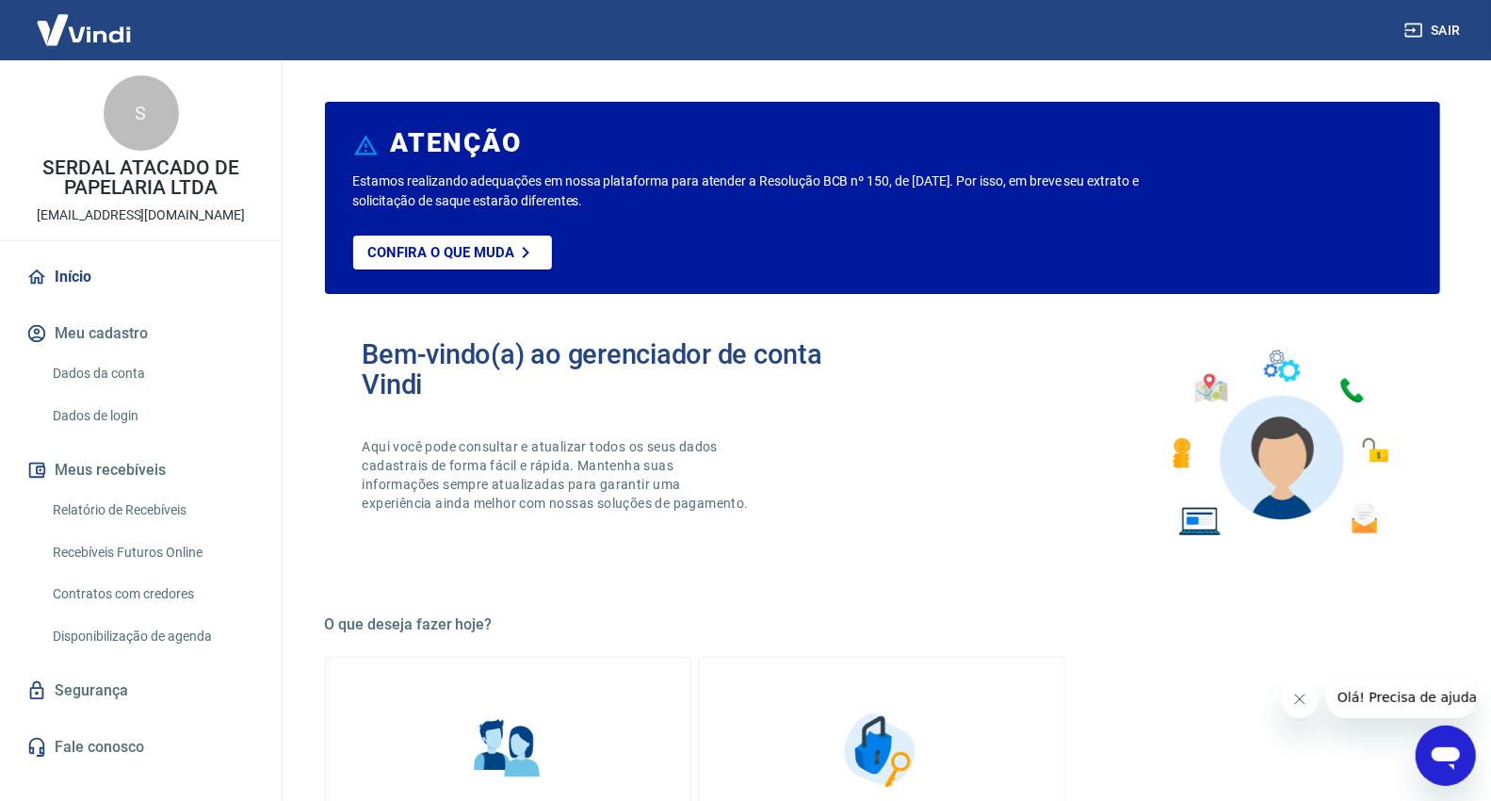
click at [171, 502] on link "Relatório de Recebíveis" at bounding box center [152, 510] width 214 height 39
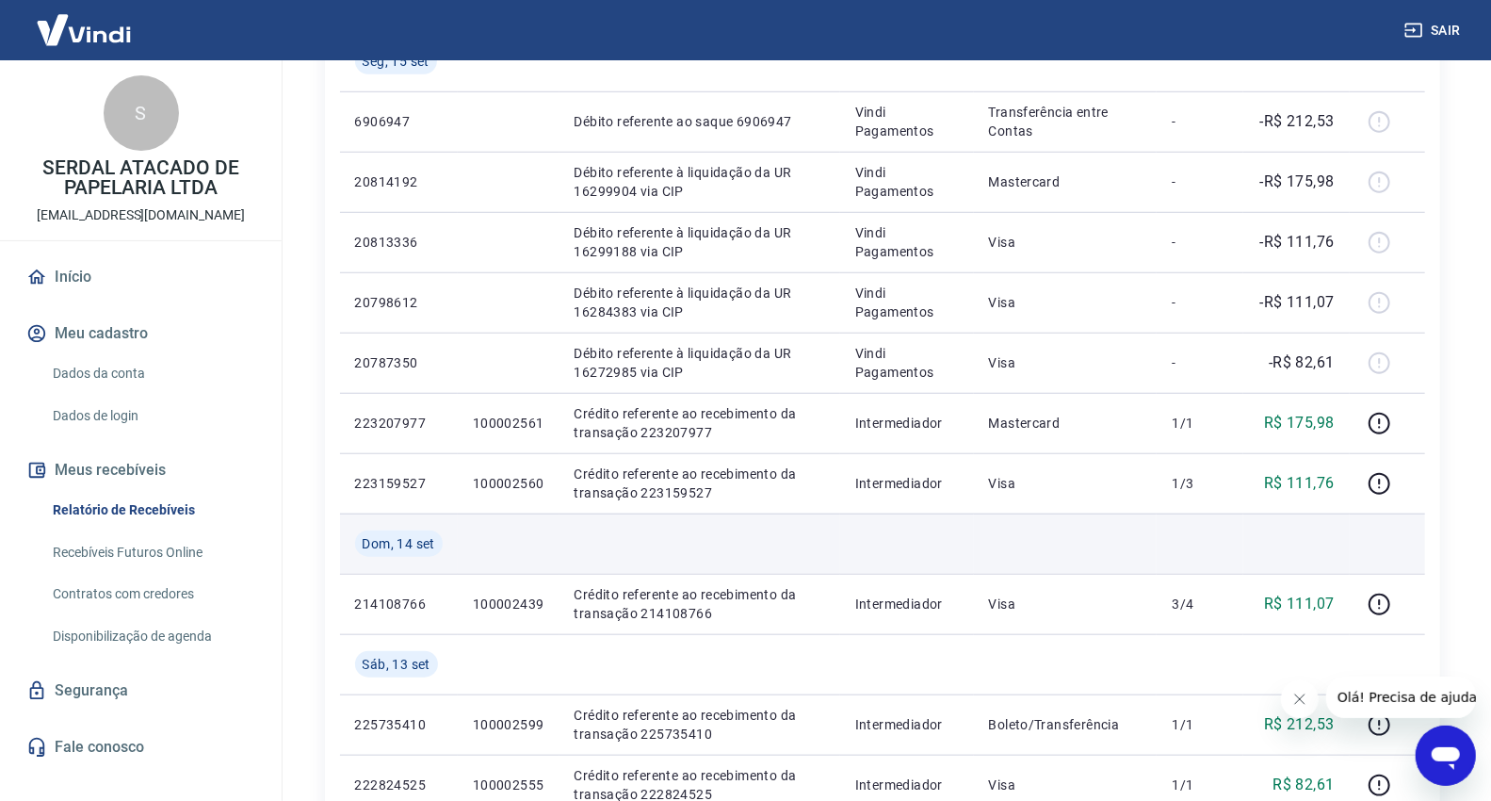
scroll to position [1521, 0]
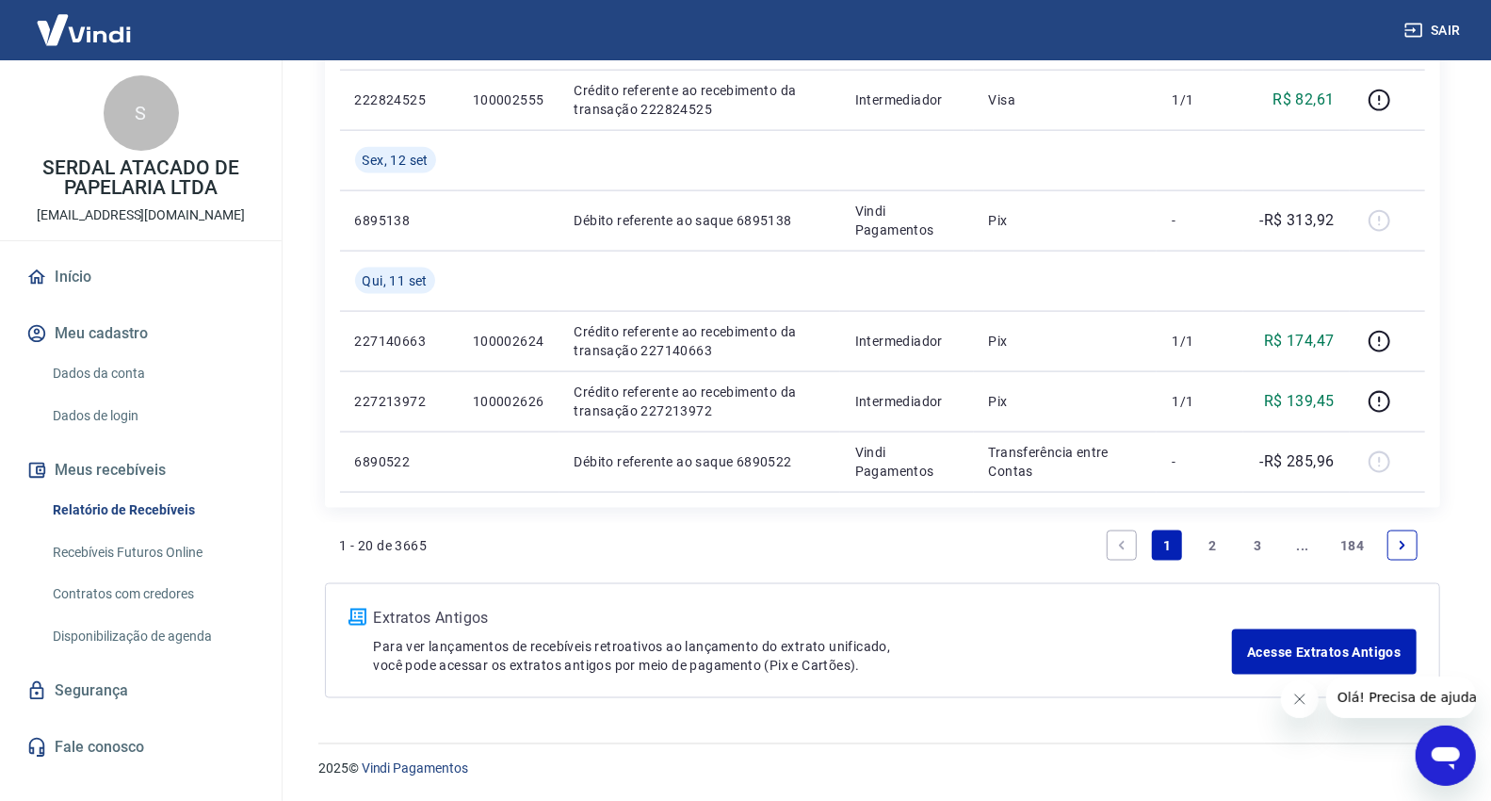
click at [1210, 543] on link "2" at bounding box center [1212, 545] width 30 height 30
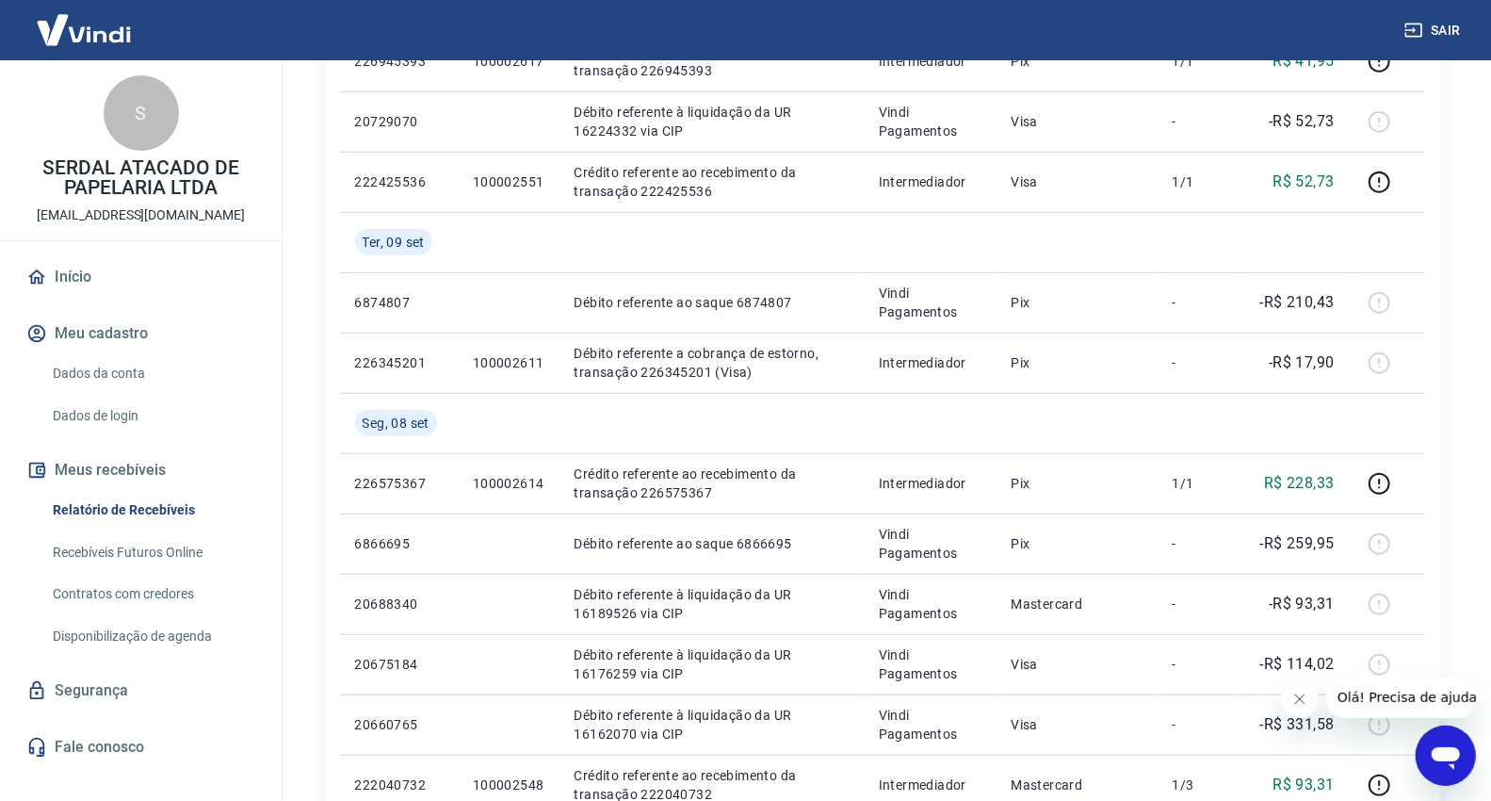
scroll to position [1462, 0]
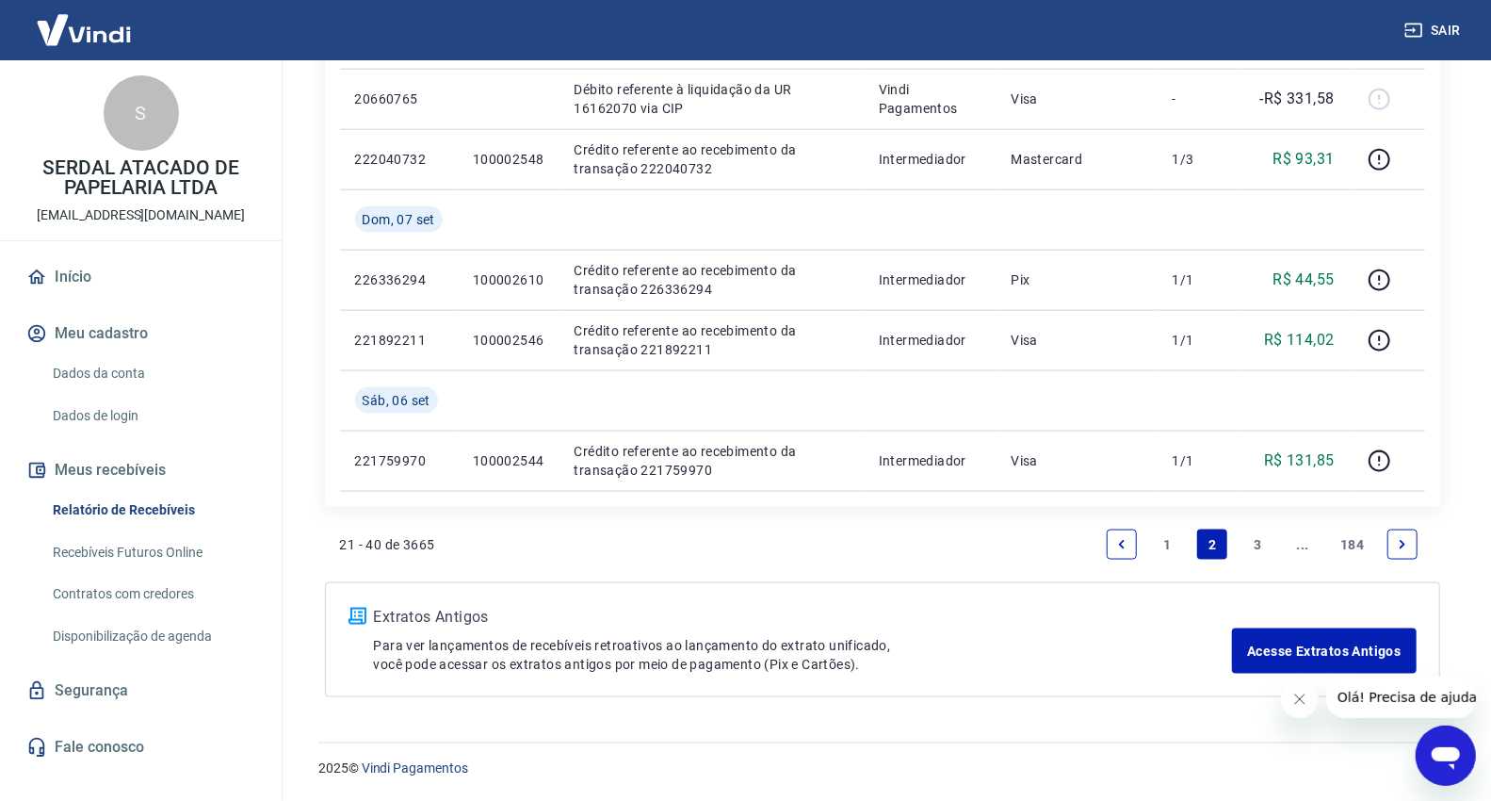
click at [1257, 548] on link "3" at bounding box center [1258, 544] width 30 height 30
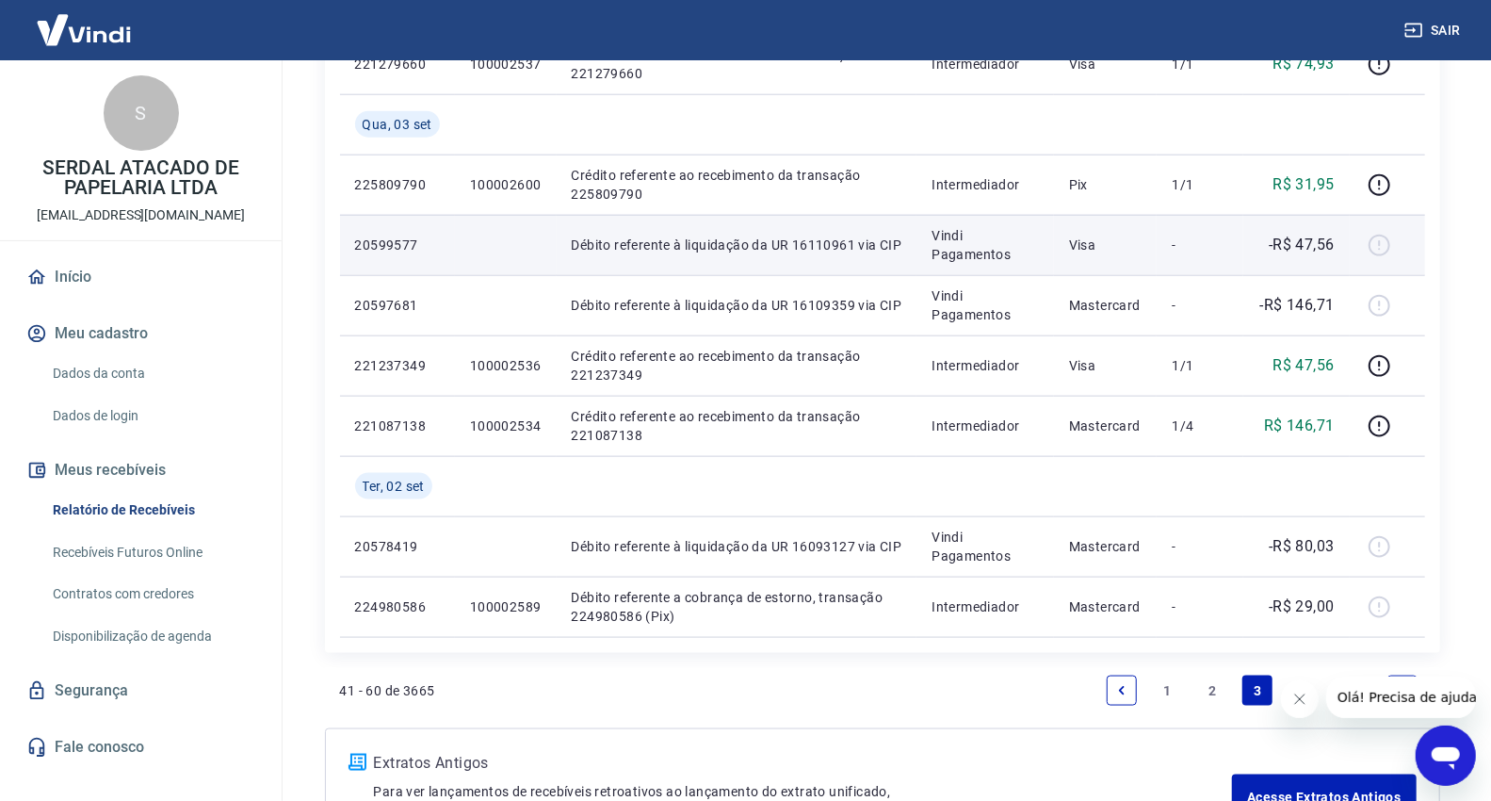
scroll to position [1360, 0]
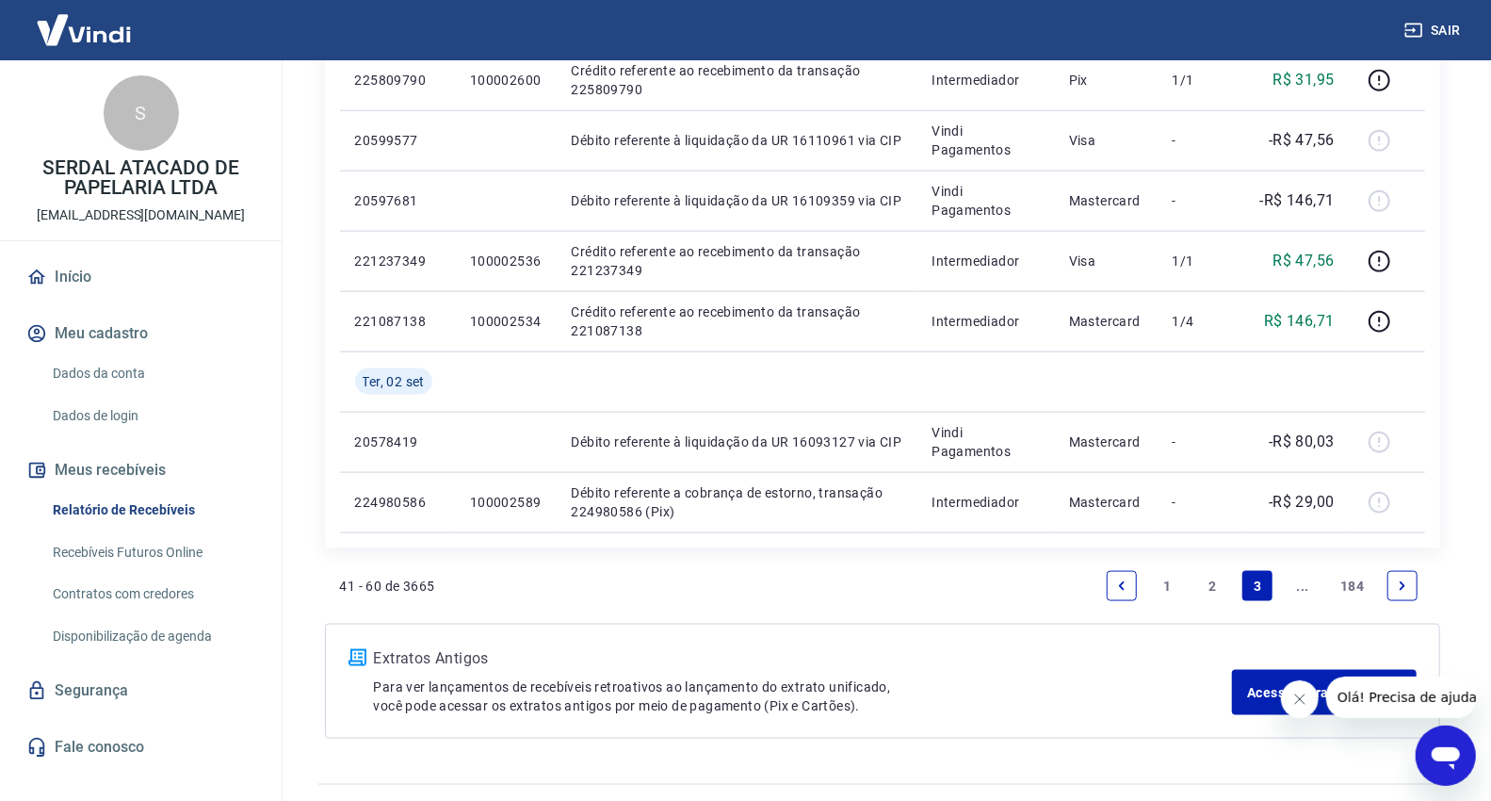
click at [1294, 587] on link "..." at bounding box center [1303, 586] width 30 height 30
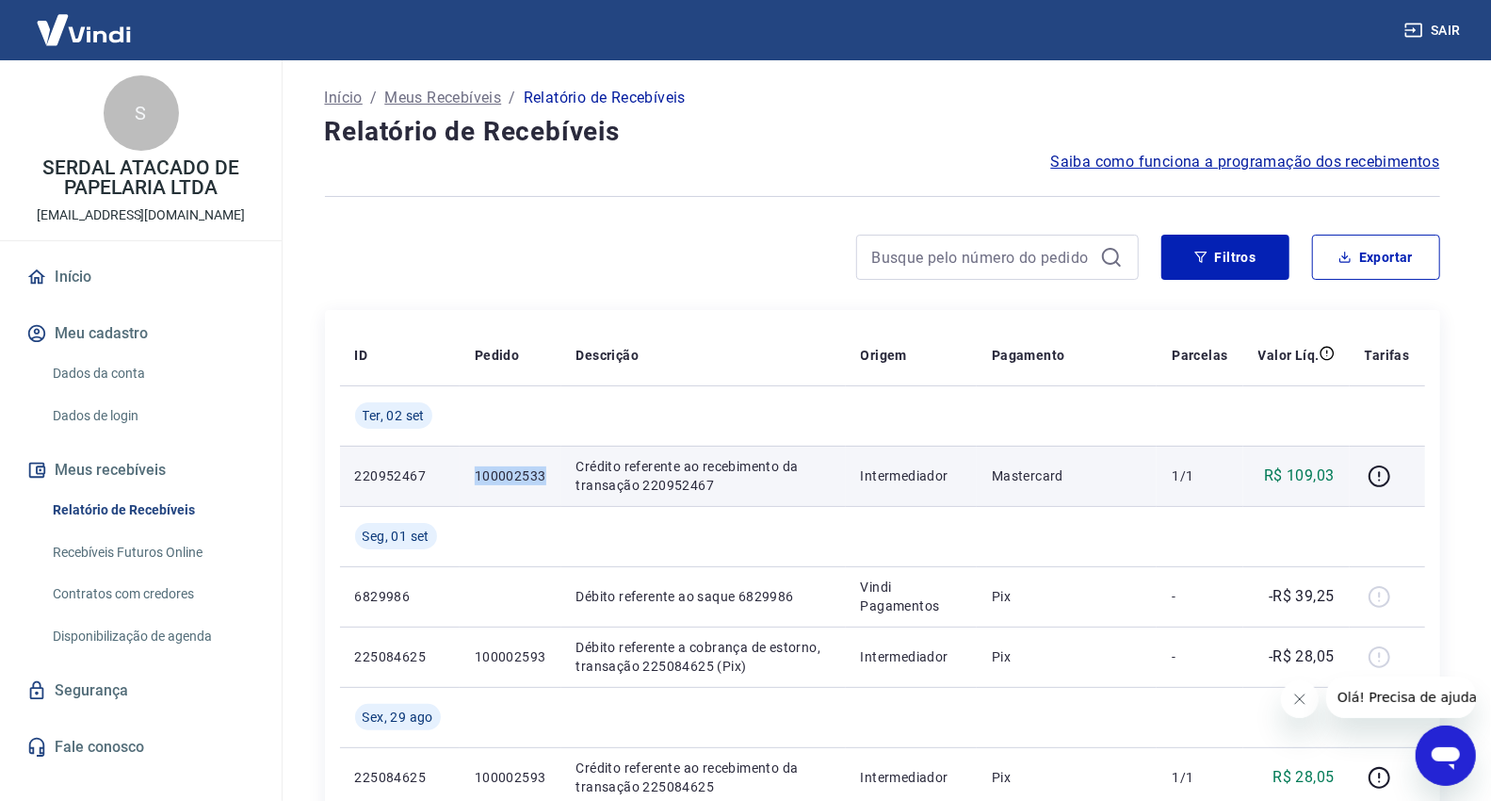
drag, startPoint x: 531, startPoint y: 479, endPoint x: 472, endPoint y: 481, distance: 59.4
click at [472, 481] on td "100002533" at bounding box center [511, 476] width 102 height 60
copy p "100002533"
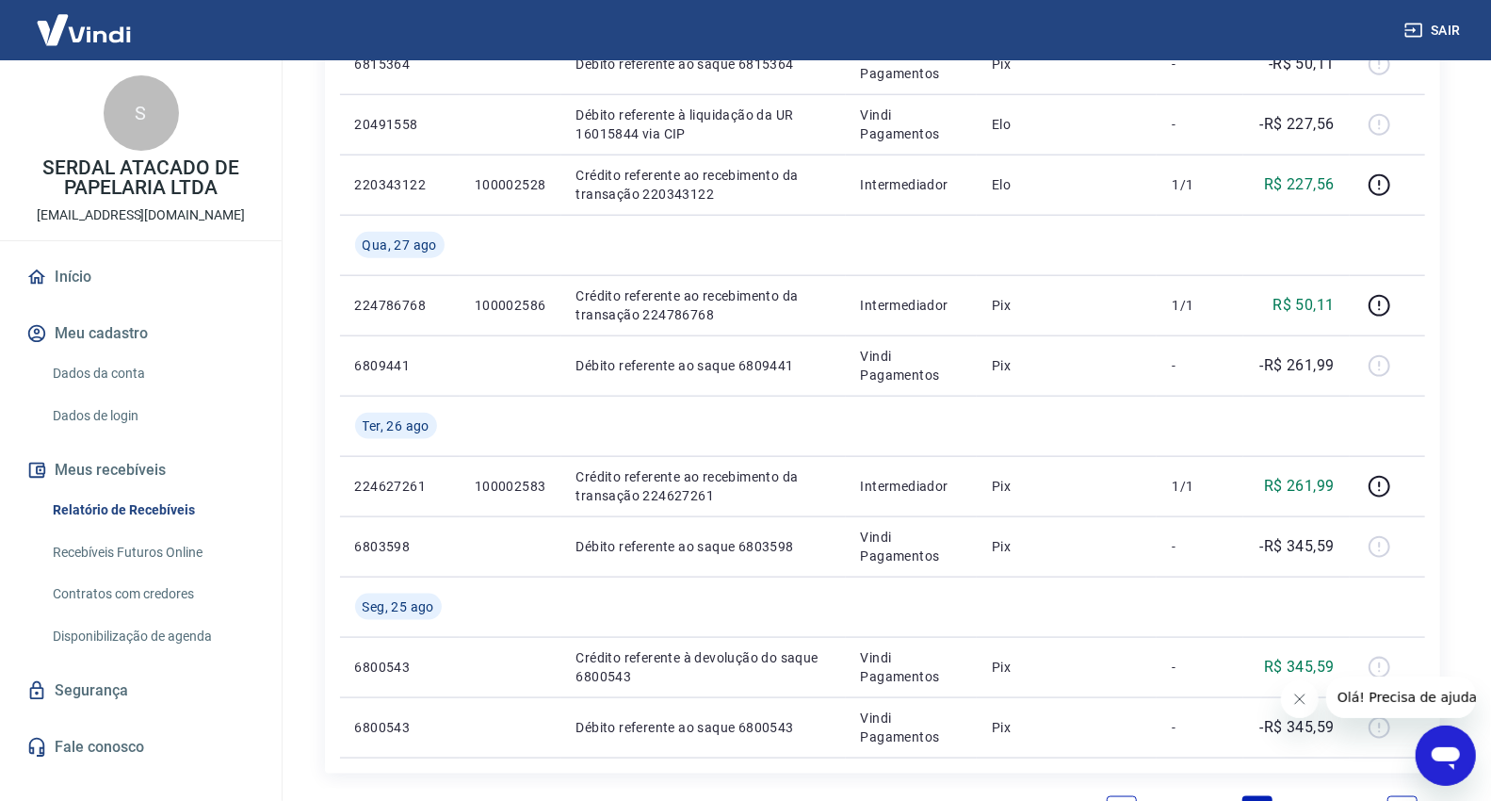
scroll to position [1521, 0]
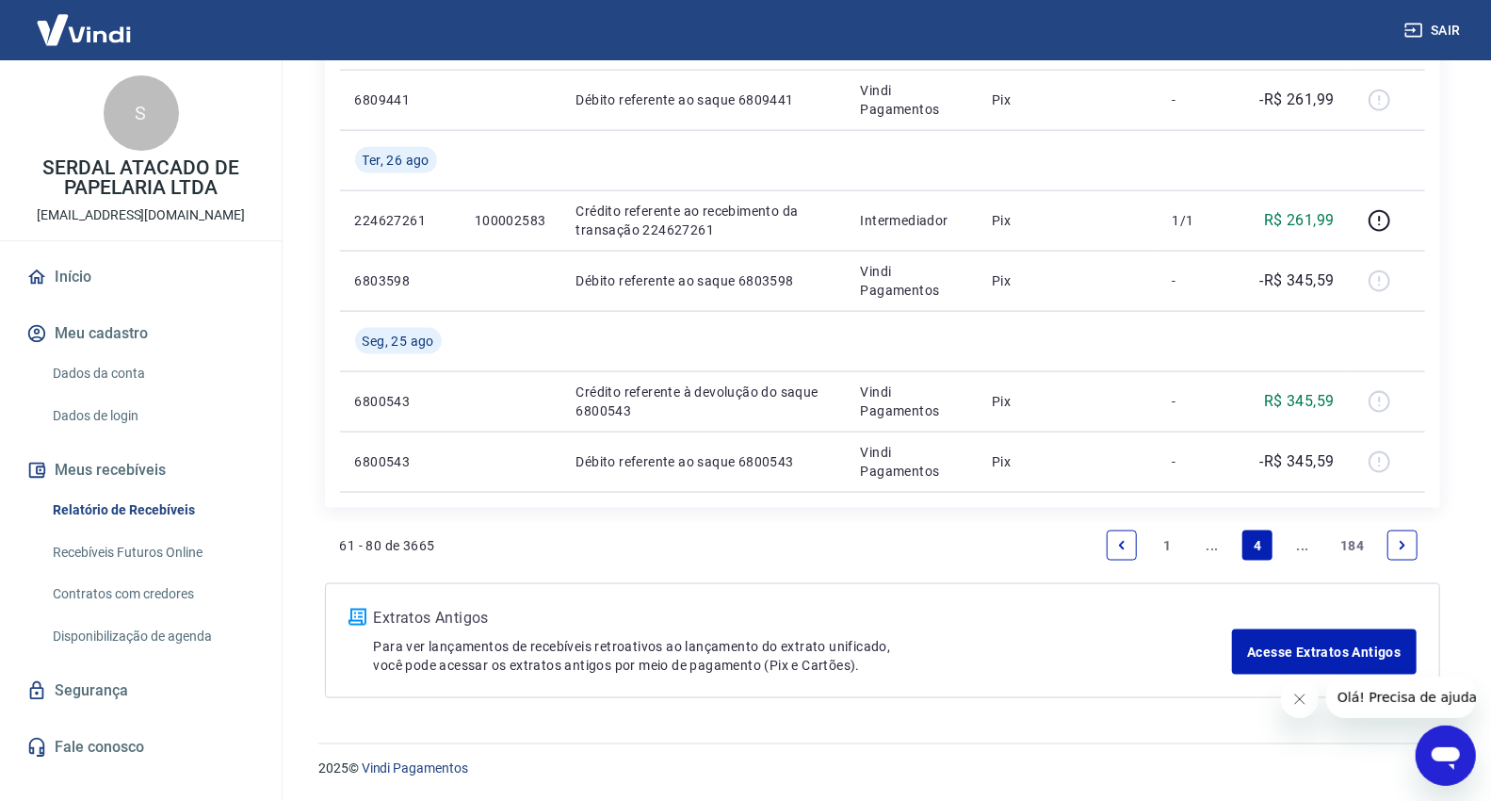
click at [1225, 544] on link "..." at bounding box center [1212, 545] width 30 height 30
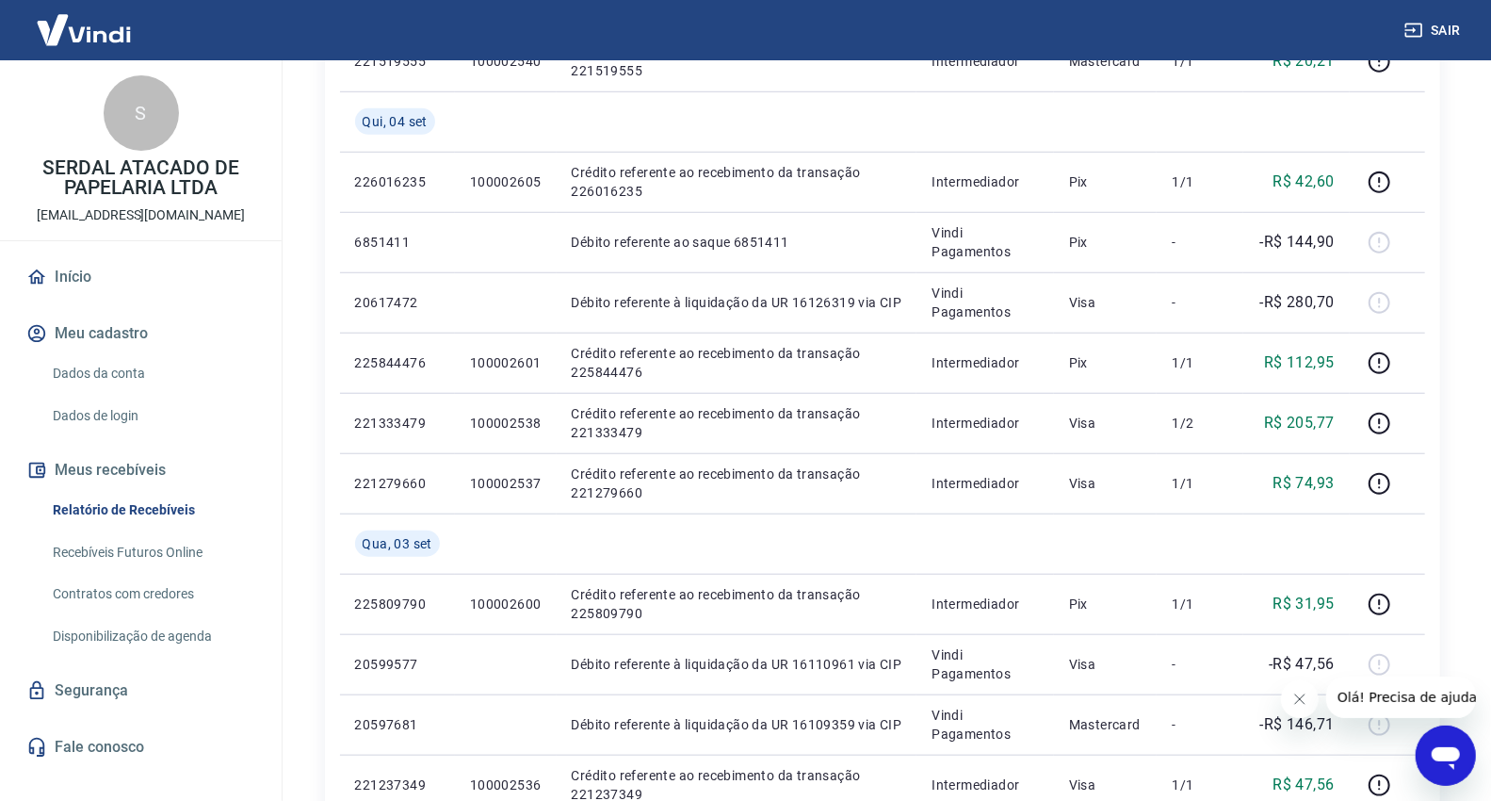
scroll to position [1401, 0]
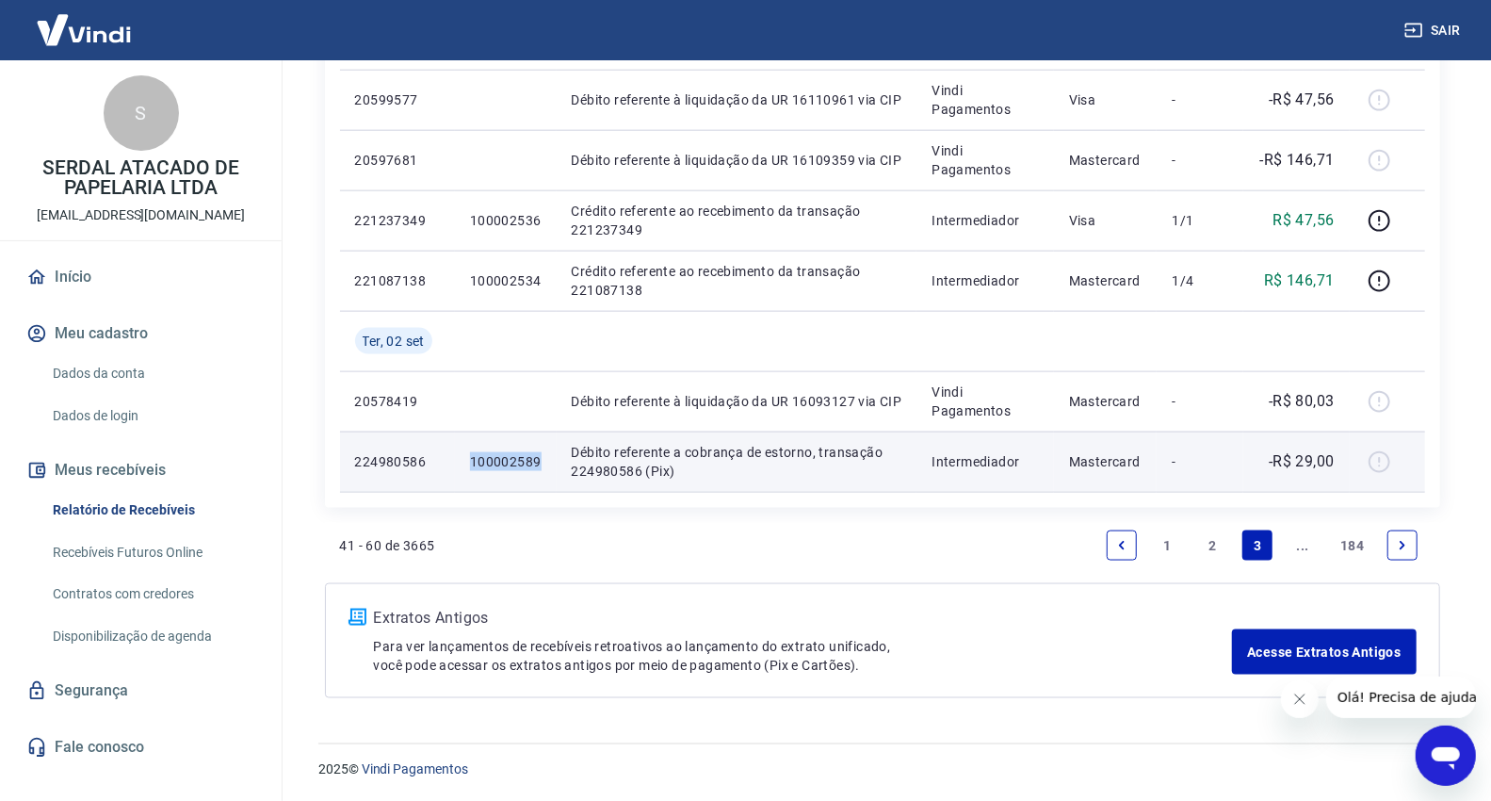
drag, startPoint x: 548, startPoint y: 466, endPoint x: 460, endPoint y: 465, distance: 88.6
click at [460, 465] on td "100002589" at bounding box center [506, 461] width 102 height 60
copy p "100002589"
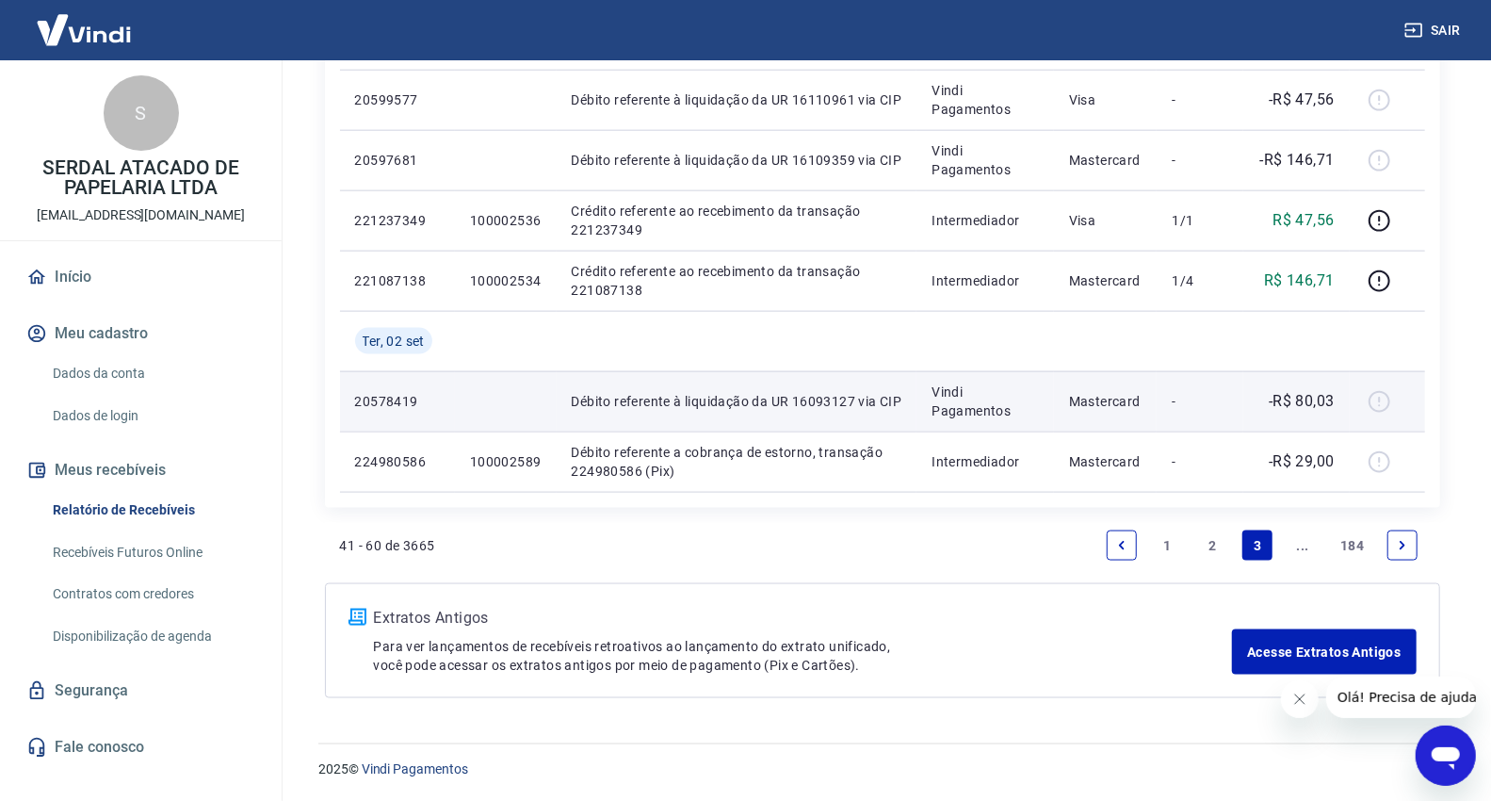
click at [494, 421] on td at bounding box center [506, 401] width 102 height 60
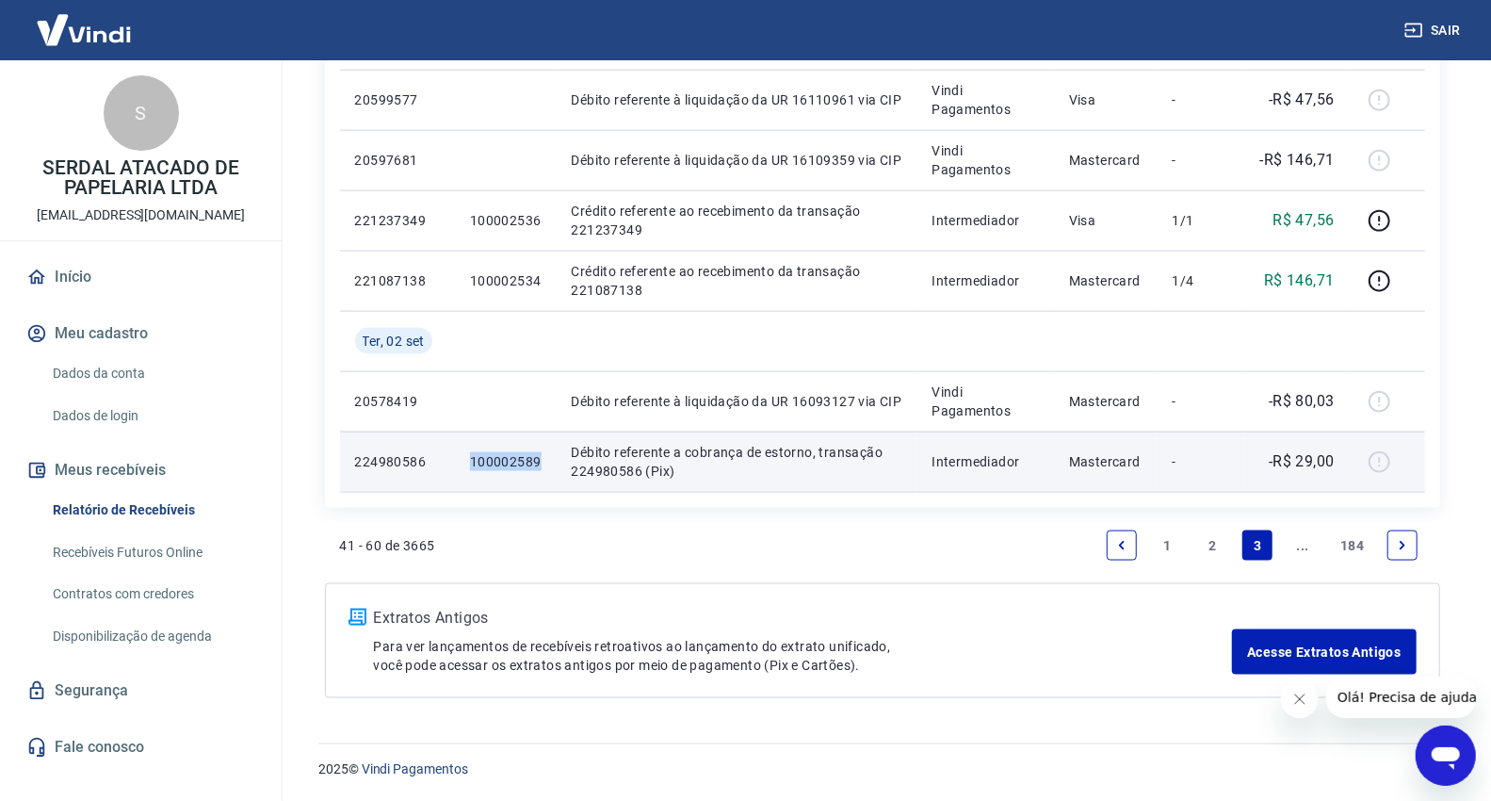
drag, startPoint x: 522, startPoint y: 466, endPoint x: 463, endPoint y: 469, distance: 58.5
click at [463, 469] on td "100002589" at bounding box center [506, 461] width 102 height 60
copy p "100002589"
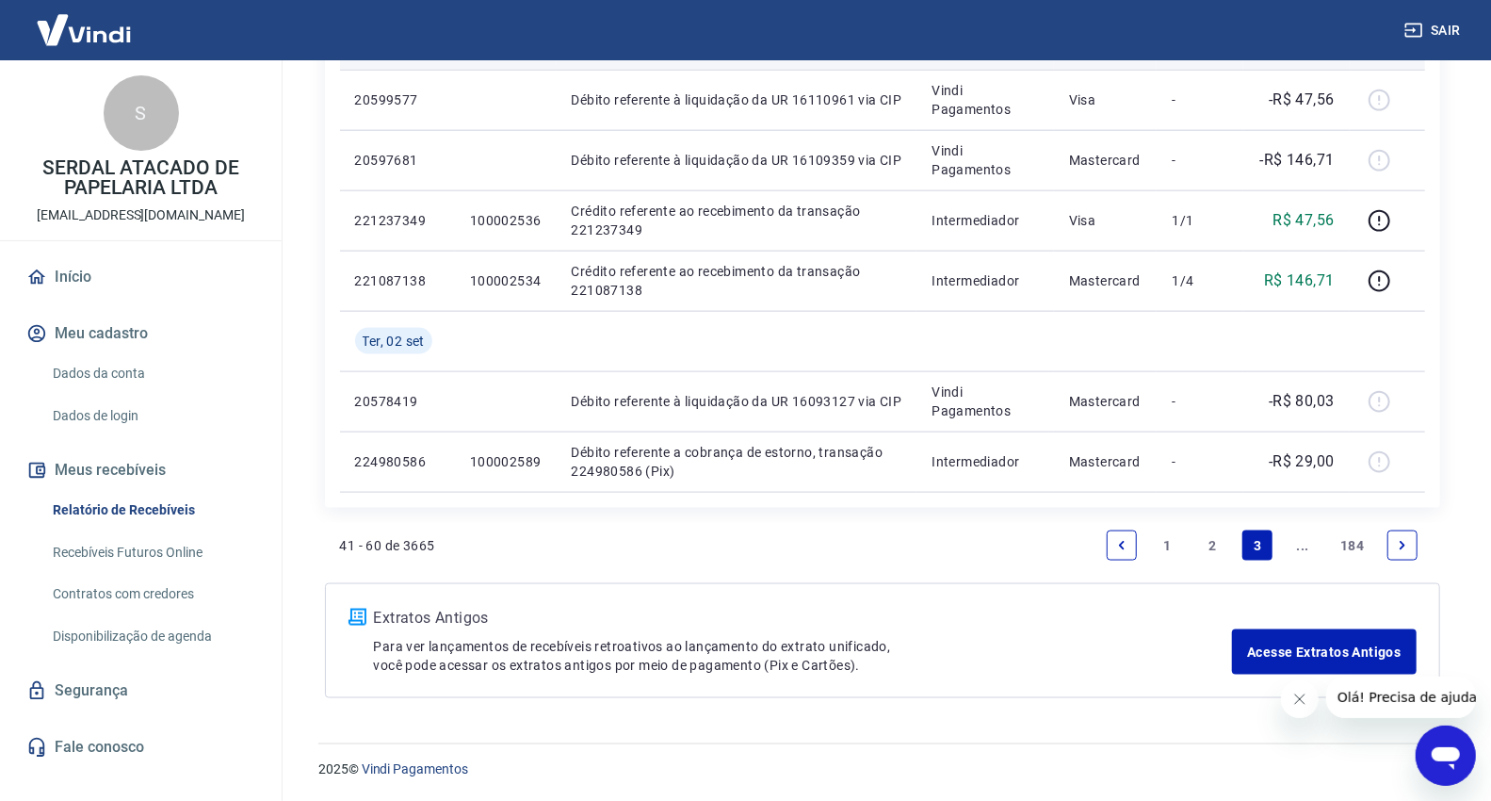
click at [512, 60] on td "100002600" at bounding box center [506, 39] width 102 height 60
click at [1285, 554] on li "..." at bounding box center [1302, 545] width 45 height 45
click at [1298, 547] on link "..." at bounding box center [1303, 545] width 30 height 30
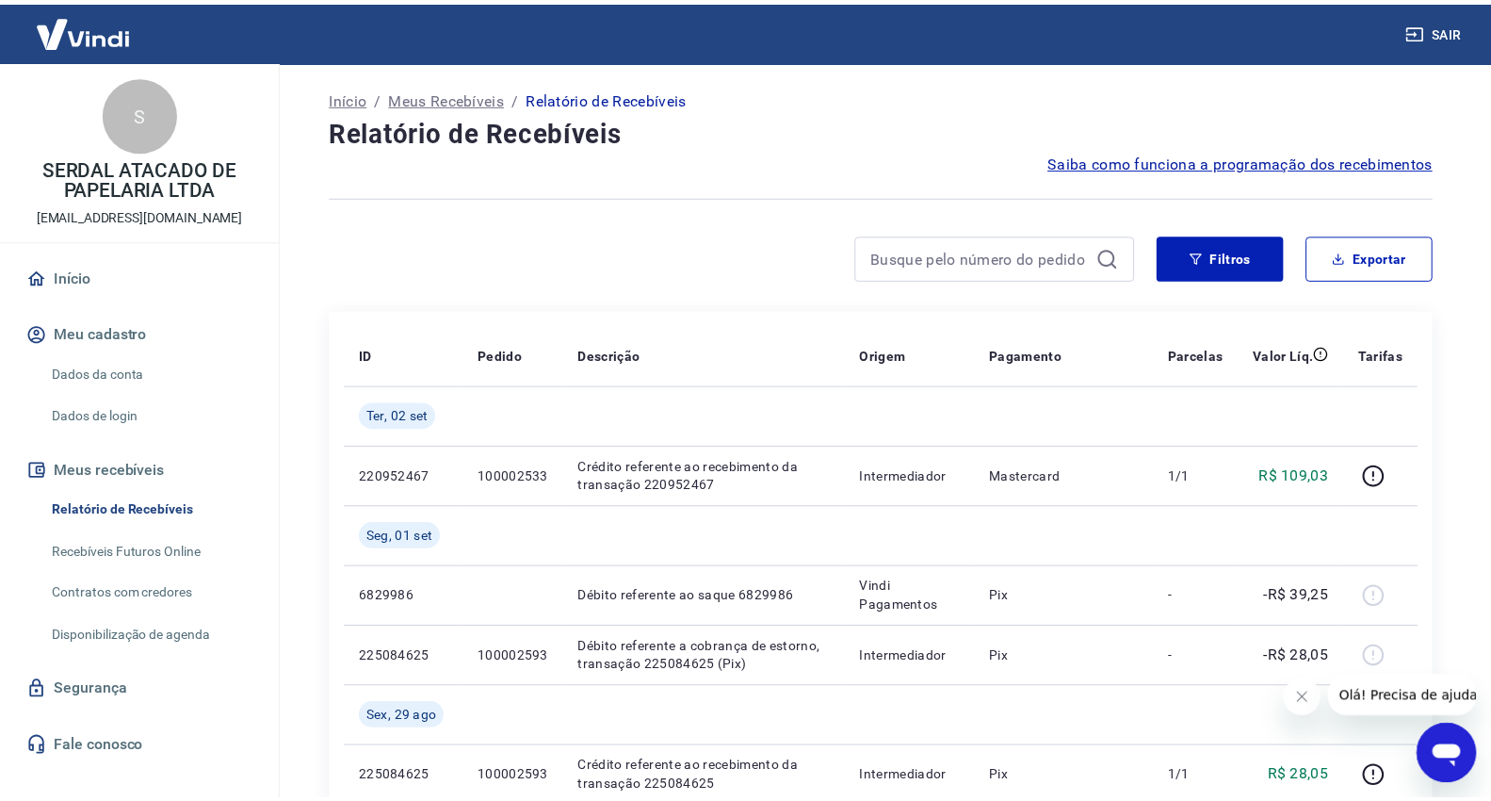
scroll to position [209, 0]
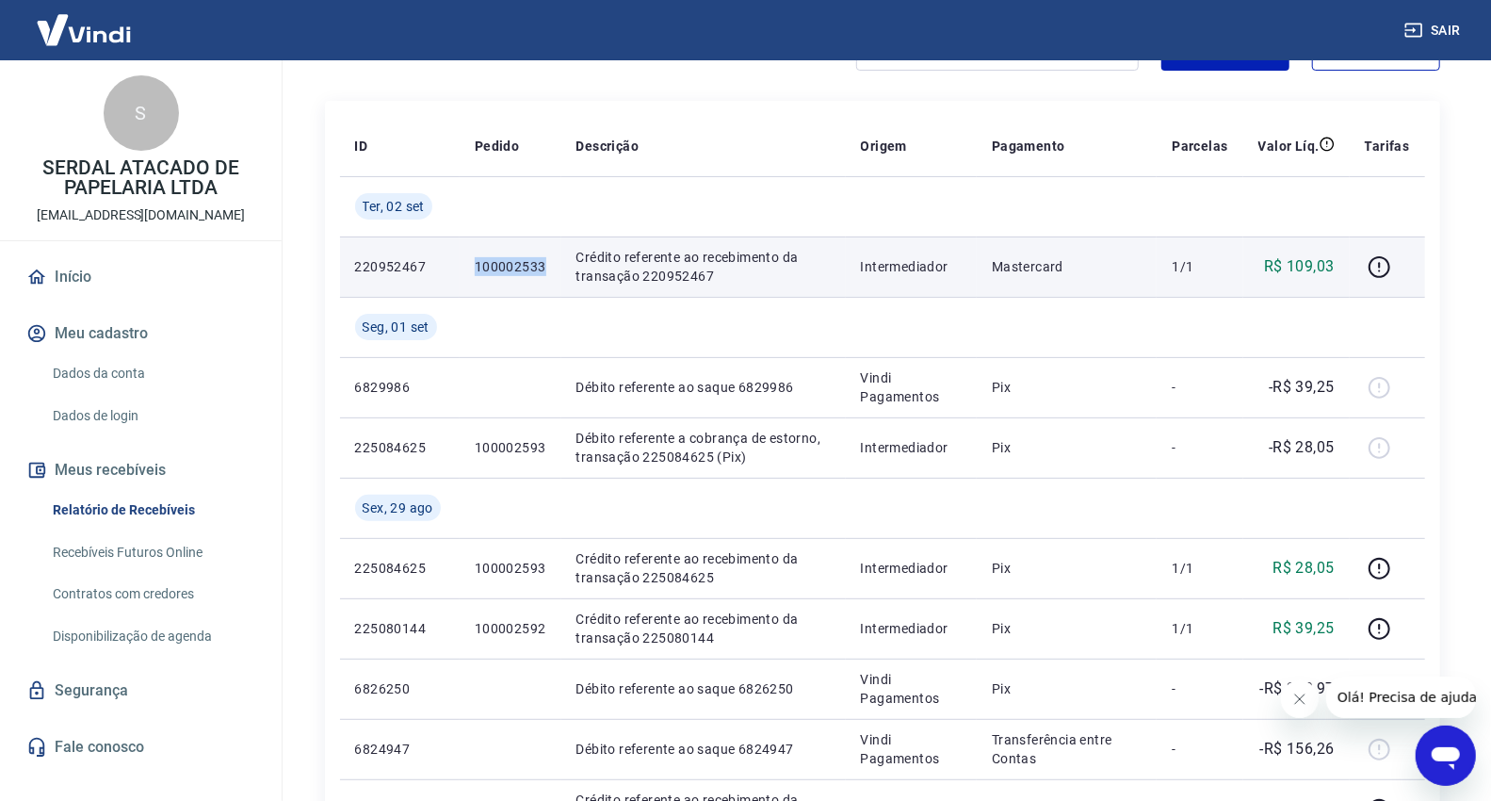
drag, startPoint x: 544, startPoint y: 270, endPoint x: 468, endPoint y: 273, distance: 76.4
click at [468, 273] on td "100002533" at bounding box center [511, 266] width 102 height 60
copy p "100002533"
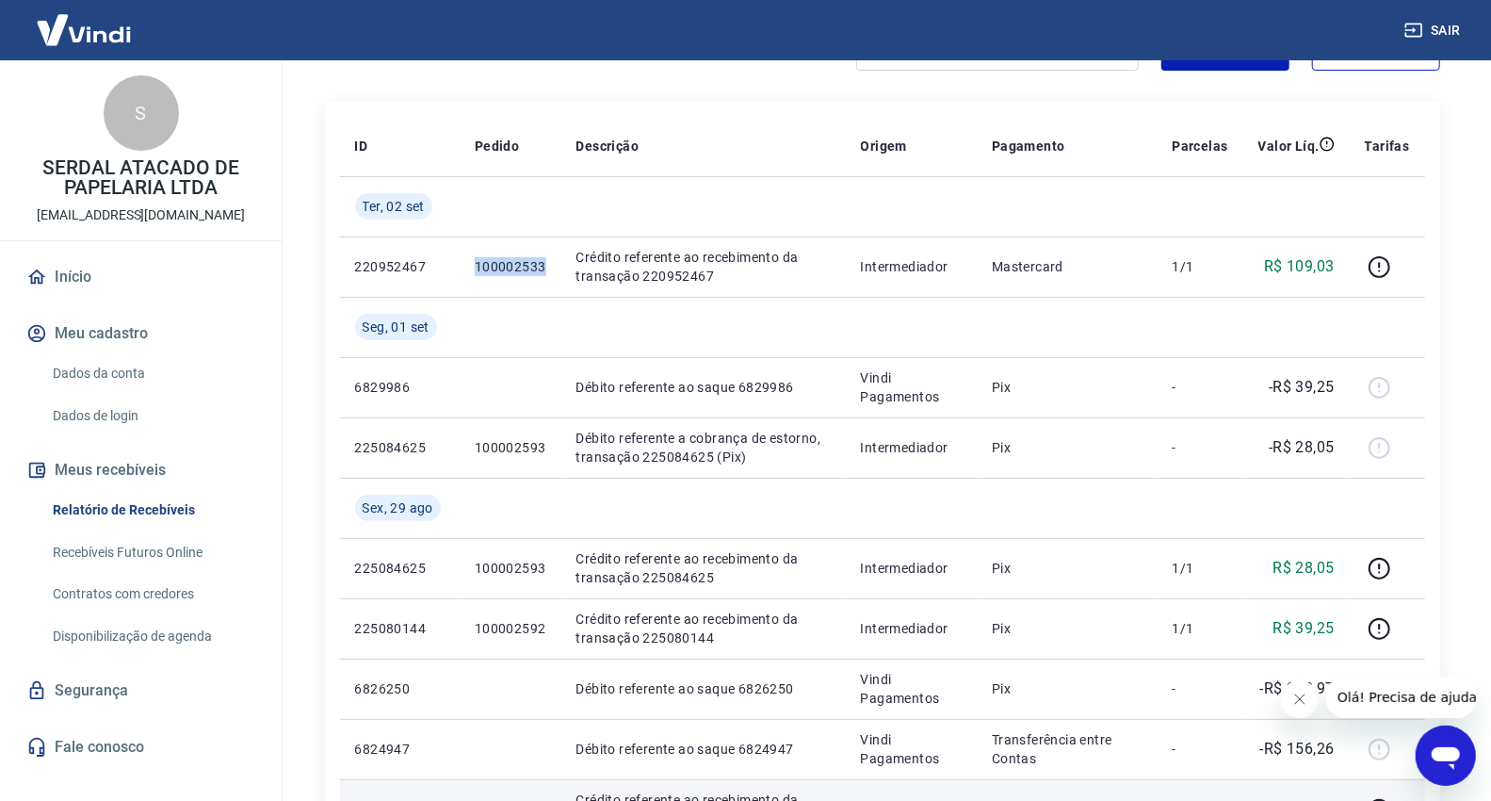
copy p "100002533"
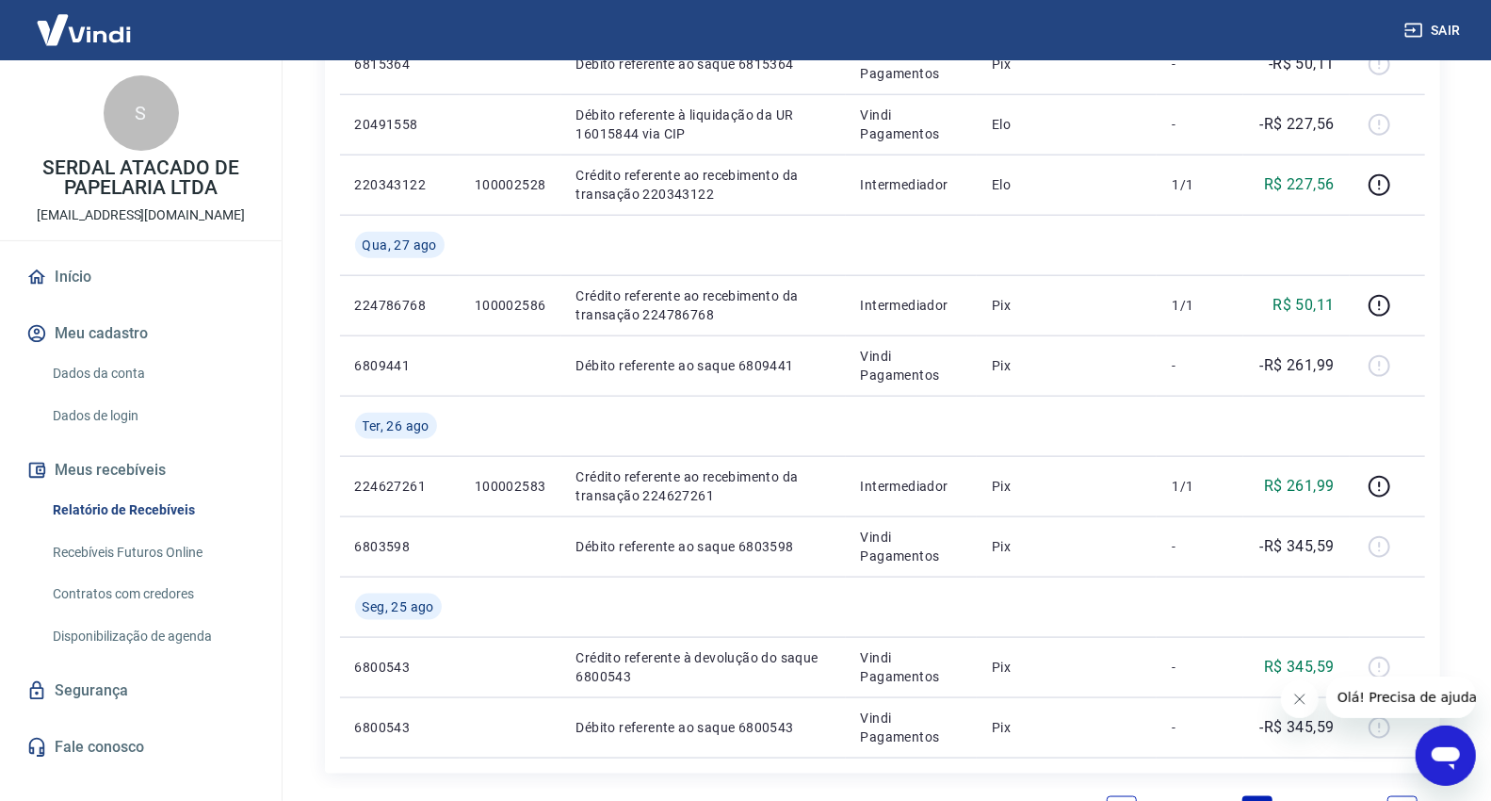
scroll to position [1521, 0]
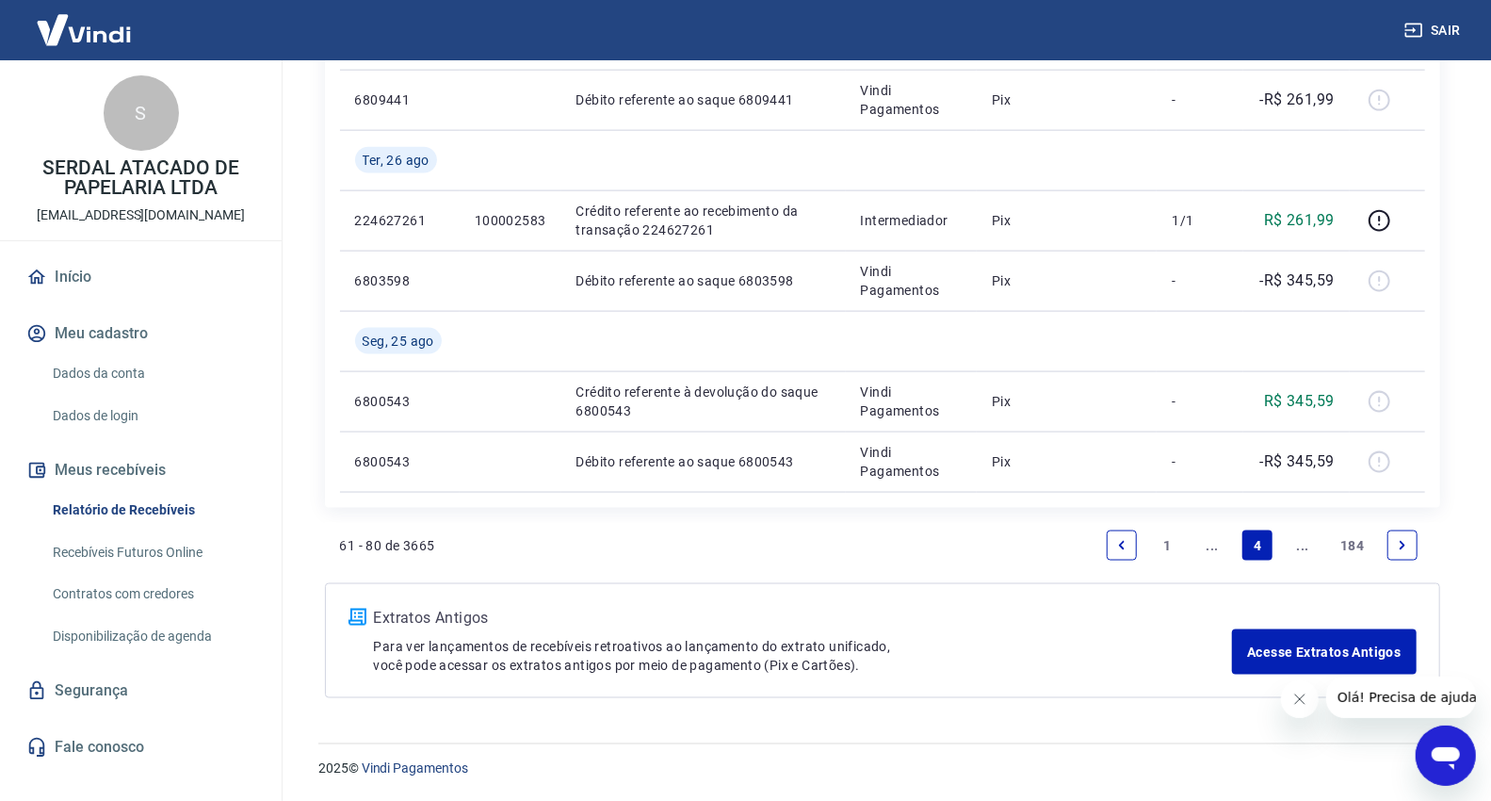
click at [1217, 544] on link "..." at bounding box center [1212, 545] width 30 height 30
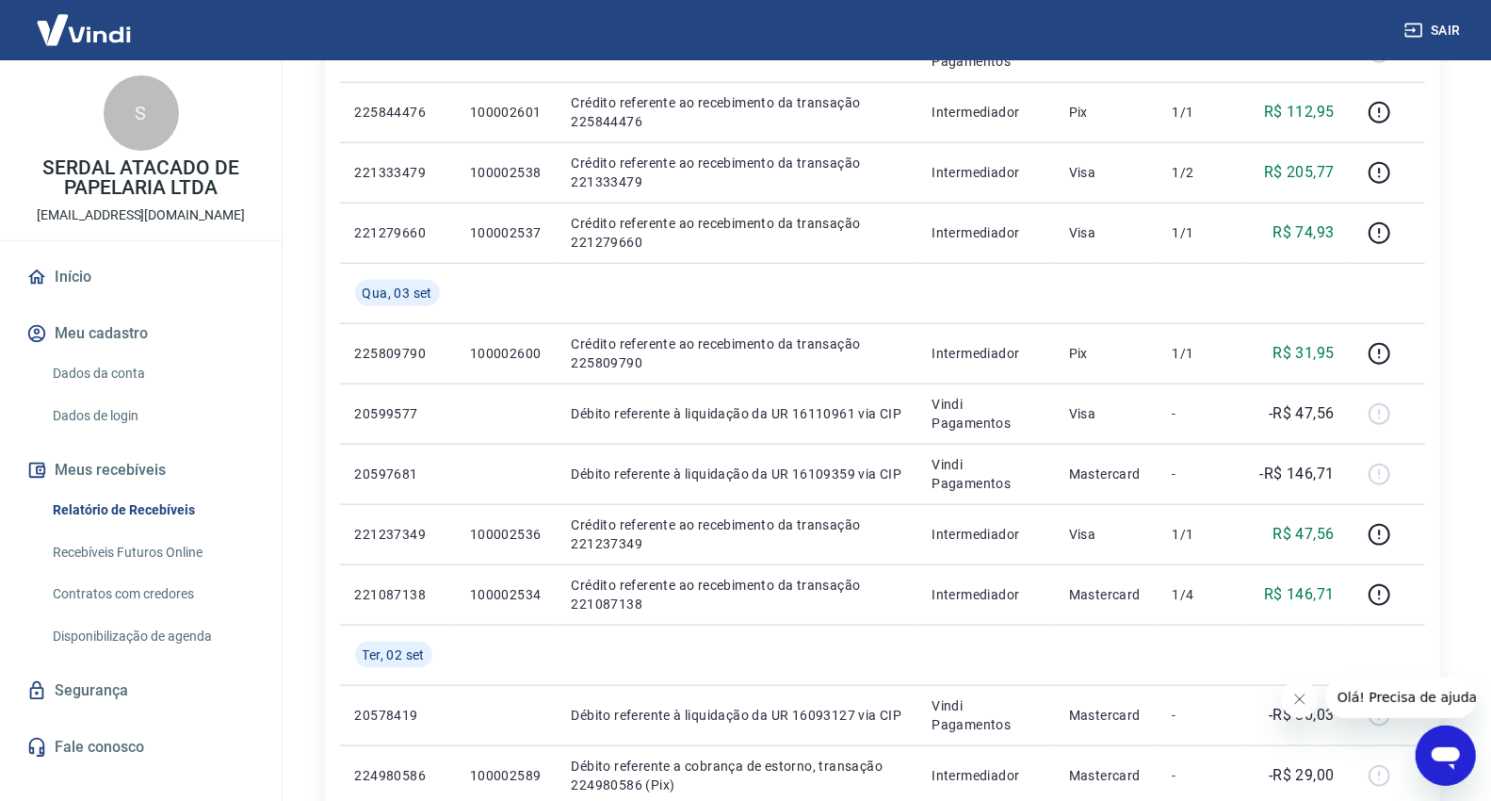
scroll to position [983, 0]
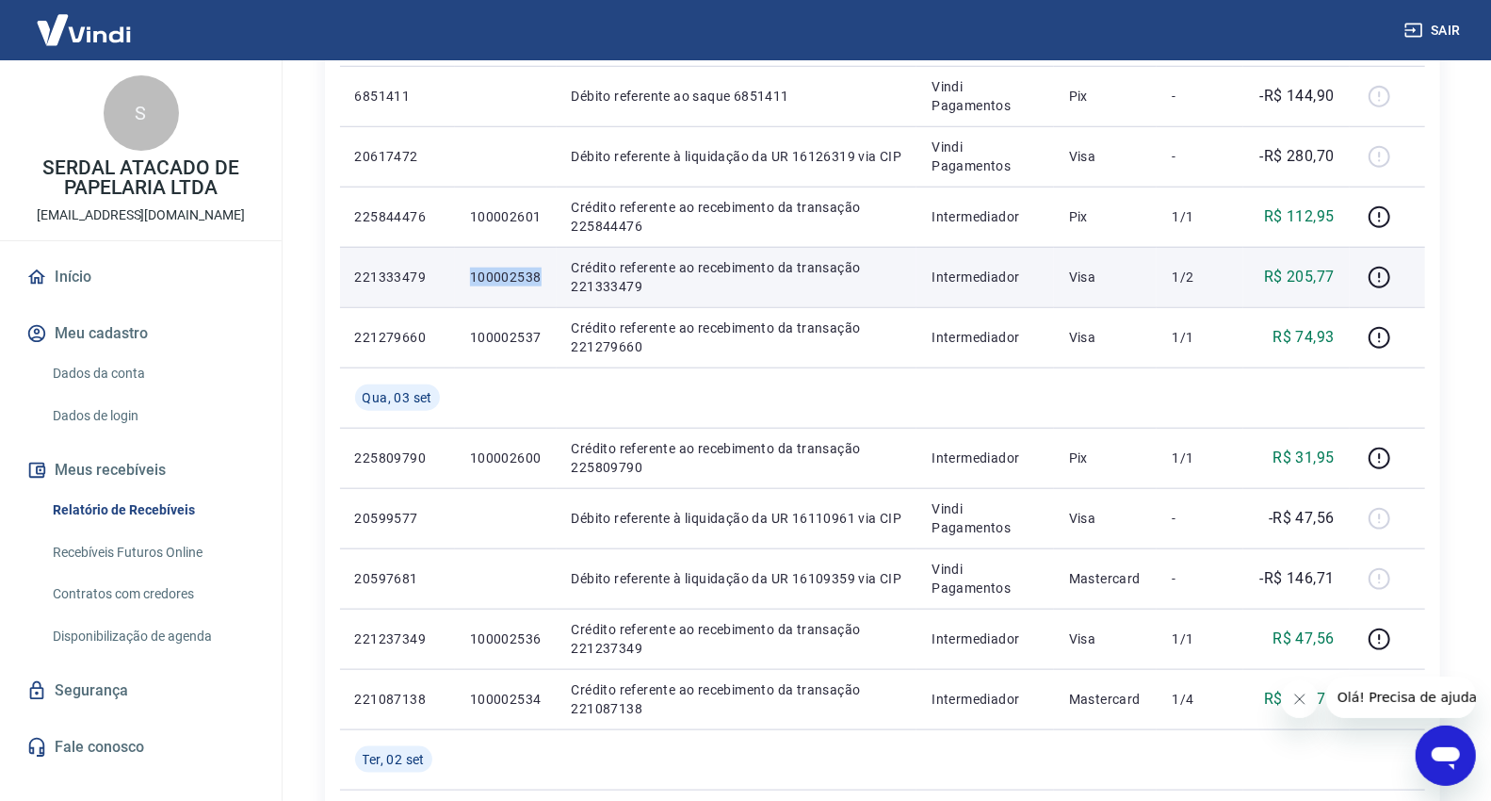
drag, startPoint x: 467, startPoint y: 273, endPoint x: 537, endPoint y: 277, distance: 69.8
click at [537, 277] on td "100002538" at bounding box center [506, 277] width 102 height 60
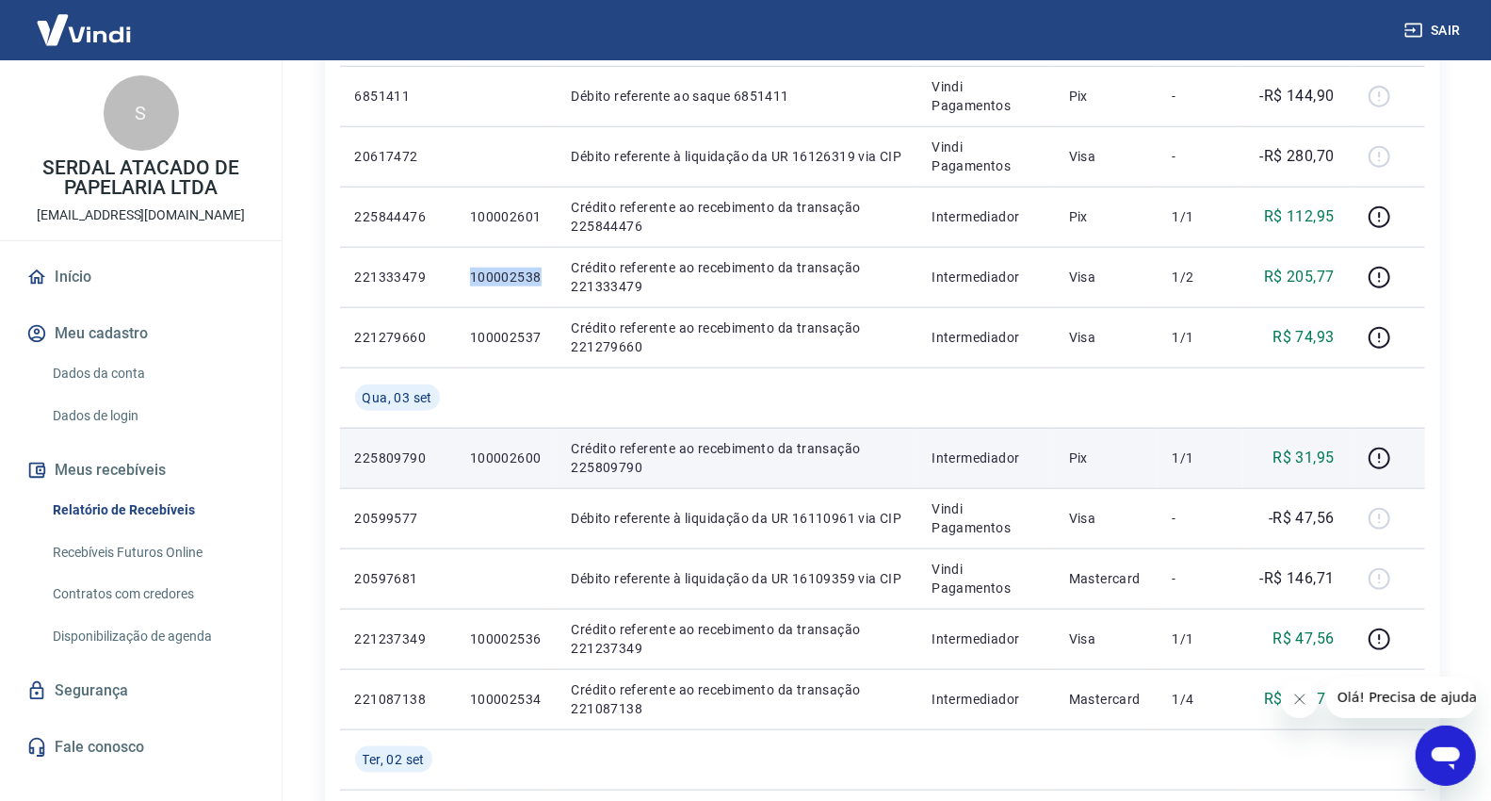
copy p "100002538"
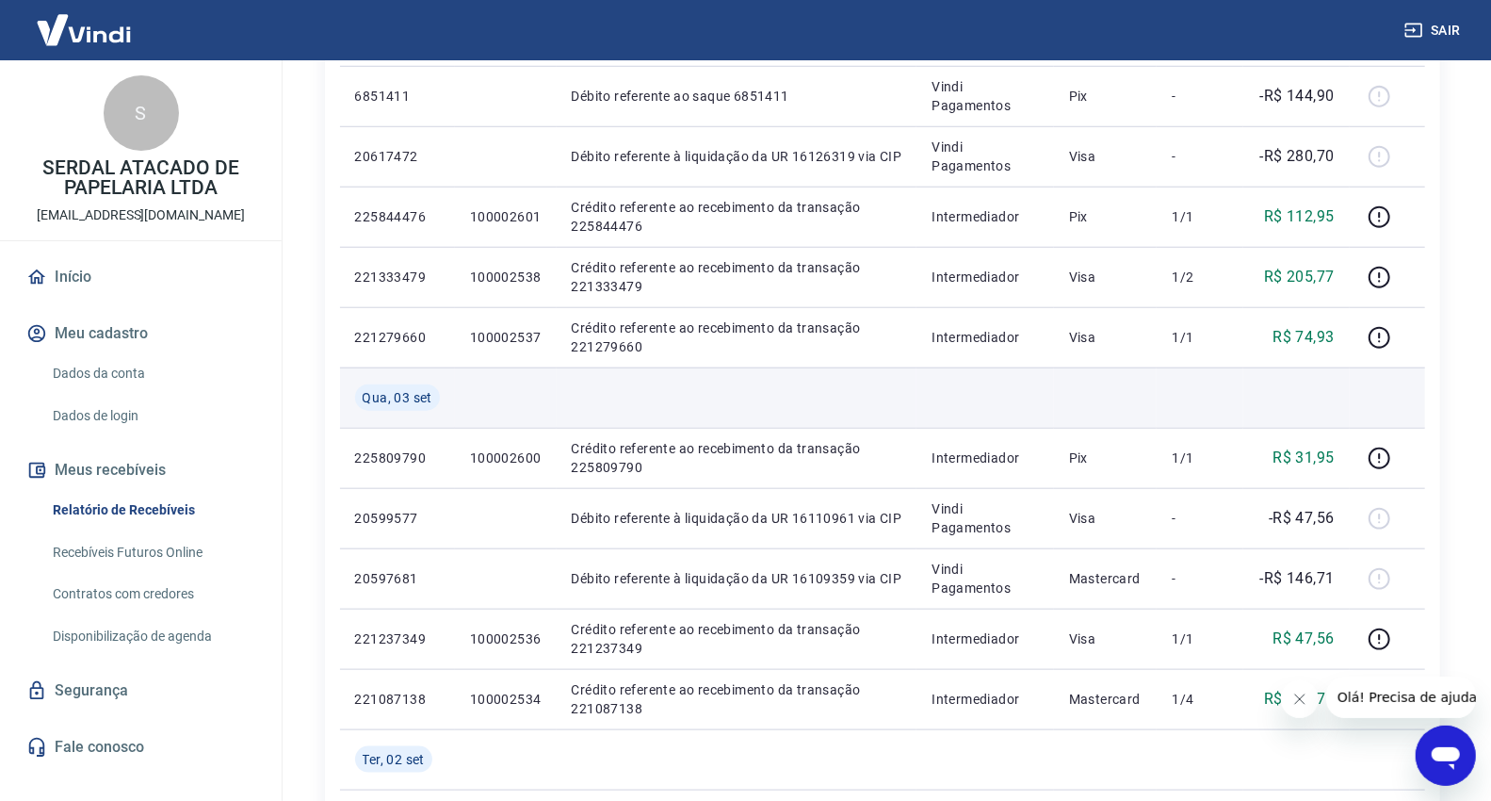
click at [1363, 374] on td at bounding box center [1387, 397] width 75 height 60
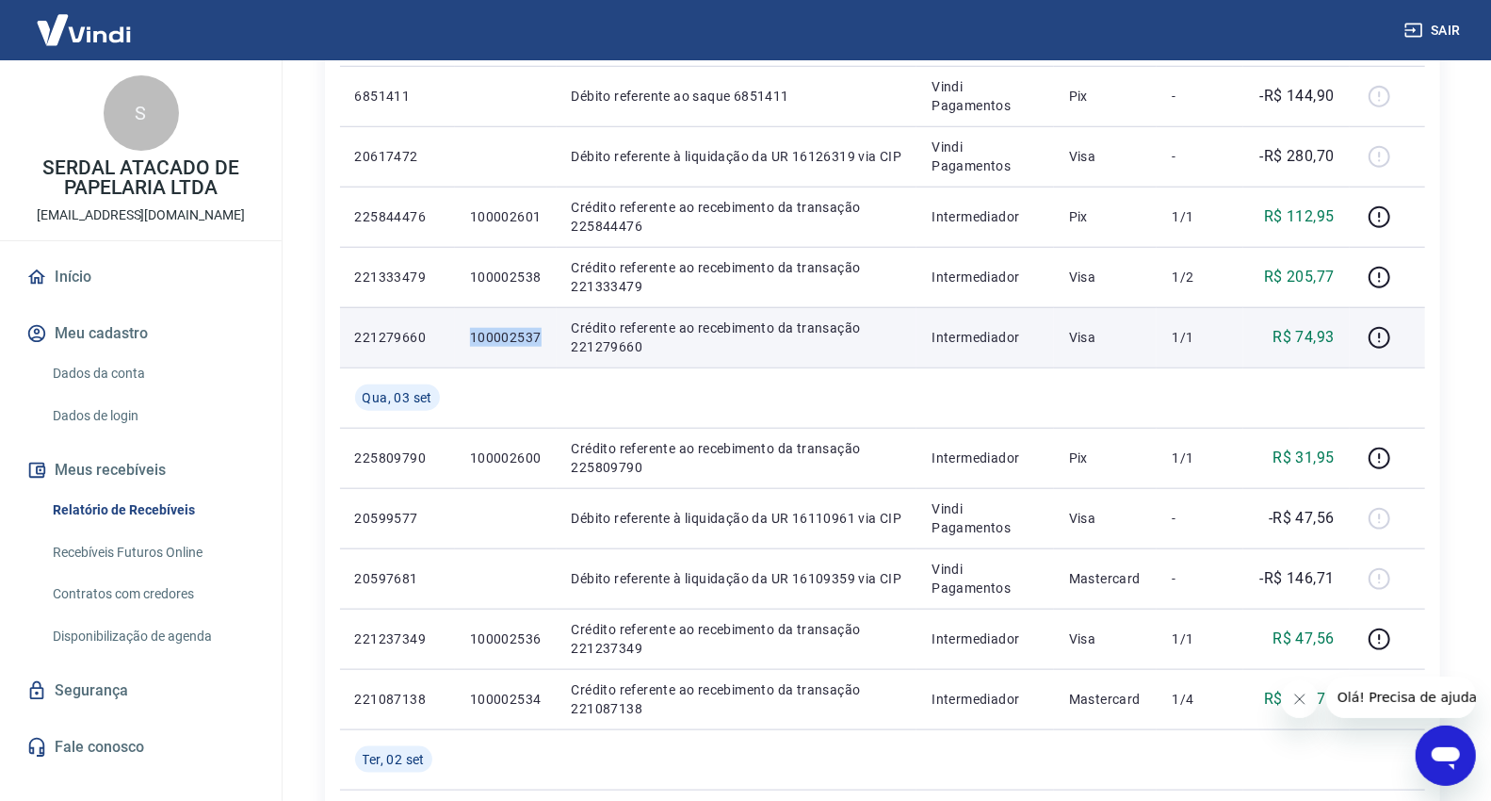
drag, startPoint x: 548, startPoint y: 339, endPoint x: 447, endPoint y: 340, distance: 100.8
click at [447, 340] on tr "221279660 100002537 Crédito referente ao recebimento da transação 221279660 Int…" at bounding box center [882, 337] width 1085 height 60
copy tr "100002537"
click at [483, 349] on td "100002537" at bounding box center [506, 337] width 102 height 60
drag, startPoint x: 471, startPoint y: 339, endPoint x: 540, endPoint y: 333, distance: 69.0
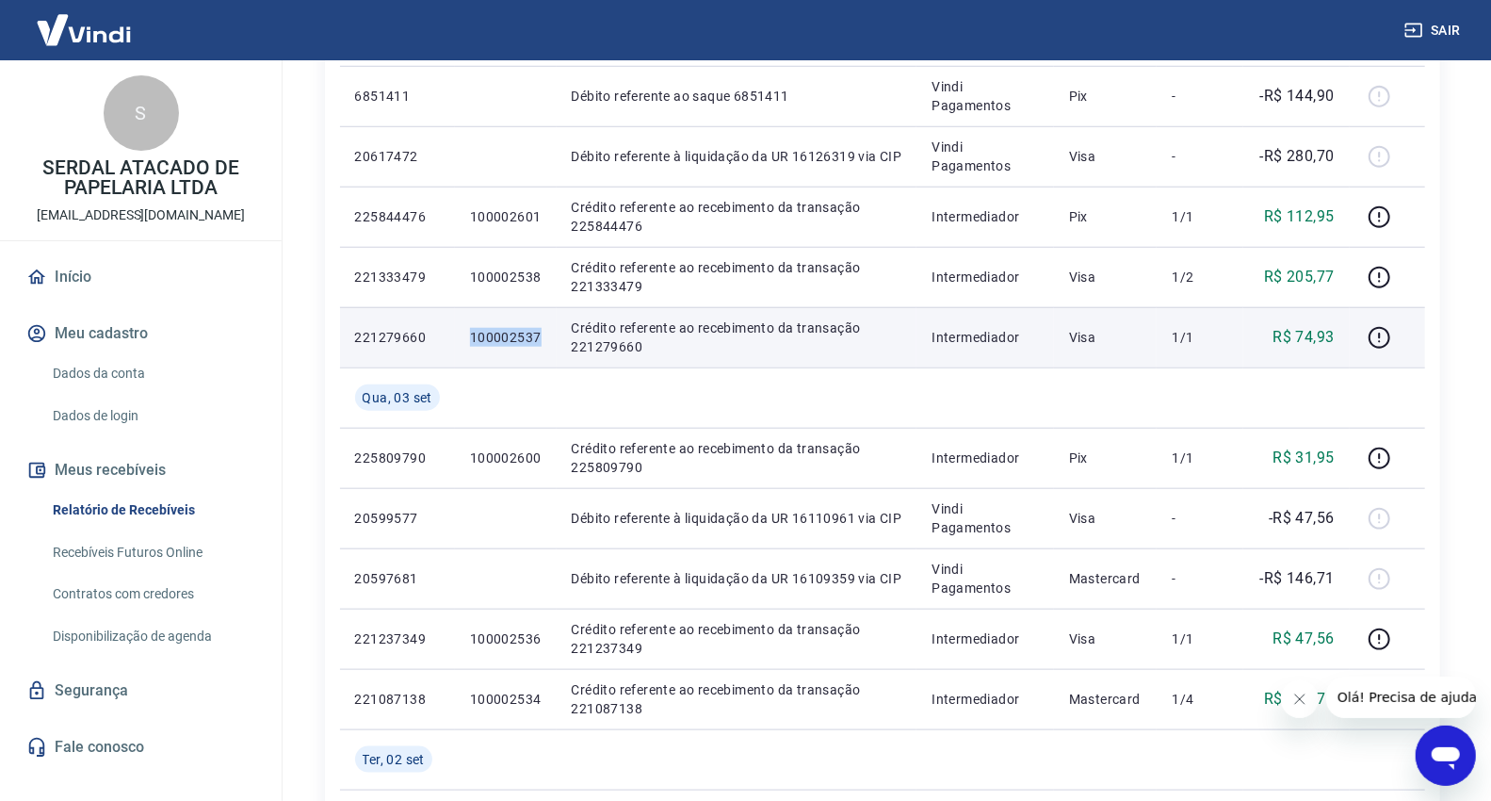
click at [540, 333] on td "100002537" at bounding box center [506, 337] width 102 height 60
copy p "100002537"
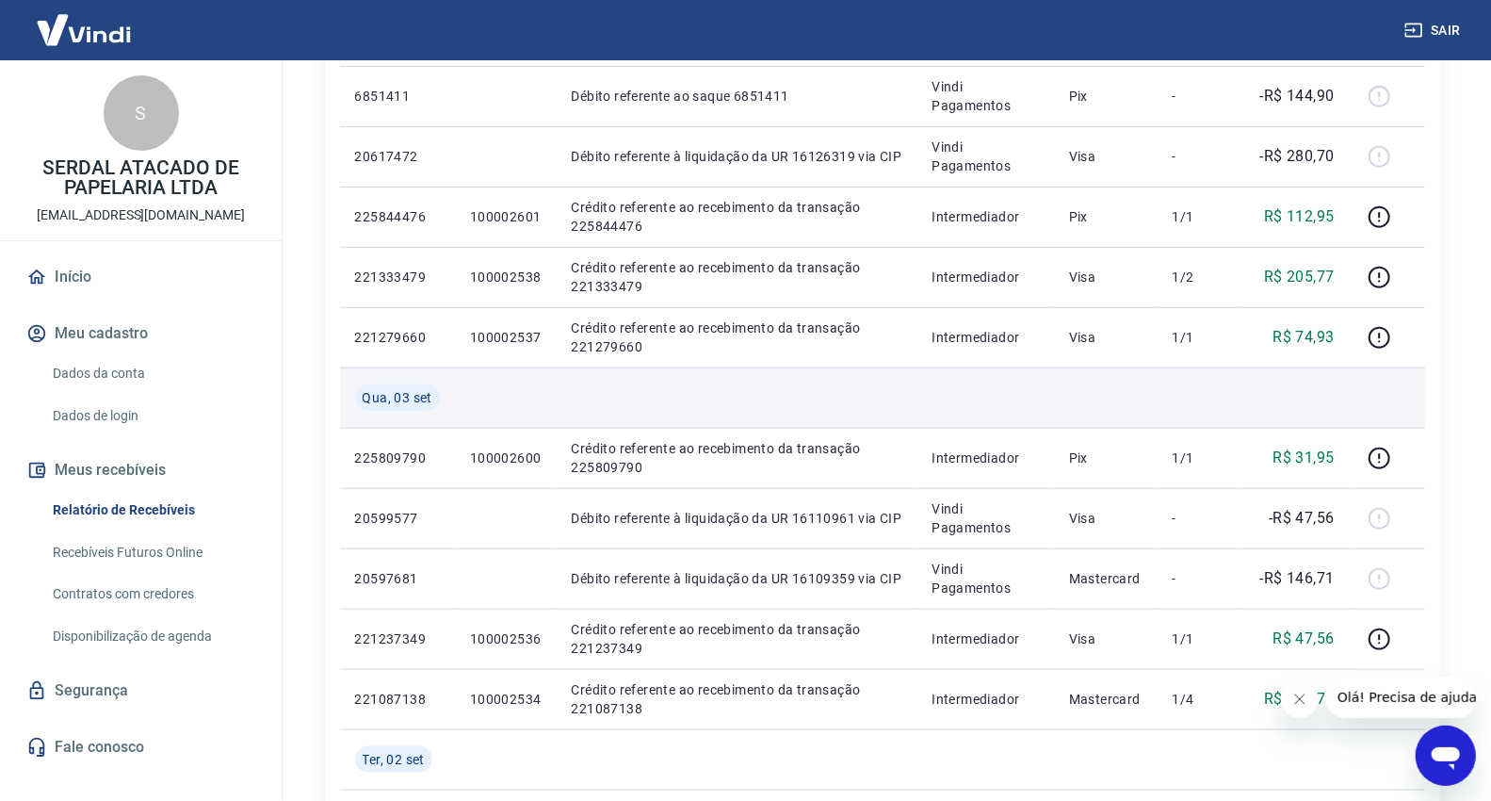
click at [1282, 382] on td at bounding box center [1296, 397] width 106 height 60
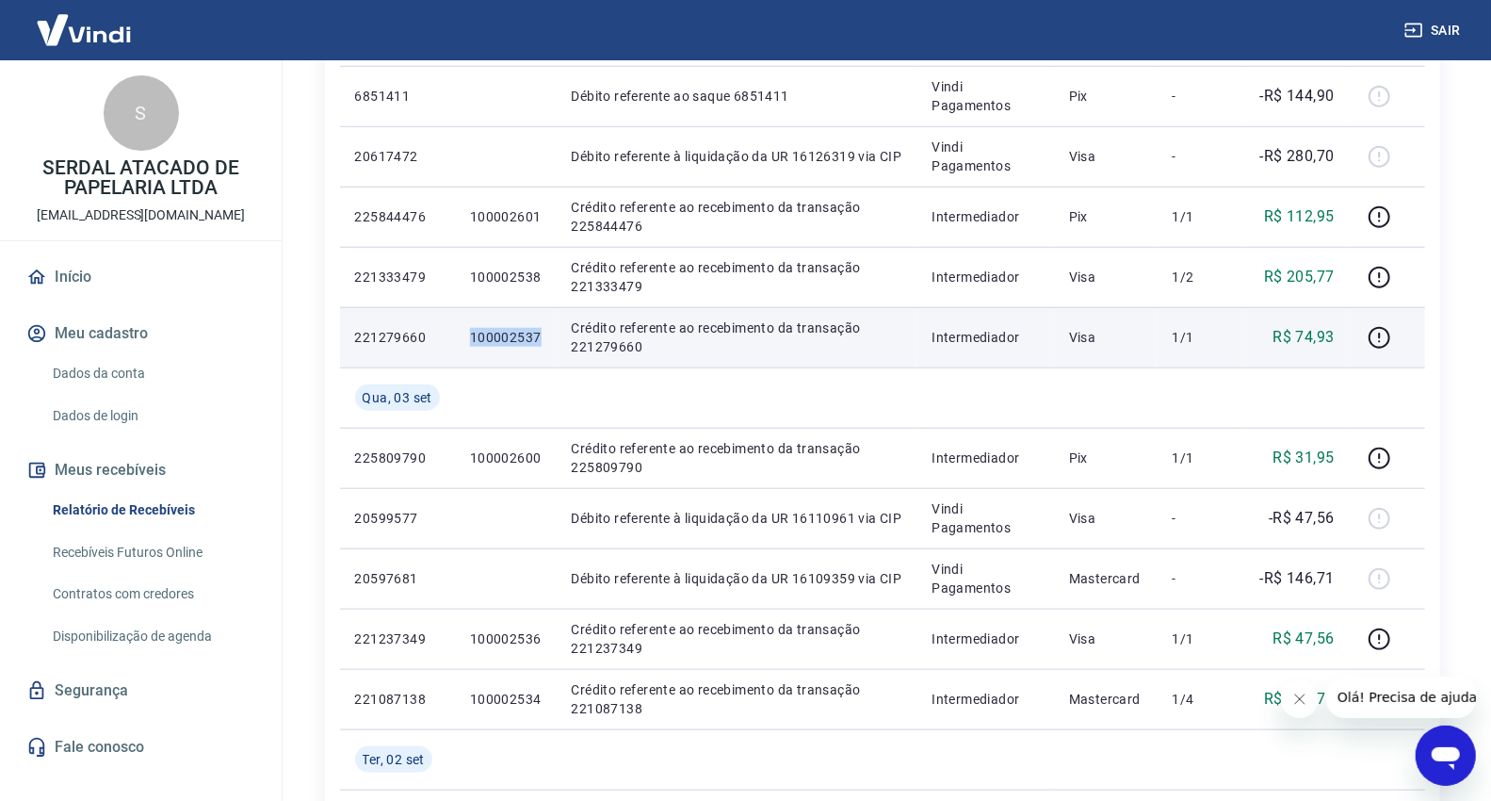
drag, startPoint x: 469, startPoint y: 337, endPoint x: 538, endPoint y: 336, distance: 68.8
click at [538, 336] on p "100002537" at bounding box center [506, 337] width 72 height 19
copy p "100002537"
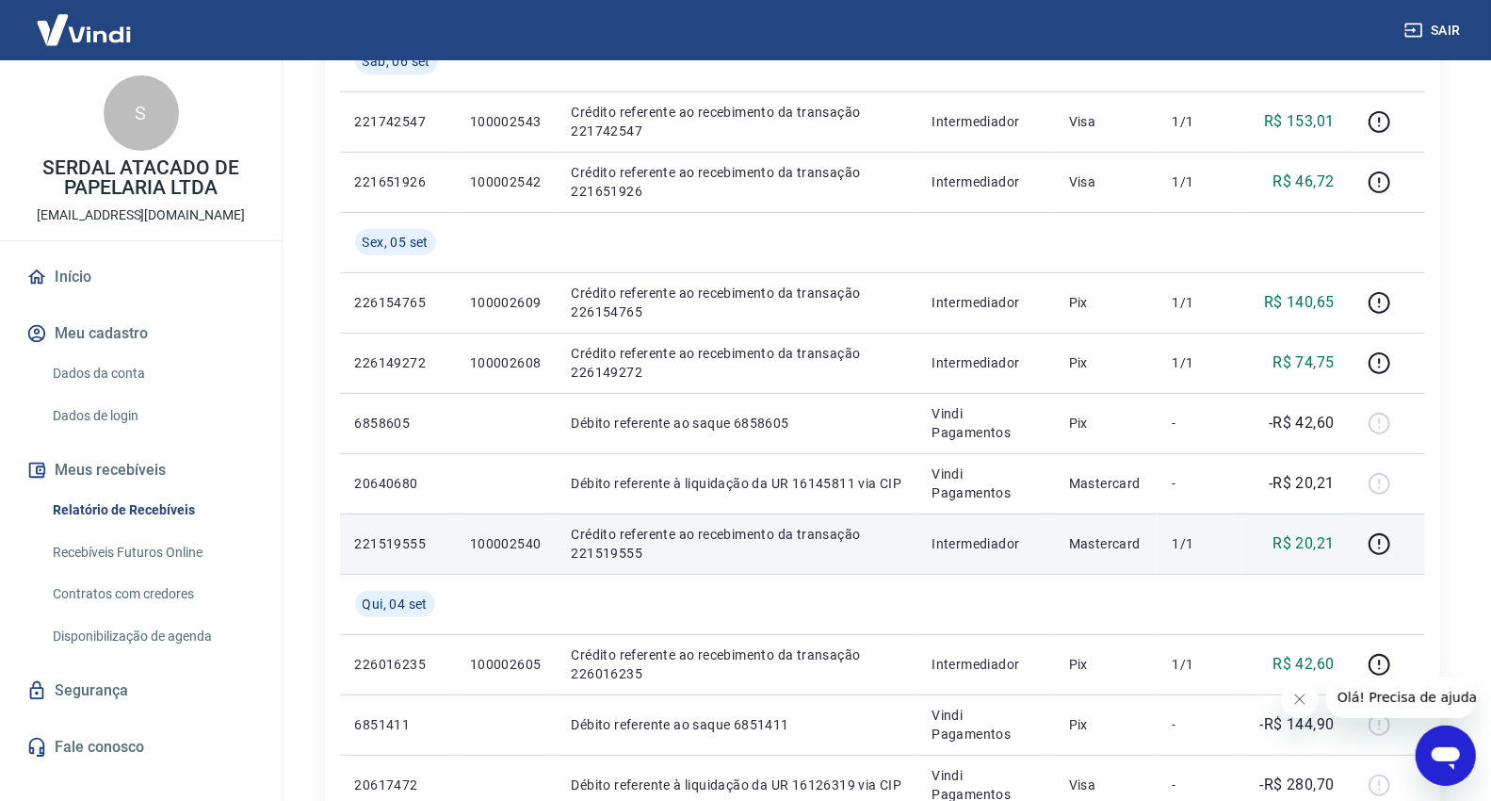
scroll to position [459, 0]
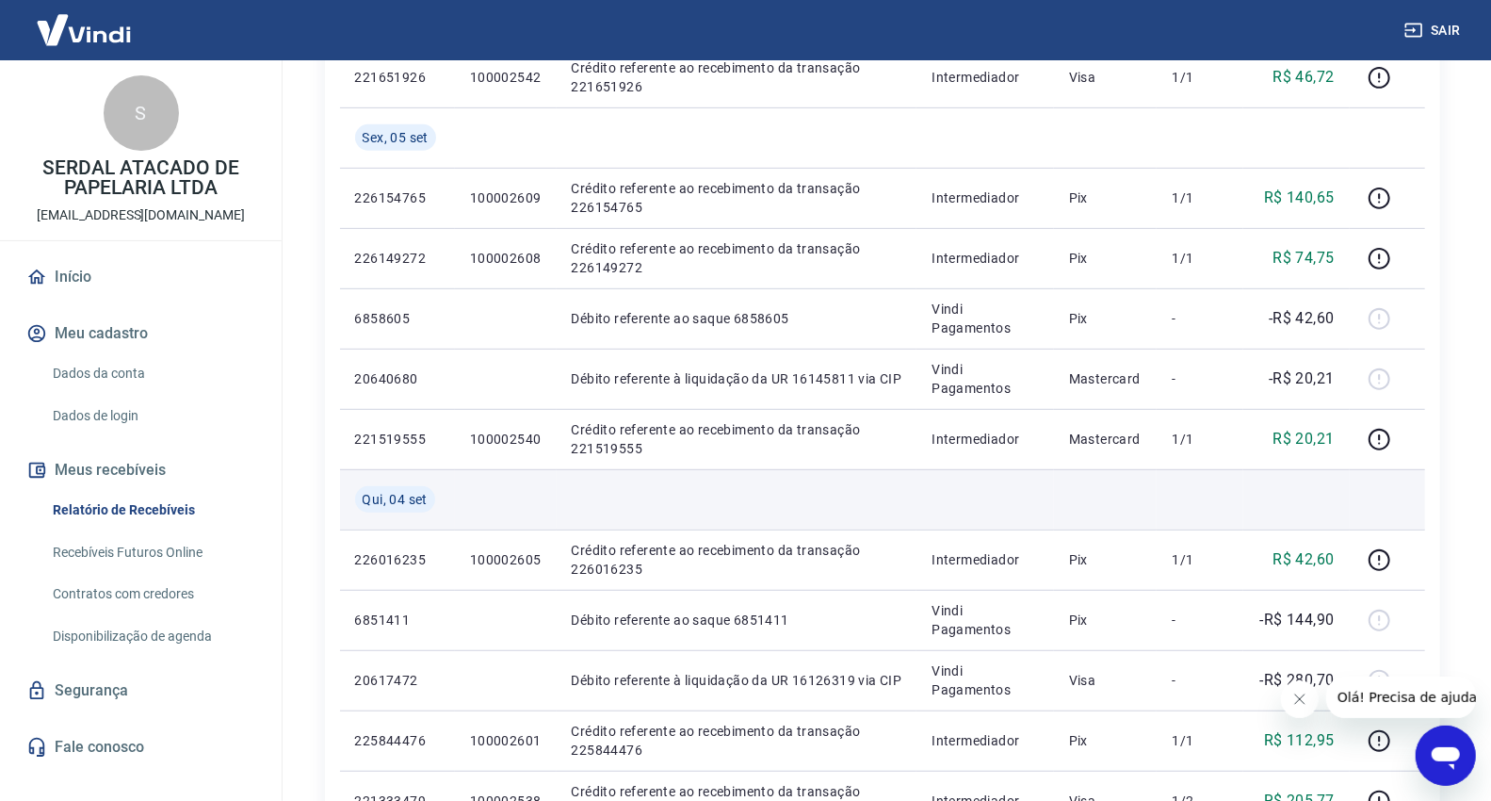
click at [1361, 497] on td at bounding box center [1387, 499] width 75 height 60
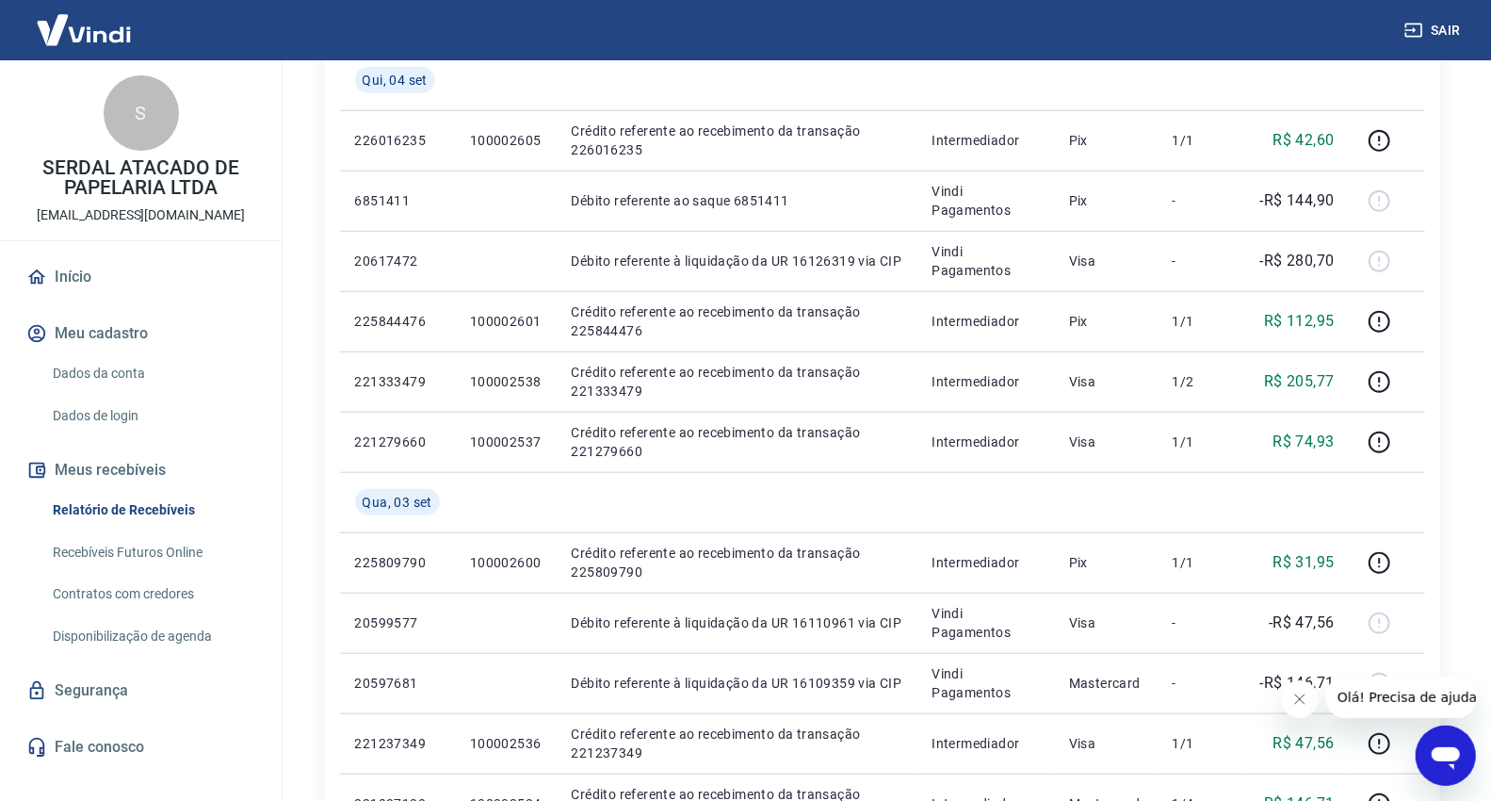
scroll to position [1401, 0]
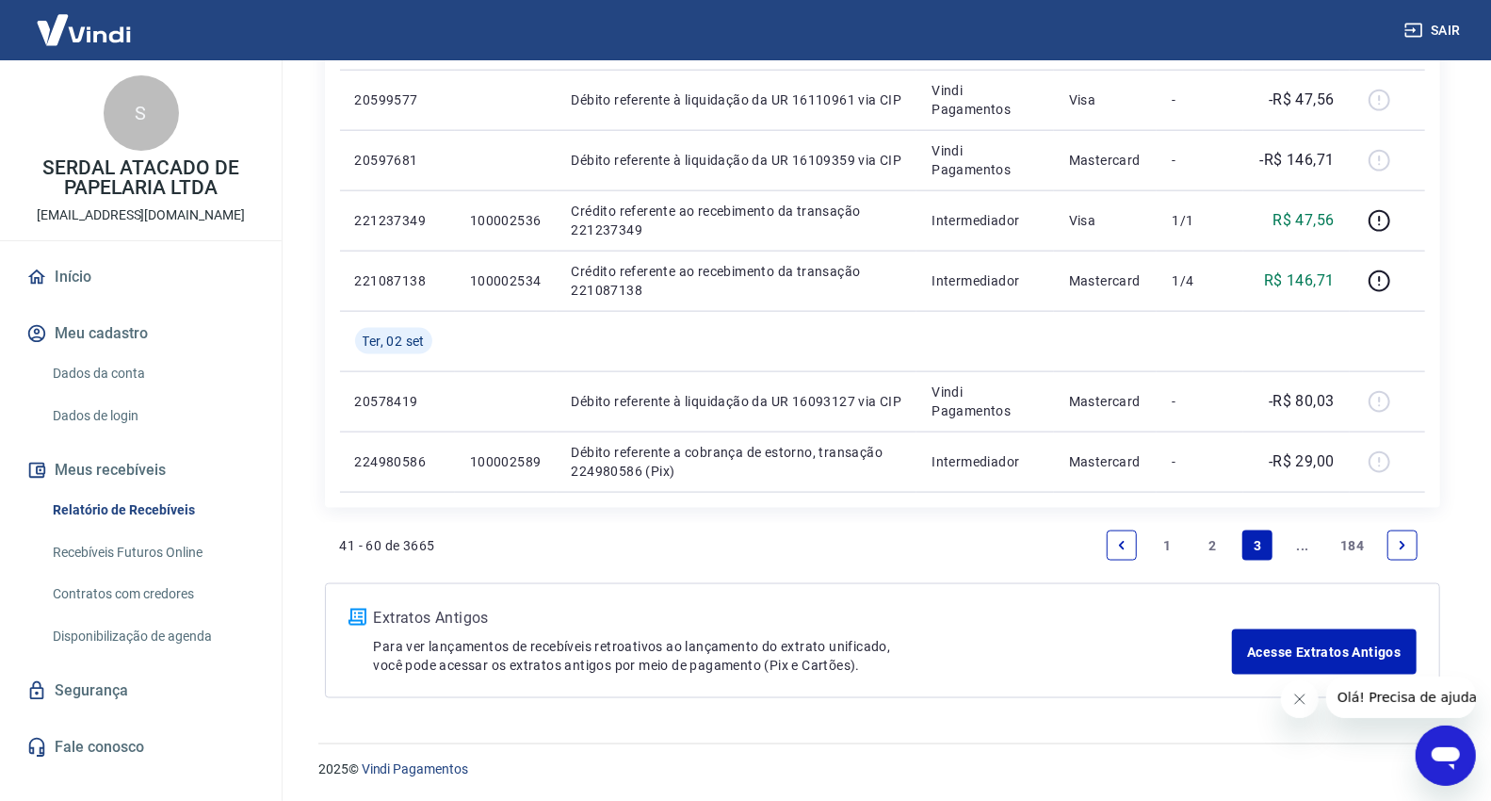
click at [1212, 549] on link "2" at bounding box center [1212, 545] width 30 height 30
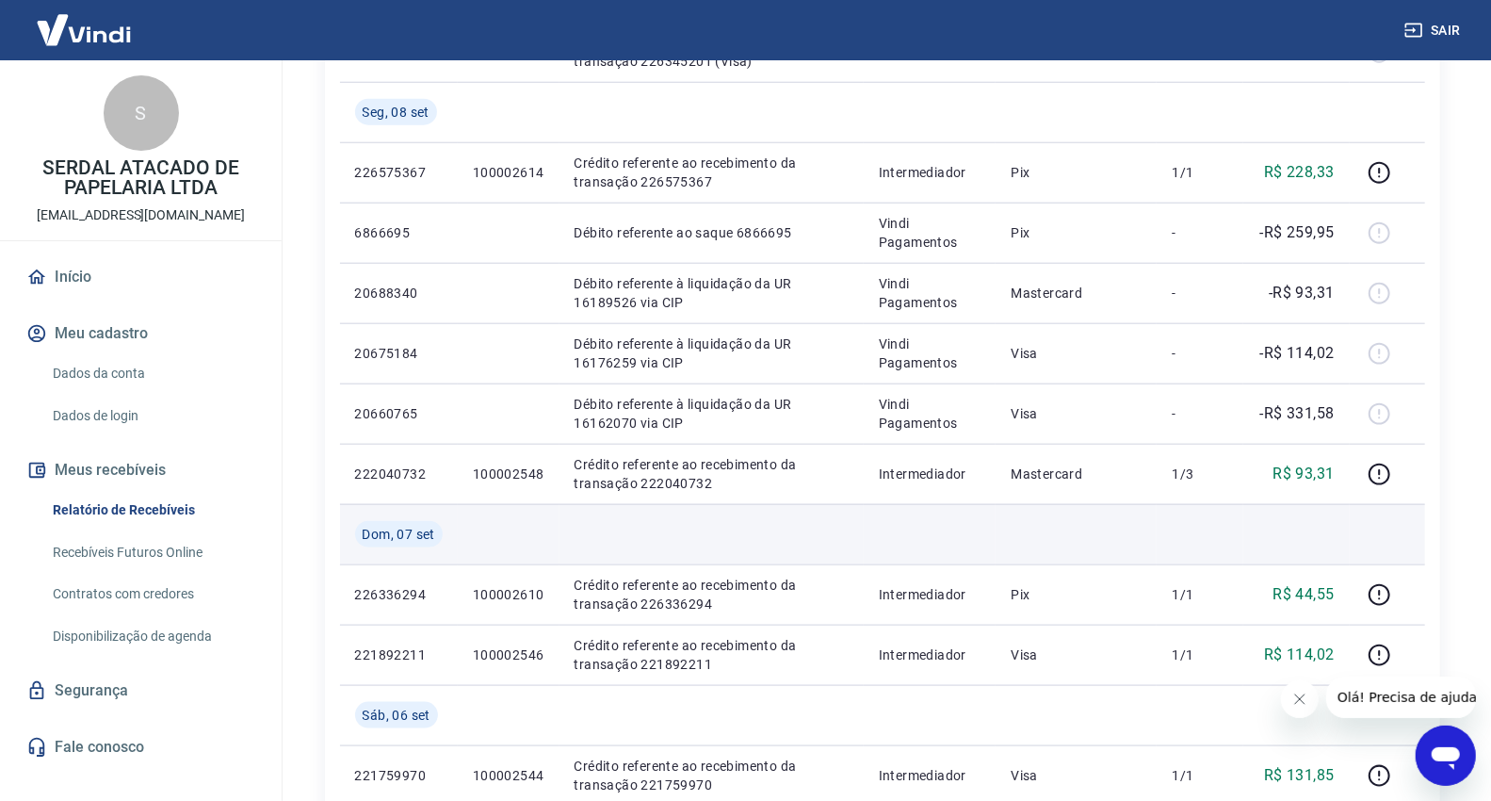
scroll to position [1357, 0]
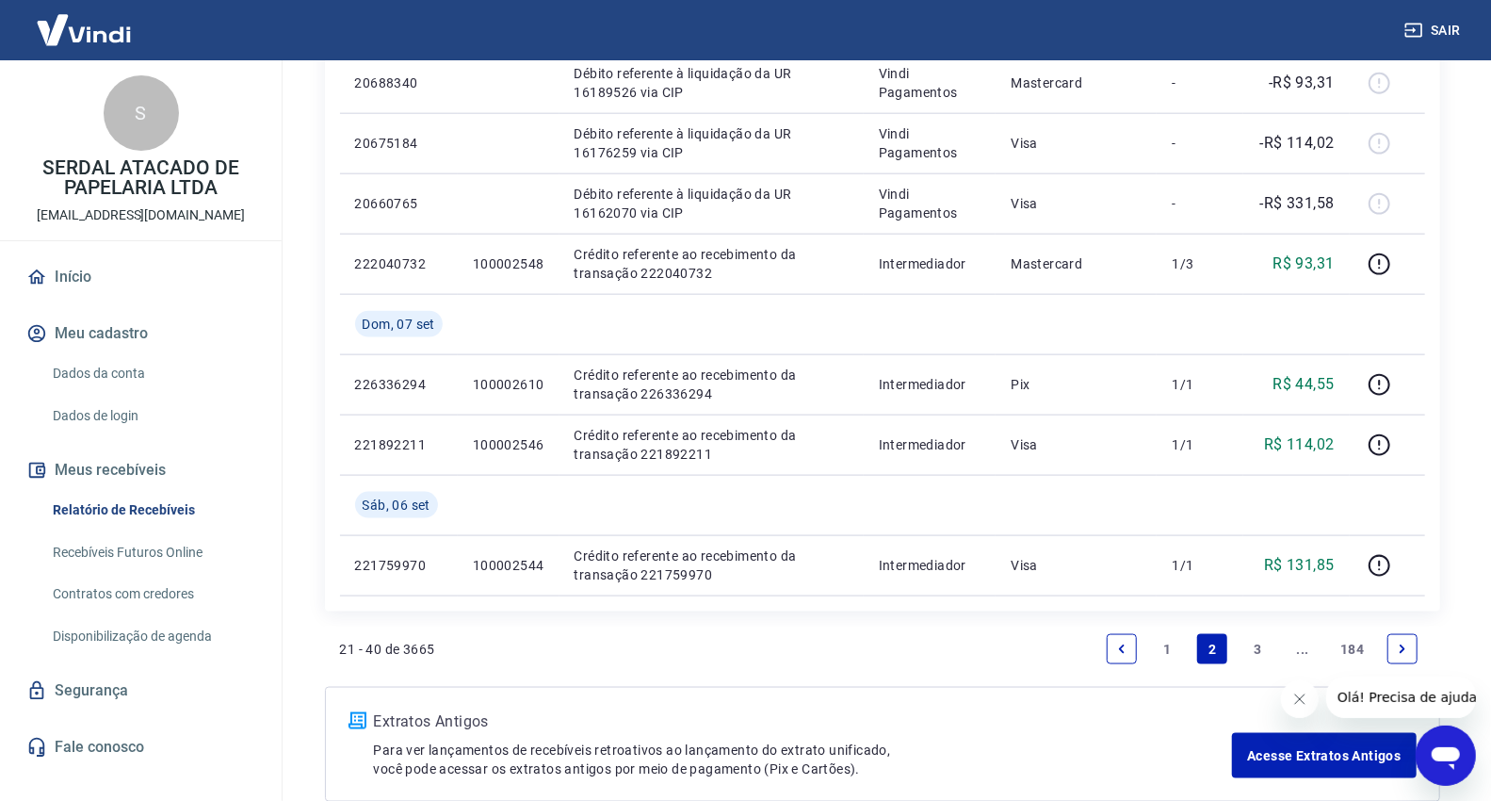
click at [1255, 642] on link "3" at bounding box center [1258, 649] width 30 height 30
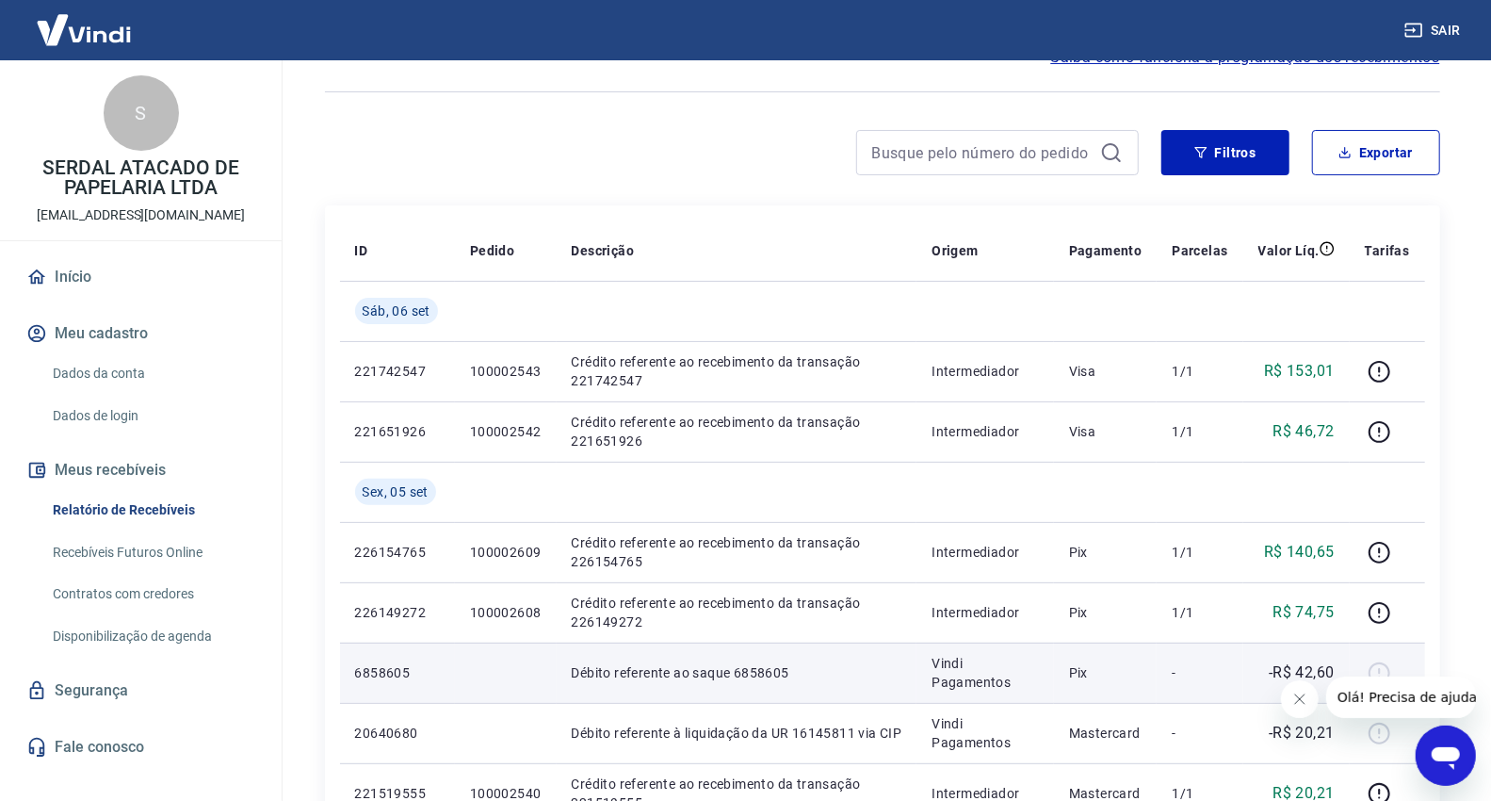
scroll to position [209, 0]
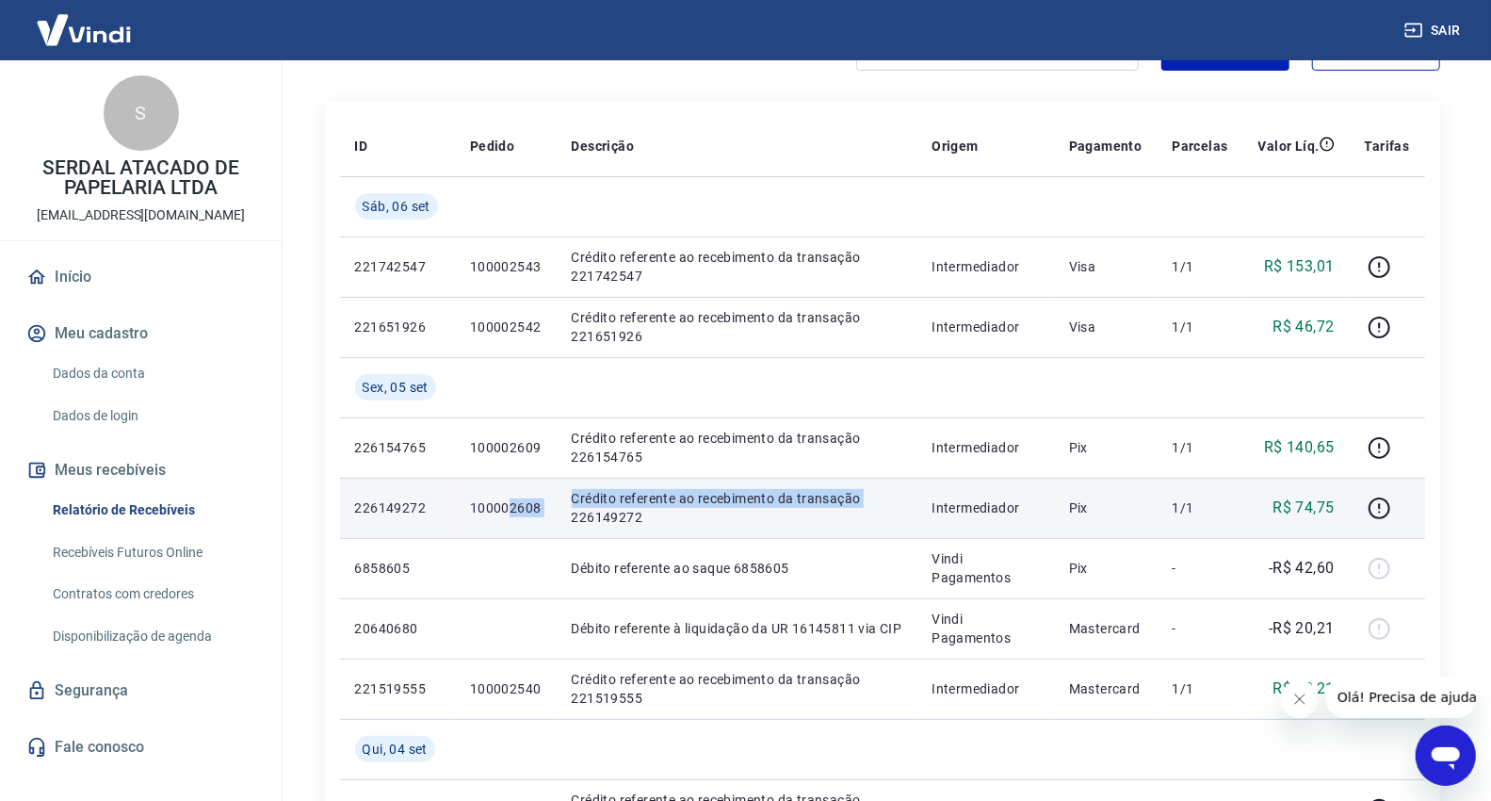
drag, startPoint x: 544, startPoint y: 507, endPoint x: 537, endPoint y: 535, distance: 29.2
click at [510, 512] on tr "226149272 100002608 Crédito referente ao recebimento da transação 226149272 Int…" at bounding box center [882, 508] width 1085 height 60
click at [540, 534] on td "100002608" at bounding box center [506, 508] width 102 height 60
click at [546, 506] on td "100002608" at bounding box center [506, 508] width 102 height 60
drag, startPoint x: 449, startPoint y: 509, endPoint x: 460, endPoint y: 504, distance: 11.4
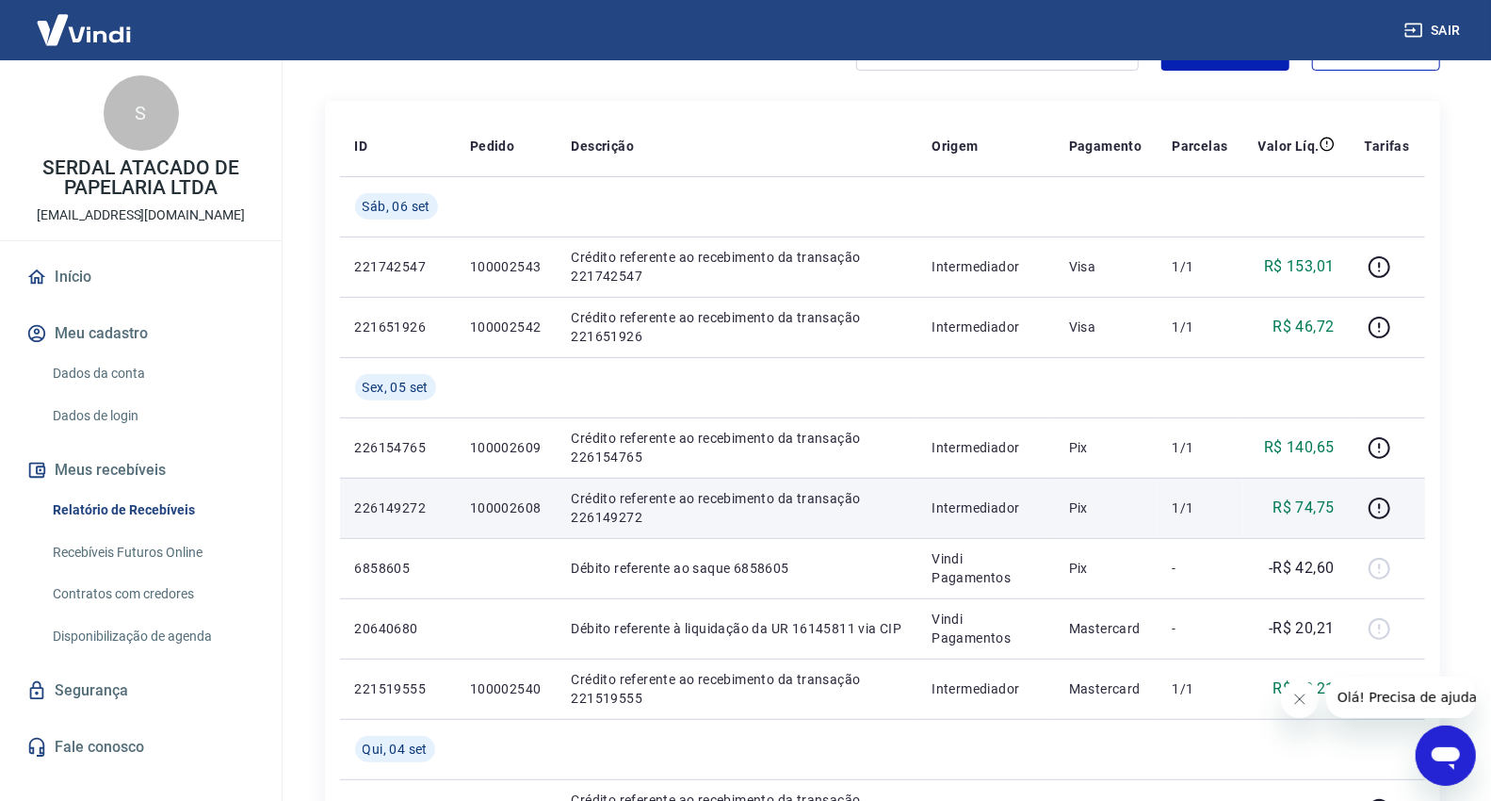
click at [449, 507] on td "226149272" at bounding box center [397, 508] width 115 height 60
drag, startPoint x: 482, startPoint y: 510, endPoint x: 542, endPoint y: 513, distance: 59.5
click at [542, 513] on td "100002608" at bounding box center [506, 508] width 102 height 60
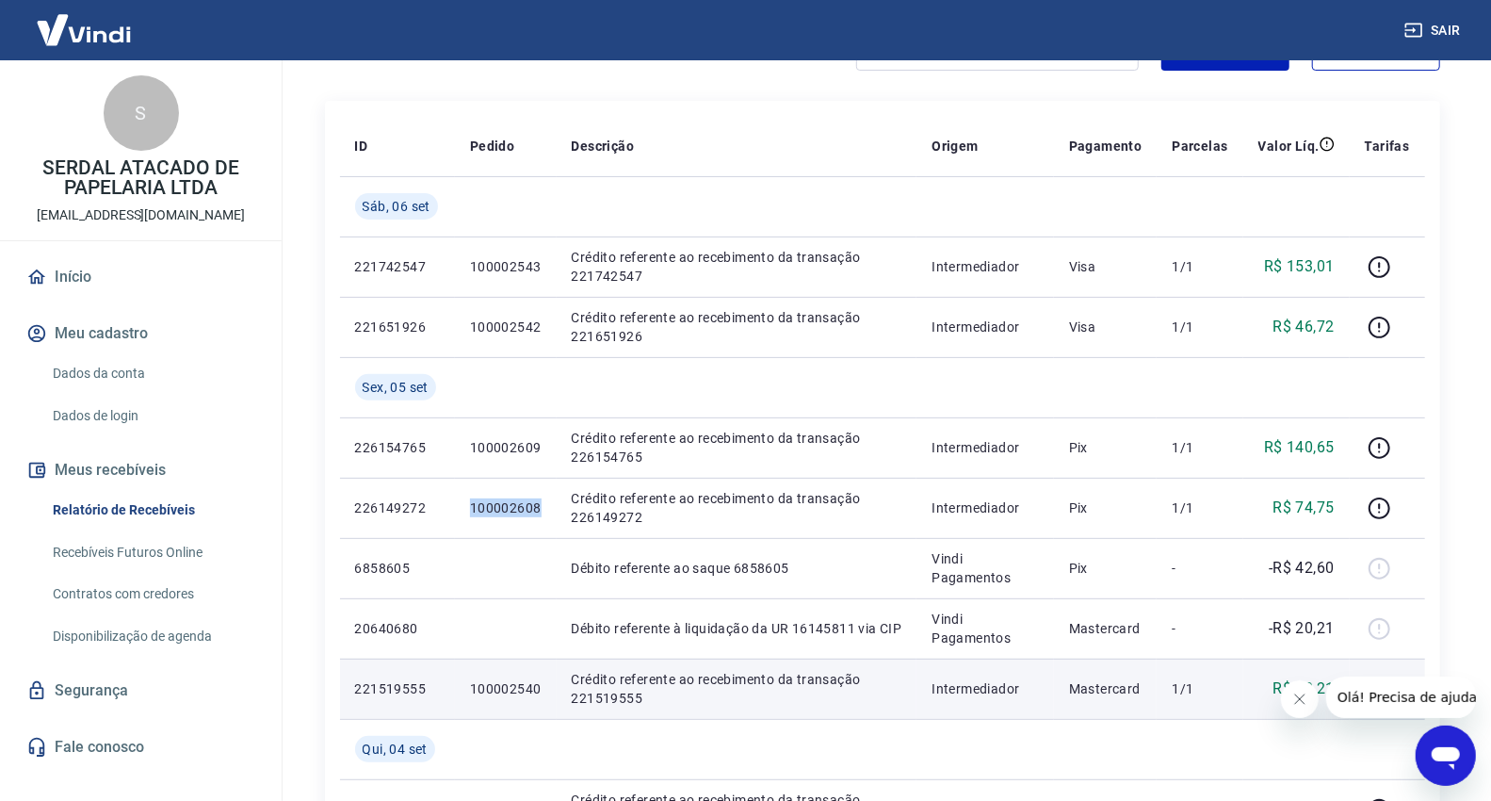
copy p "100002608"
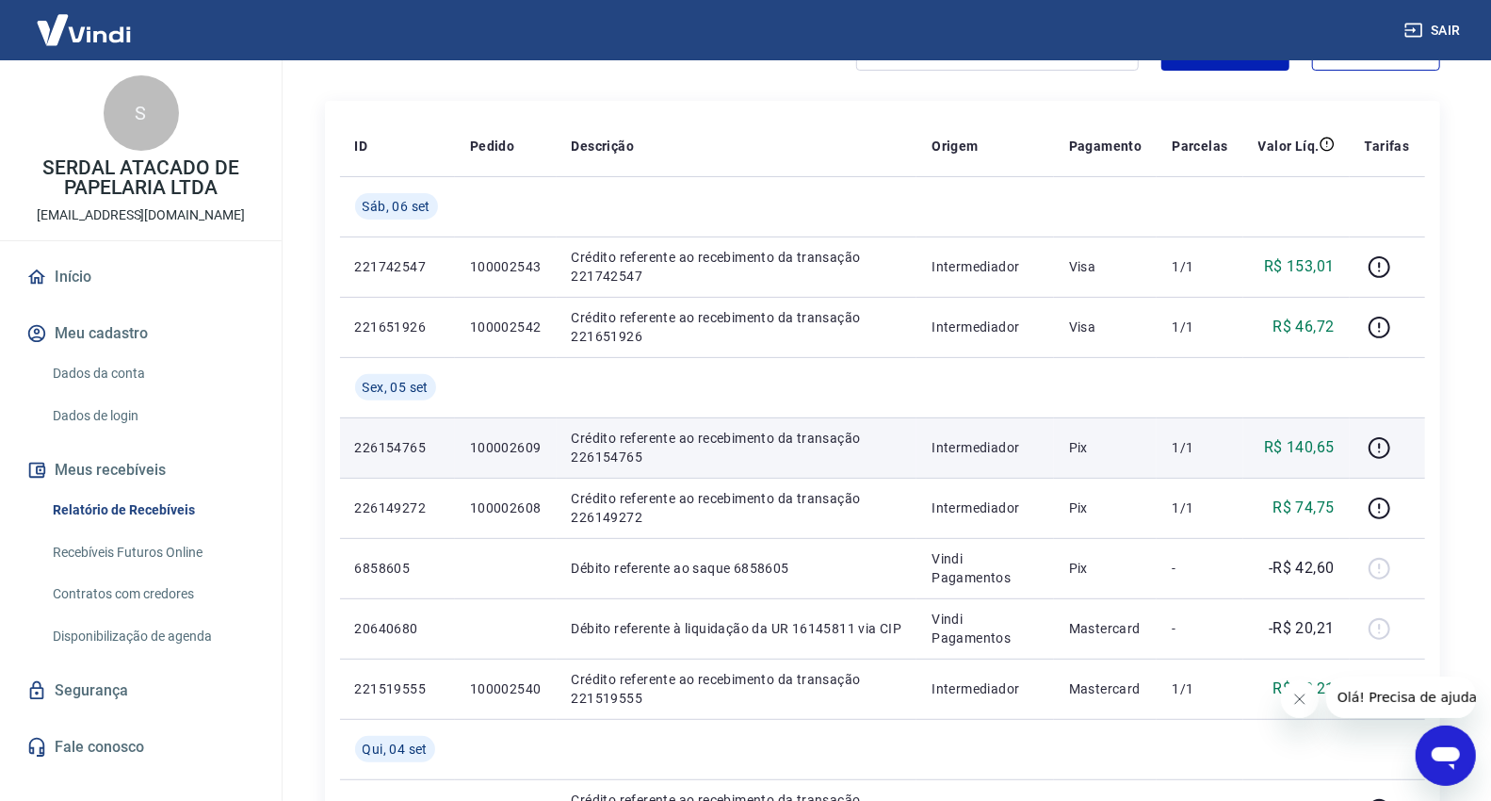
drag, startPoint x: 1438, startPoint y: 471, endPoint x: 1240, endPoint y: 466, distance: 198.8
drag, startPoint x: 468, startPoint y: 448, endPoint x: 542, endPoint y: 446, distance: 73.5
click at [542, 446] on td "100002609" at bounding box center [506, 447] width 102 height 60
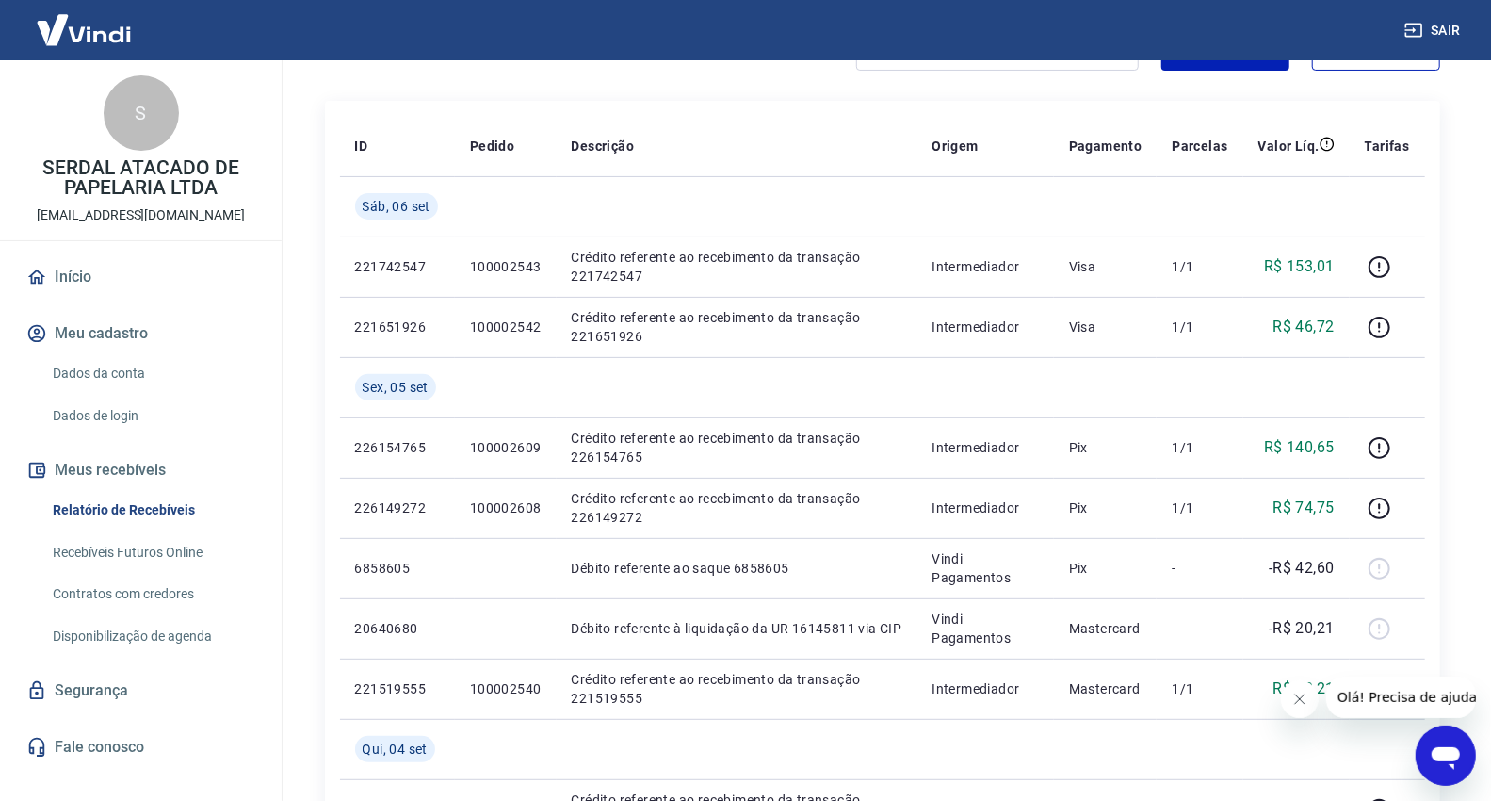
drag, startPoint x: 1437, startPoint y: 416, endPoint x: 1441, endPoint y: 482, distance: 66.1
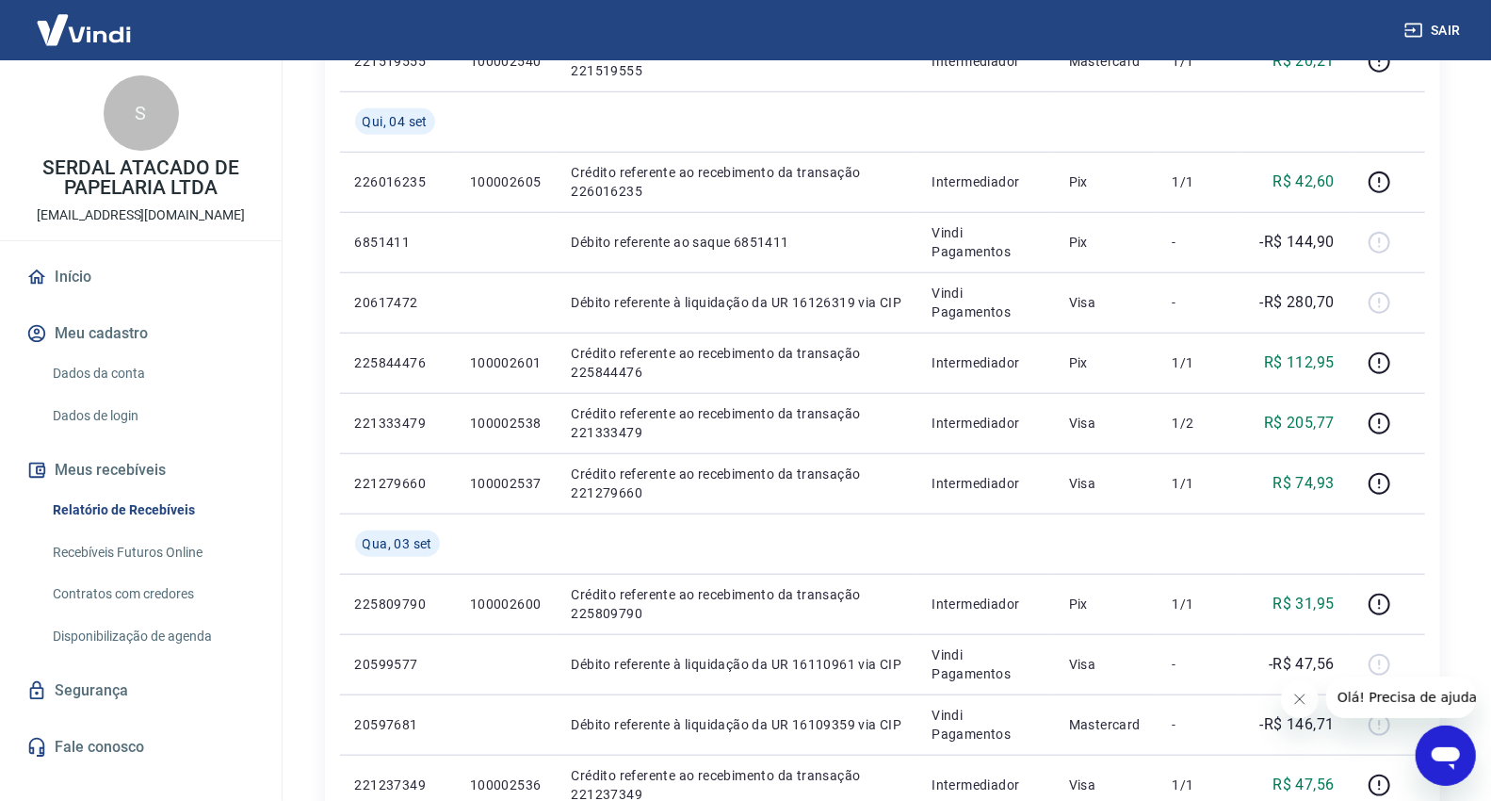
scroll to position [1401, 0]
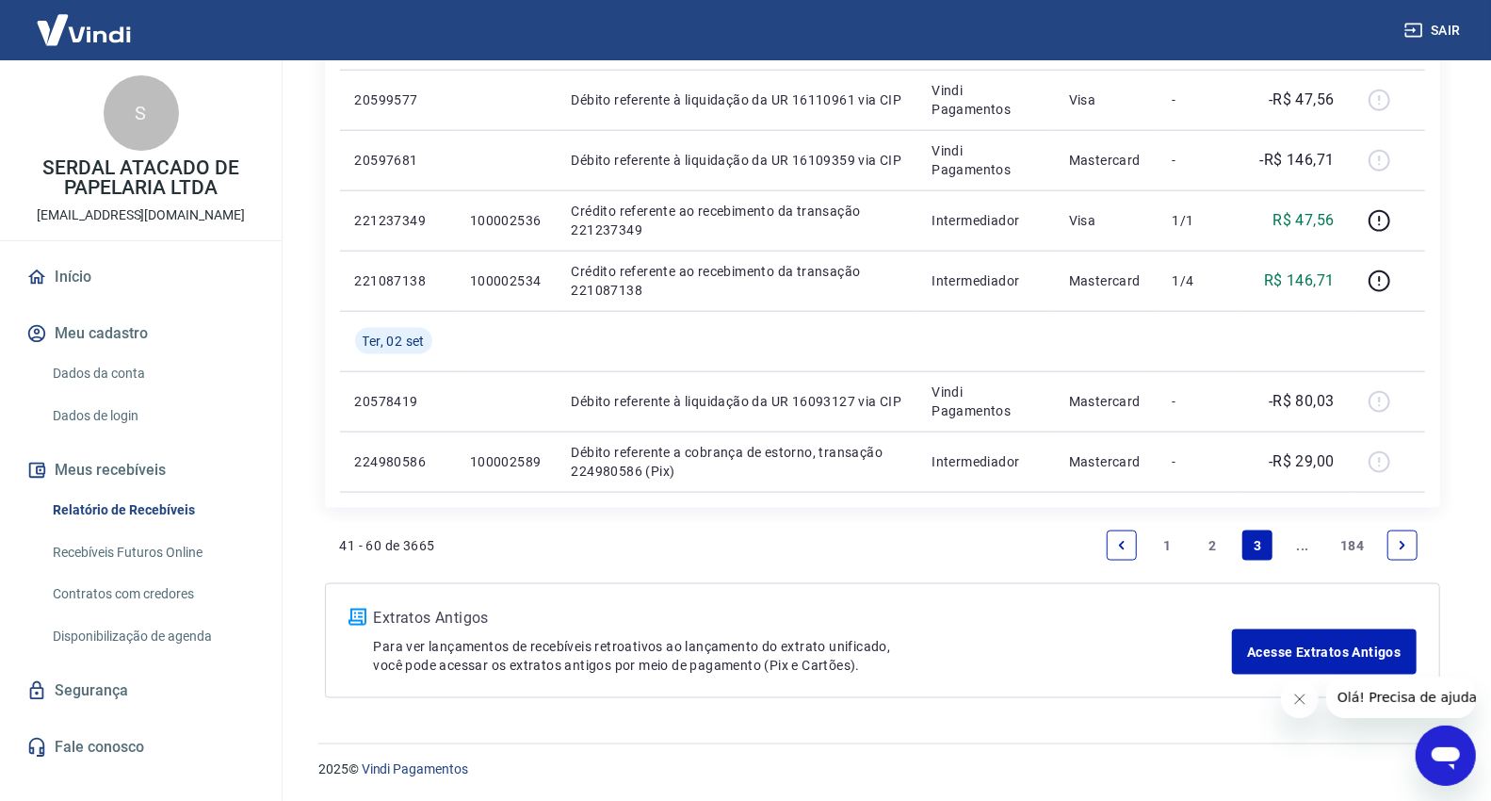
click at [1210, 544] on link "2" at bounding box center [1212, 545] width 30 height 30
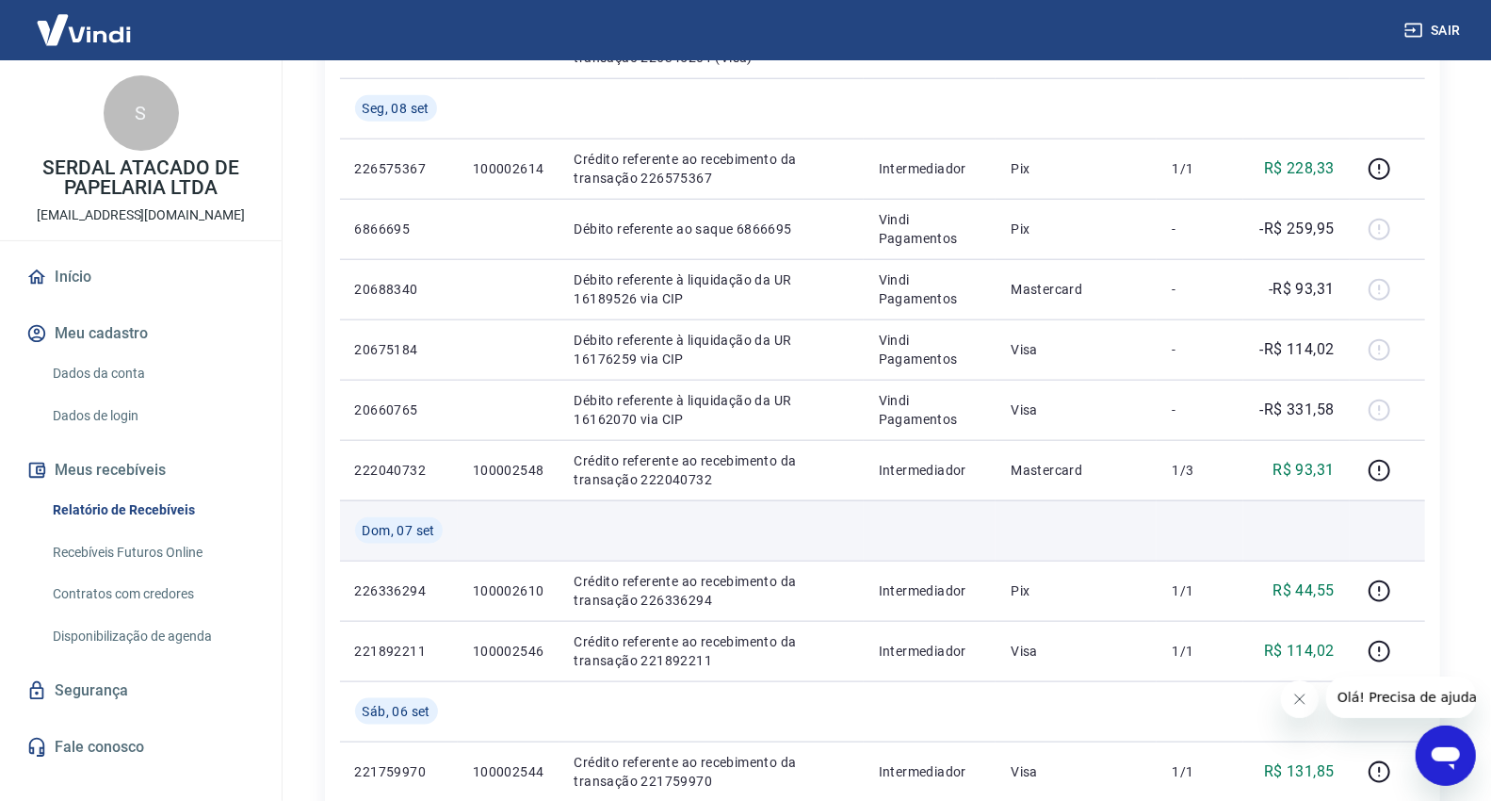
scroll to position [1256, 0]
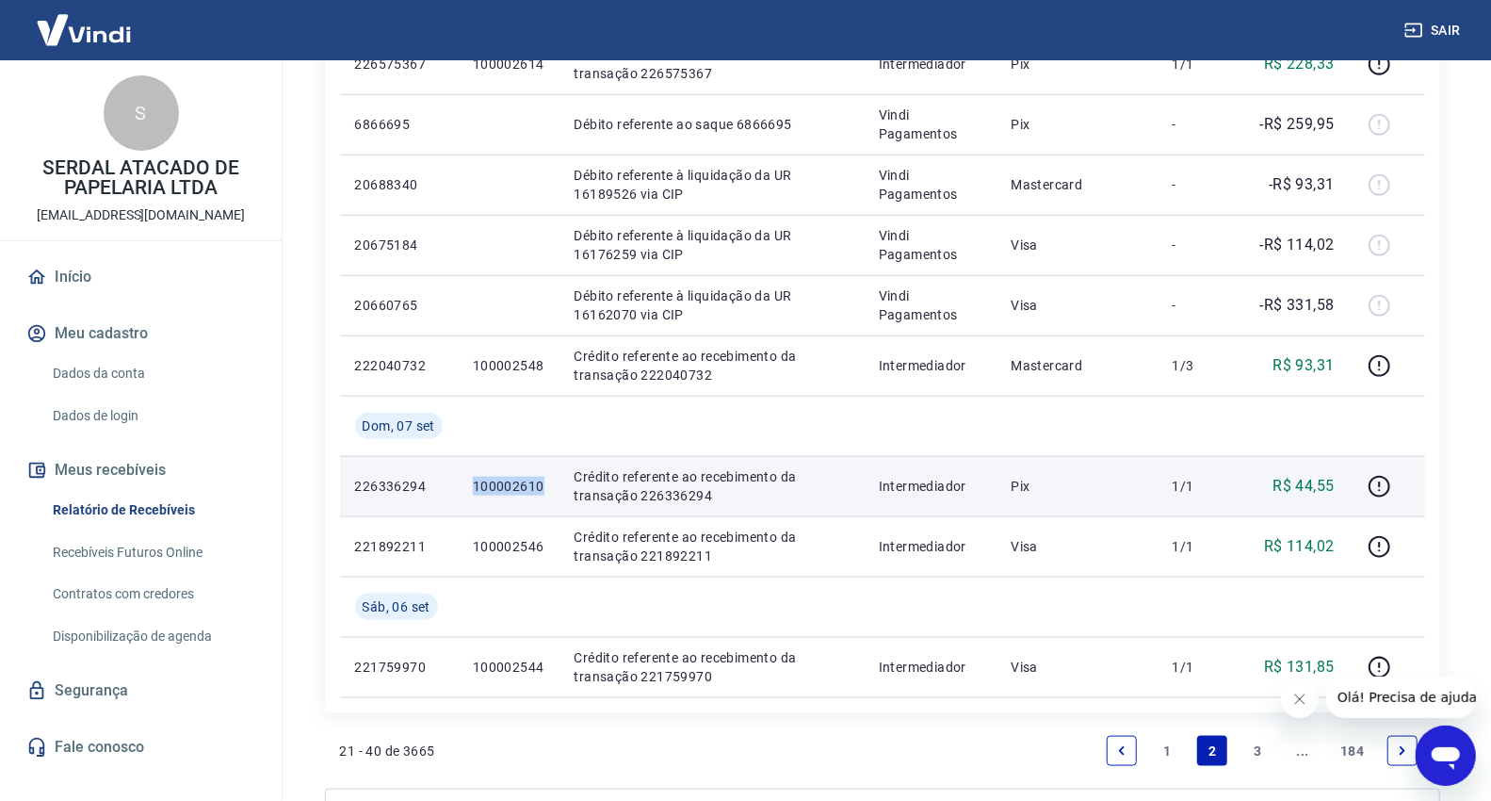
drag, startPoint x: 543, startPoint y: 488, endPoint x: 444, endPoint y: 487, distance: 98.9
click at [444, 488] on tr "226336294 100002610 Crédito referente ao recebimento da transação 226336294 Int…" at bounding box center [882, 486] width 1085 height 60
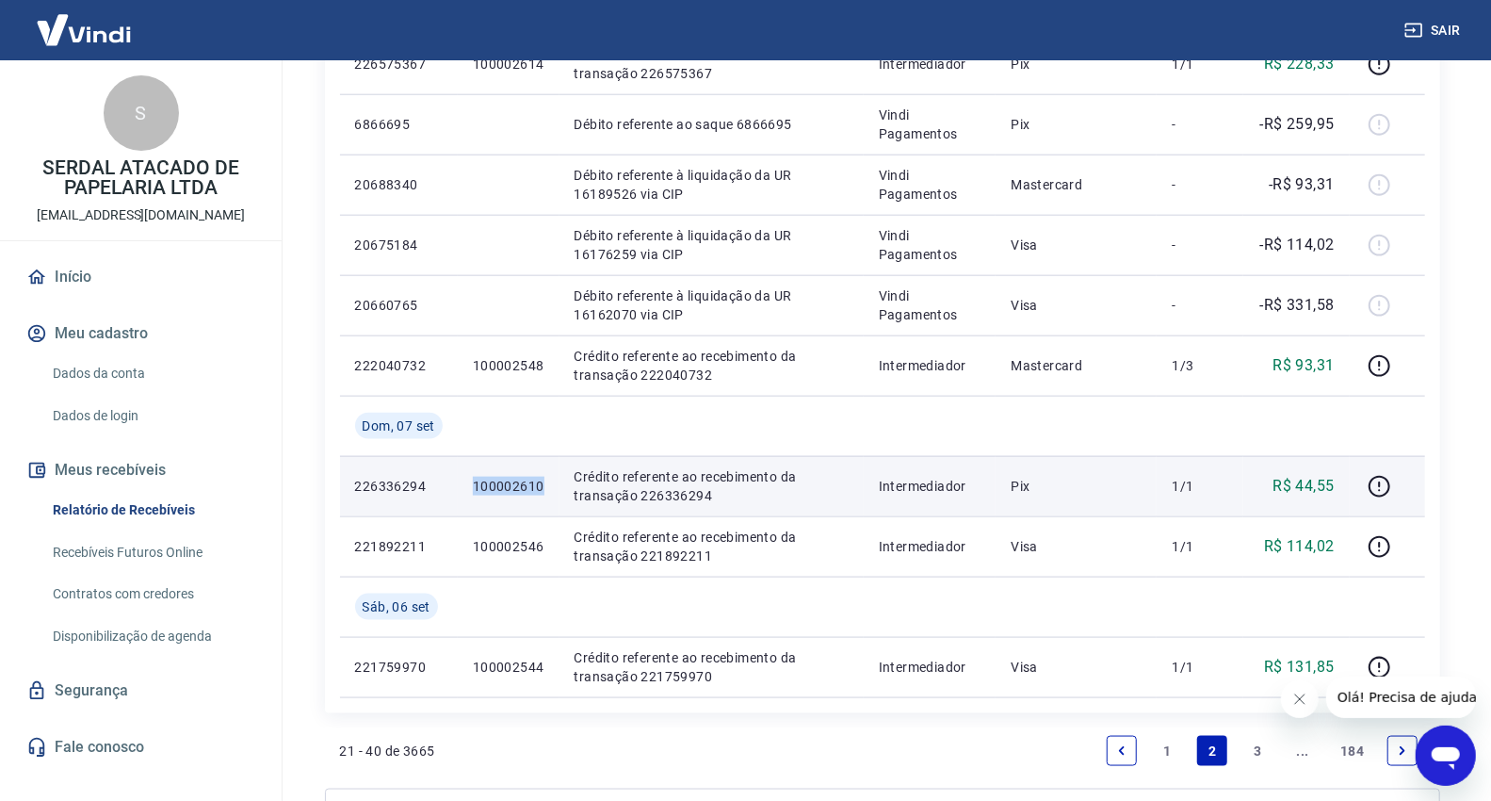
drag, startPoint x: 544, startPoint y: 483, endPoint x: 454, endPoint y: 502, distance: 92.4
click at [454, 502] on tr "226336294 100002610 Crédito referente ao recebimento da transação 226336294 Int…" at bounding box center [882, 486] width 1085 height 60
drag, startPoint x: 1435, startPoint y: 490, endPoint x: 1409, endPoint y: 491, distance: 25.5
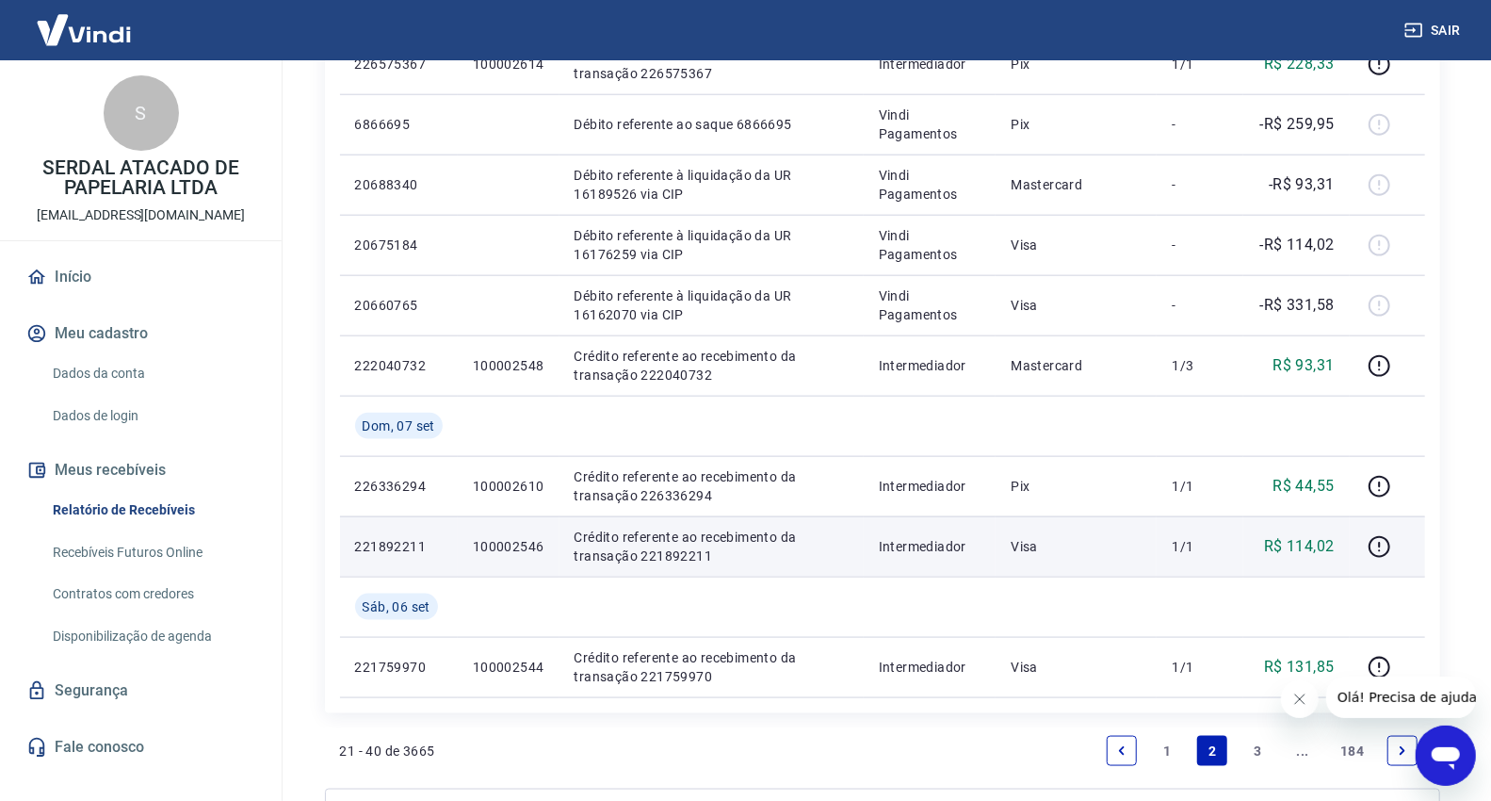
click at [576, 520] on td "Crédito referente ao recebimento da transação 221892211" at bounding box center [712, 546] width 304 height 60
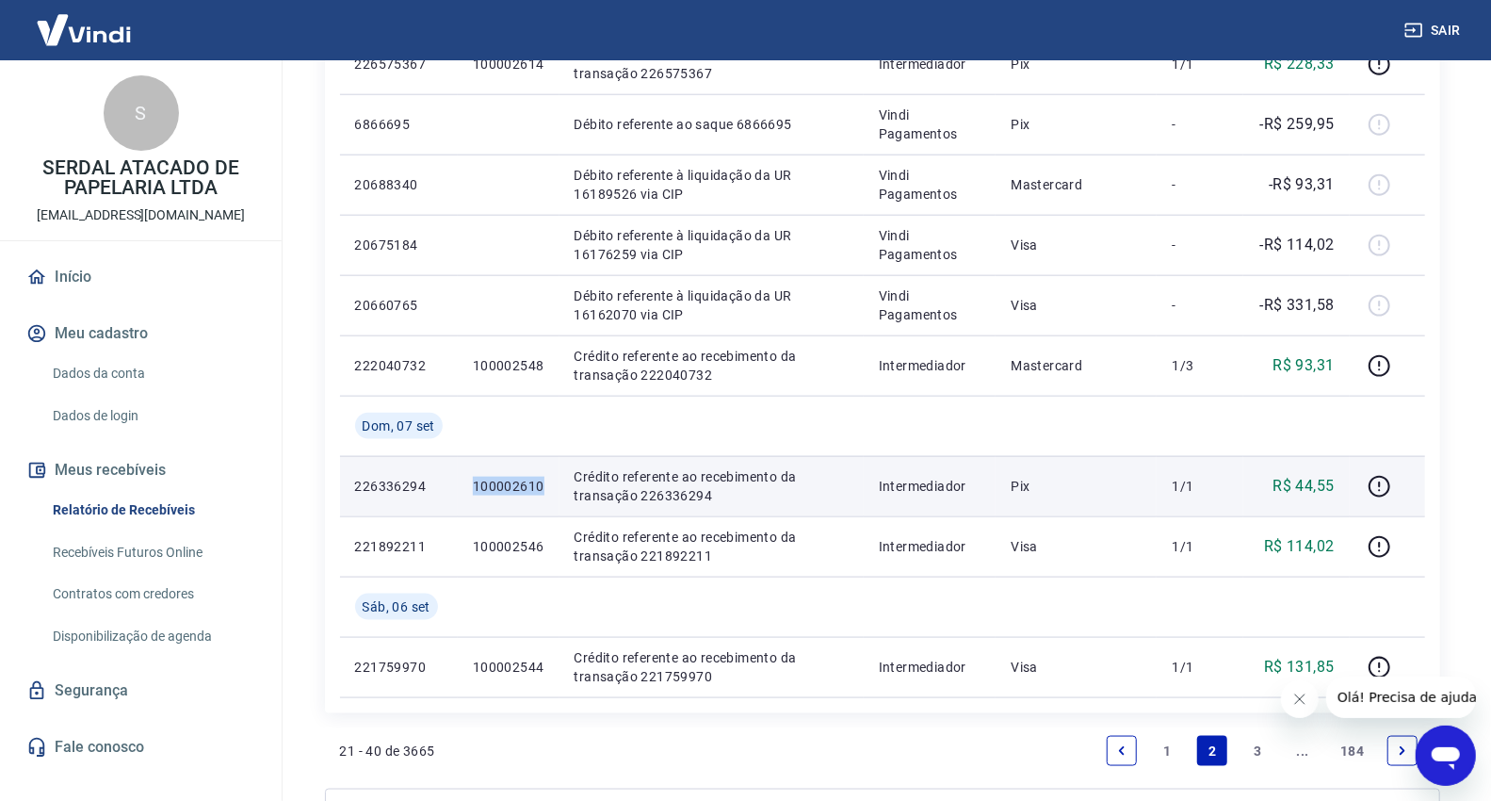
drag, startPoint x: 493, startPoint y: 484, endPoint x: 549, endPoint y: 484, distance: 56.5
click at [549, 484] on td "100002610" at bounding box center [509, 486] width 102 height 60
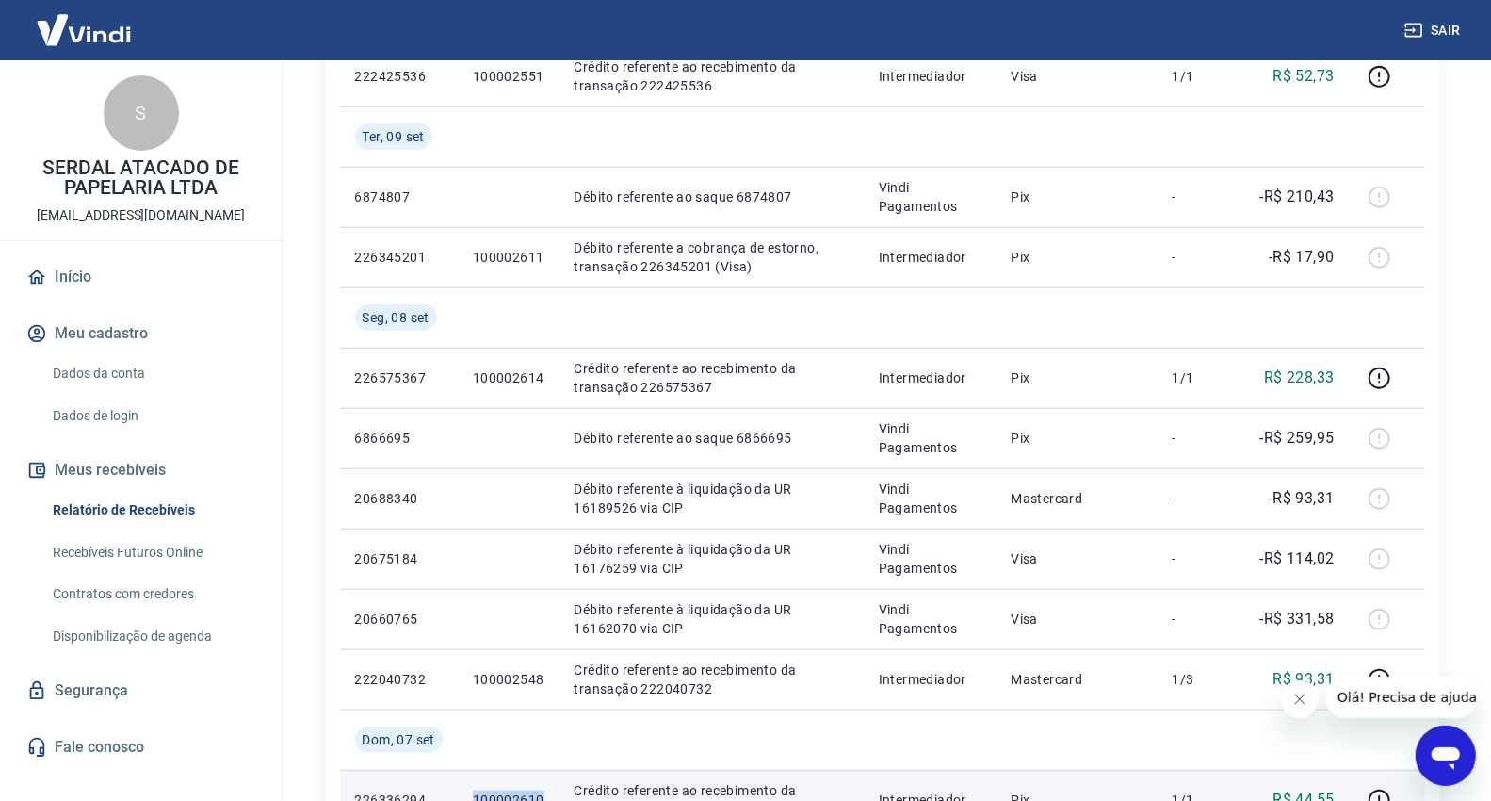
scroll to position [837, 0]
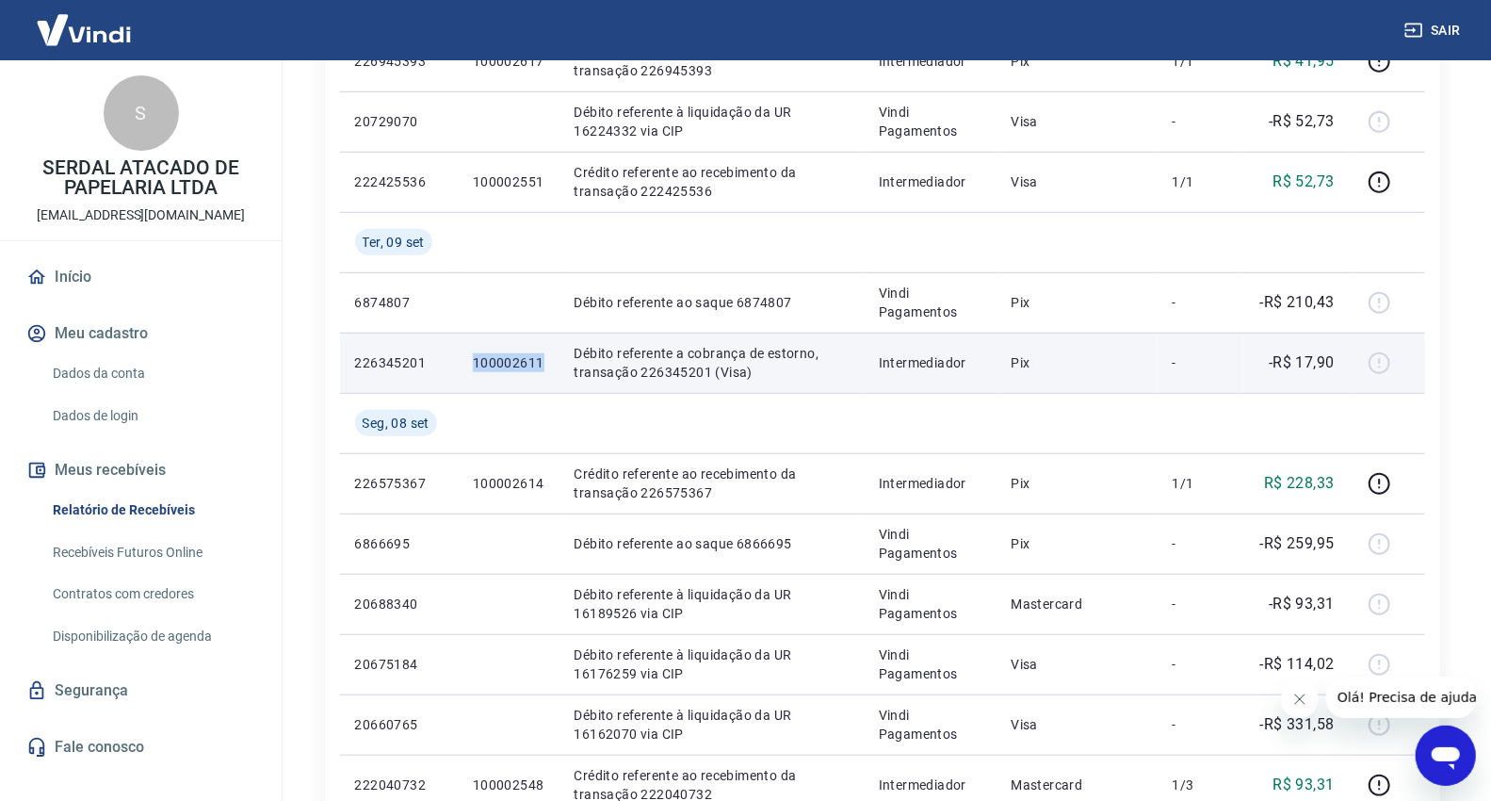
drag, startPoint x: 475, startPoint y: 364, endPoint x: 544, endPoint y: 361, distance: 69.8
click at [544, 361] on td "100002611" at bounding box center [509, 363] width 102 height 60
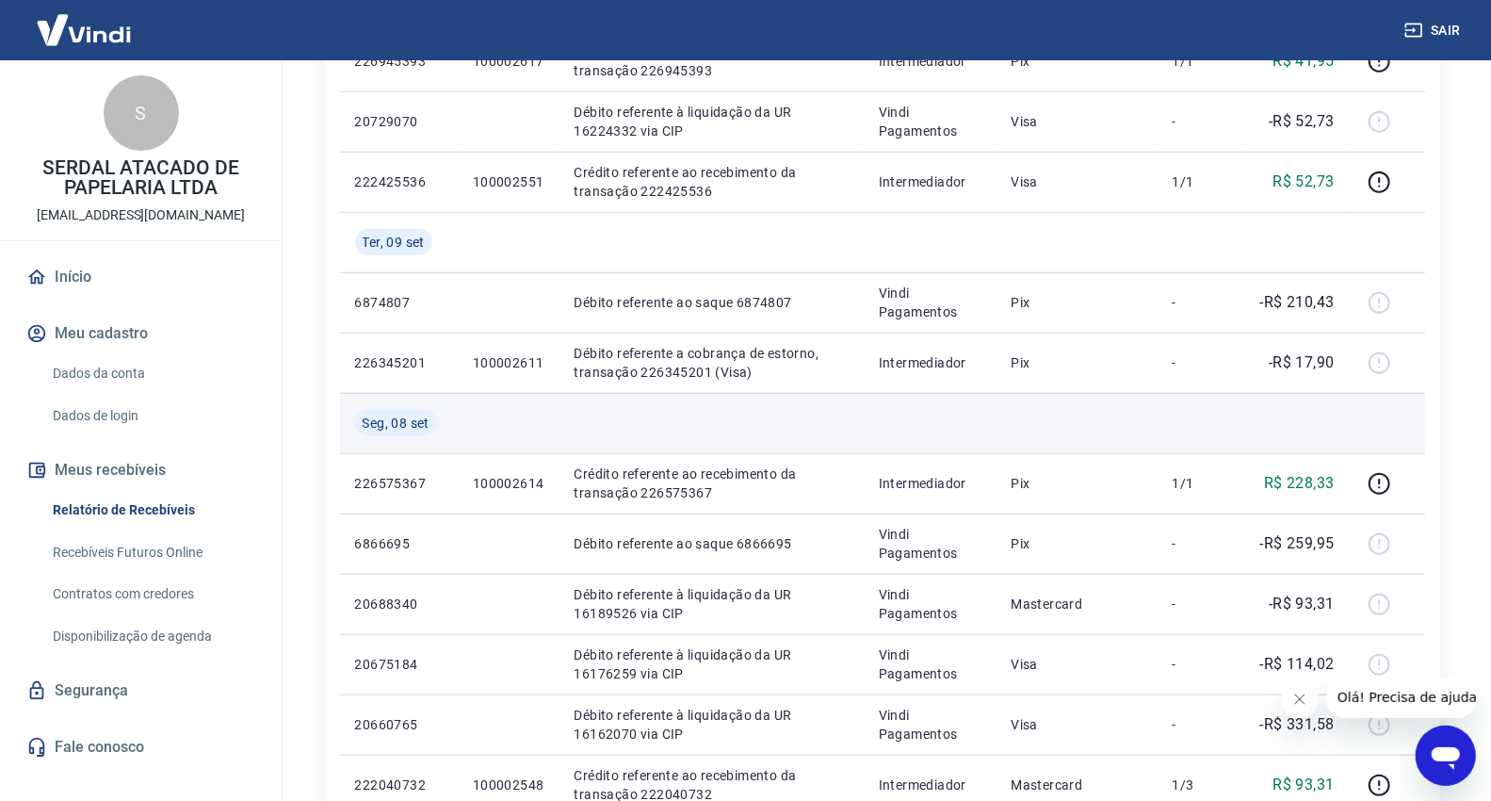
click at [1397, 400] on td at bounding box center [1387, 423] width 75 height 60
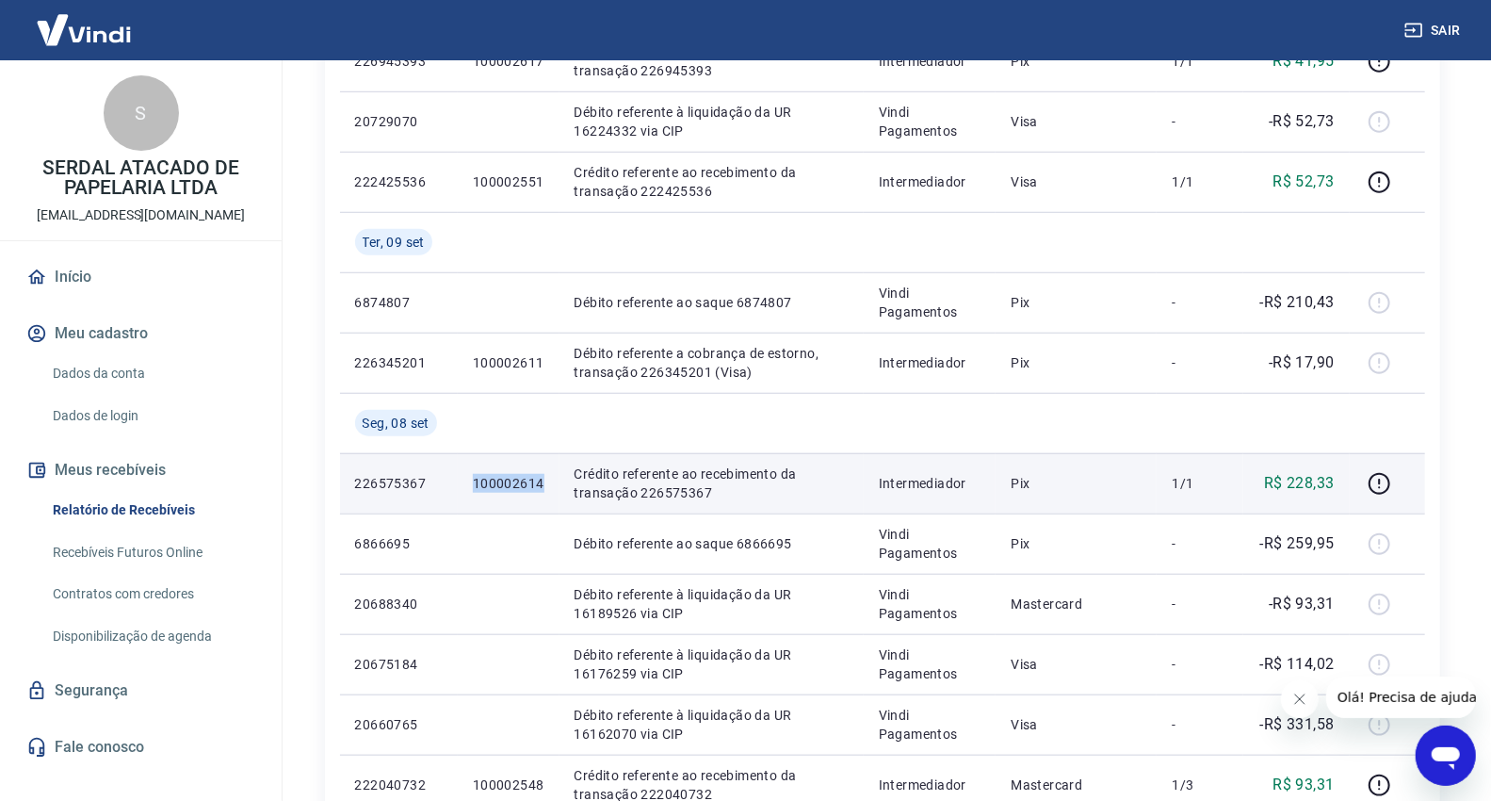
drag, startPoint x: 547, startPoint y: 485, endPoint x: 468, endPoint y: 485, distance: 79.1
click at [468, 485] on td "100002614" at bounding box center [509, 483] width 102 height 60
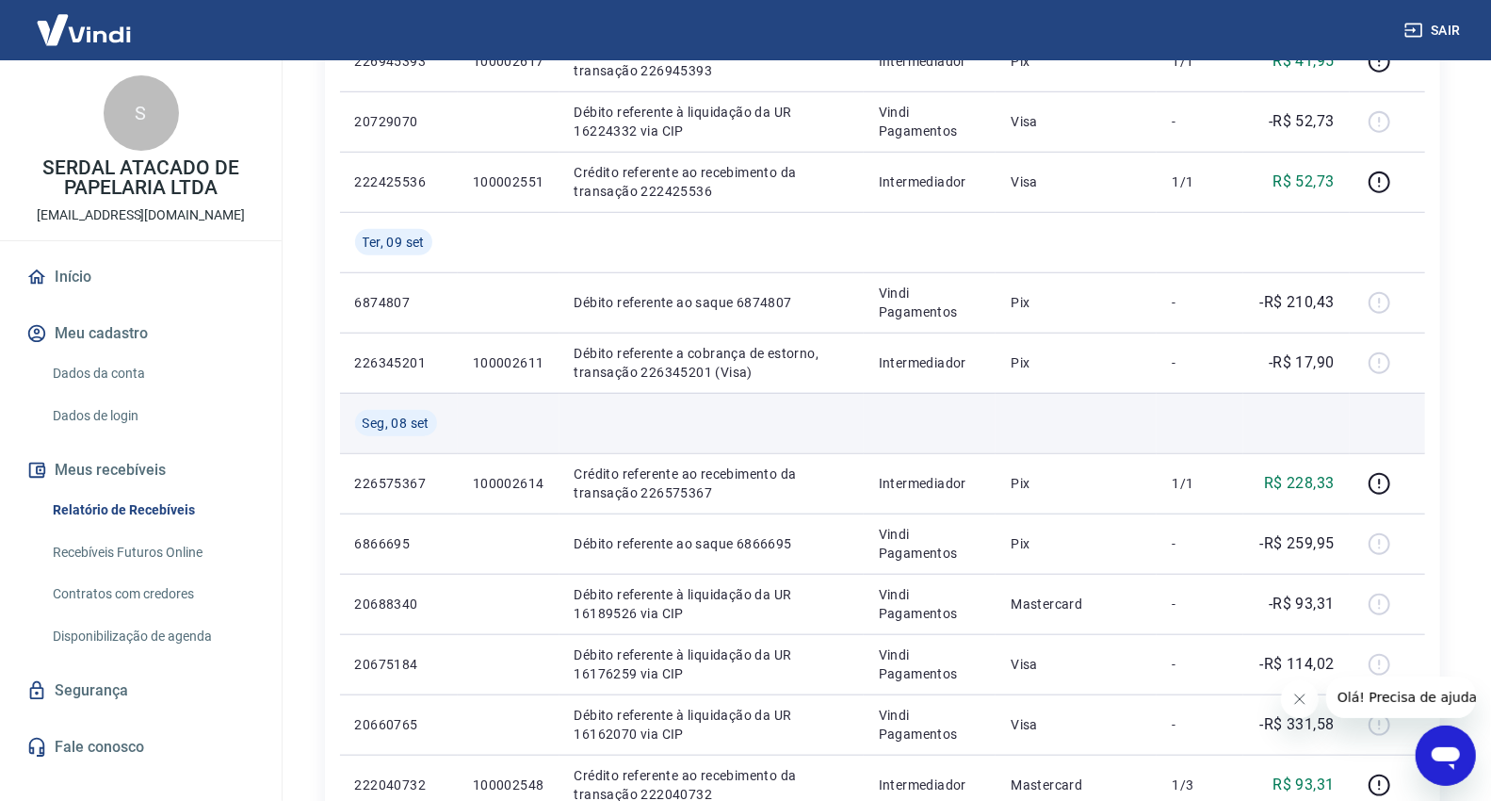
click at [1397, 397] on td at bounding box center [1387, 423] width 75 height 60
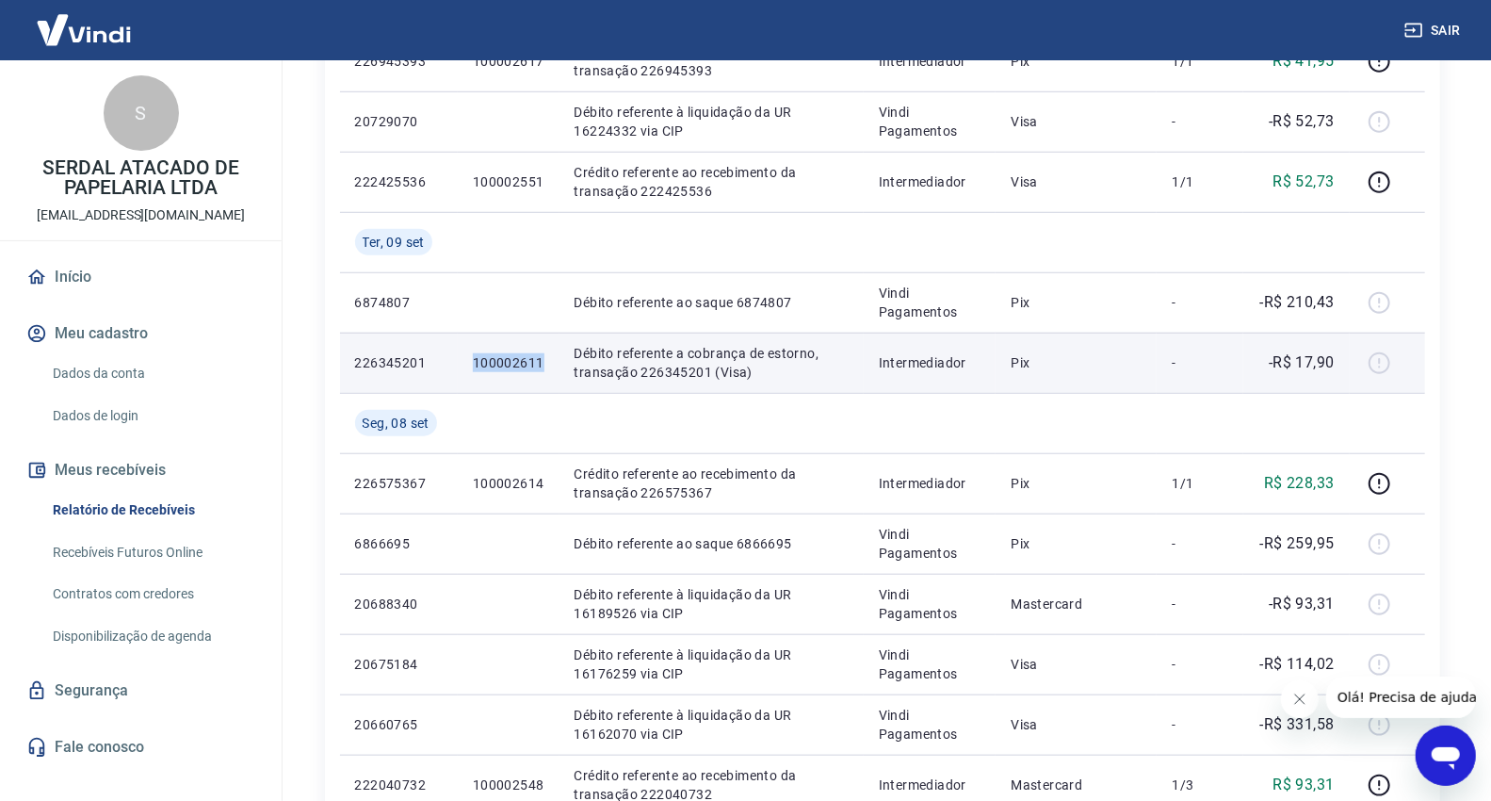
drag, startPoint x: 540, startPoint y: 361, endPoint x: 450, endPoint y: 364, distance: 89.5
click at [450, 364] on tr "226345201 100002611 Débito referente a cobrança de estorno, transação 226345201…" at bounding box center [882, 363] width 1085 height 60
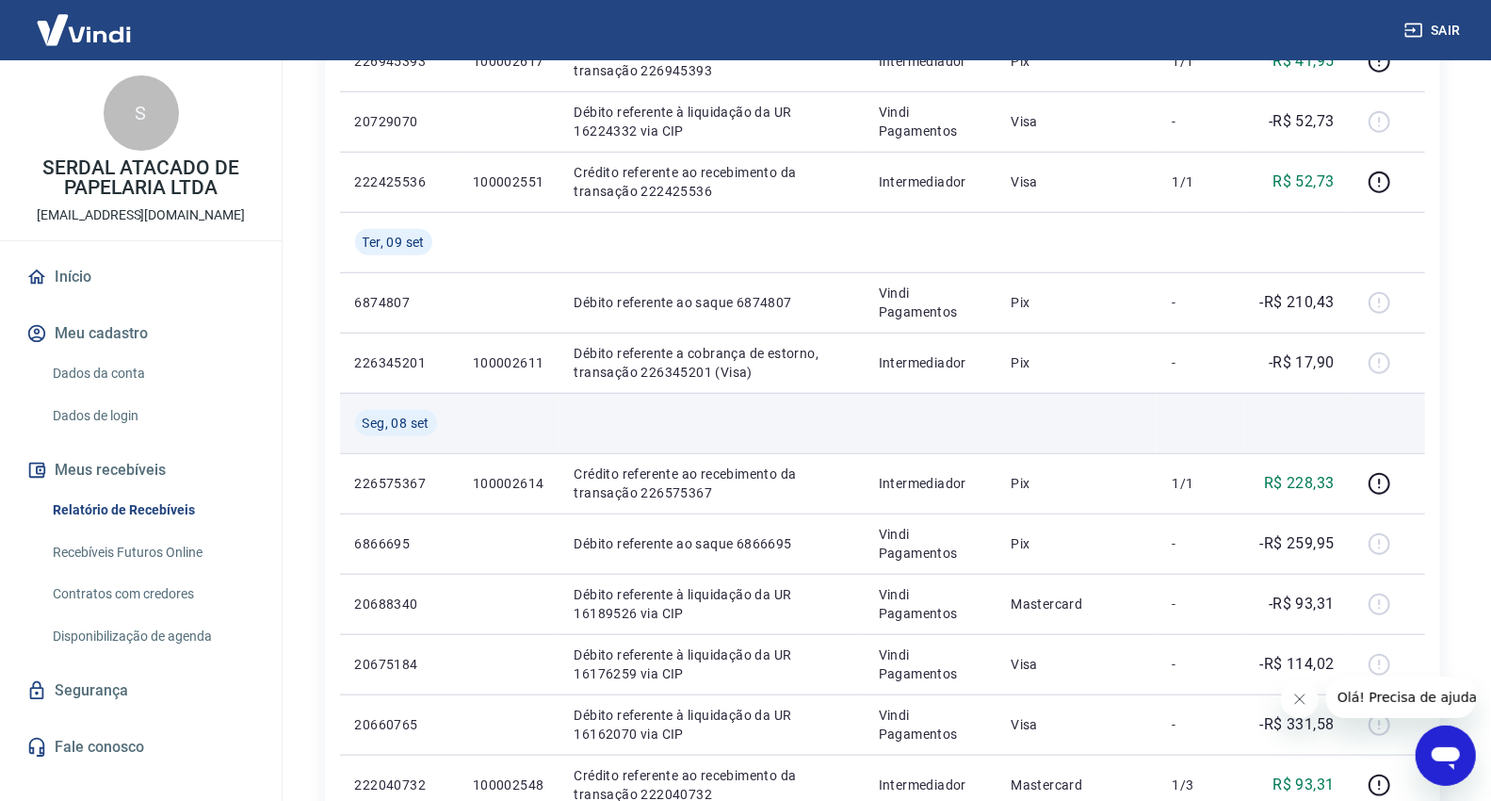
click at [1351, 422] on td at bounding box center [1387, 423] width 75 height 60
drag, startPoint x: 726, startPoint y: 415, endPoint x: 623, endPoint y: 392, distance: 106.3
click at [716, 412] on td at bounding box center [712, 423] width 304 height 60
drag, startPoint x: 478, startPoint y: 360, endPoint x: 547, endPoint y: 399, distance: 80.2
click at [546, 363] on td "100002611" at bounding box center [509, 363] width 102 height 60
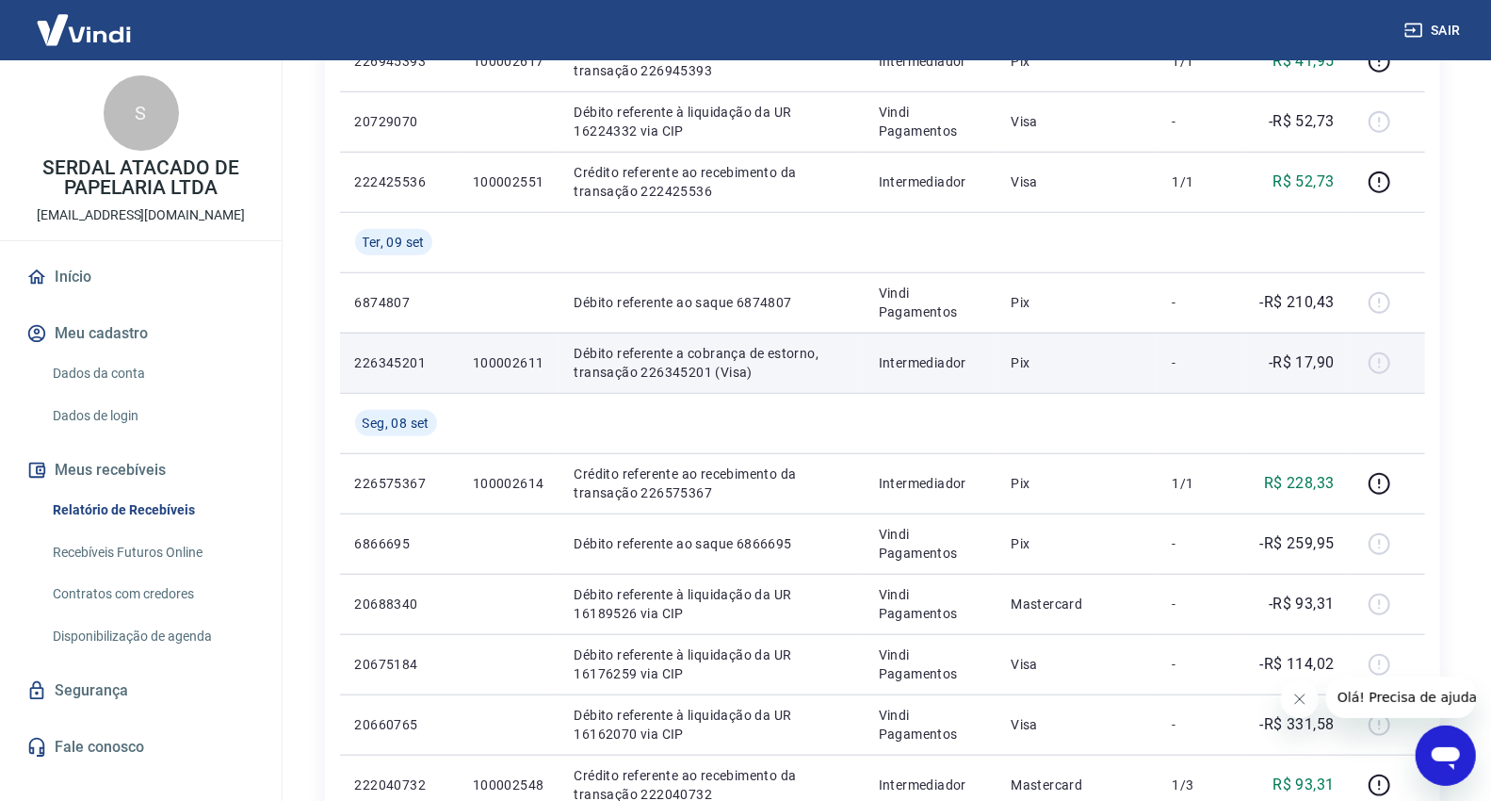
drag, startPoint x: 452, startPoint y: 378, endPoint x: 463, endPoint y: 374, distance: 11.9
click at [459, 375] on tr "226345201 100002611 Débito referente a cobrança de estorno, transação 226345201…" at bounding box center [882, 363] width 1085 height 60
drag, startPoint x: 546, startPoint y: 360, endPoint x: 469, endPoint y: 367, distance: 77.6
click at [469, 367] on td "100002611" at bounding box center [509, 363] width 102 height 60
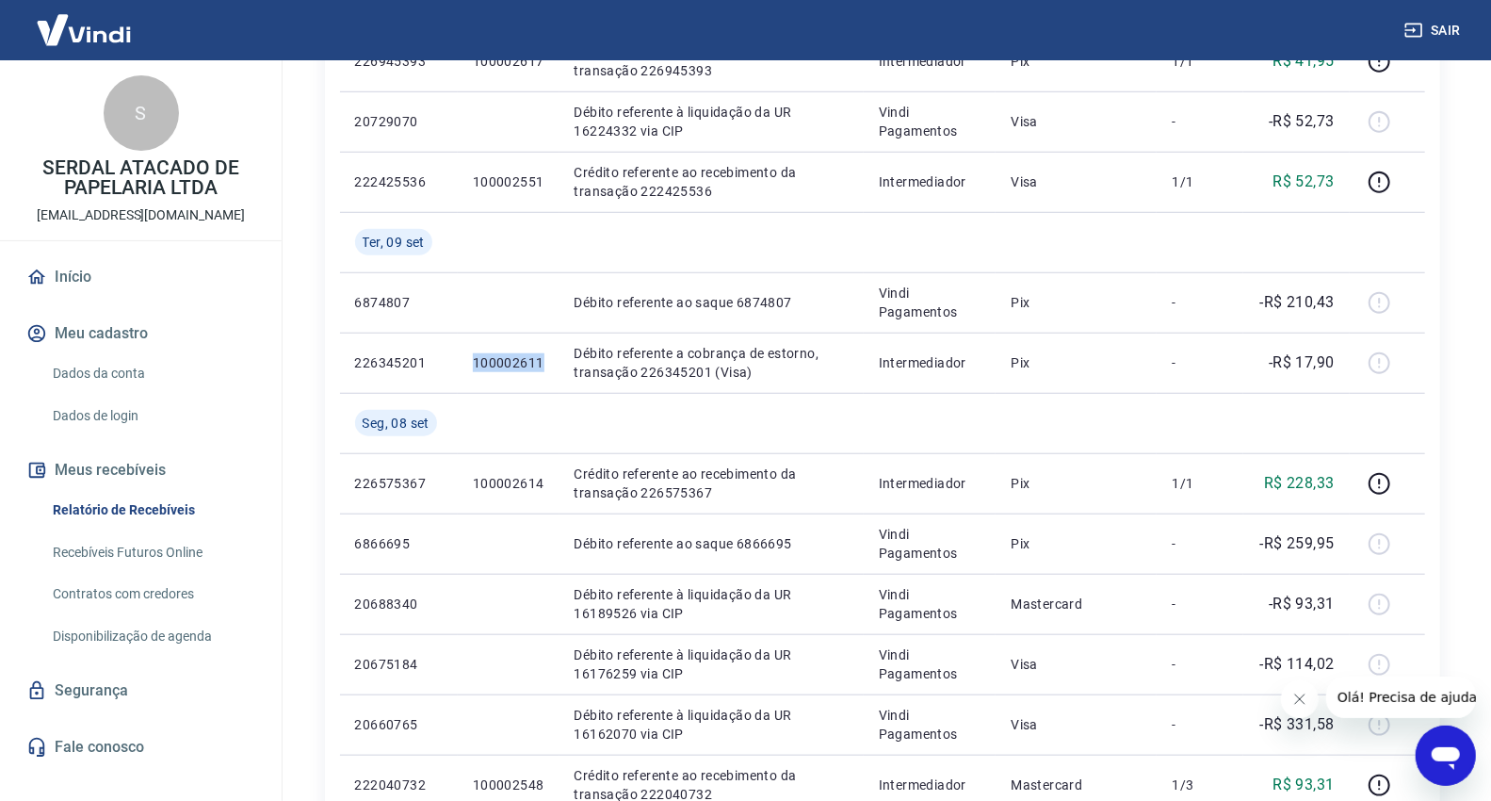
click at [85, 283] on link "Início" at bounding box center [141, 276] width 236 height 41
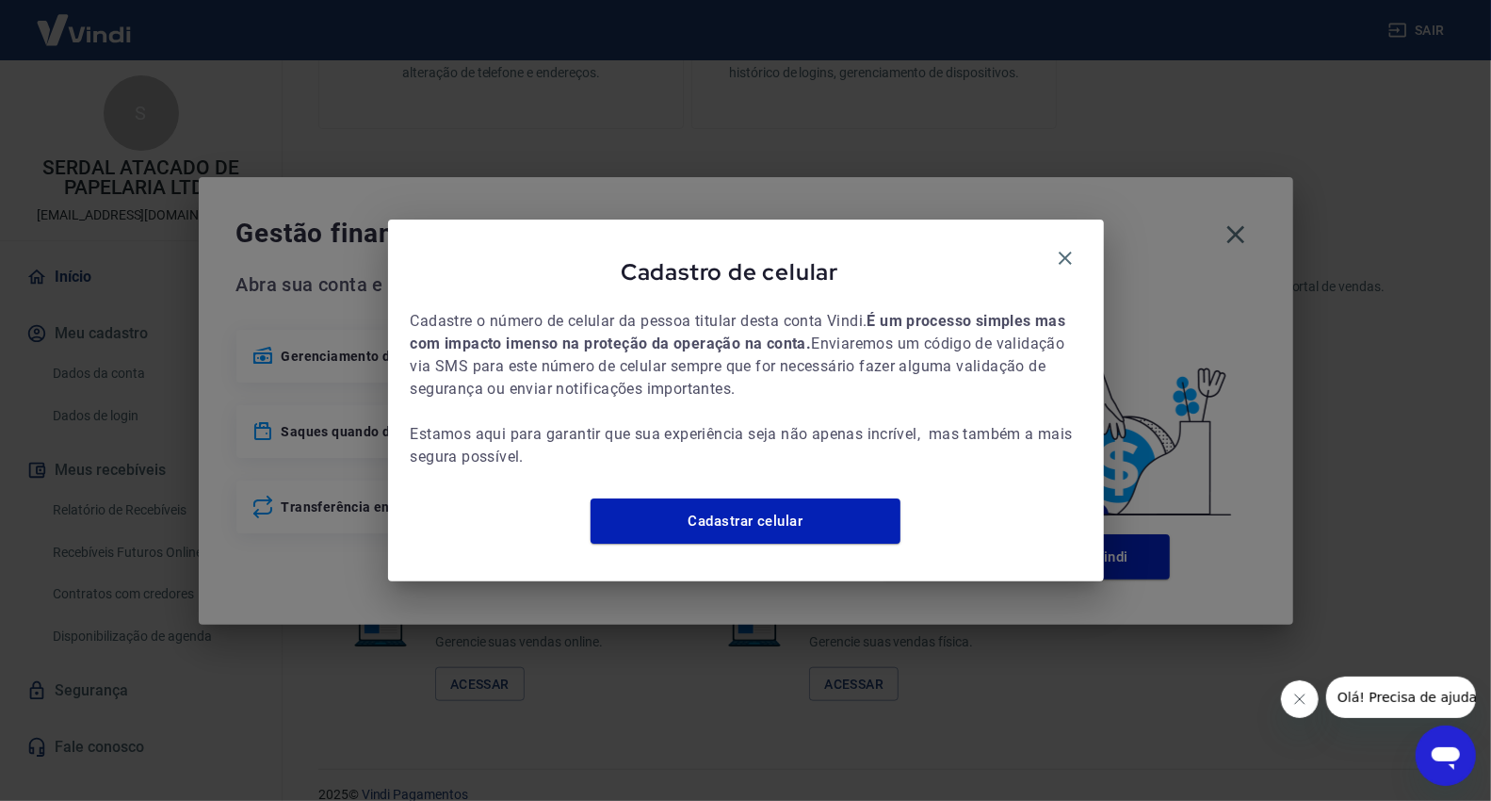
scroll to position [853, 0]
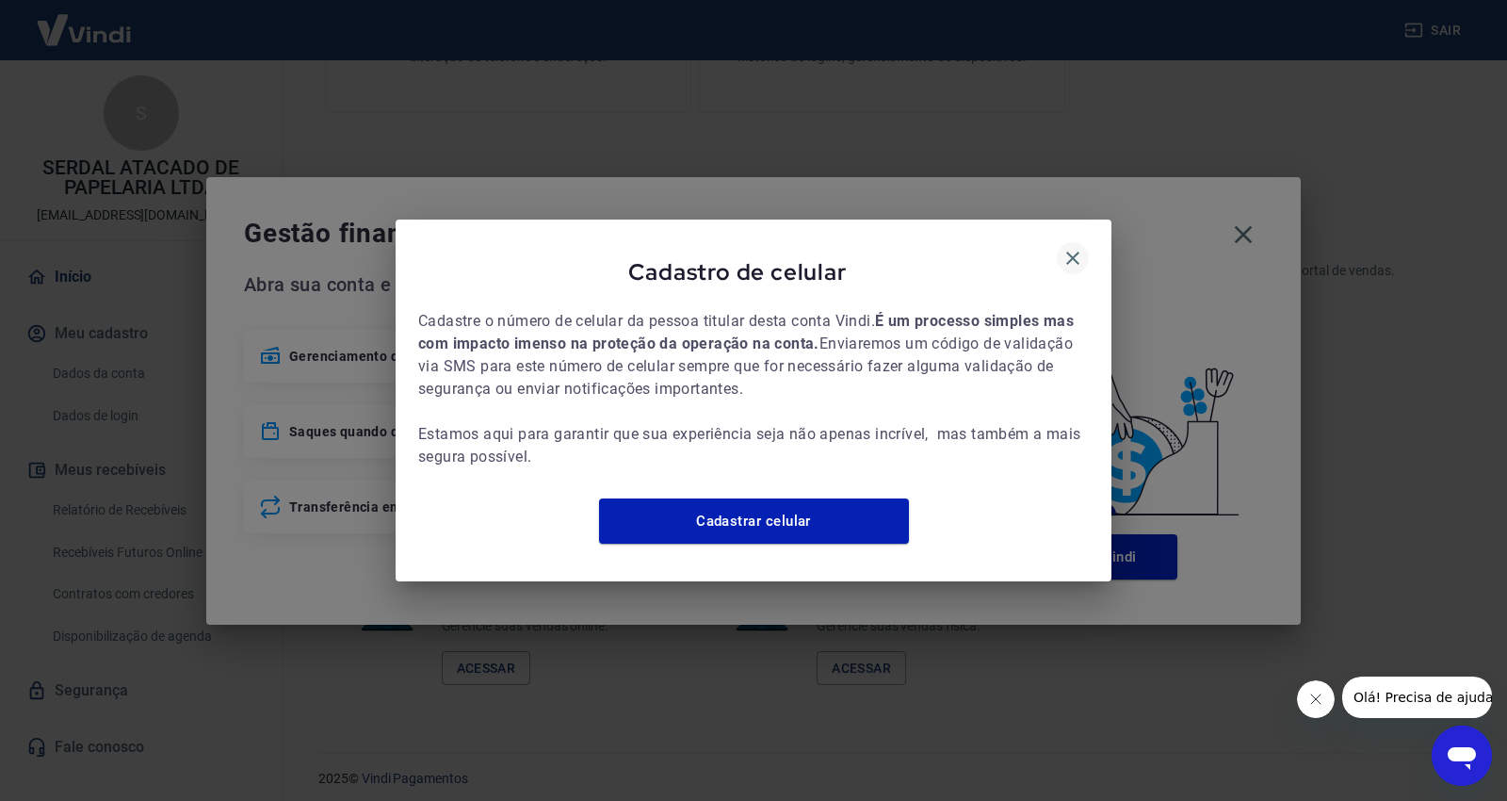
click at [1081, 247] on icon "button" at bounding box center [1073, 258] width 23 height 23
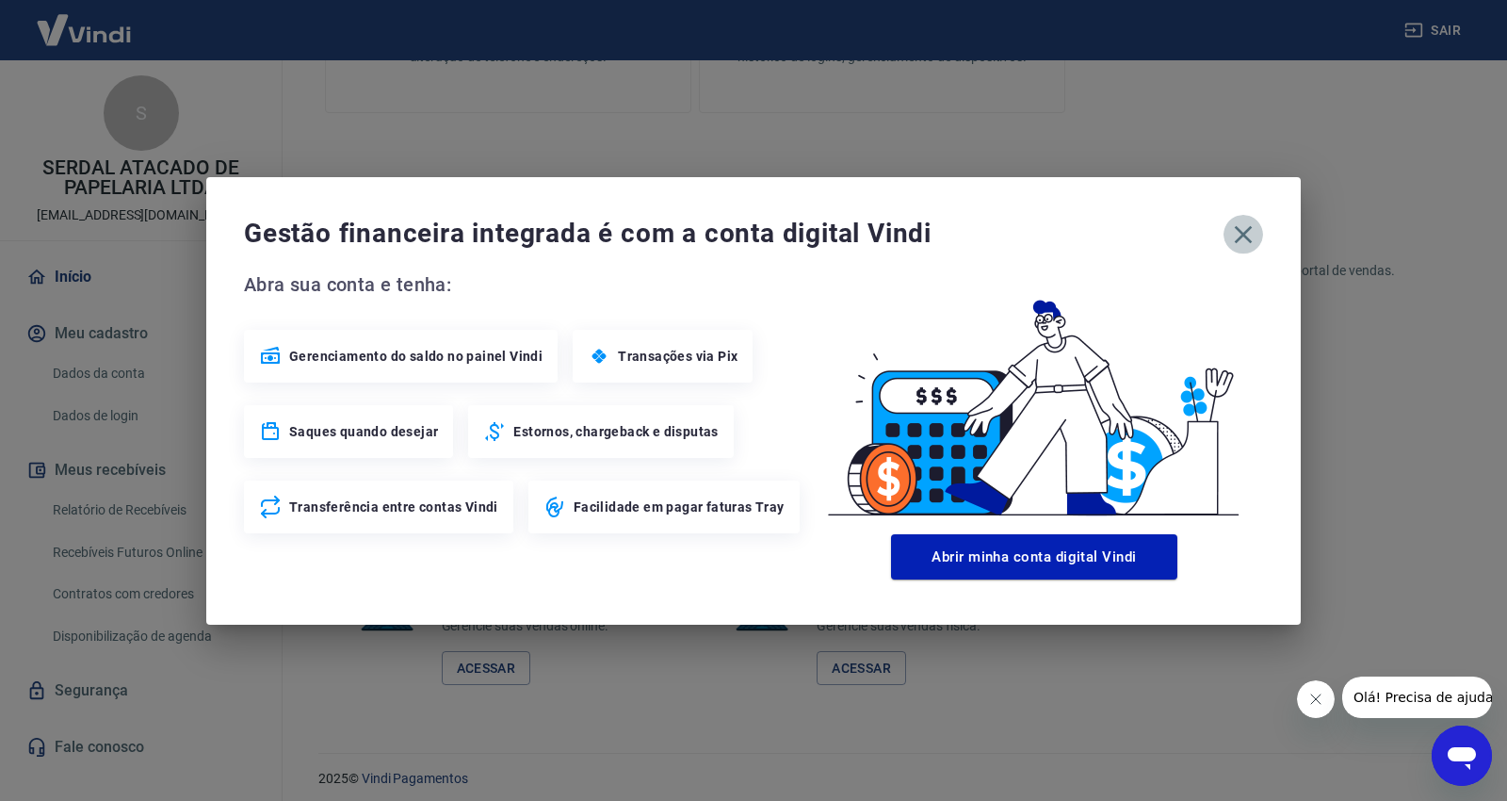
click at [1235, 242] on icon "button" at bounding box center [1243, 234] width 30 height 30
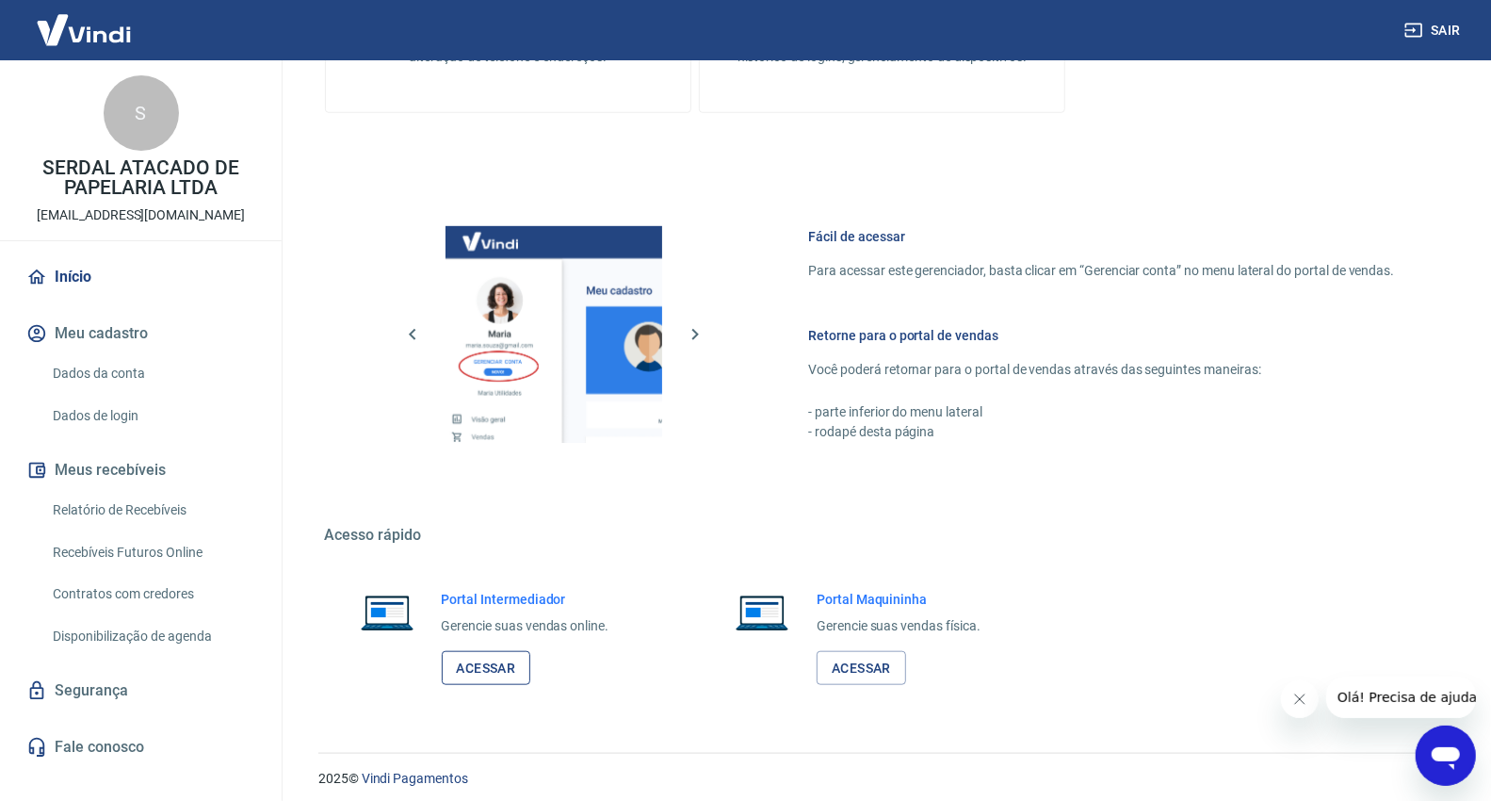
click at [518, 678] on link "Acessar" at bounding box center [486, 668] width 89 height 35
click at [135, 507] on link "Relatório de Recebíveis" at bounding box center [152, 510] width 214 height 39
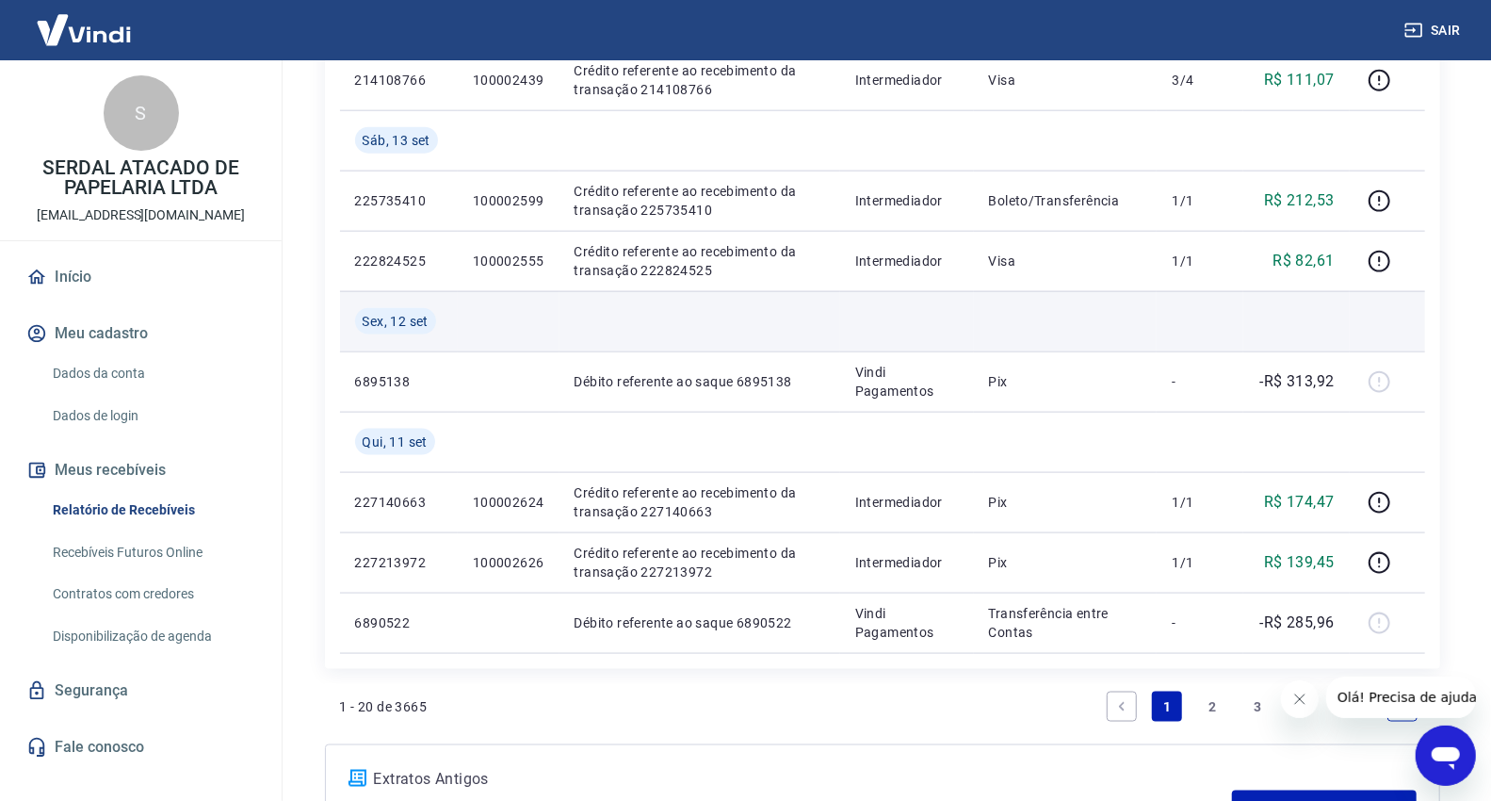
scroll to position [1465, 0]
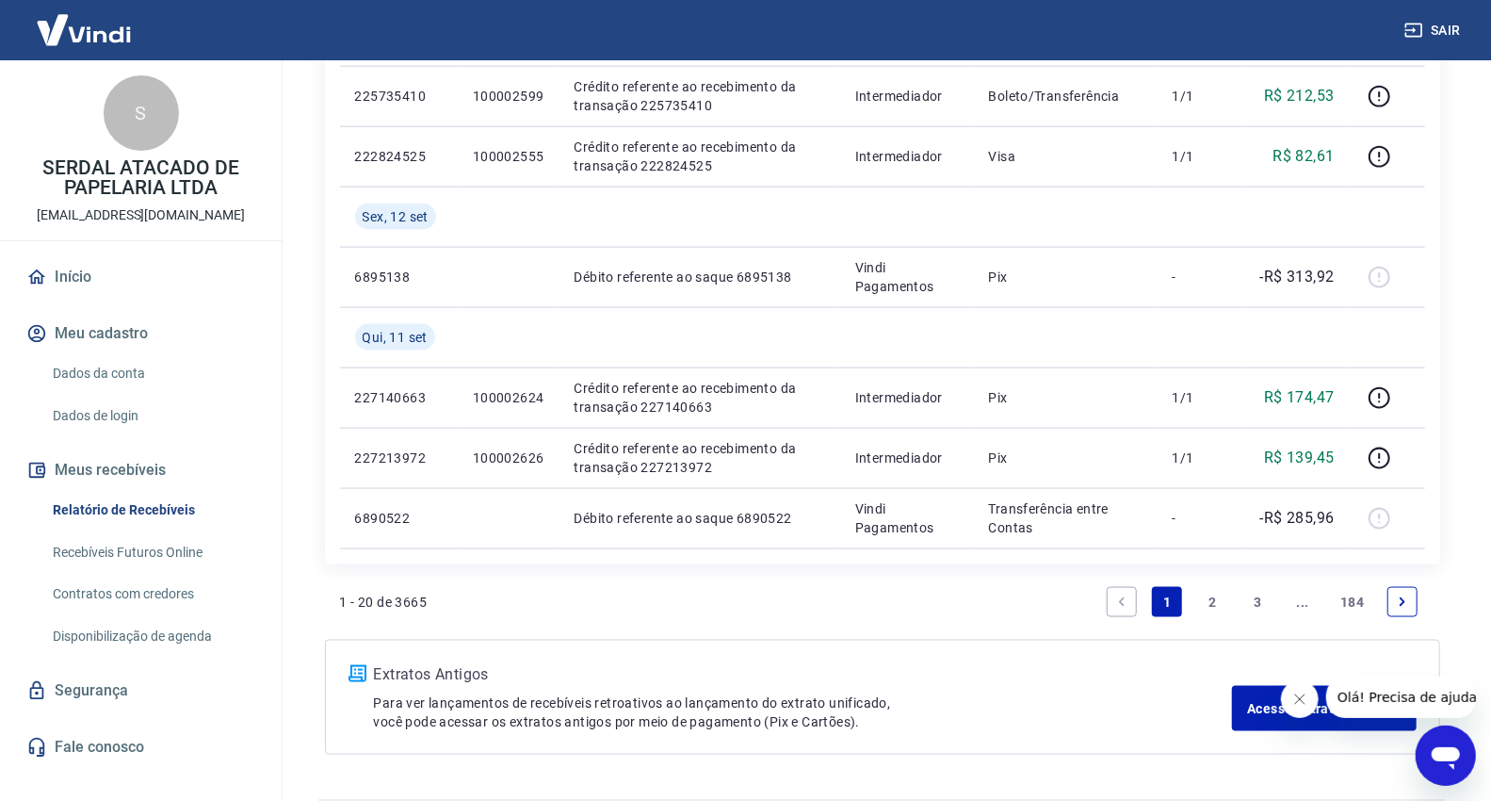
click at [1215, 600] on link "2" at bounding box center [1212, 602] width 30 height 30
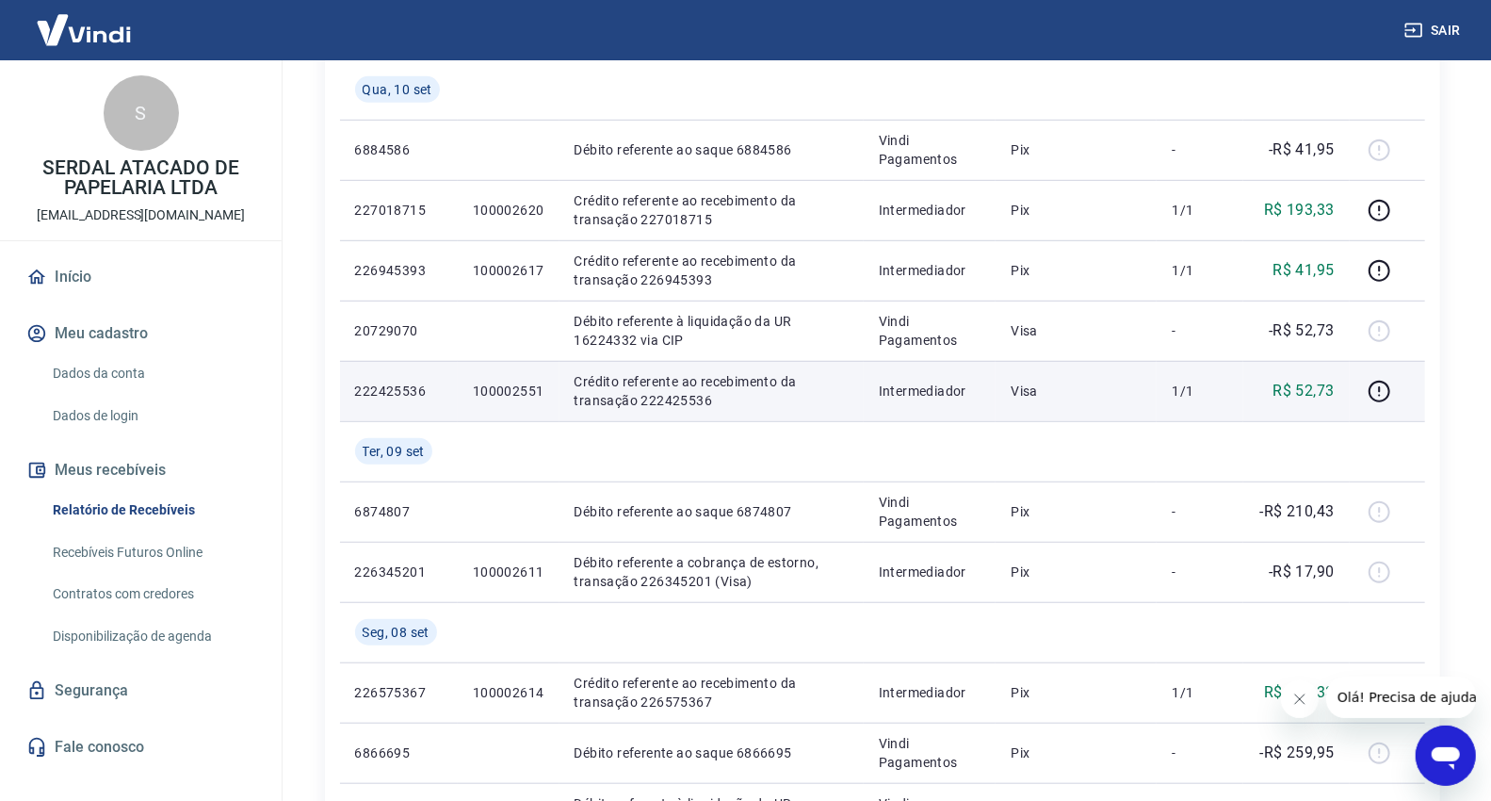
scroll to position [732, 0]
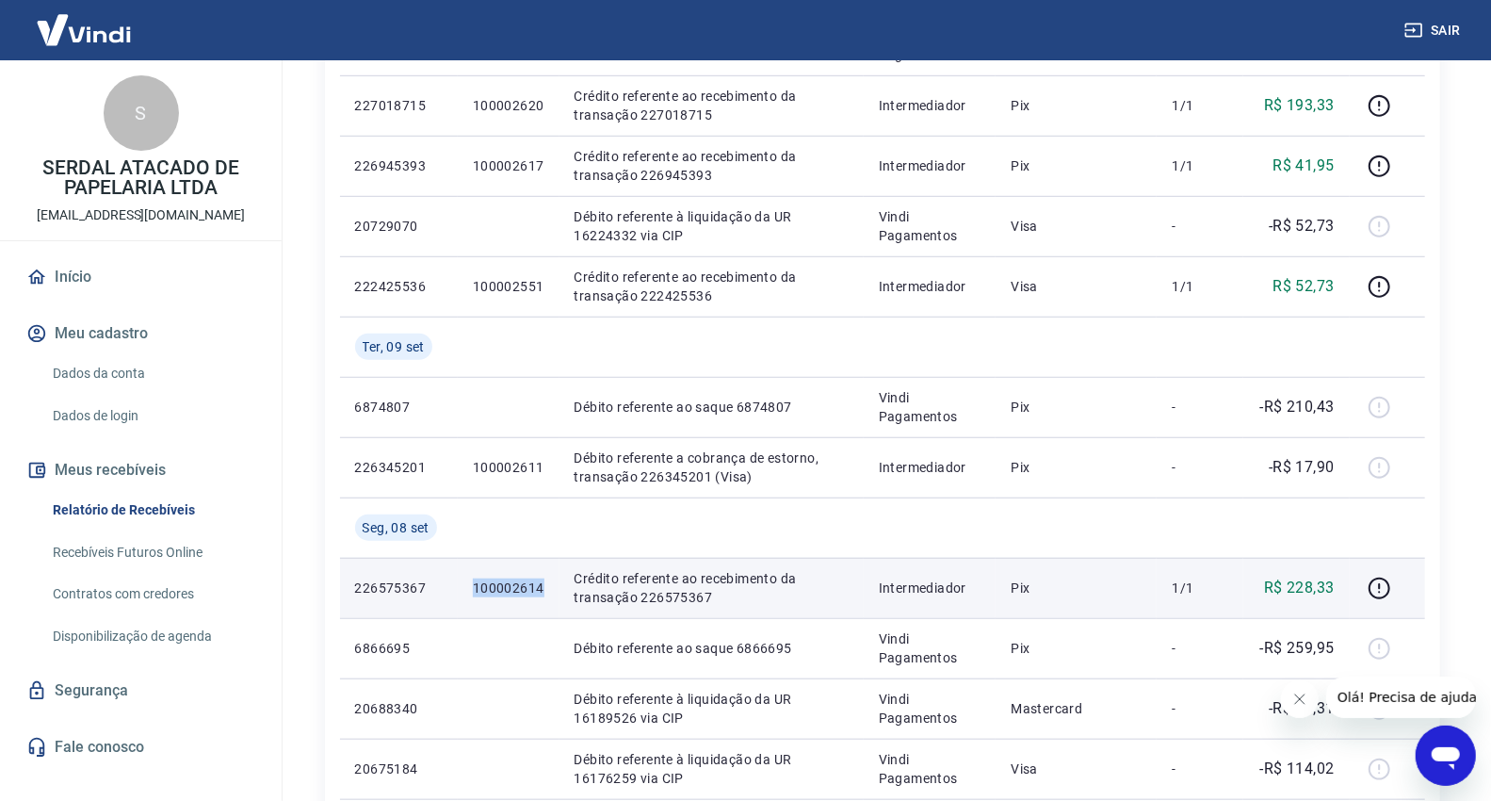
drag, startPoint x: 540, startPoint y: 594, endPoint x: 463, endPoint y: 597, distance: 76.4
click at [463, 597] on td "100002614" at bounding box center [509, 588] width 102 height 60
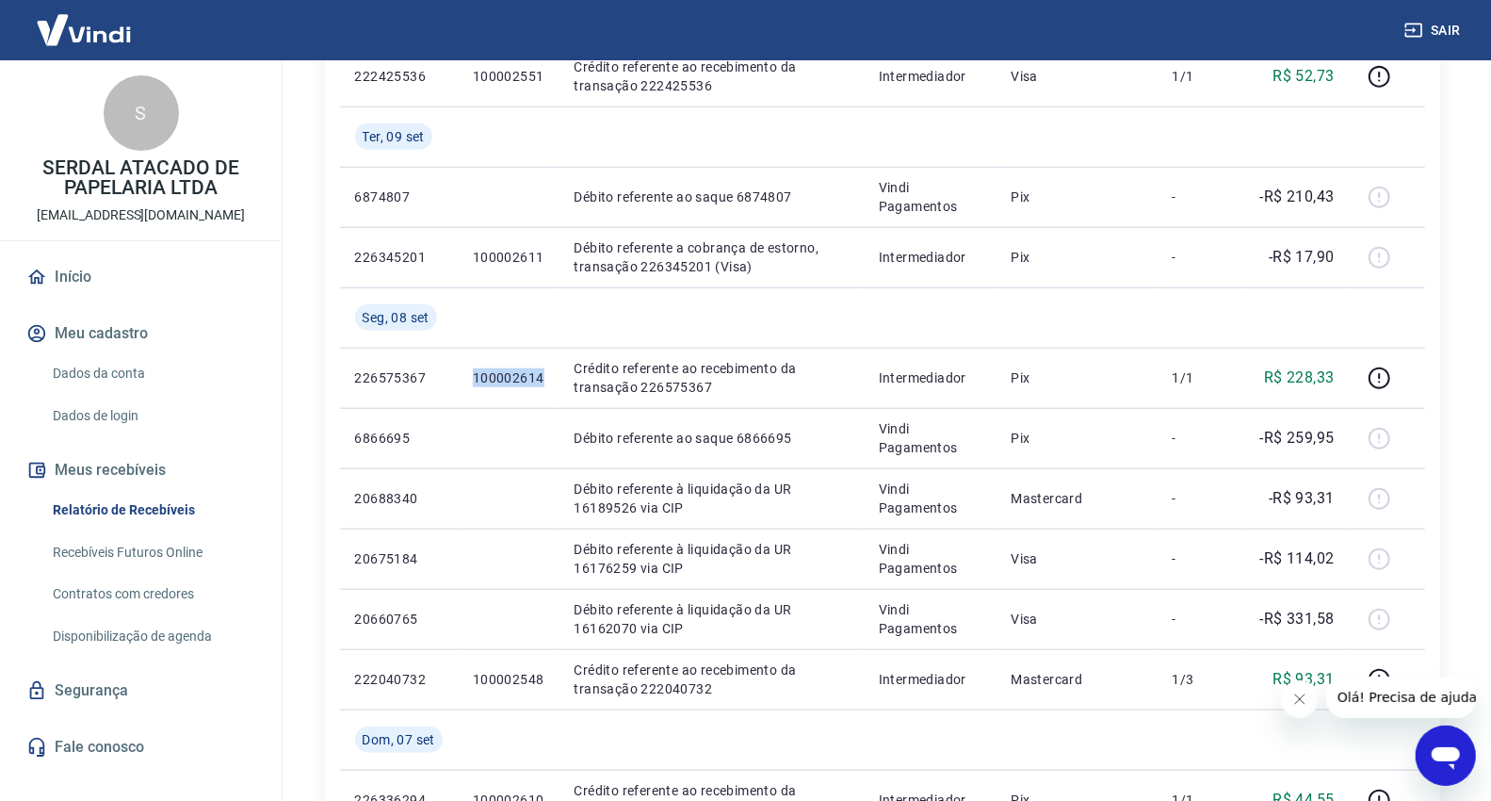
scroll to position [1462, 0]
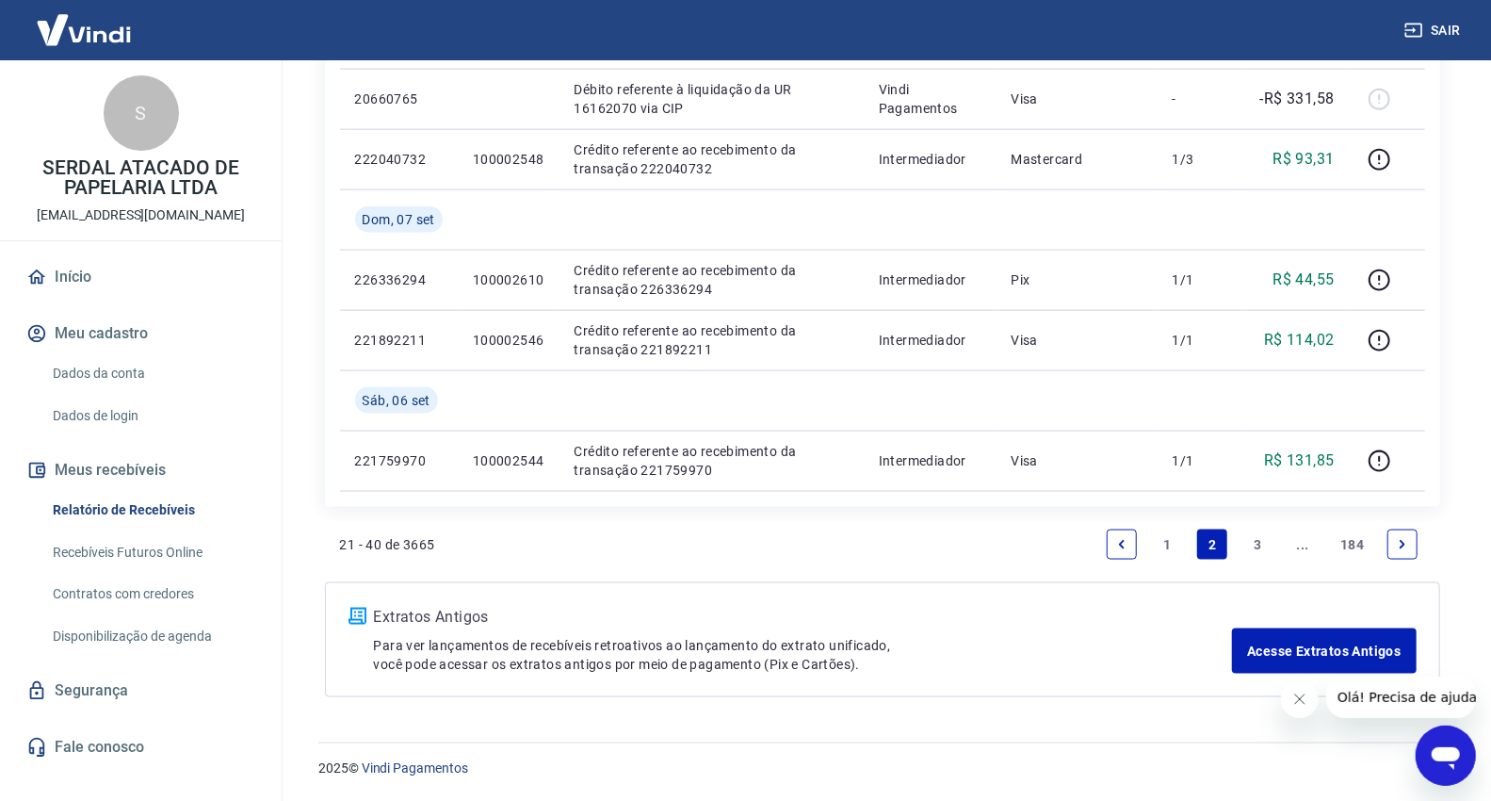
click at [1173, 550] on link "1" at bounding box center [1167, 544] width 30 height 30
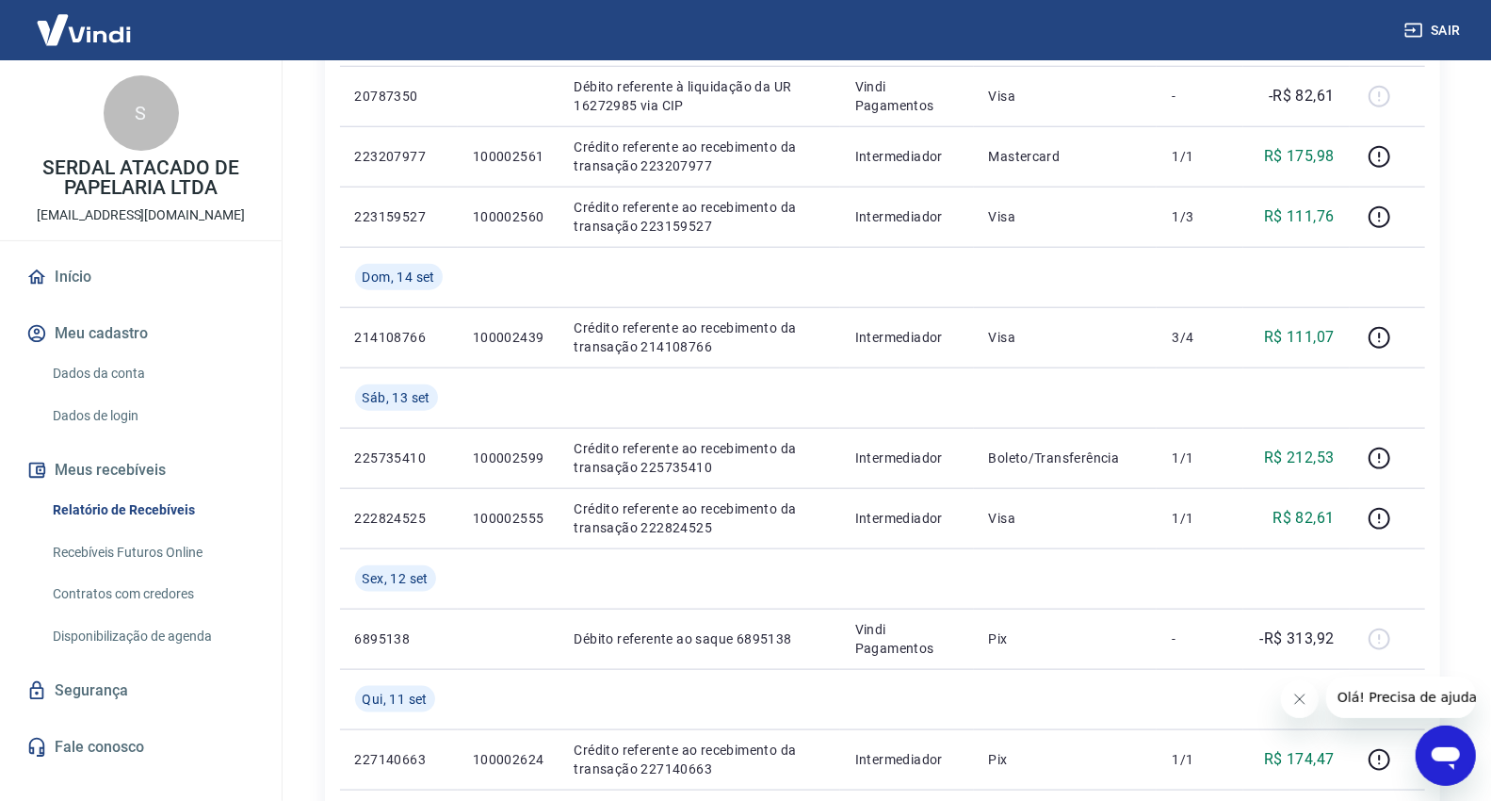
scroll to position [999, 0]
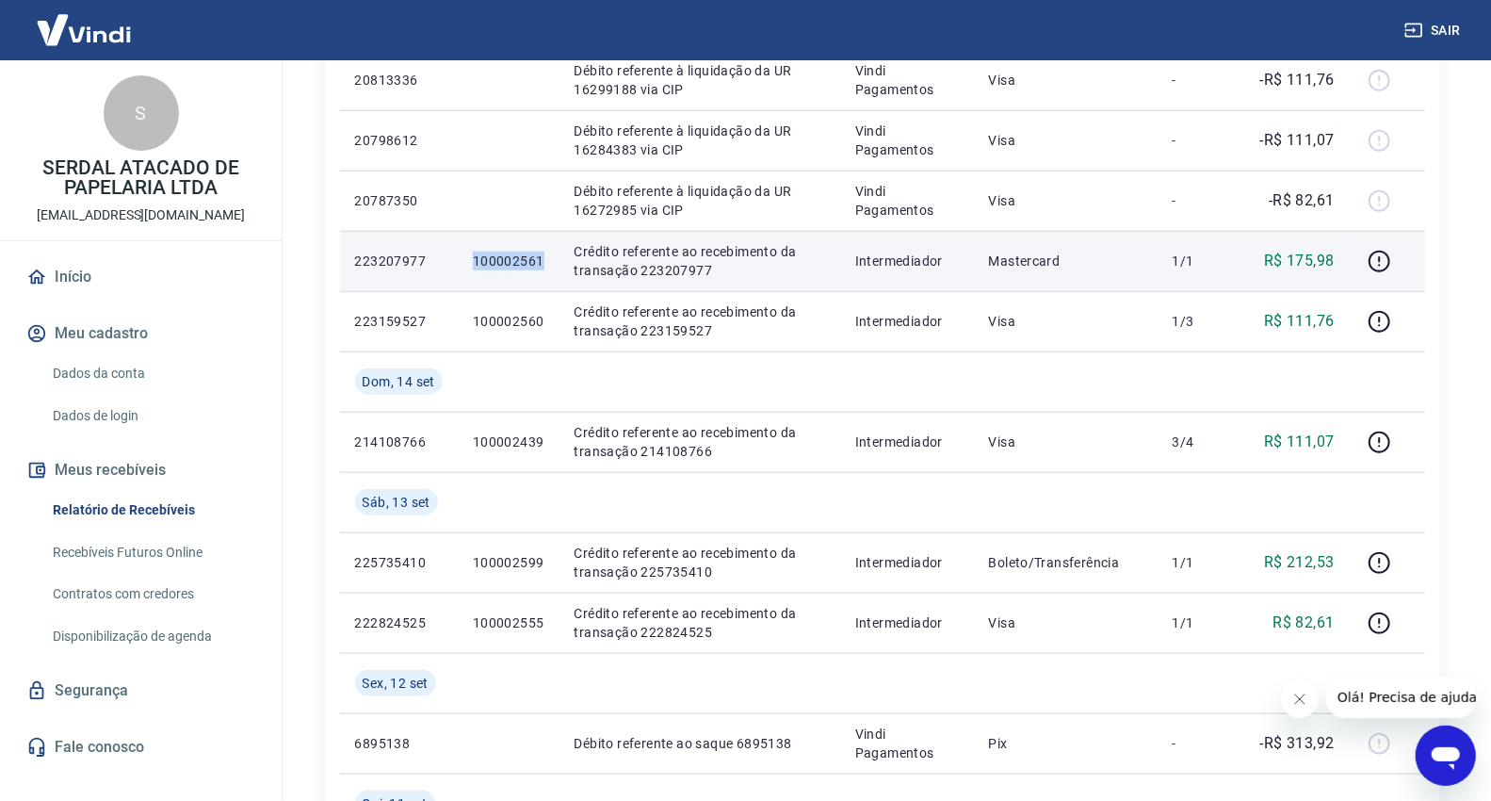
drag, startPoint x: 541, startPoint y: 260, endPoint x: 468, endPoint y: 266, distance: 72.8
click at [468, 266] on td "100002561" at bounding box center [509, 261] width 102 height 60
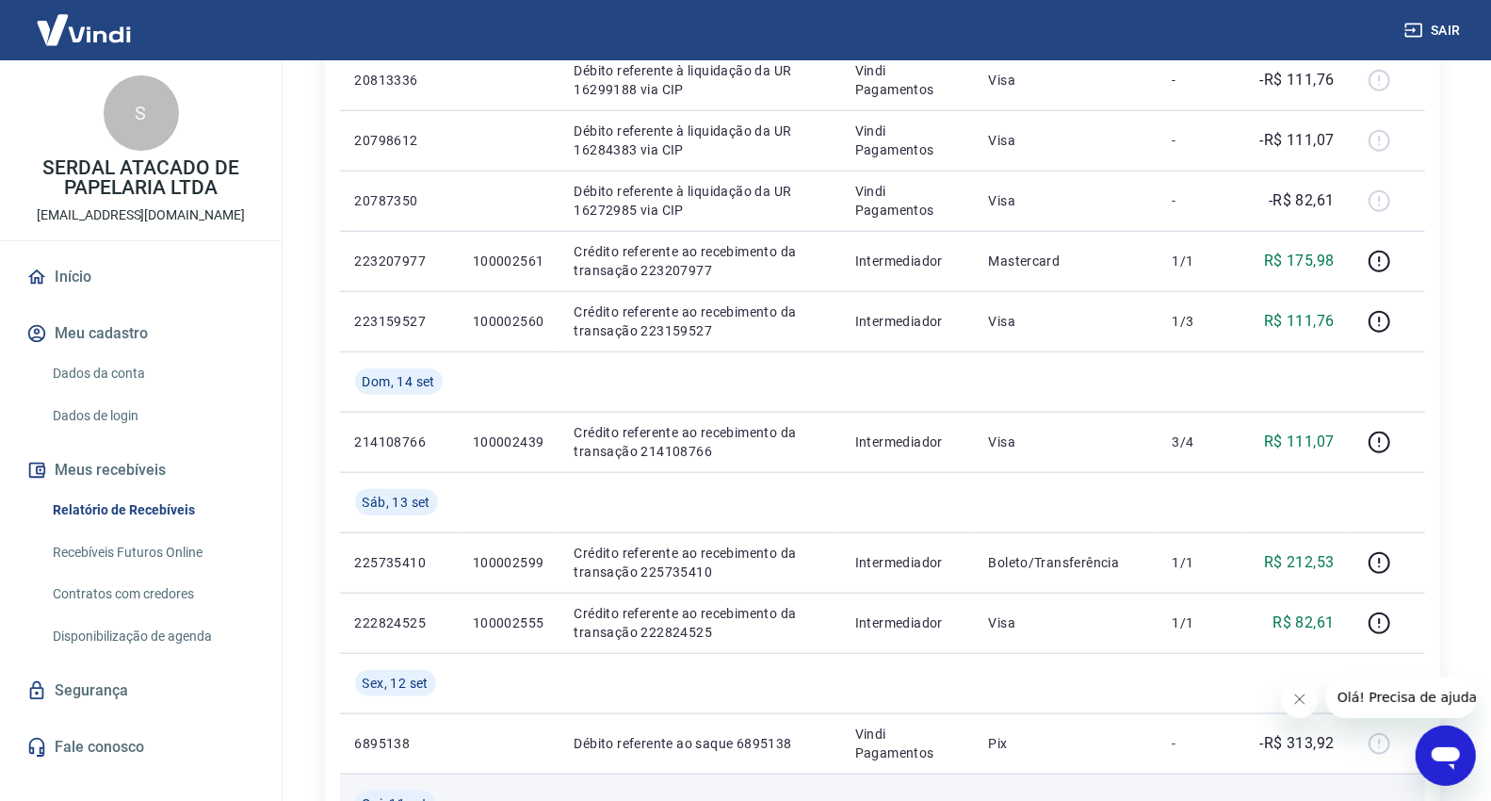
click at [1050, 799] on td at bounding box center [1066, 803] width 184 height 60
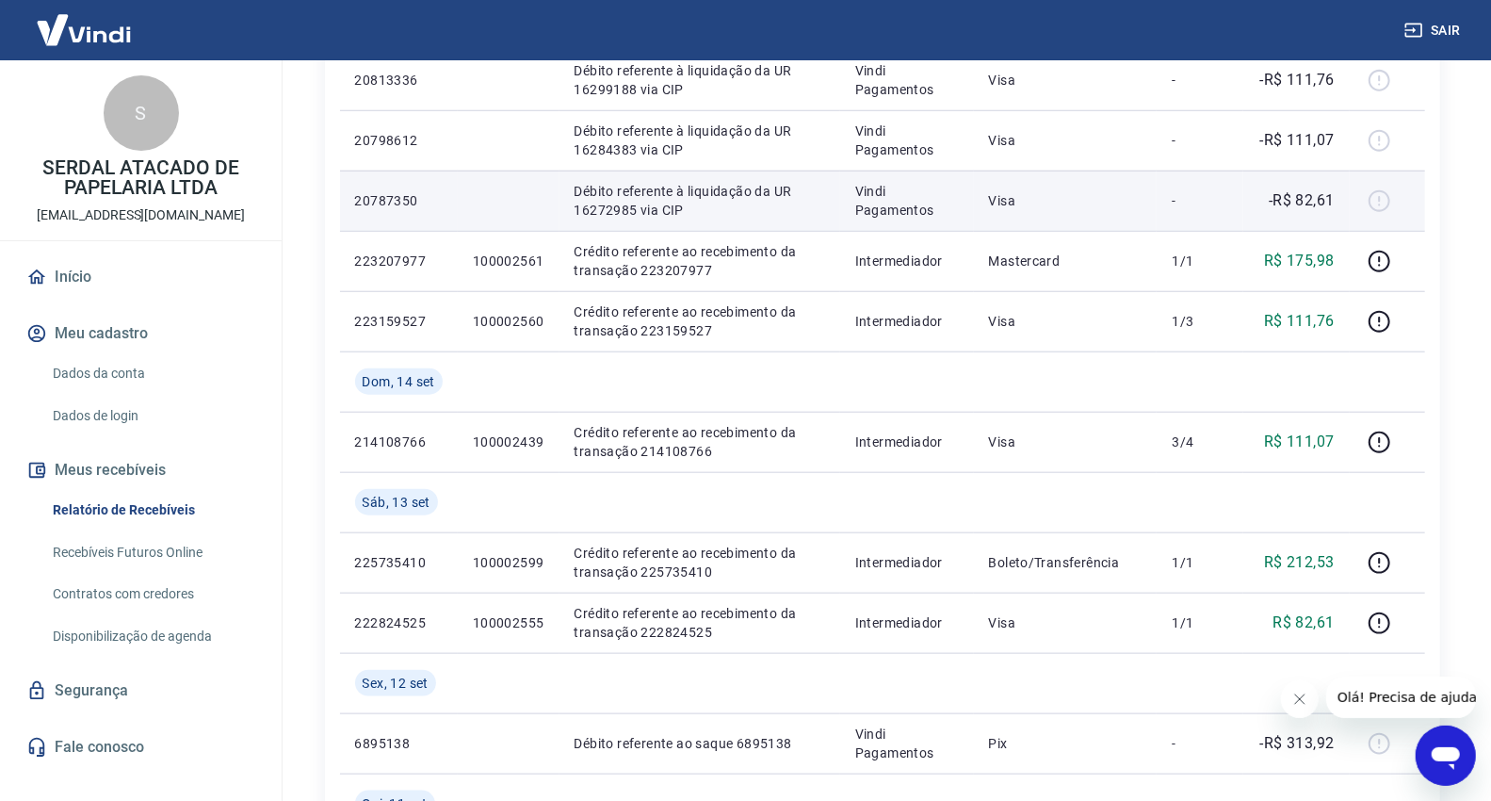
click at [1262, 209] on div "-R$ 82,61" at bounding box center [1297, 200] width 76 height 23
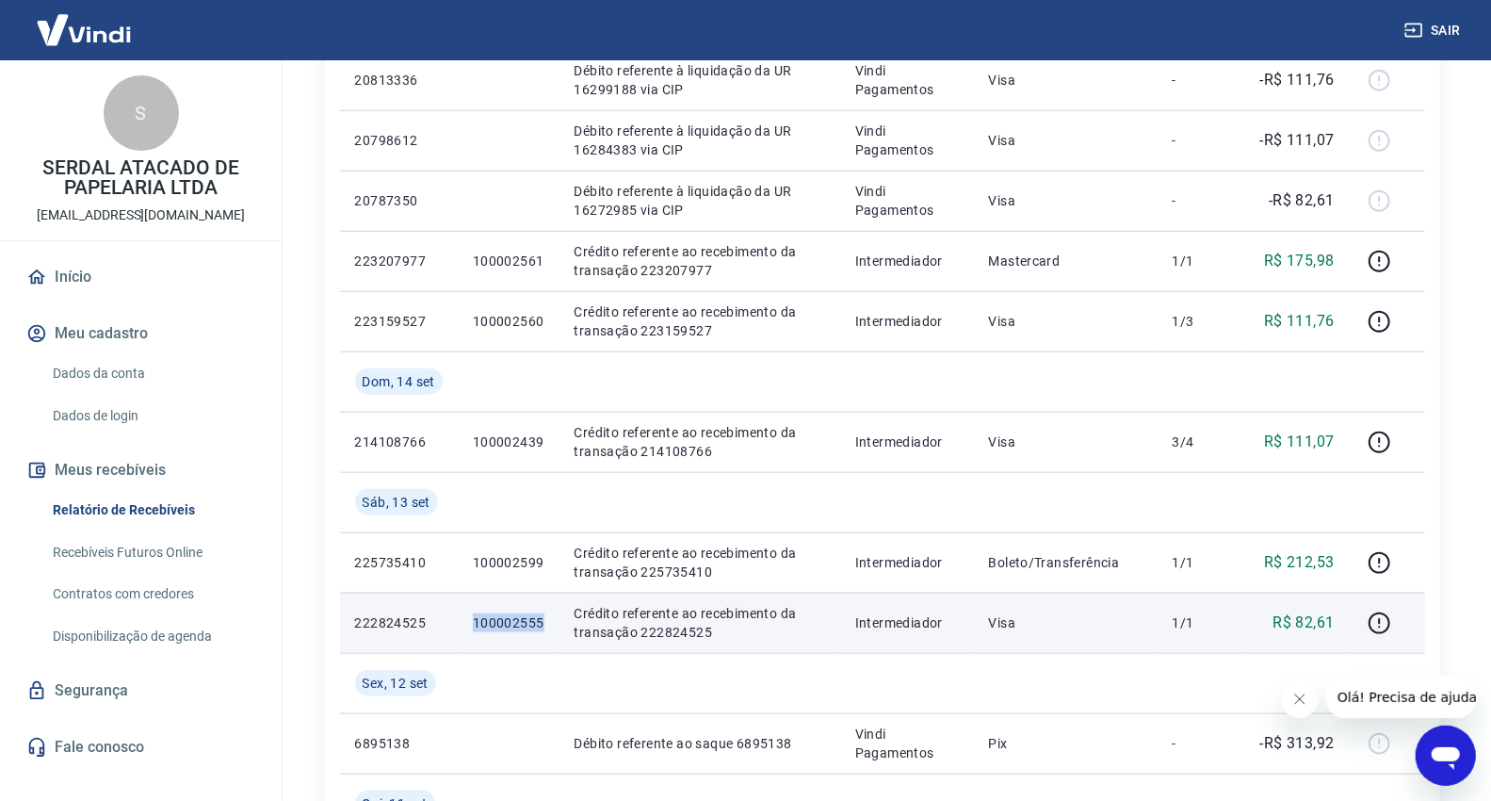
drag, startPoint x: 546, startPoint y: 624, endPoint x: 472, endPoint y: 627, distance: 74.5
click at [472, 627] on td "100002555" at bounding box center [509, 623] width 102 height 60
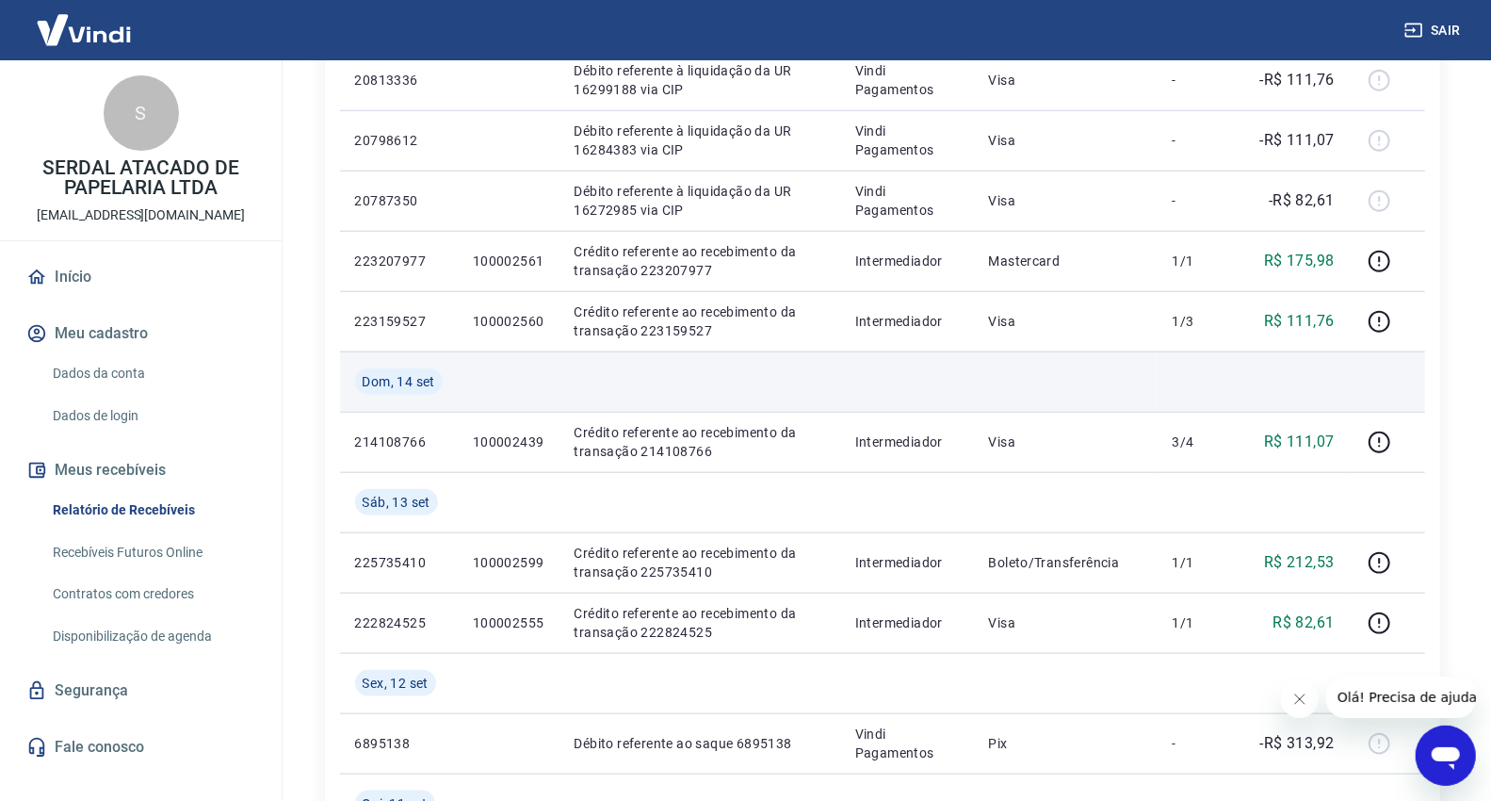
click at [1324, 374] on td at bounding box center [1296, 381] width 106 height 60
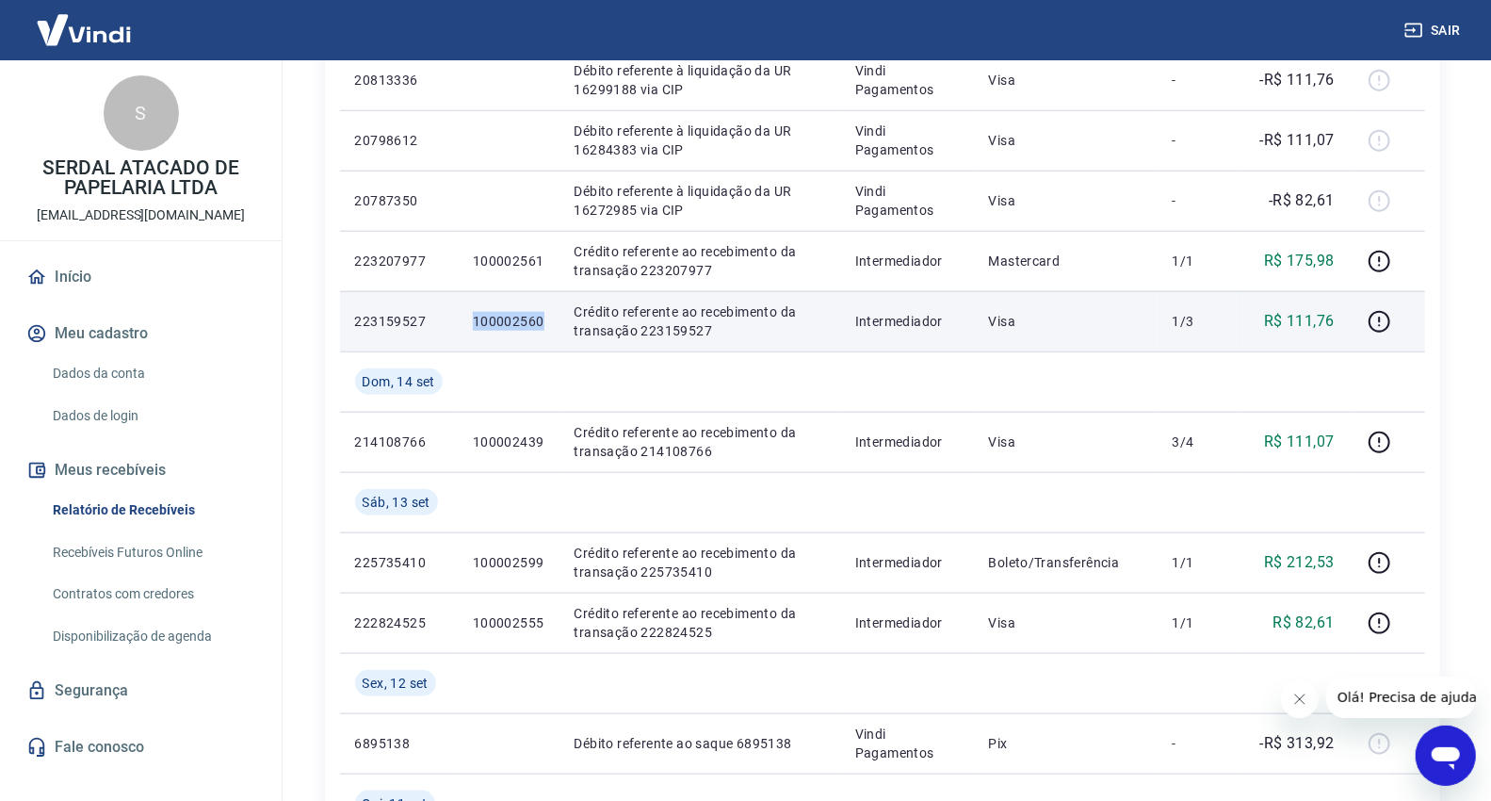
drag, startPoint x: 477, startPoint y: 323, endPoint x: 552, endPoint y: 324, distance: 75.4
click at [552, 324] on td "100002560" at bounding box center [509, 321] width 102 height 60
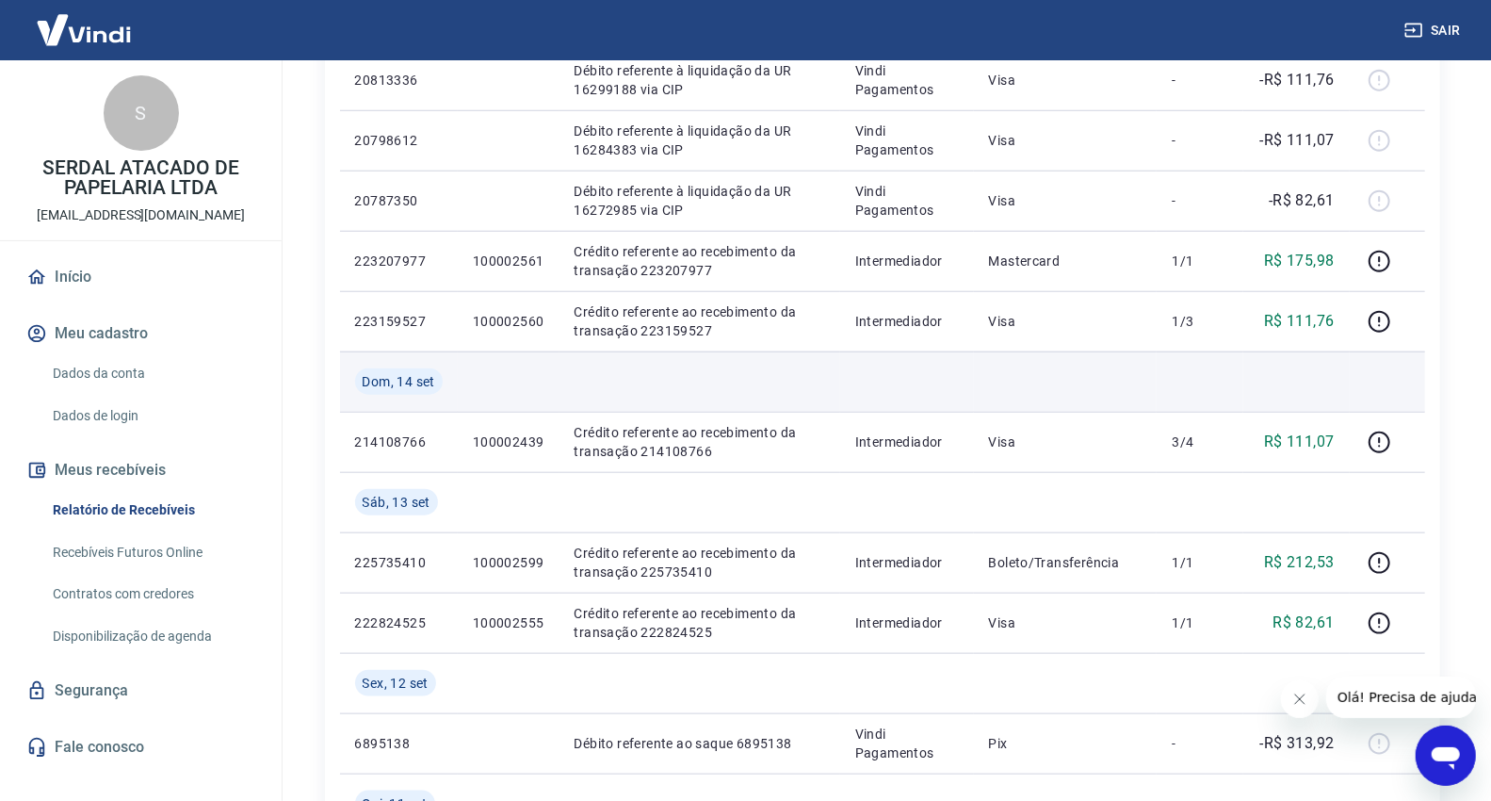
drag, startPoint x: 1292, startPoint y: 381, endPoint x: 1275, endPoint y: 400, distance: 26.7
click at [1292, 381] on td at bounding box center [1296, 381] width 106 height 60
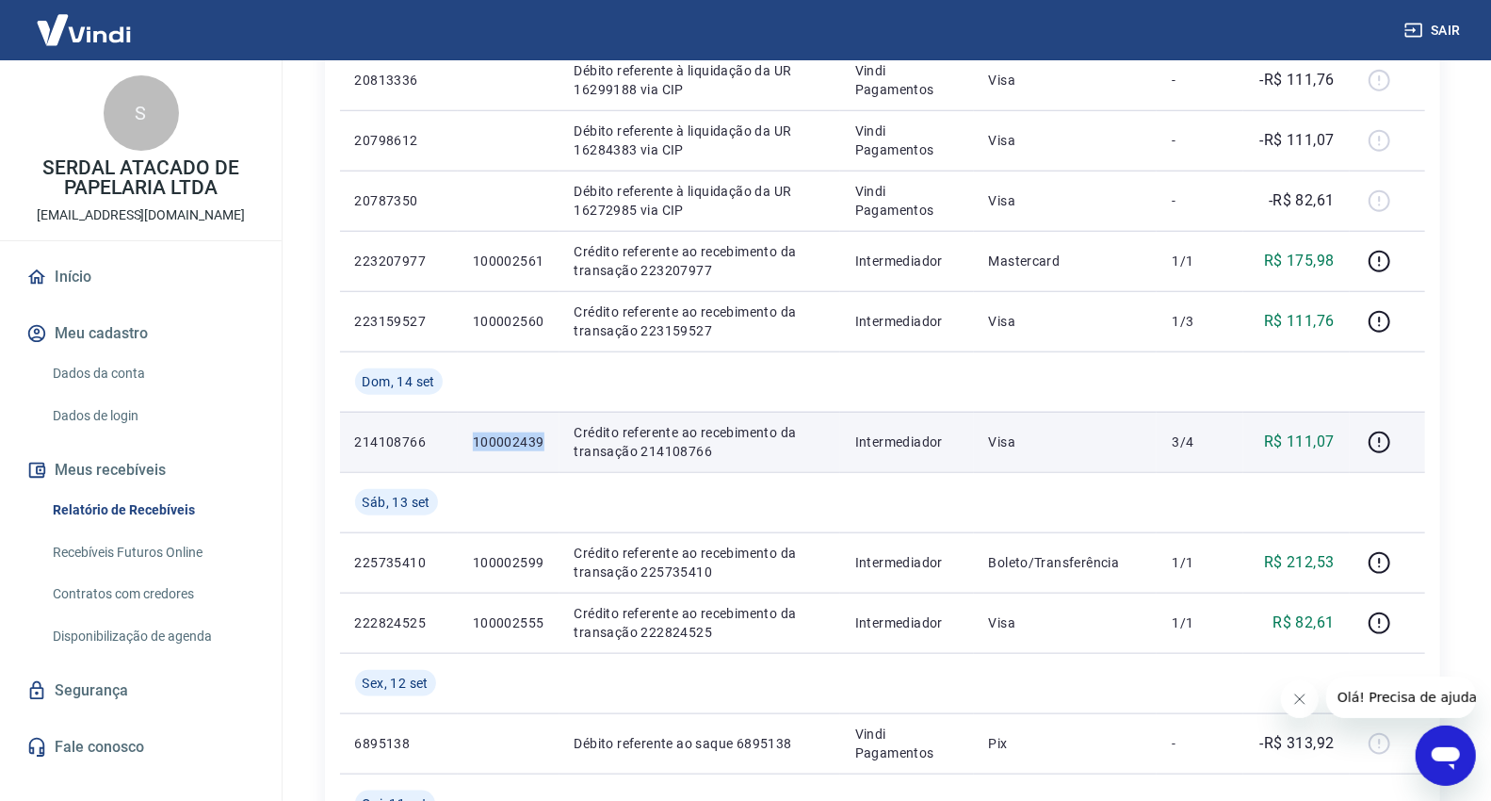
drag, startPoint x: 557, startPoint y: 444, endPoint x: 478, endPoint y: 447, distance: 79.2
click at [472, 447] on td "100002439" at bounding box center [509, 442] width 102 height 60
